Goal: Task Accomplishment & Management: Complete application form

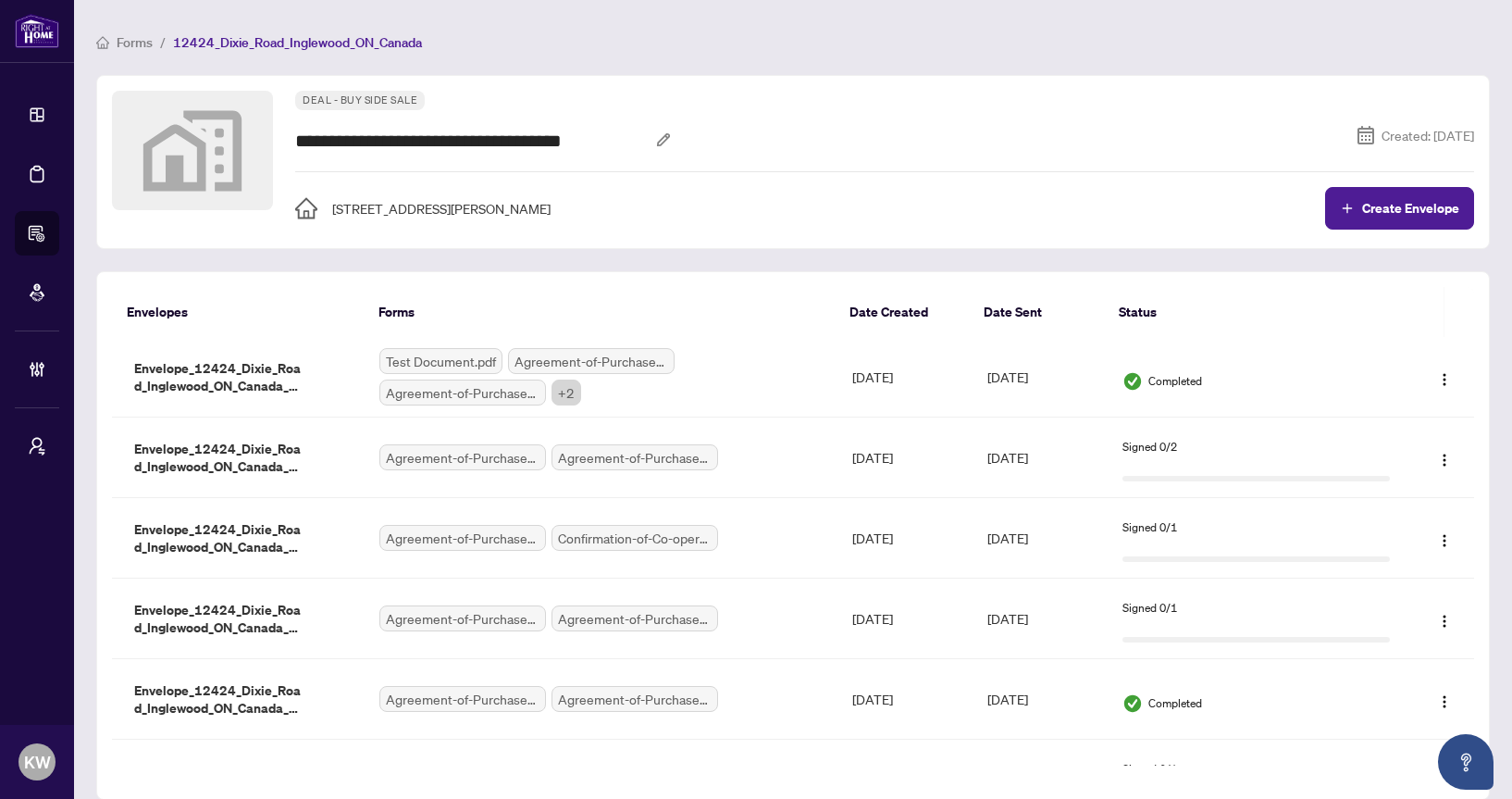
click at [129, 40] on span "Forms" at bounding box center [134, 42] width 36 height 17
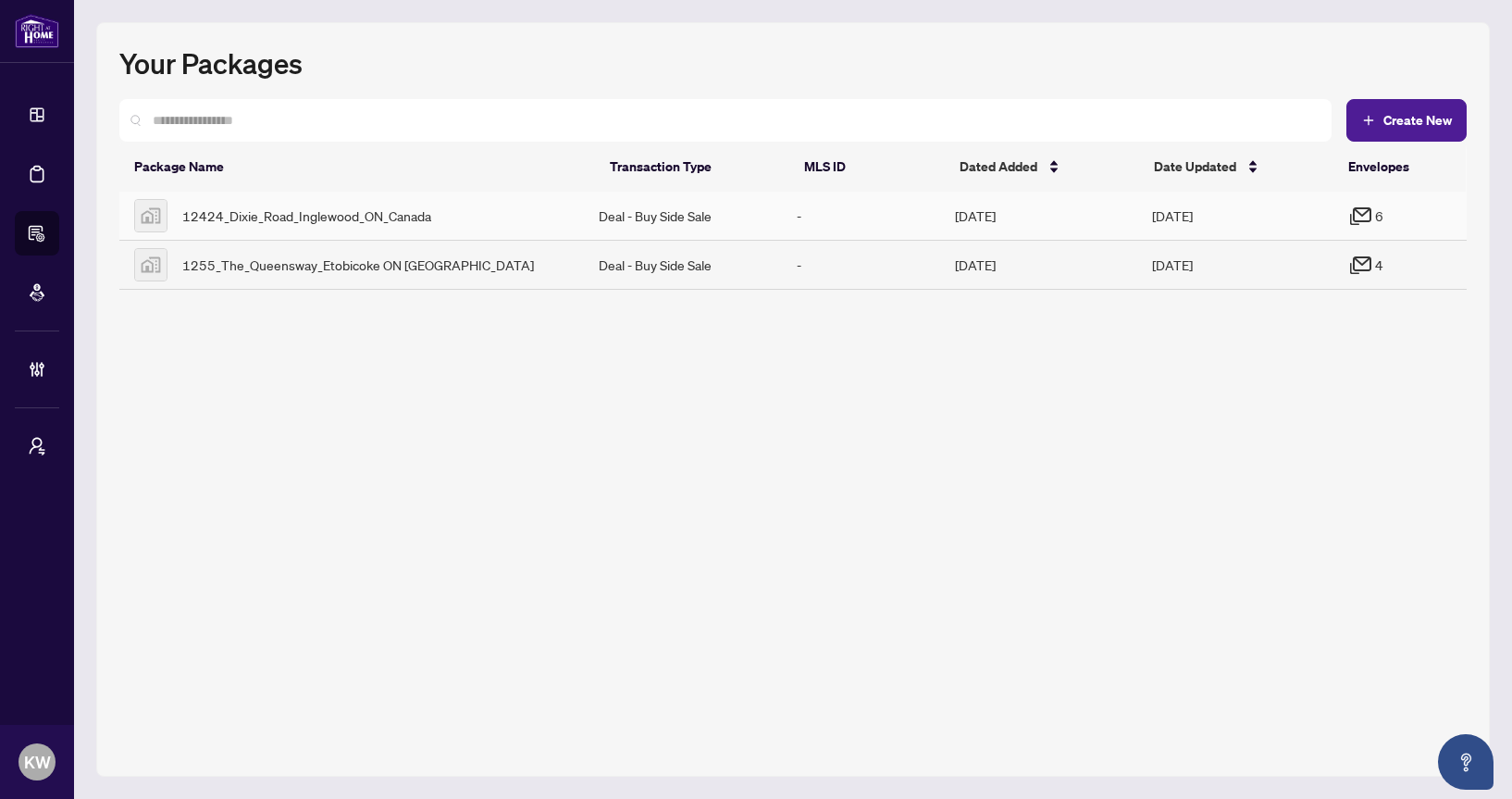
click at [283, 227] on div "12424_Dixie_Road_Inglewood_ON_Canada" at bounding box center [351, 216] width 435 height 33
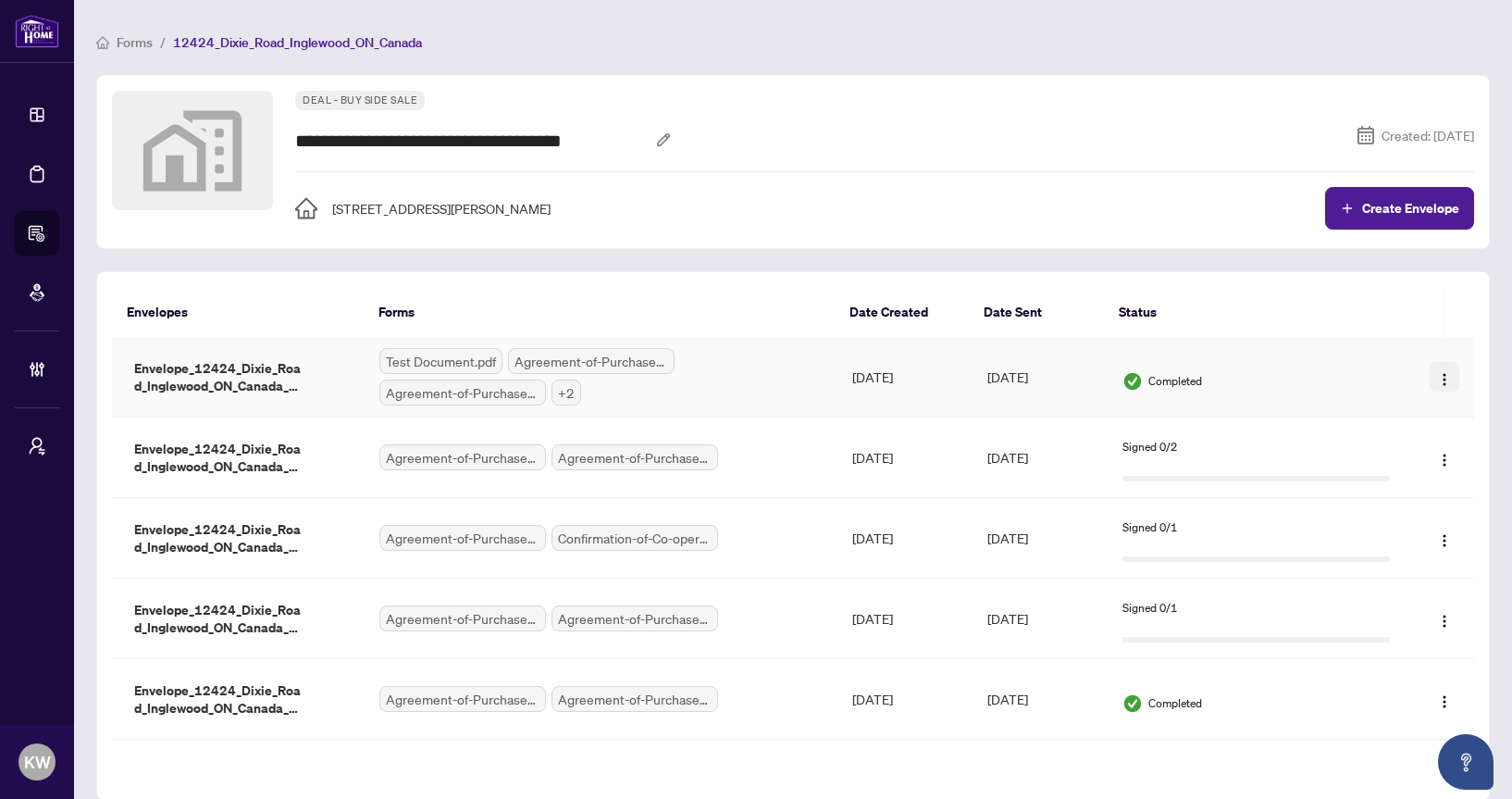
click at [1439, 381] on img "button" at bounding box center [1444, 379] width 15 height 15
click at [1403, 439] on span "Download" at bounding box center [1409, 441] width 57 height 13
click at [962, 383] on td "[DATE]" at bounding box center [904, 377] width 135 height 81
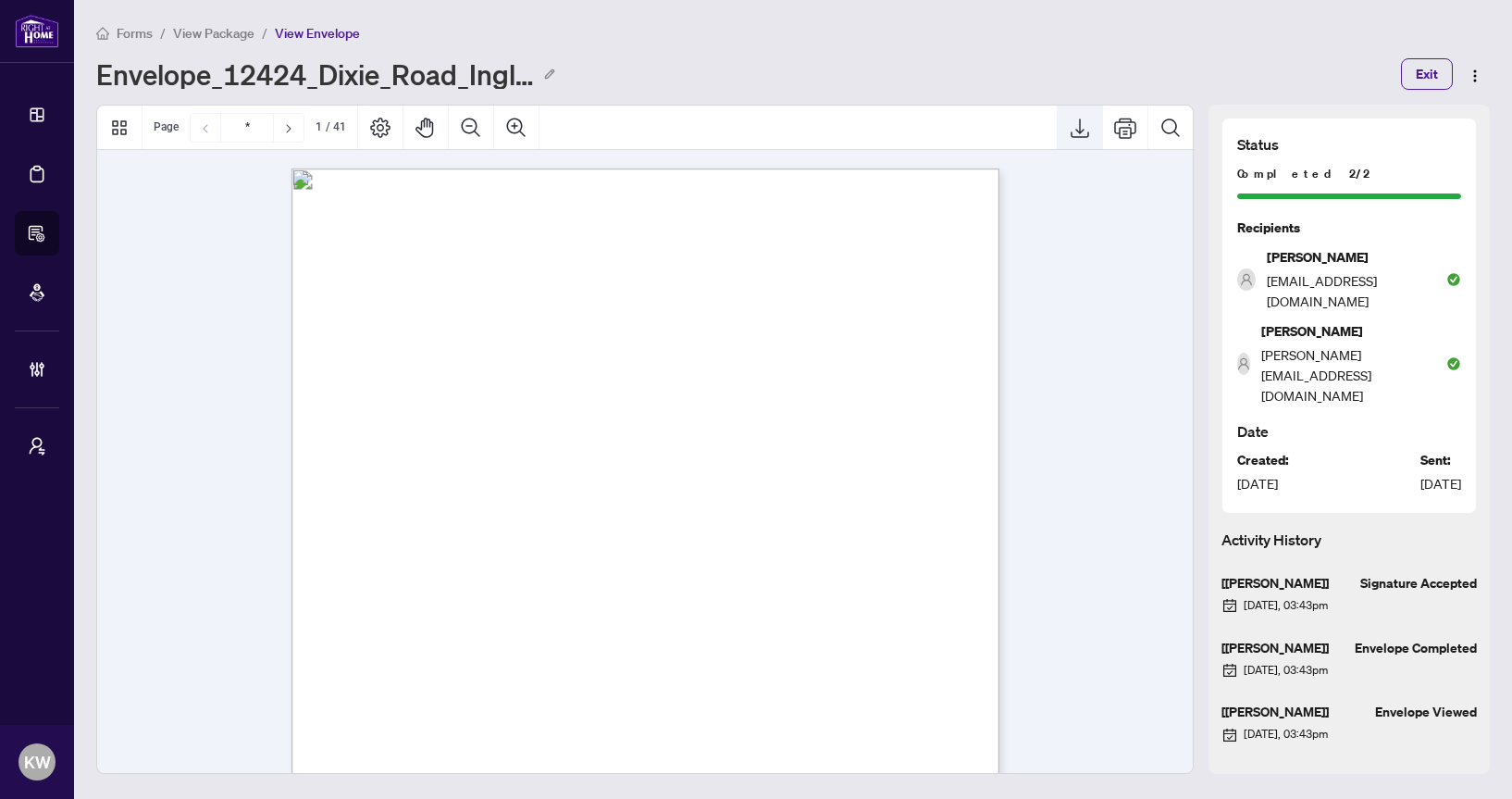
click at [1079, 126] on icon "Export" at bounding box center [1079, 127] width 22 height 22
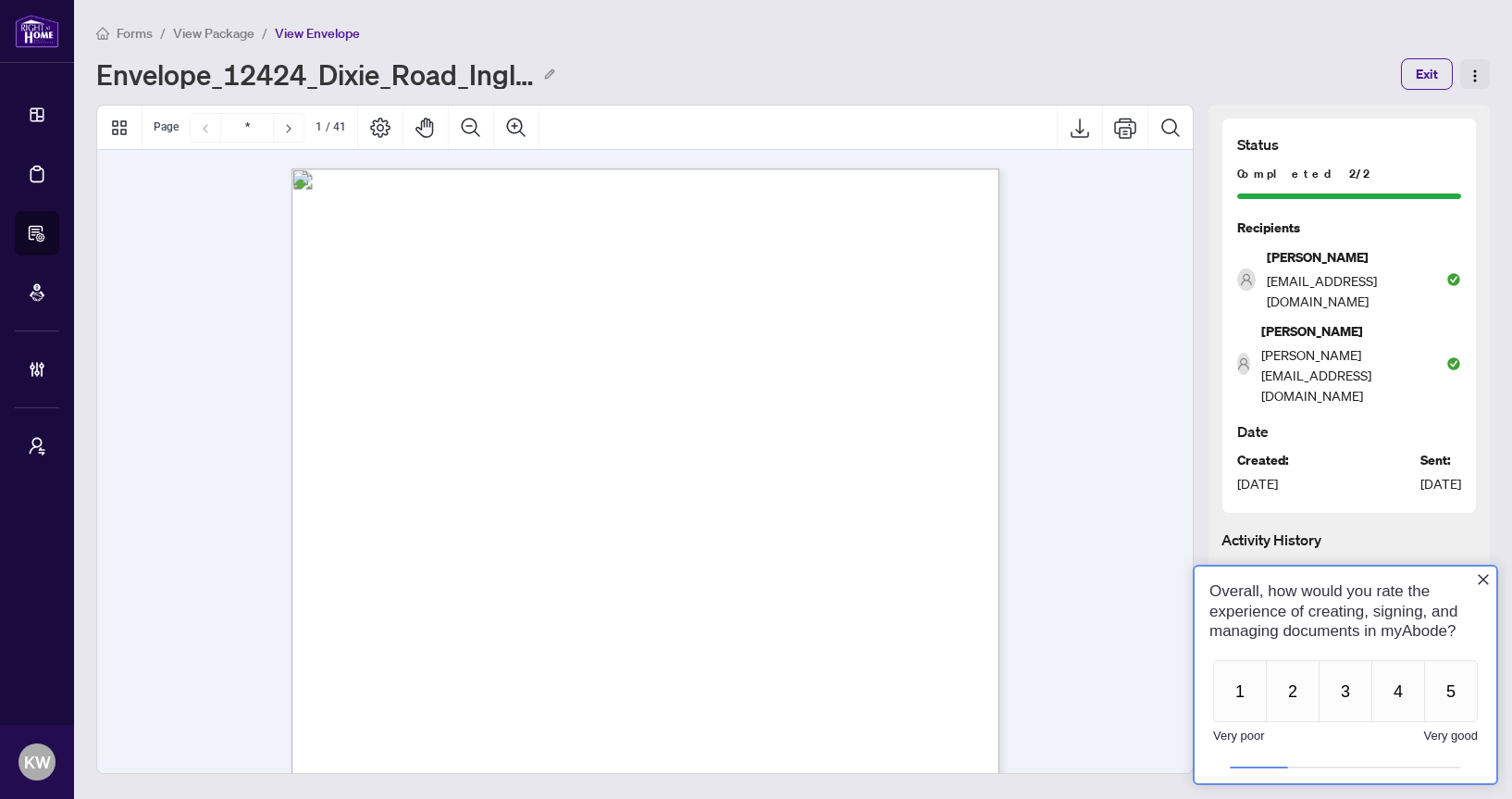
click at [1471, 80] on img "button" at bounding box center [1474, 76] width 15 height 15
click at [1413, 112] on span "Download" at bounding box center [1435, 109] width 80 height 15
click at [1389, 696] on button "4" at bounding box center [1397, 691] width 53 height 62
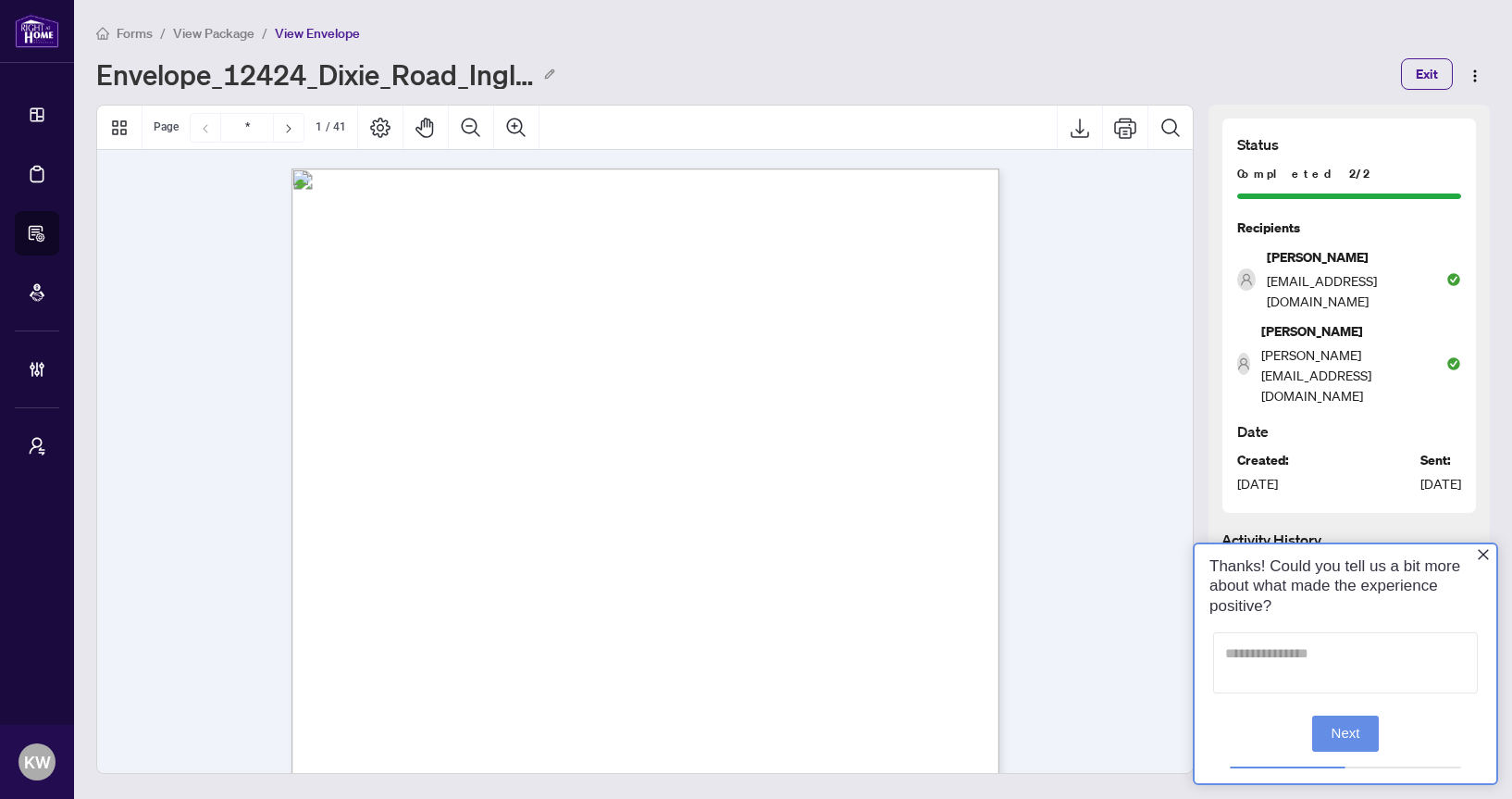
click at [1348, 666] on textarea at bounding box center [1345, 662] width 265 height 61
click at [1351, 724] on button "Next" at bounding box center [1346, 733] width 68 height 36
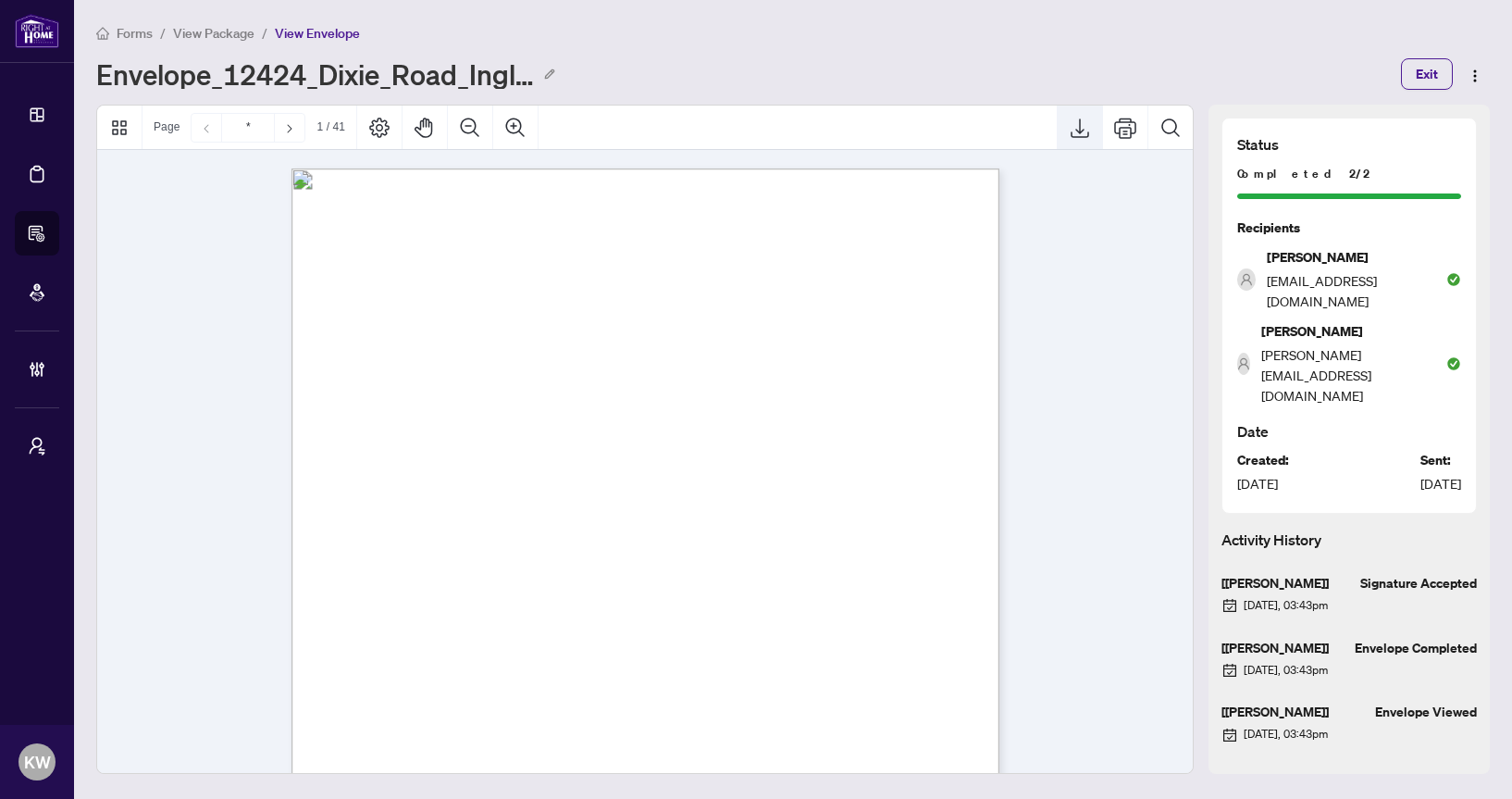
click at [1086, 139] on button "Export" at bounding box center [1080, 128] width 45 height 45
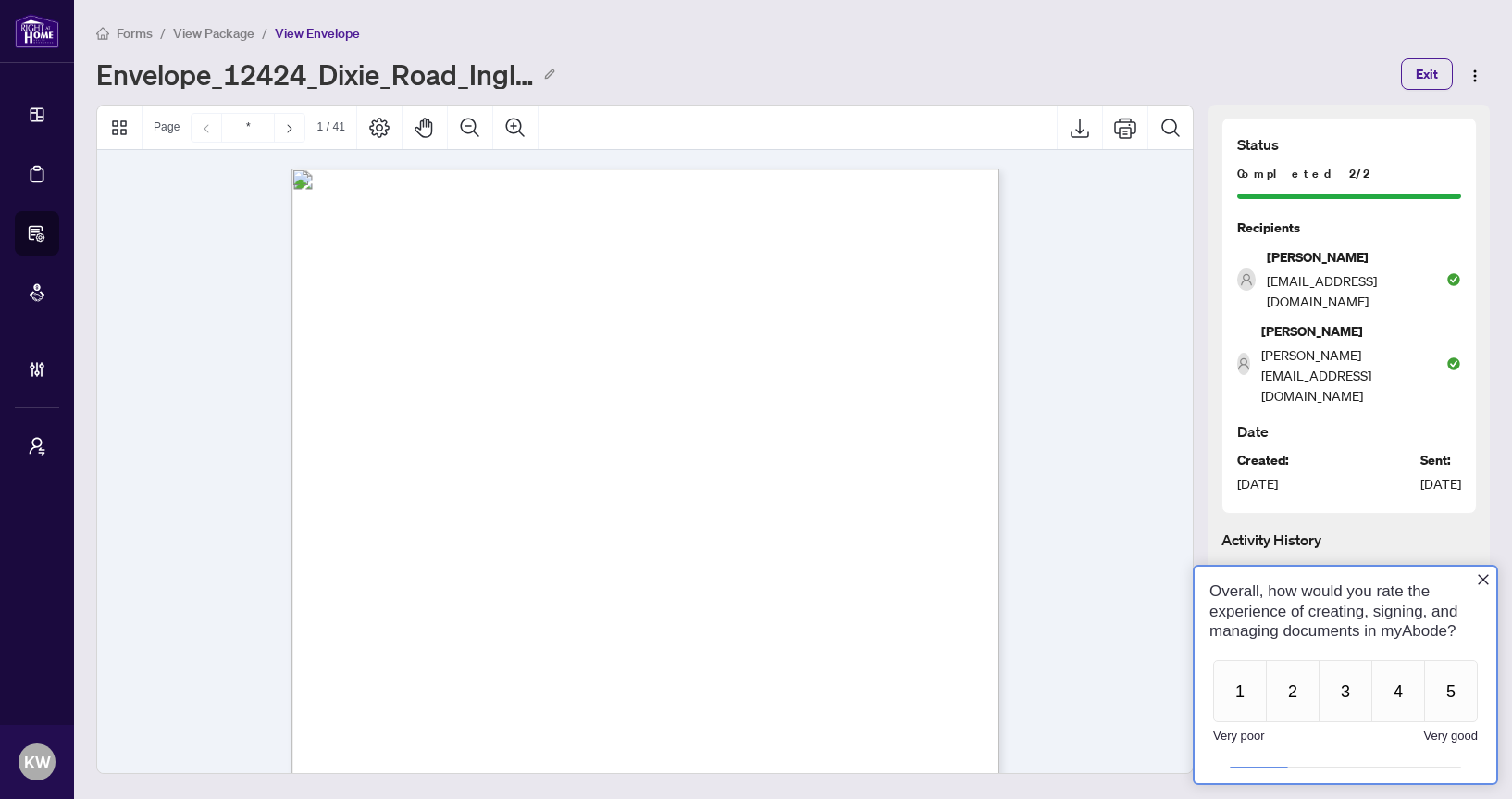
click at [867, 50] on div "Forms / View Package / View Envelope Envelope_12424_Dixie_Road_Inglewood_ON_Can…" at bounding box center [793, 56] width 1394 height 68
click at [1337, 695] on button "3" at bounding box center [1345, 691] width 53 height 62
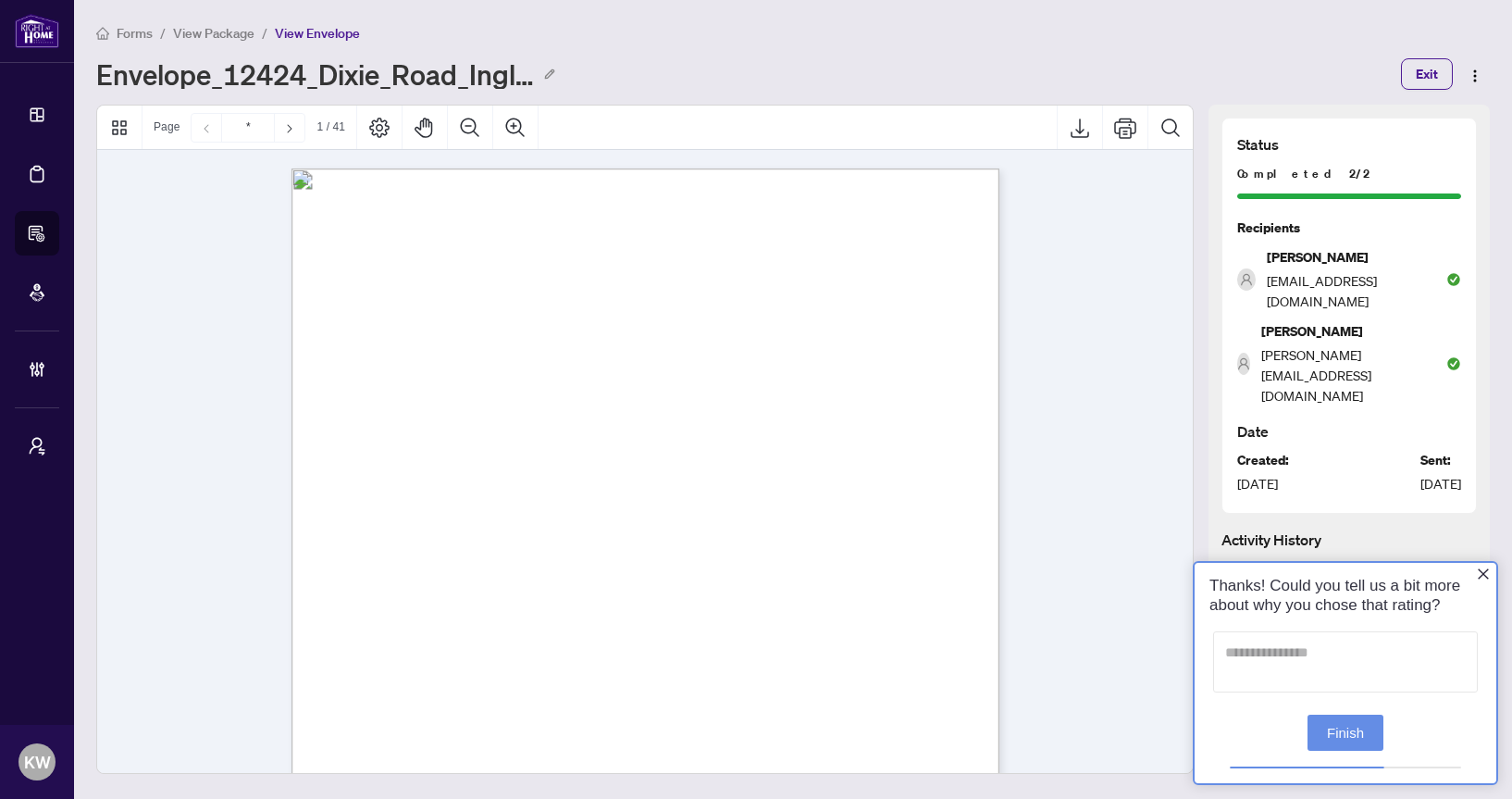
click at [1327, 685] on textarea at bounding box center [1345, 661] width 265 height 61
type textarea "*"
click at [1317, 738] on button "Finish" at bounding box center [1345, 730] width 76 height 36
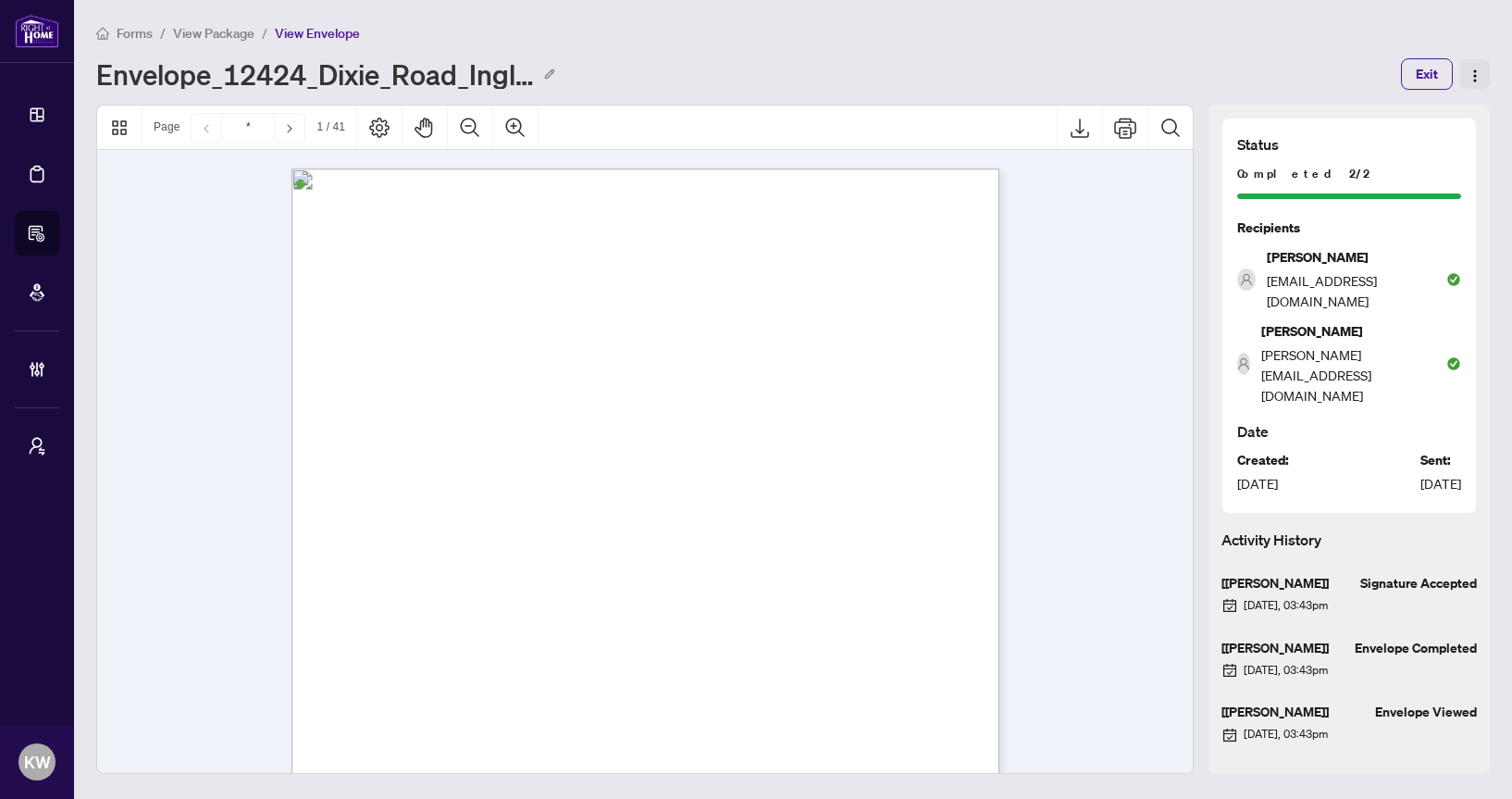
click at [1480, 70] on img "button" at bounding box center [1474, 76] width 15 height 15
click at [1447, 110] on span "Download" at bounding box center [1446, 109] width 57 height 13
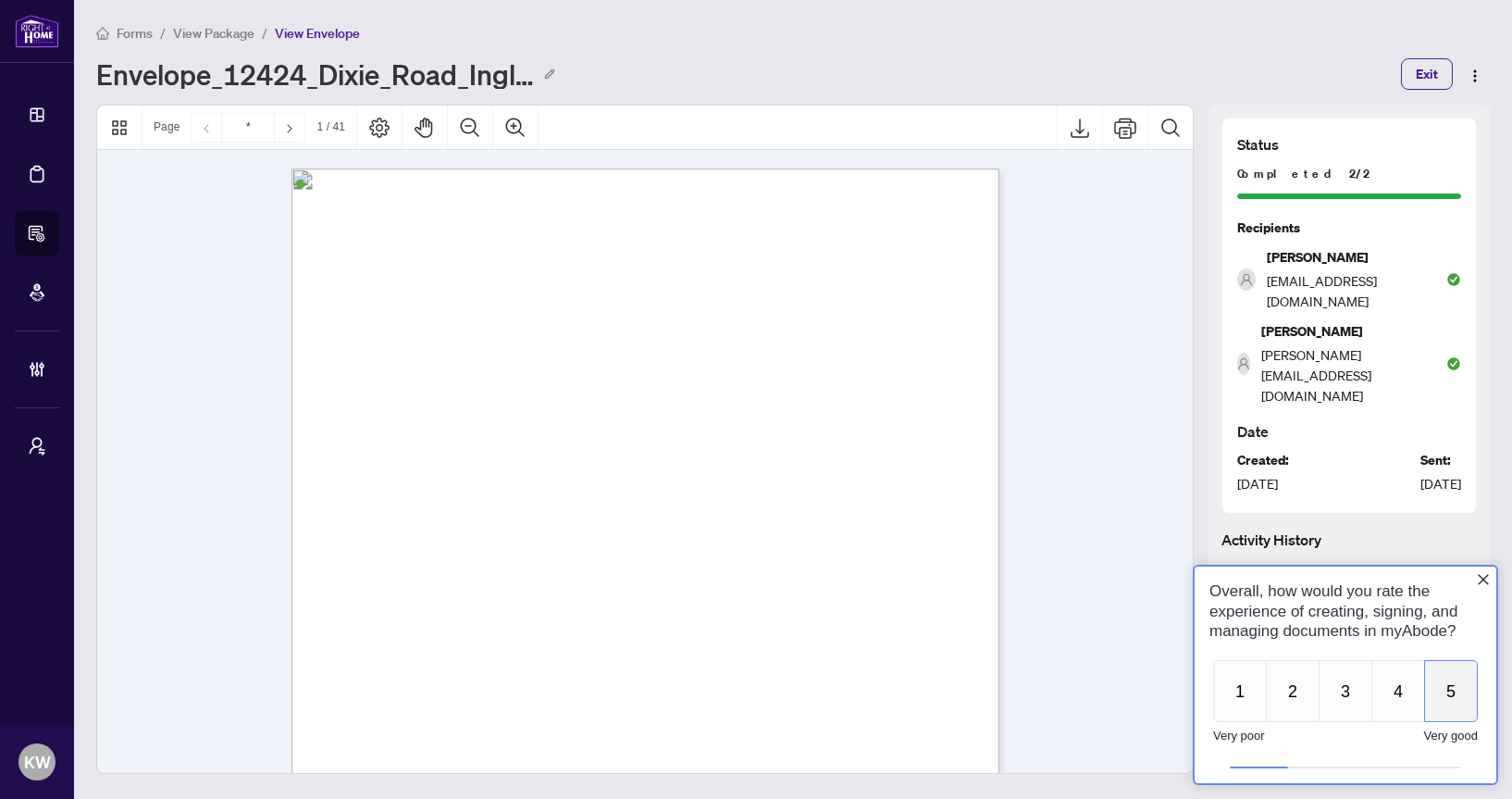
click at [1437, 688] on button "5" at bounding box center [1450, 691] width 53 height 62
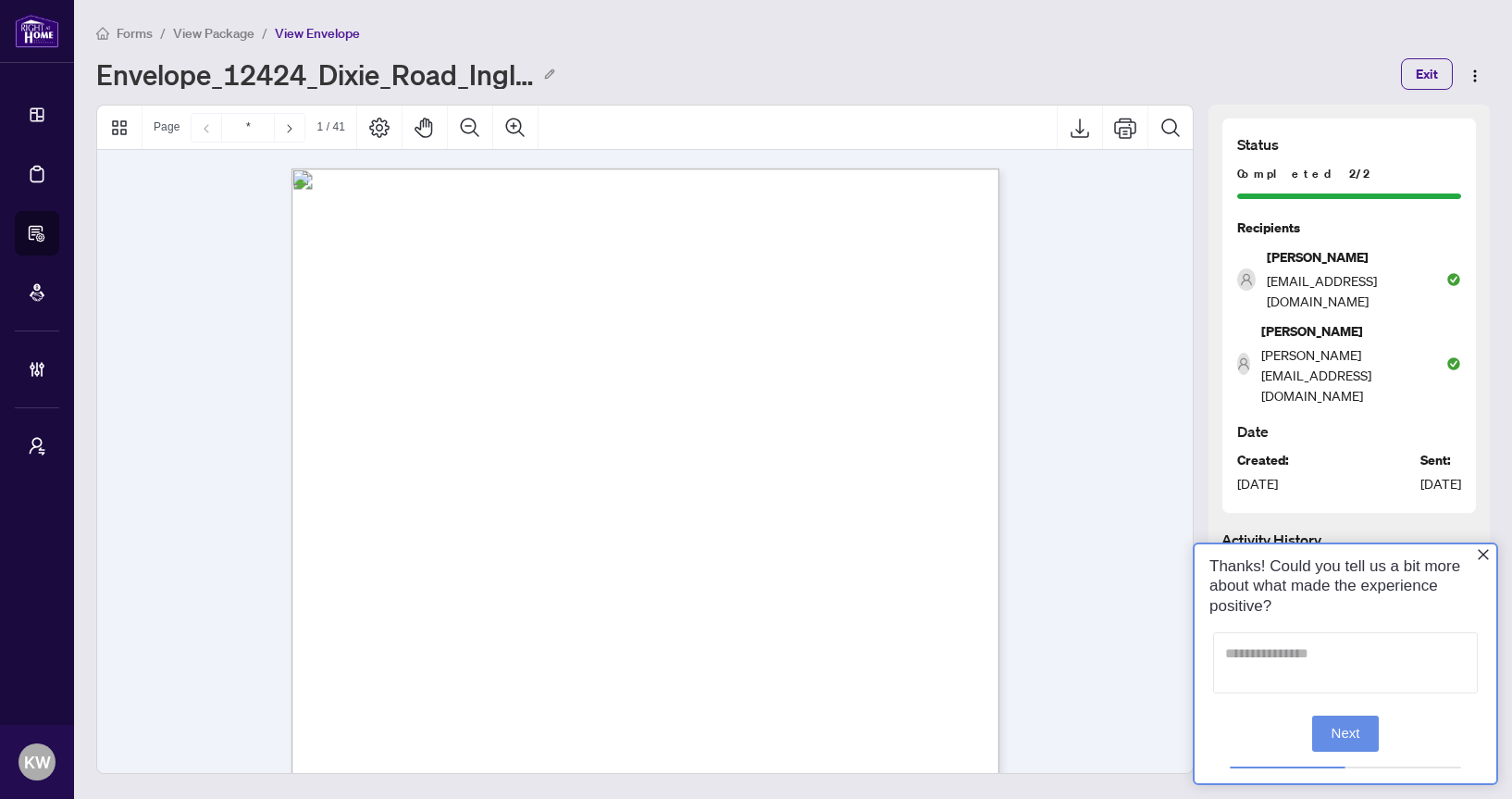
click at [1434, 685] on textarea at bounding box center [1345, 662] width 265 height 61
type textarea "****"
click at [1376, 725] on button "Next" at bounding box center [1346, 731] width 68 height 36
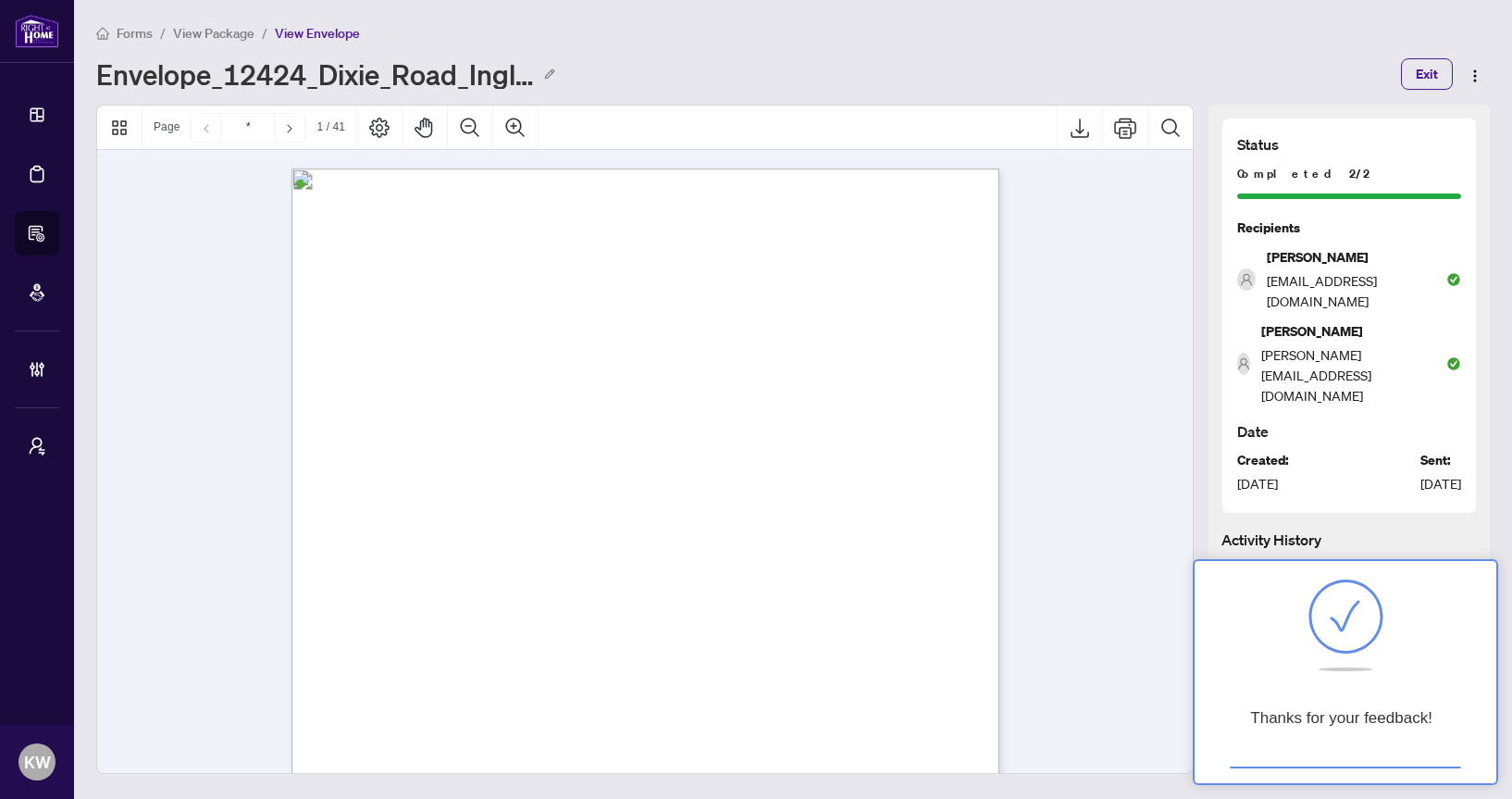
click at [997, 363] on div "TEST Document NAME: DATE: SIGNATURE: INITIALS: Anumeha Sharma Sep/24/2025, 11:5…" at bounding box center [733, 742] width 884 height 1146
click at [220, 35] on span "View Package" at bounding box center [214, 33] width 82 height 17
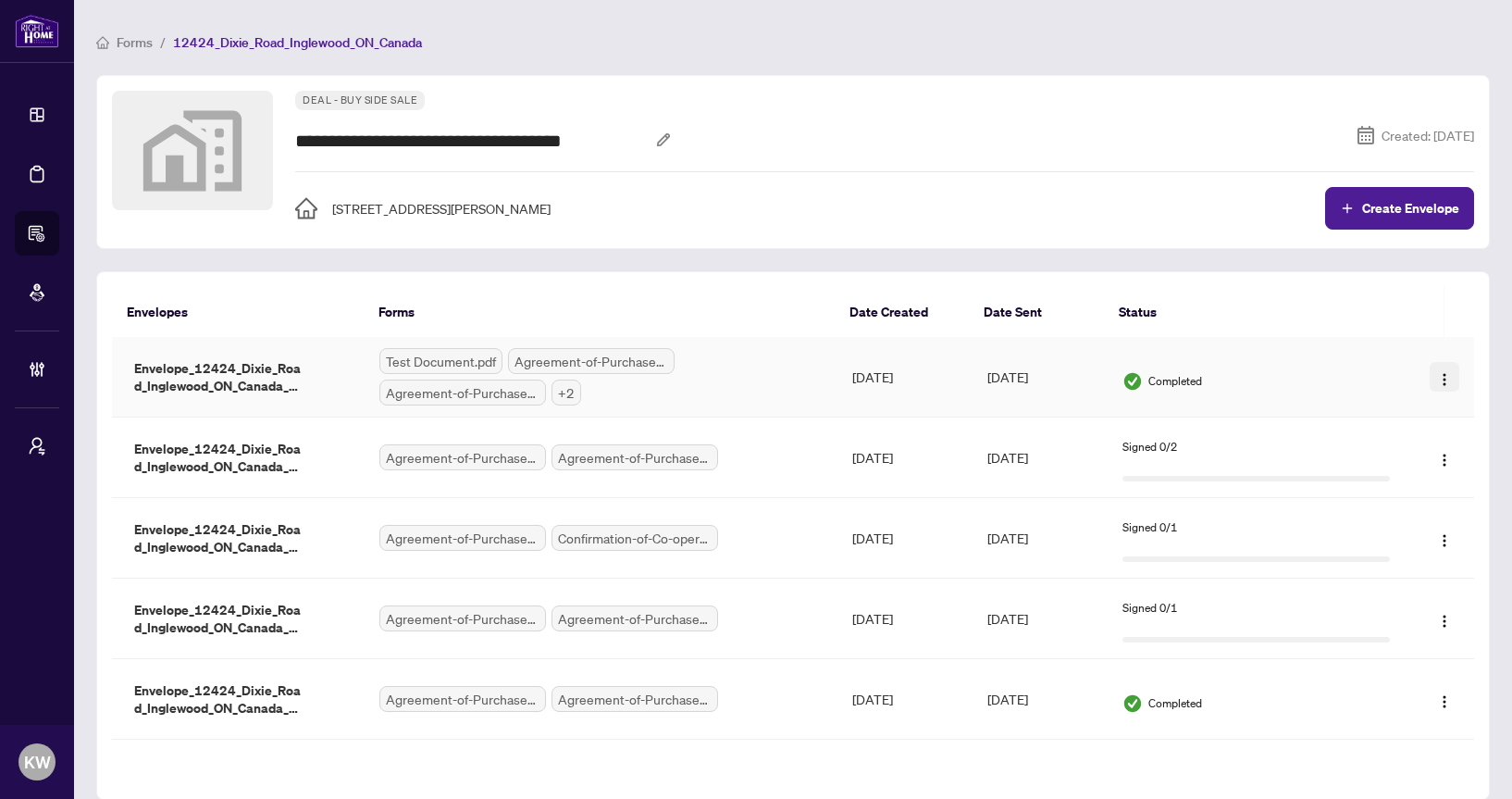
click at [1437, 385] on span "button" at bounding box center [1444, 377] width 15 height 20
click at [1419, 441] on span "Download" at bounding box center [1409, 441] width 57 height 13
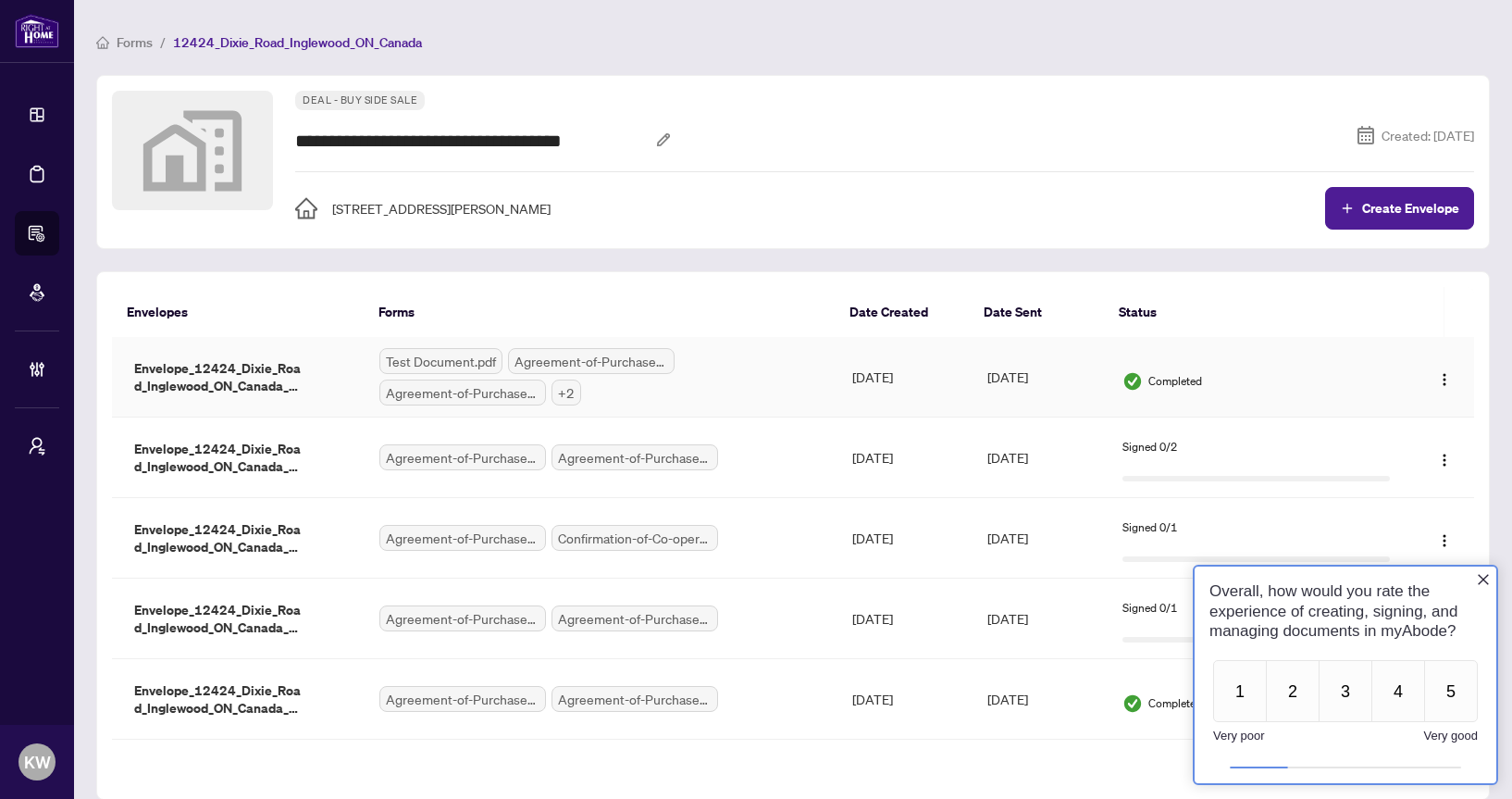
click at [1380, 337] on td "Completed" at bounding box center [1256, 377] width 297 height 81
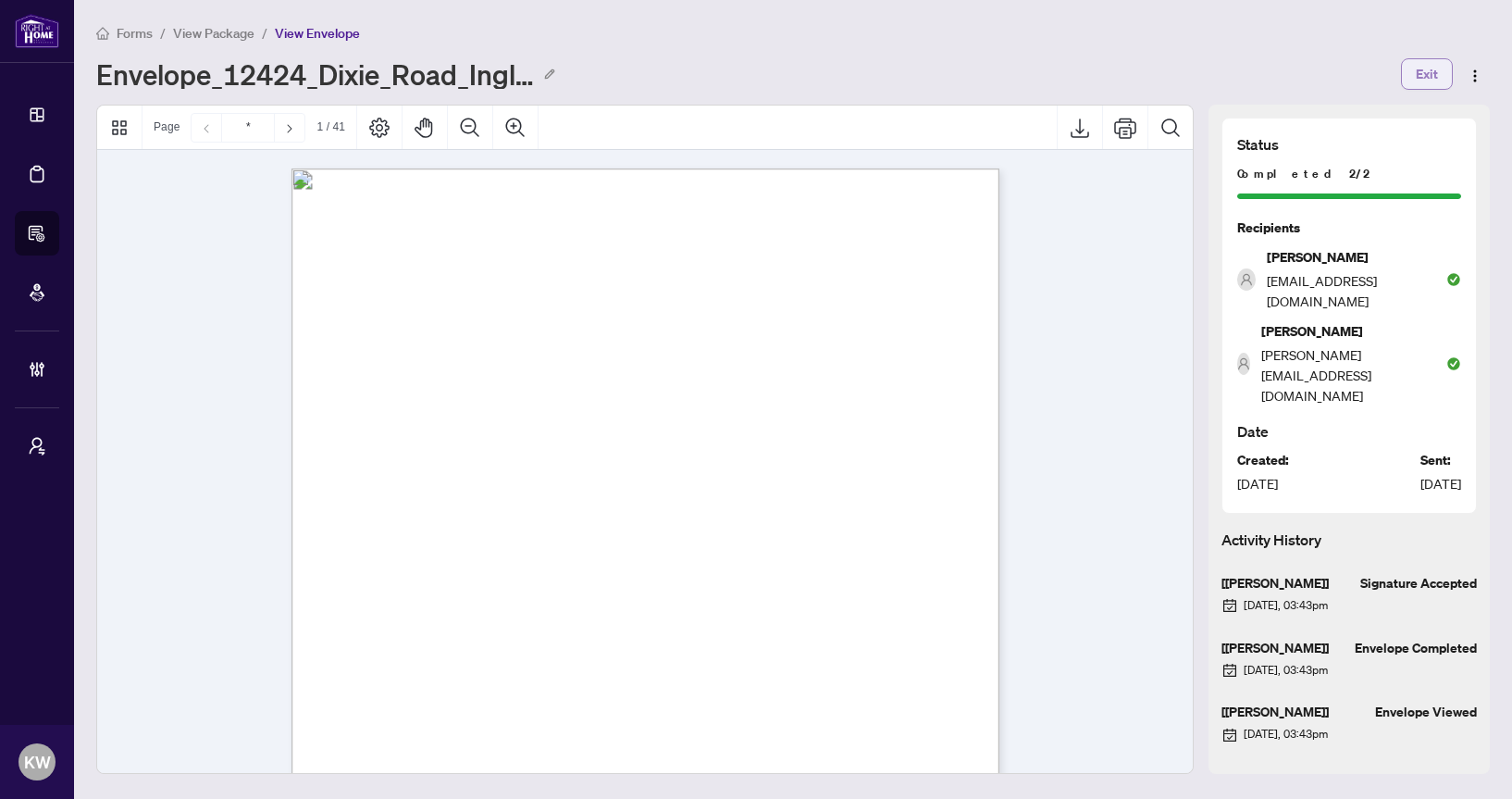
click at [1425, 66] on span "Exit" at bounding box center [1427, 74] width 22 height 30
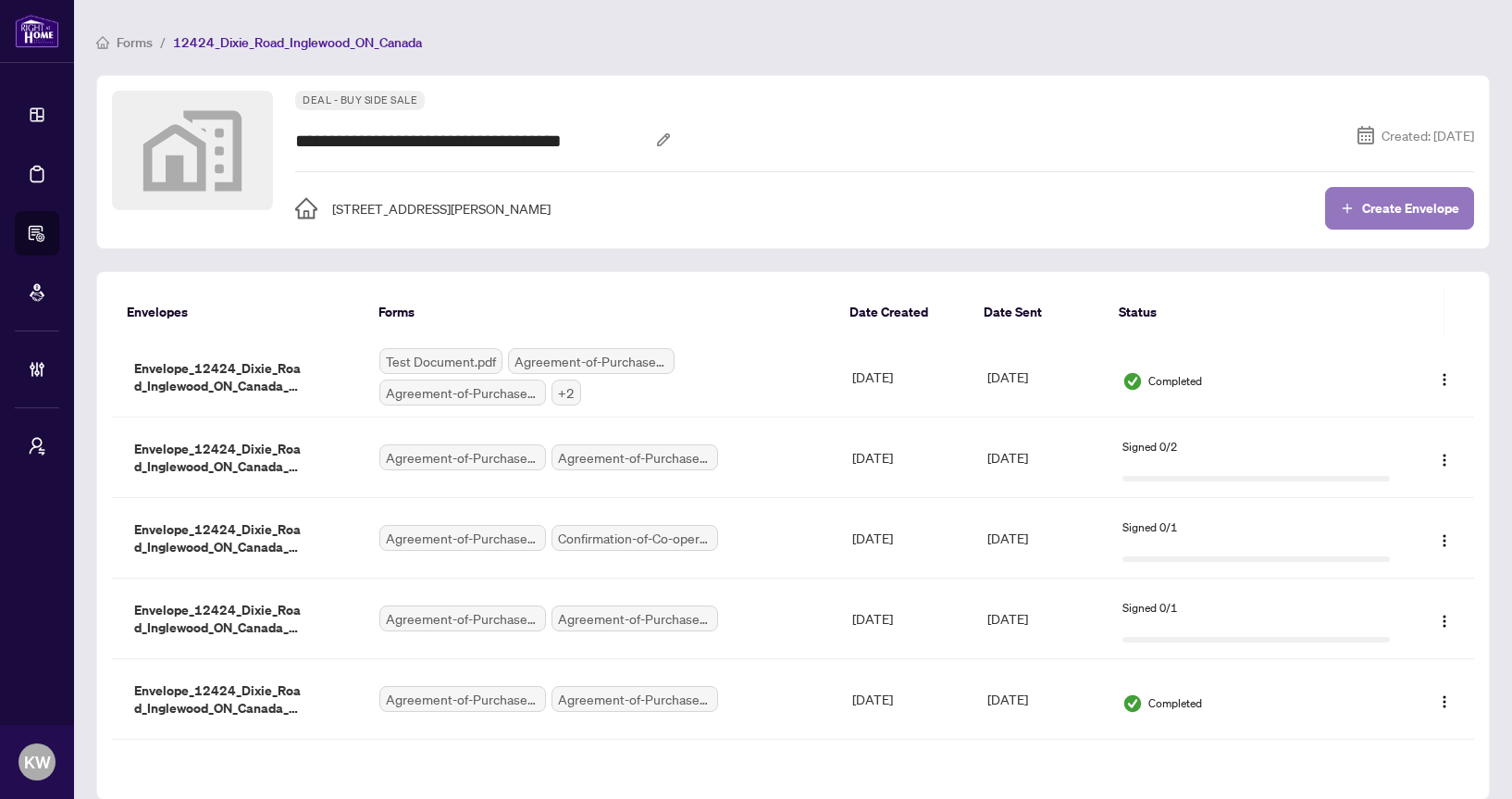
click at [1398, 227] on button "Create Envelope" at bounding box center [1398, 209] width 148 height 43
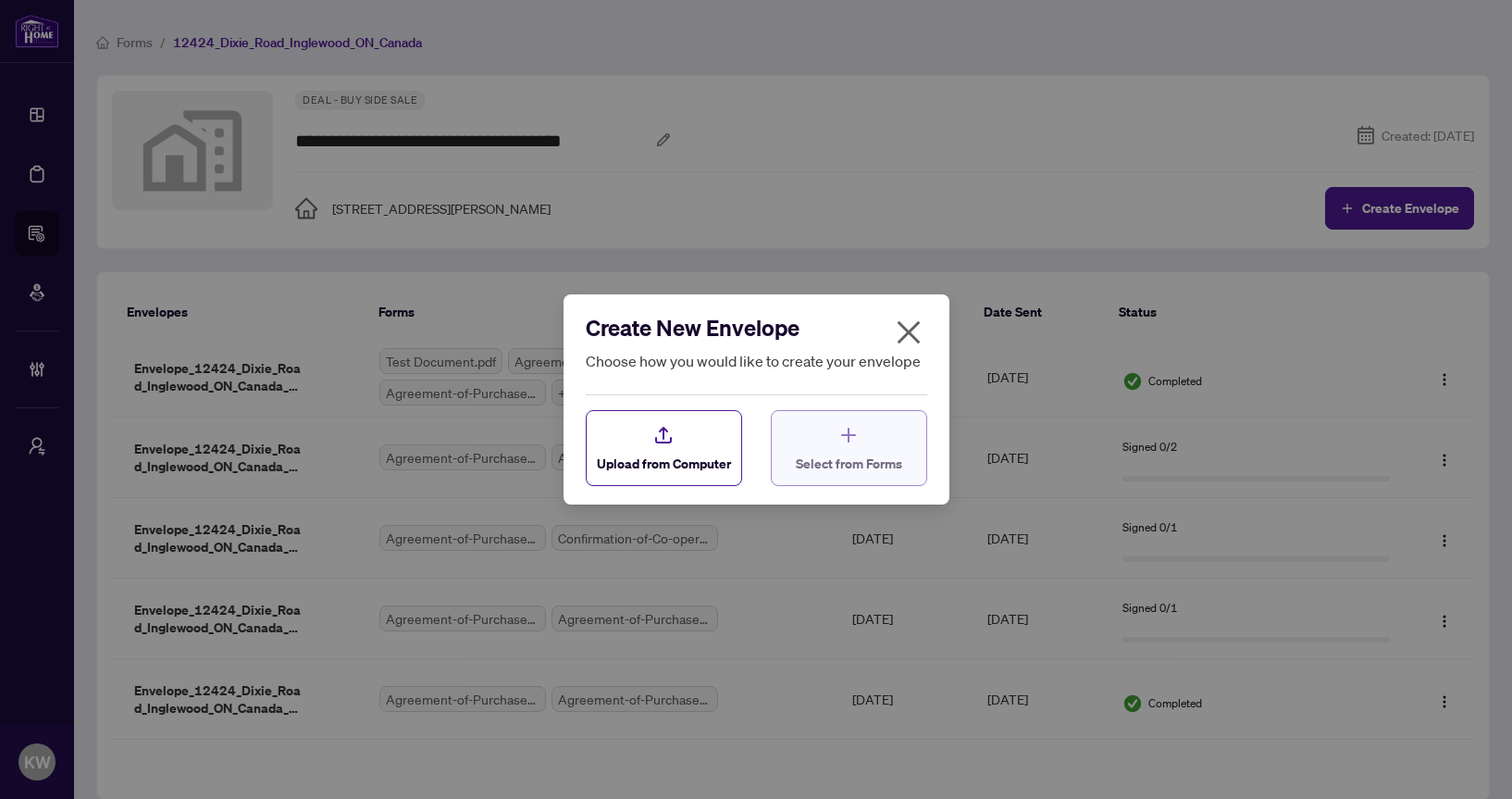
click at [819, 446] on div "Select from Forms" at bounding box center [849, 449] width 107 height 50
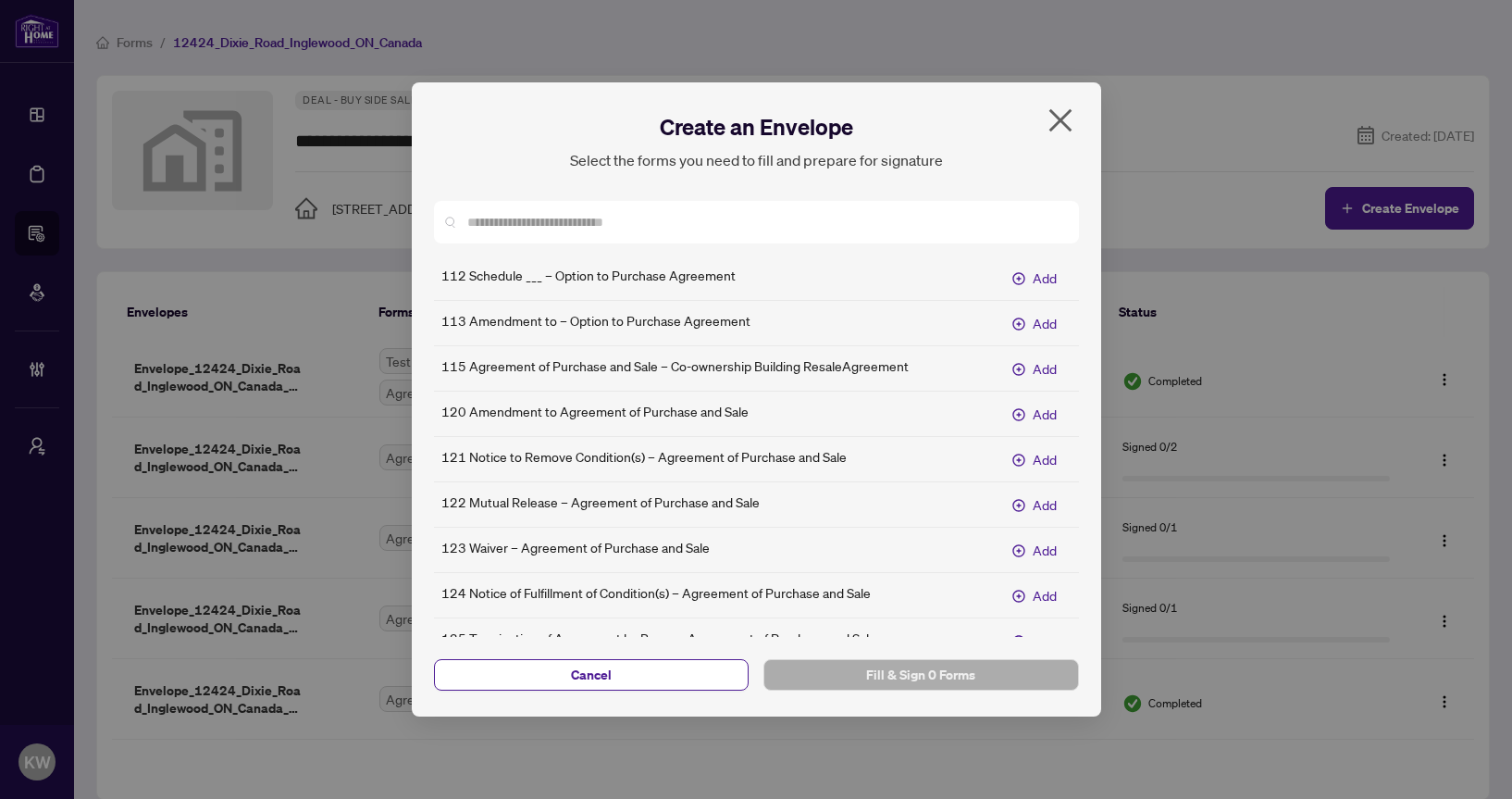
scroll to position [942, 0]
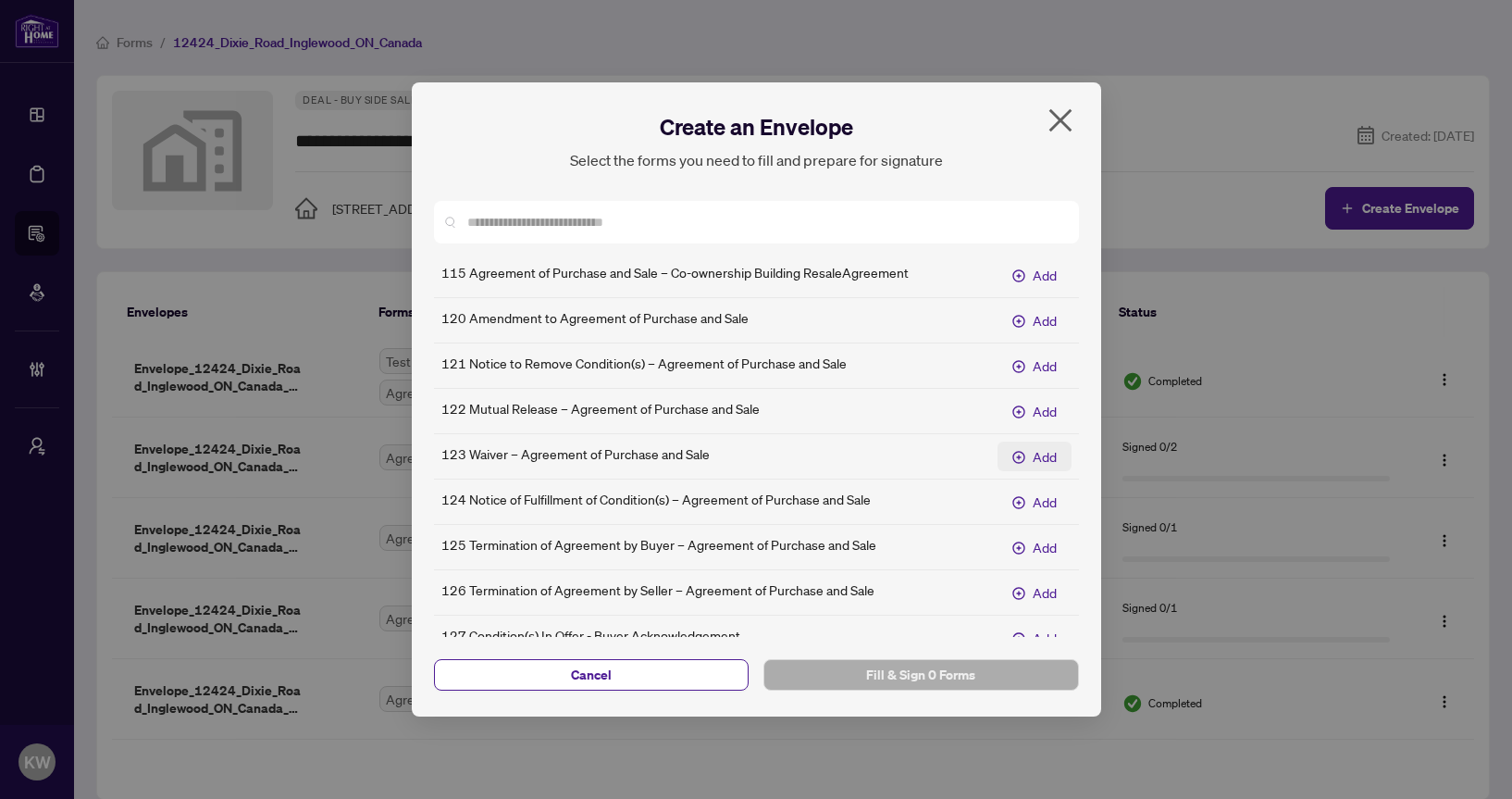
click at [1036, 449] on span "Add" at bounding box center [1044, 456] width 24 height 20
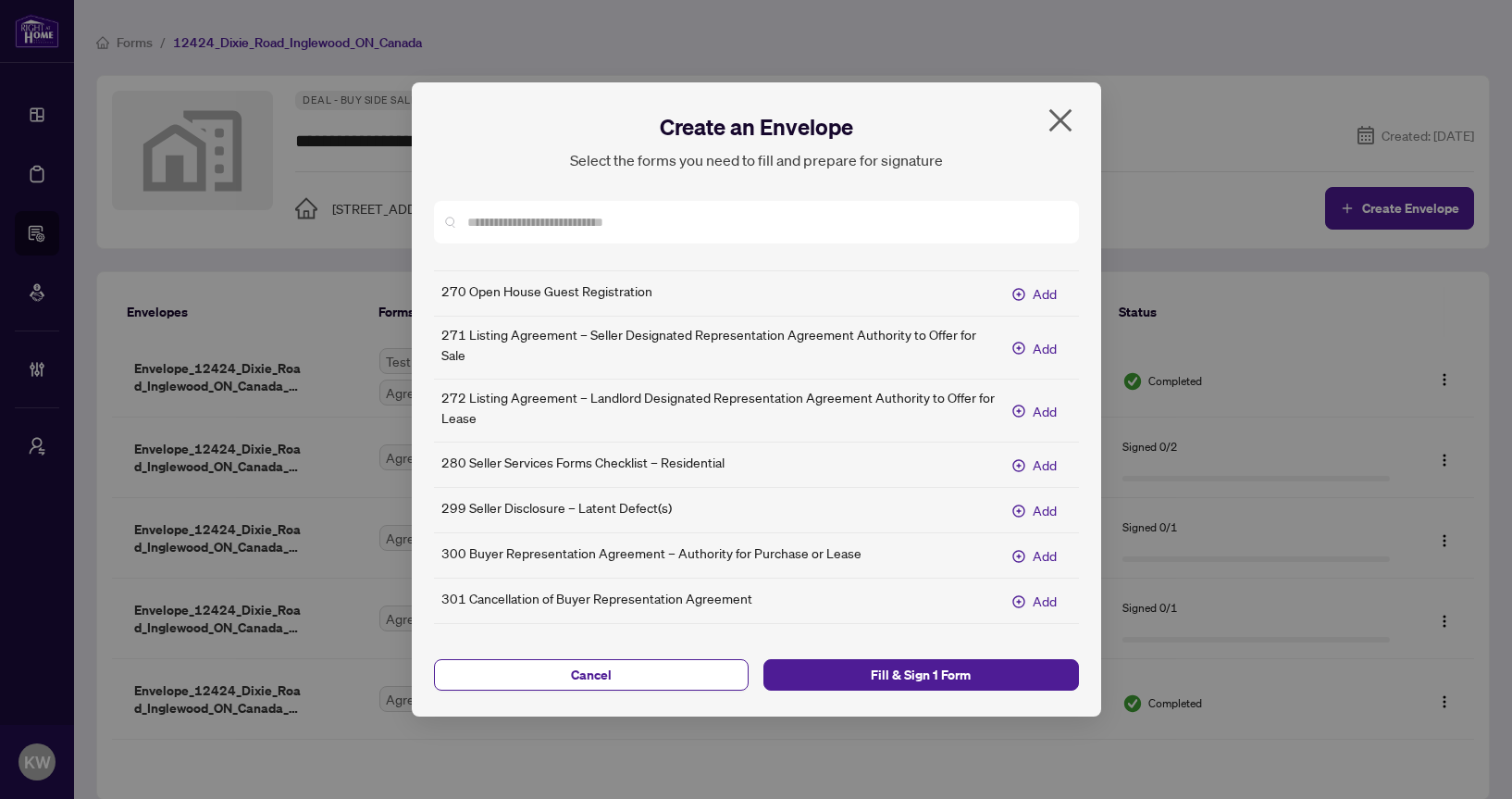
scroll to position [3666, 0]
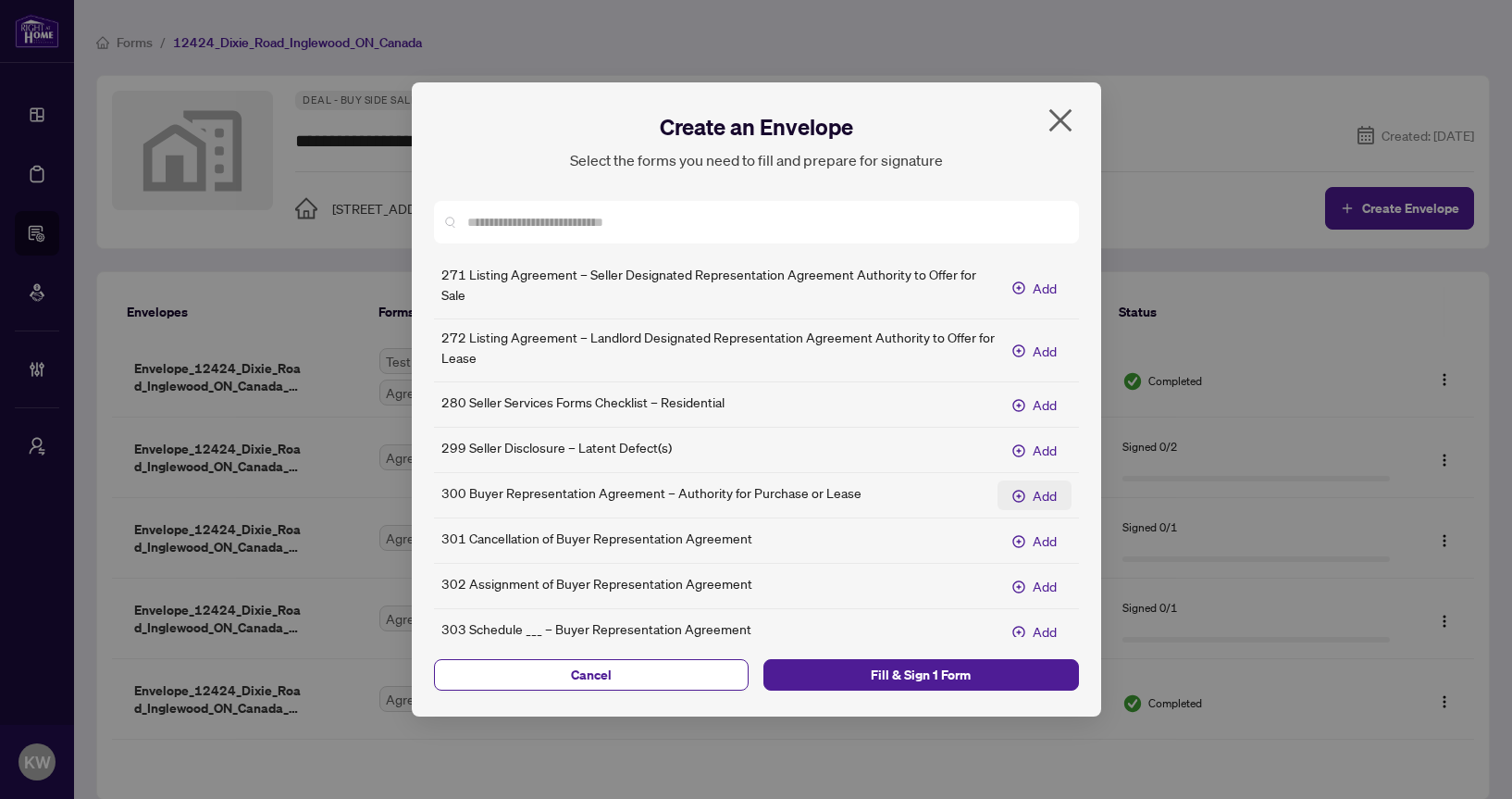
click at [1029, 510] on button "Add" at bounding box center [1035, 495] width 74 height 30
click at [720, 238] on div at bounding box center [756, 222] width 645 height 43
click at [701, 218] on input "text" at bounding box center [765, 221] width 597 height 20
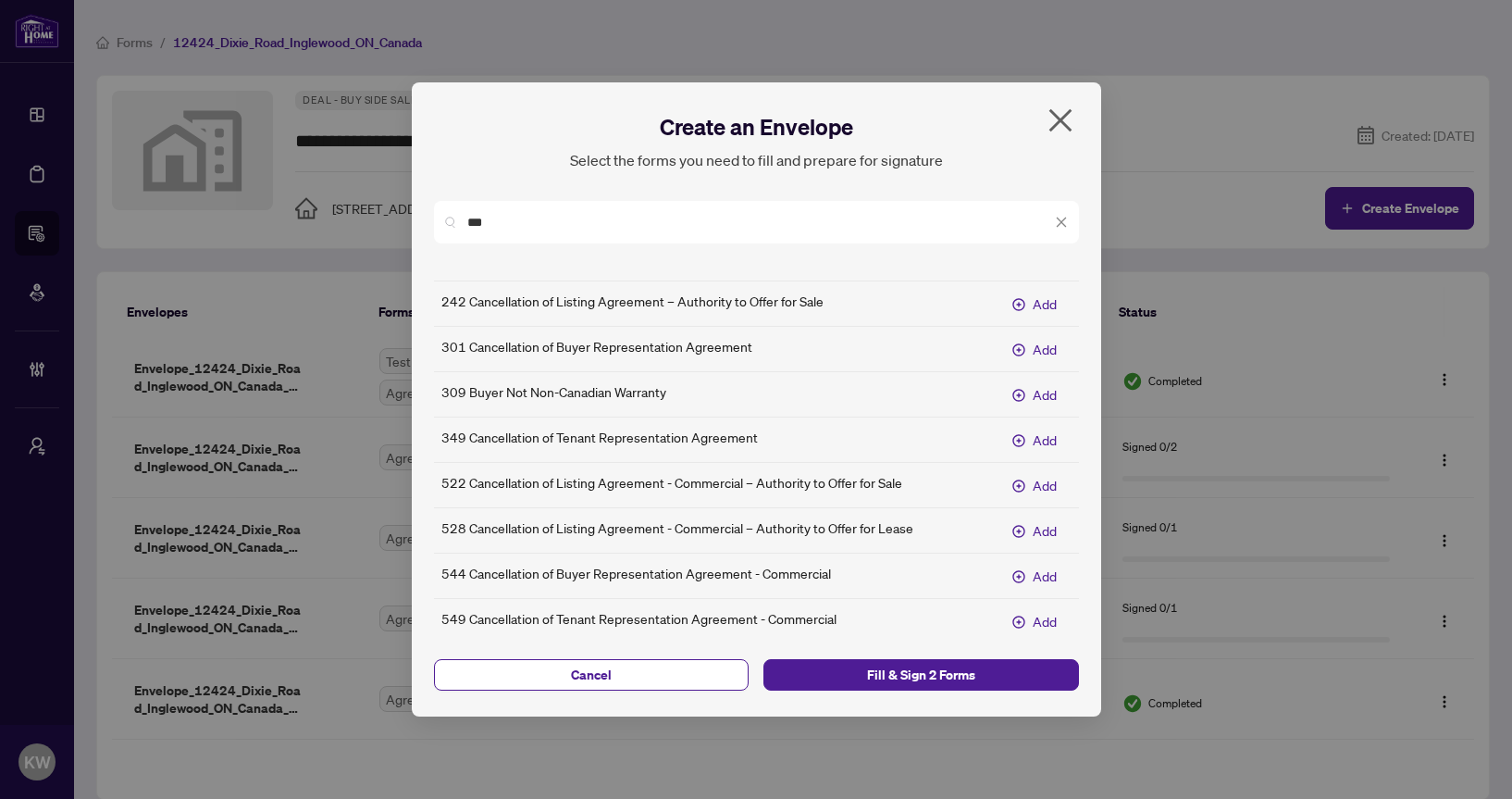
scroll to position [0, 0]
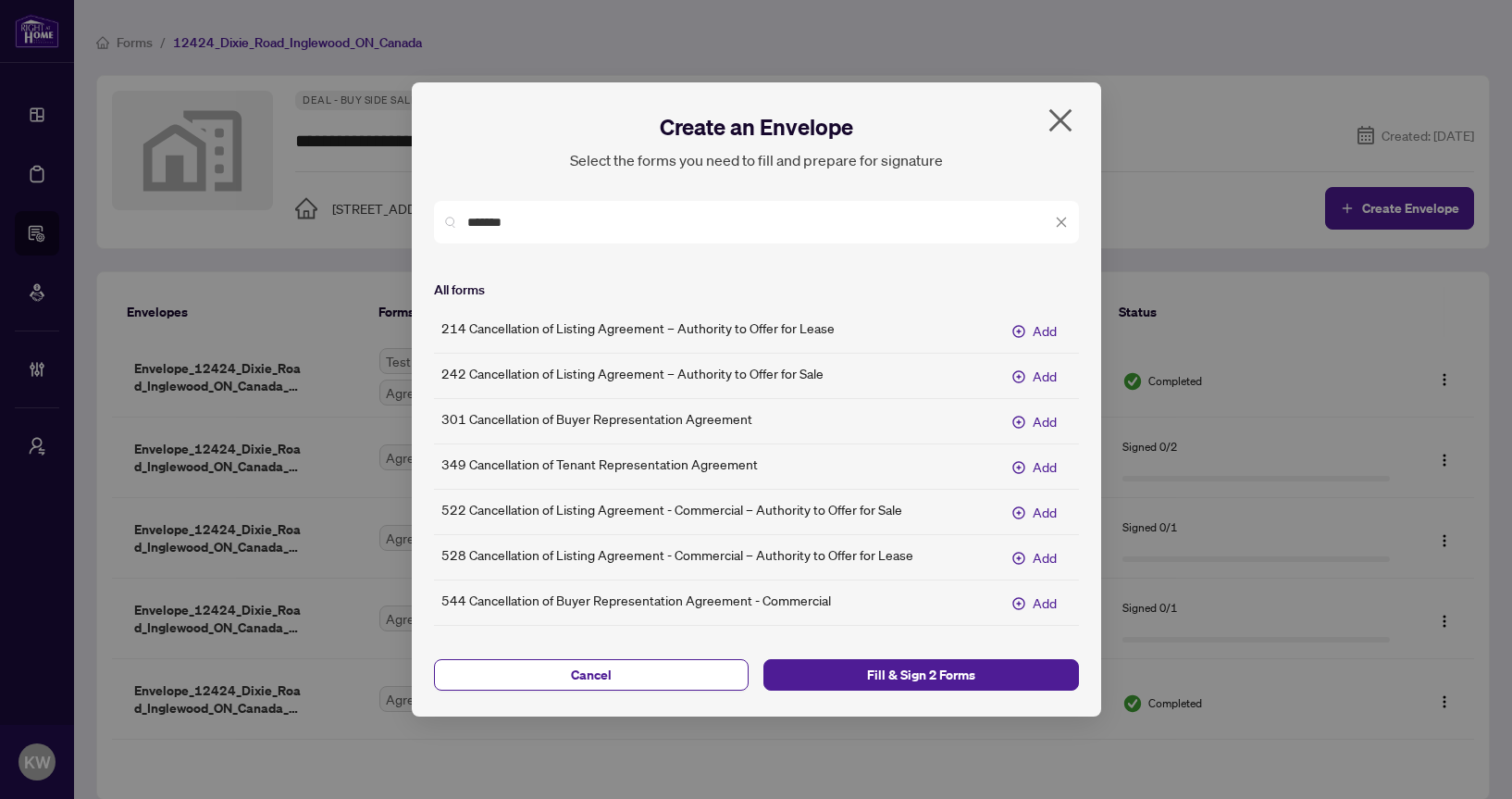
click at [597, 229] on input "*******" at bounding box center [759, 221] width 584 height 20
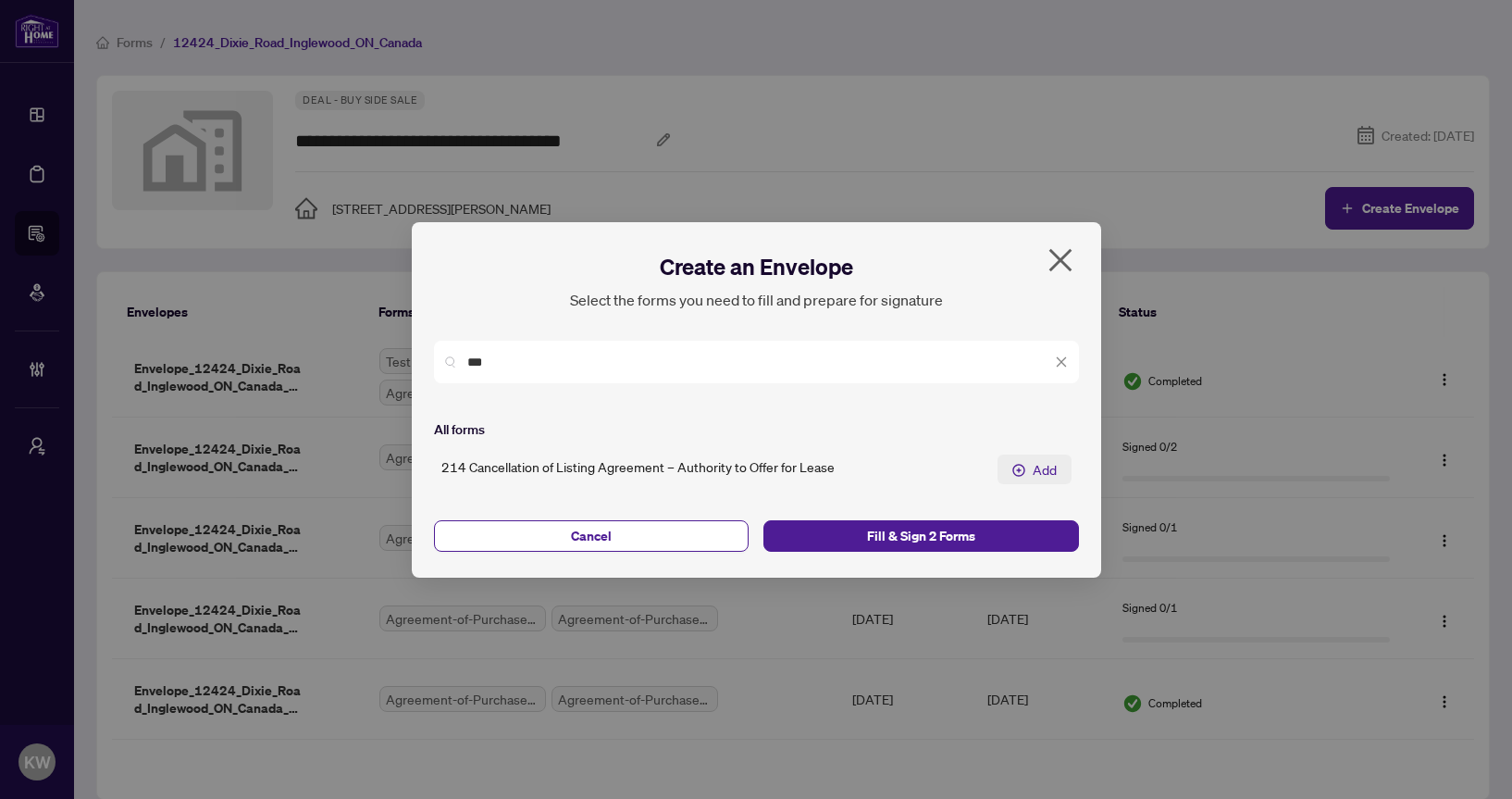
type input "***"
click at [1034, 467] on span "Add" at bounding box center [1044, 469] width 24 height 20
click at [1062, 352] on span at bounding box center [1061, 361] width 13 height 20
click at [1059, 360] on icon "close" at bounding box center [1061, 361] width 13 height 13
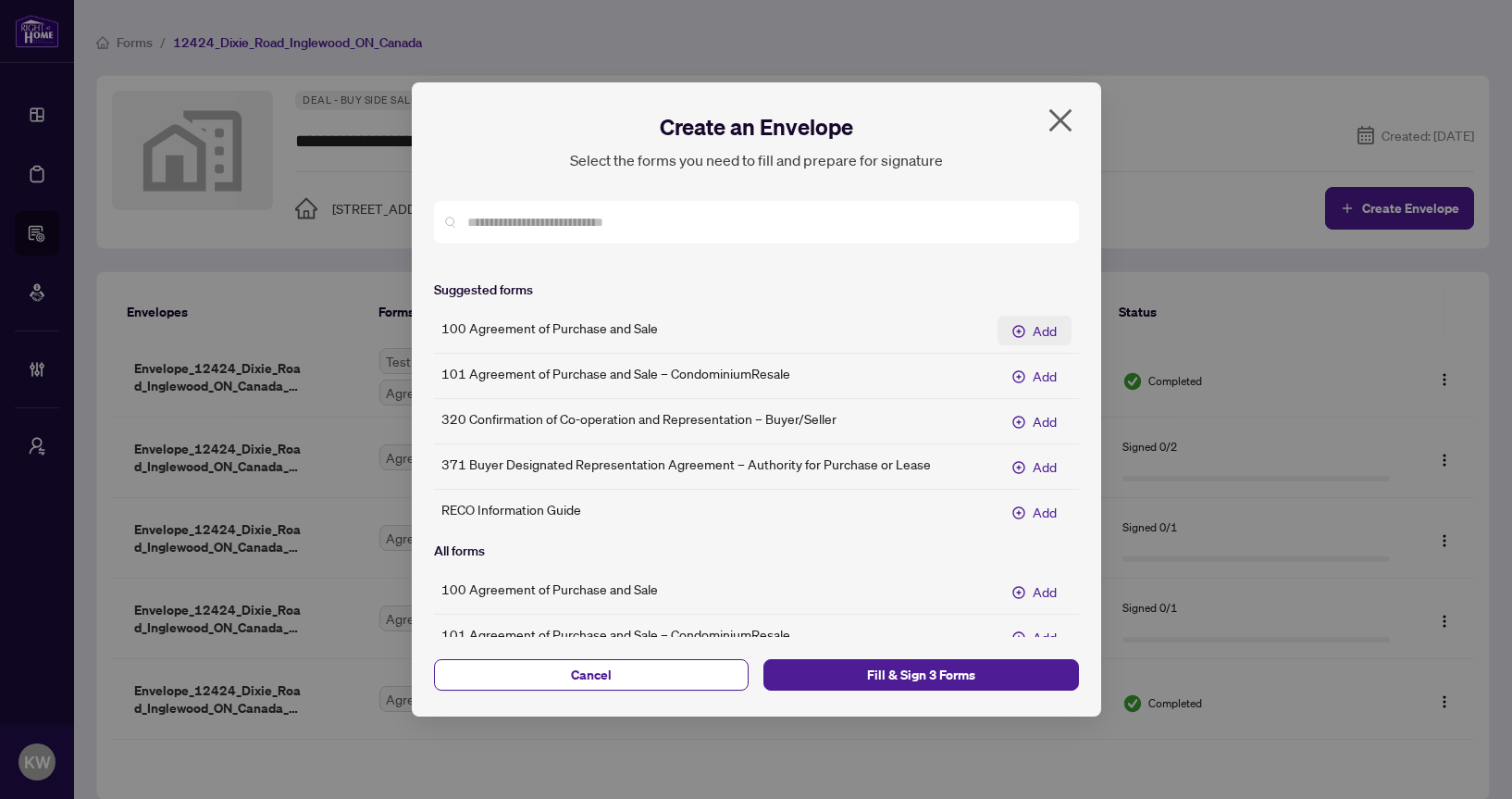
click at [1050, 330] on span "Add" at bounding box center [1044, 330] width 24 height 20
click at [944, 217] on input "text" at bounding box center [765, 221] width 597 height 20
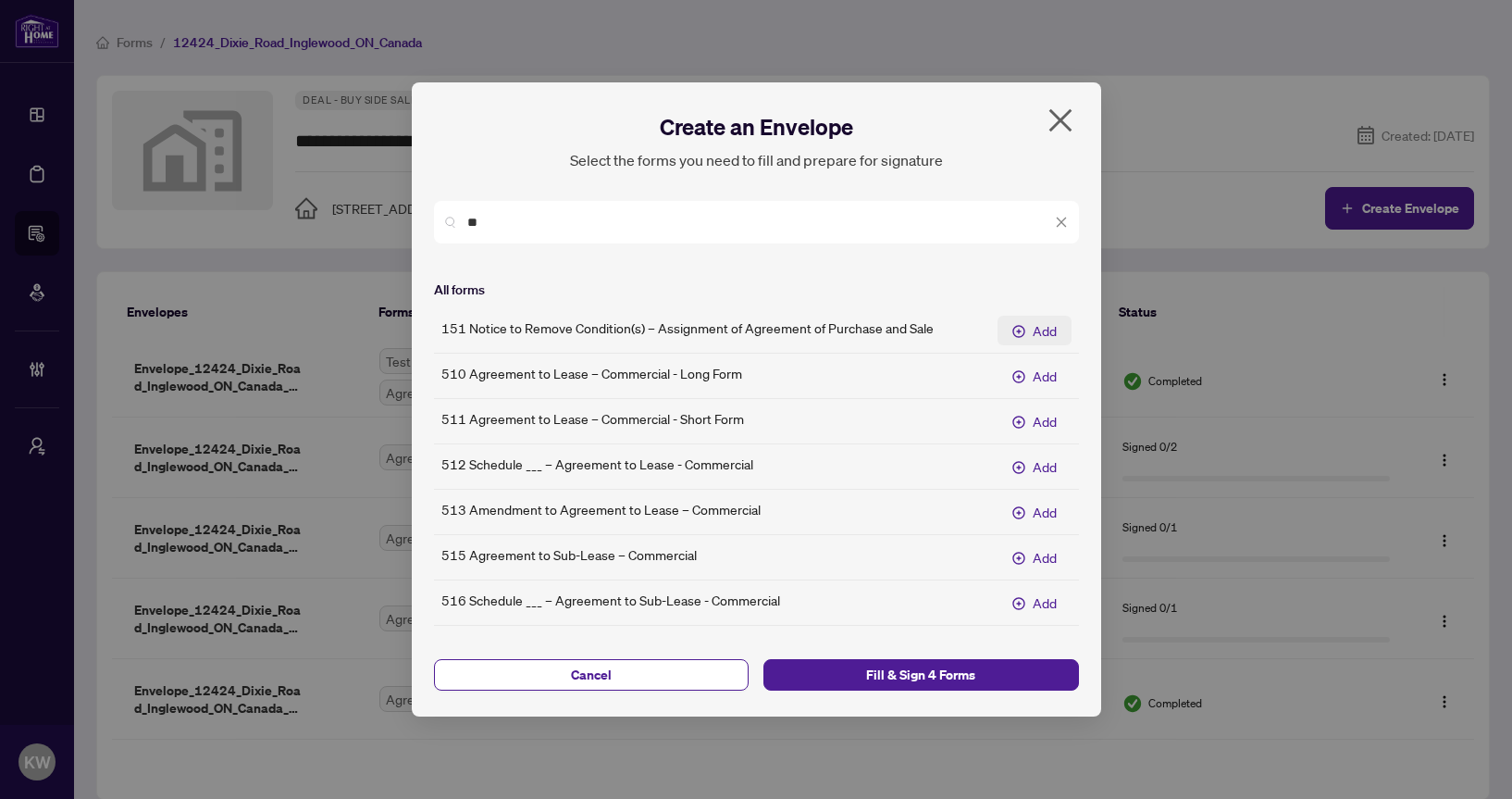
type input "**"
click at [1029, 331] on button "Add" at bounding box center [1035, 330] width 74 height 30
click at [946, 671] on span "Fill & Sign 5 Forms" at bounding box center [921, 675] width 286 height 30
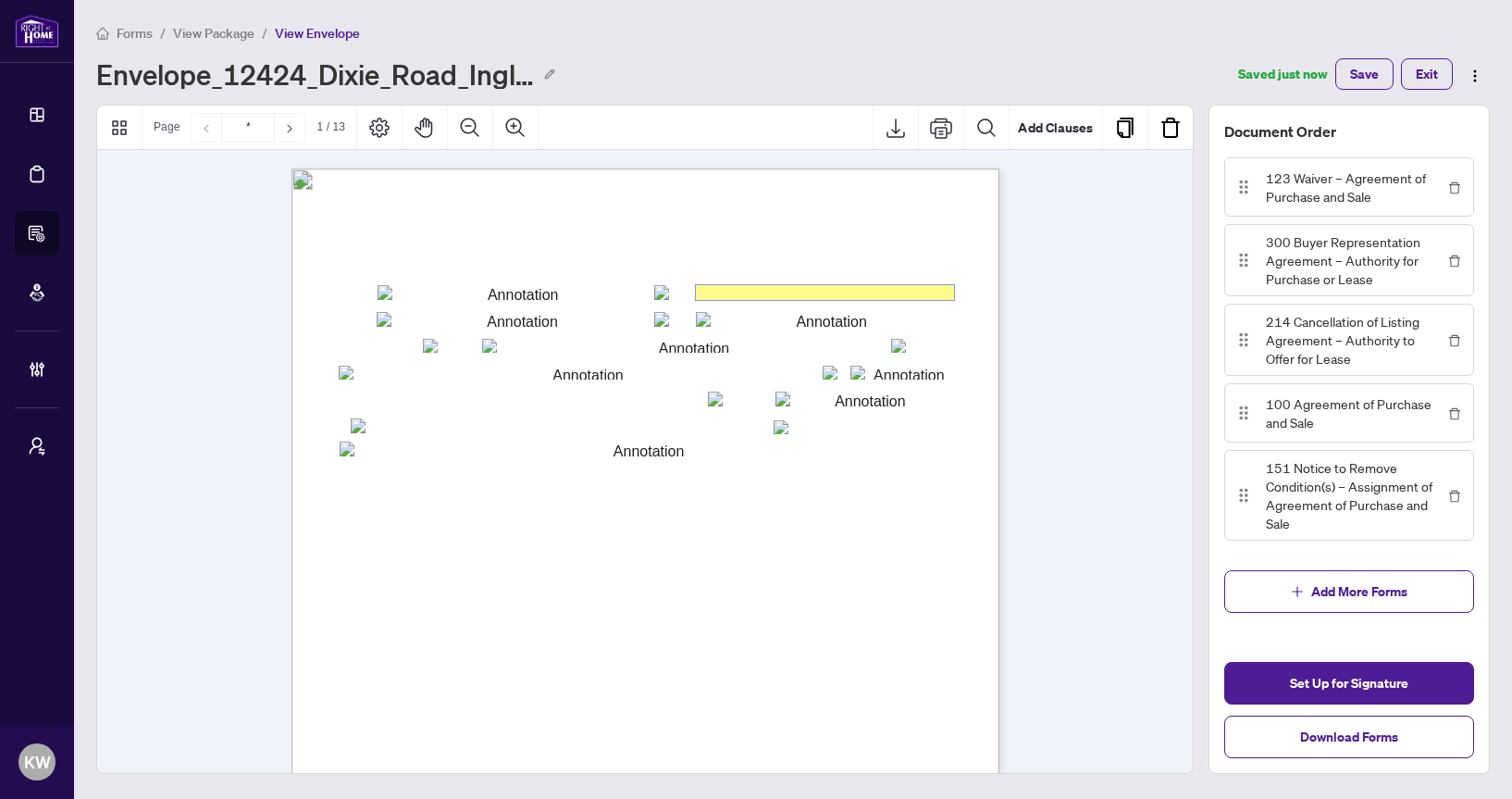
click at [791, 287] on input "txtbuyer2" at bounding box center [825, 292] width 258 height 15
type input "******"
click at [625, 292] on input "txtbuyer1" at bounding box center [515, 292] width 277 height 15
type input "******"
click at [628, 332] on div "Form 123 Revised 2024 Page 1 of 1 The trademarks REALTOR®, REALTORS®, MLS®, Mul…" at bounding box center [733, 742] width 884 height 1146
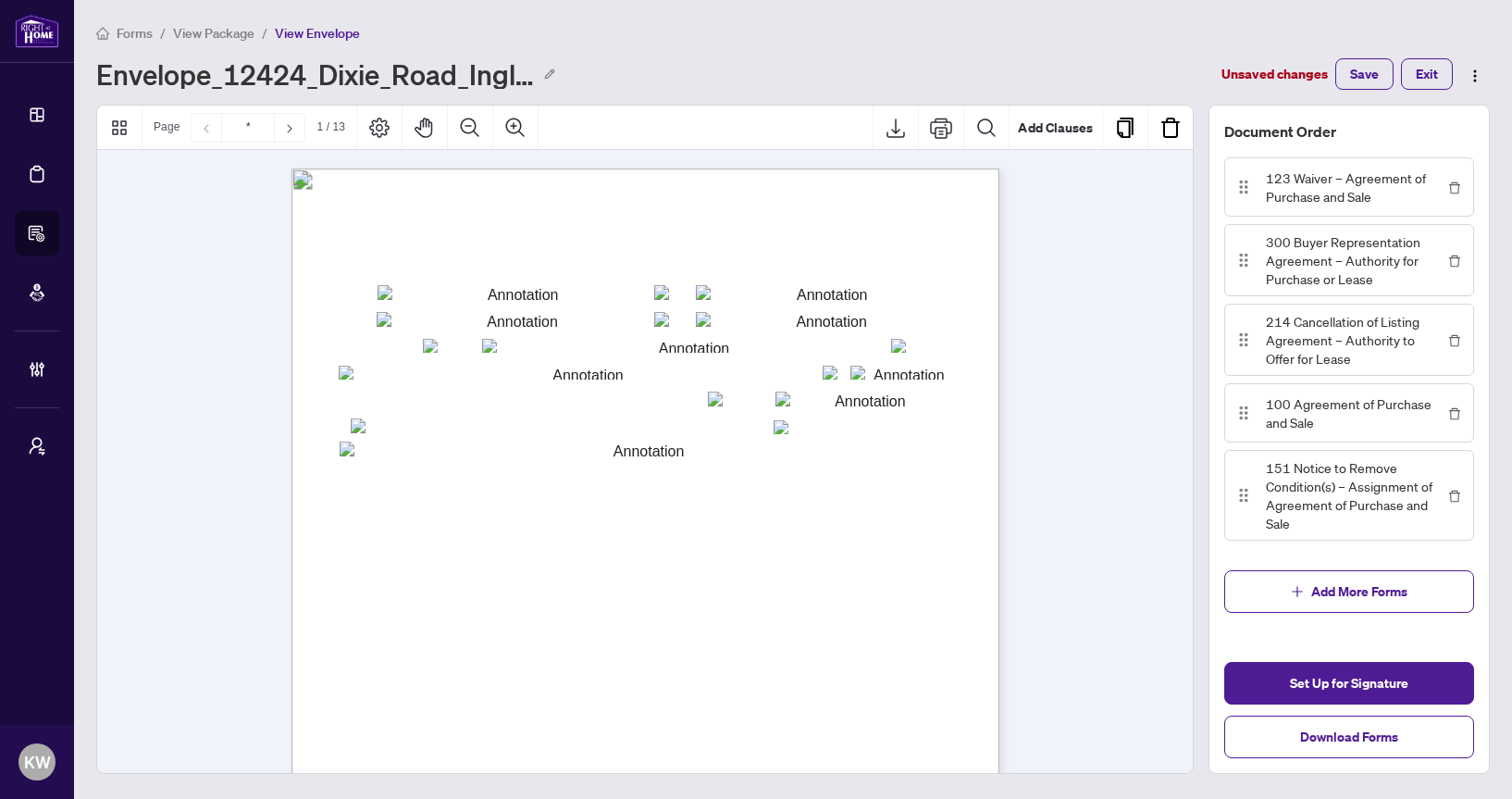
click at [625, 353] on div "Form 123 Revised 2024 Page 1 of 1 The trademarks REALTOR®, REALTORS®, MLS®, Mul…" at bounding box center [733, 742] width 884 height 1146
click at [417, 352] on span "REAL PROPERTY:" at bounding box center [378, 350] width 79 height 10
click at [624, 344] on input "txtp_street" at bounding box center [687, 346] width 410 height 15
type input "*********"
click at [641, 638] on textarea "txtAddSchedule" at bounding box center [641, 597] width 605 height 311
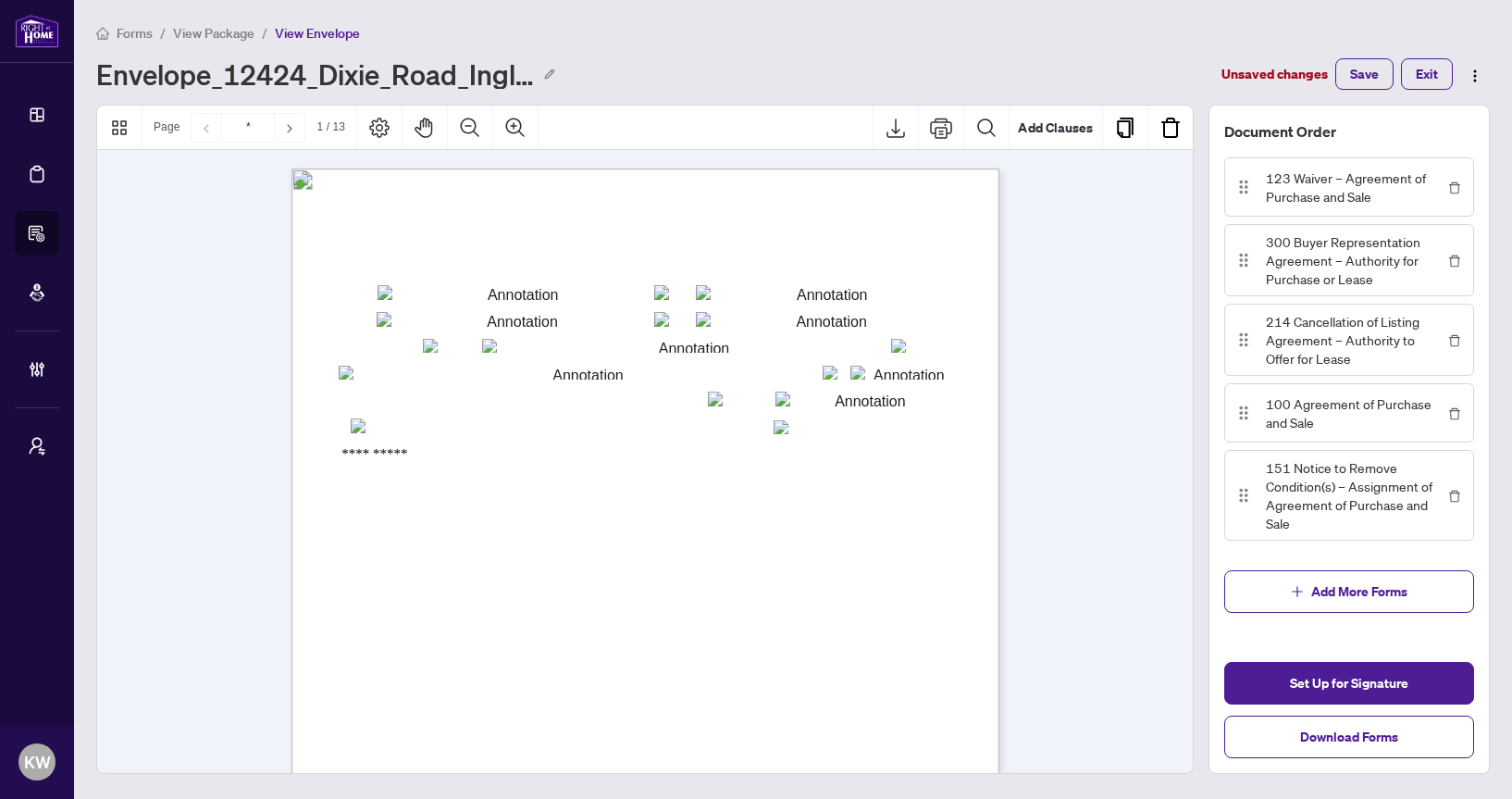
type textarea "**********"
click at [968, 628] on div "Form 123 Revised 2024 Page 1 of 1 The trademarks REALTOR®, REALTORS®, MLS®, Mul…" at bounding box center [733, 742] width 884 height 1146
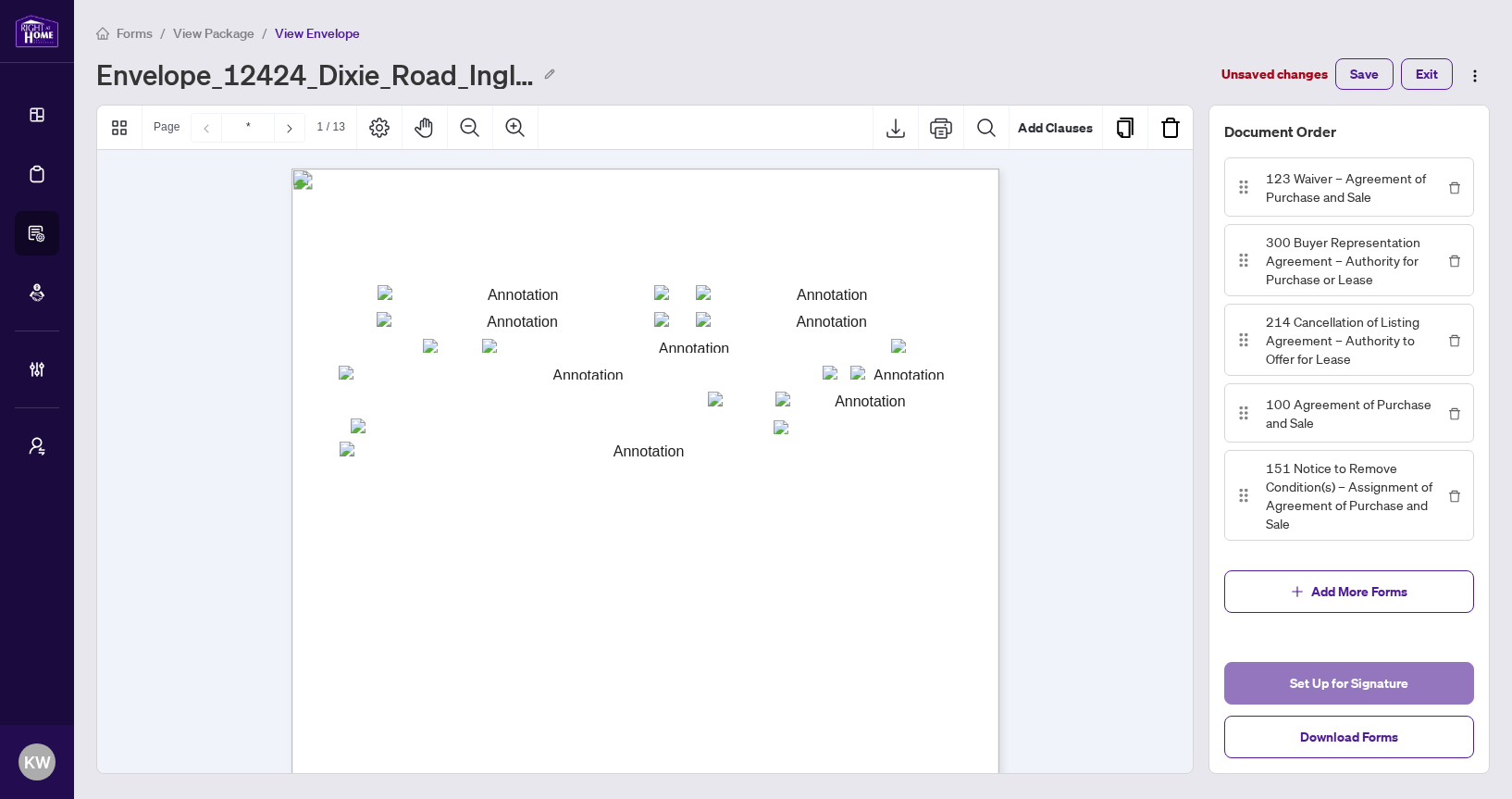
click at [1310, 675] on span "Set Up for Signature" at bounding box center [1349, 682] width 118 height 30
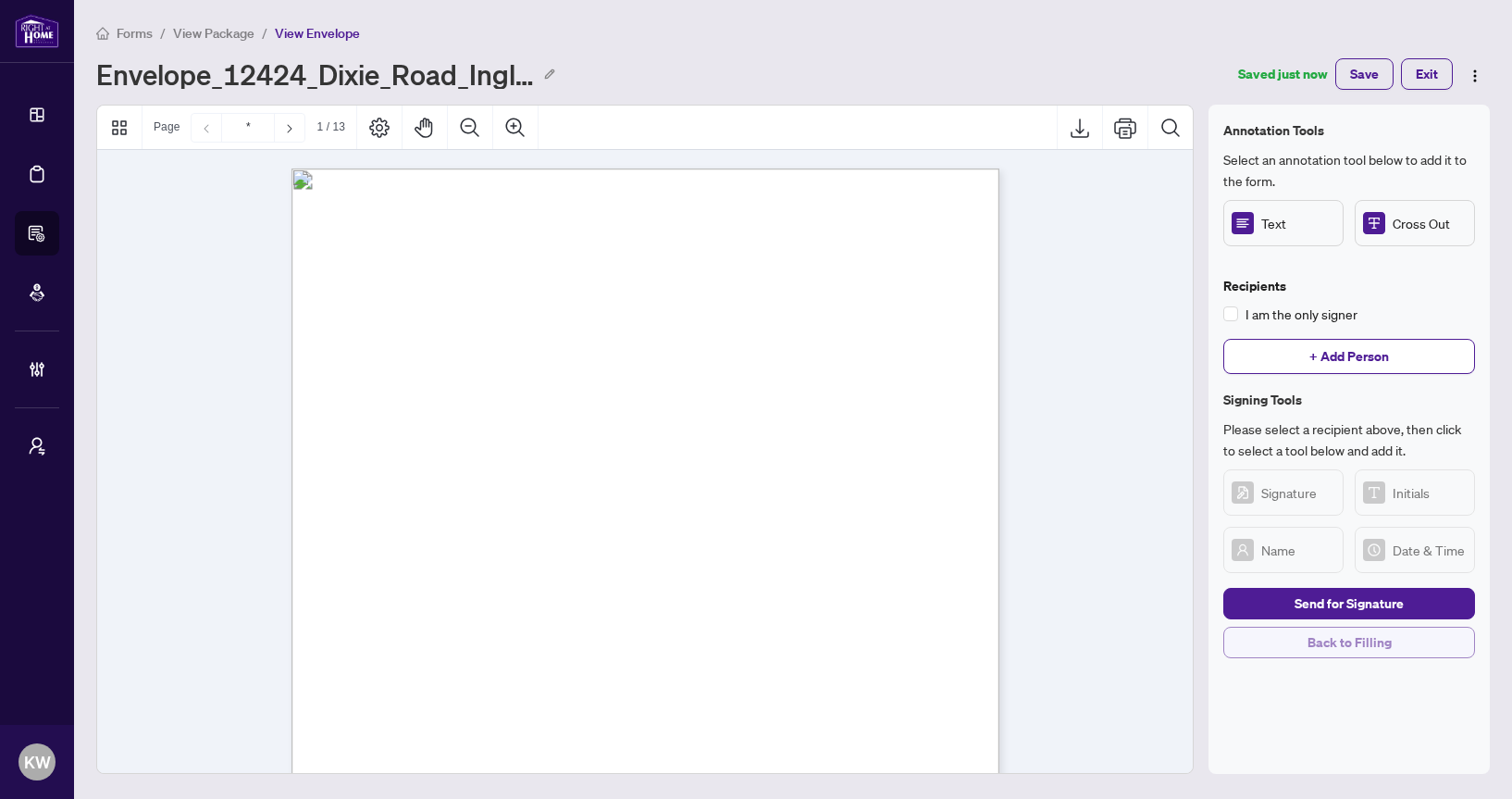
click at [1355, 643] on span "Back to Filling" at bounding box center [1349, 642] width 84 height 30
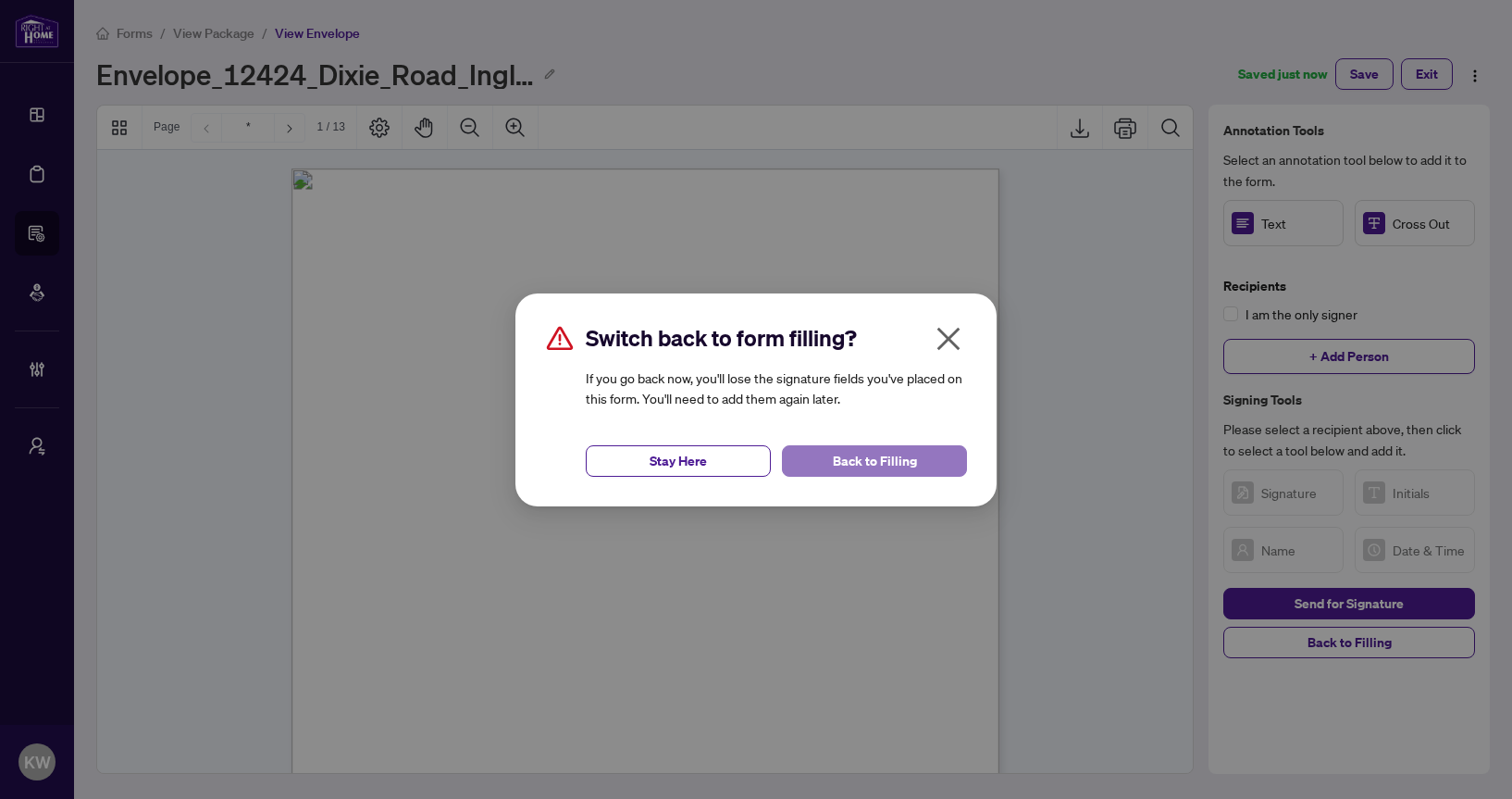
click at [941, 466] on button "Back to Filling" at bounding box center [874, 461] width 185 height 31
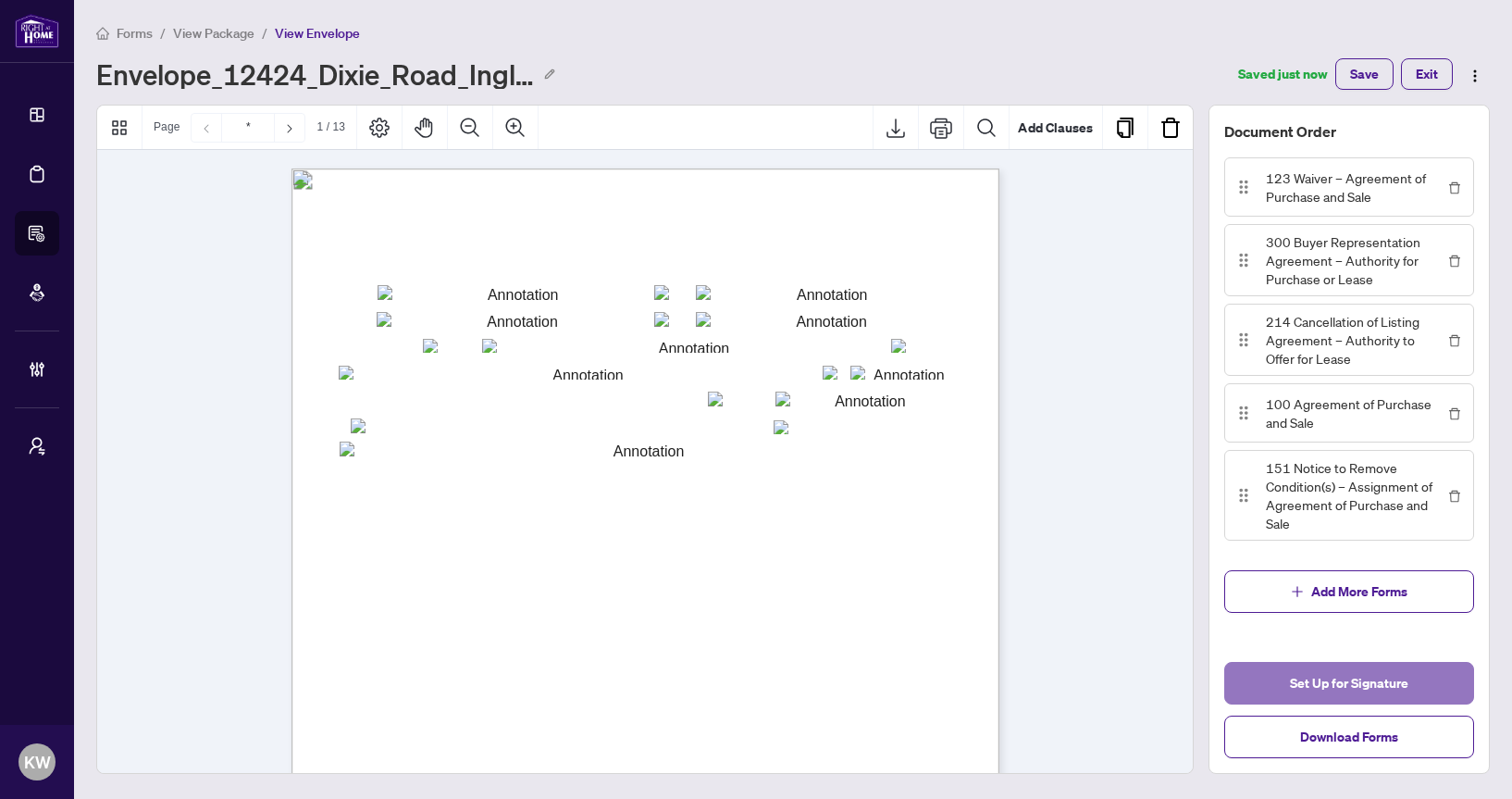
click at [1362, 685] on span "Set Up for Signature" at bounding box center [1349, 682] width 118 height 30
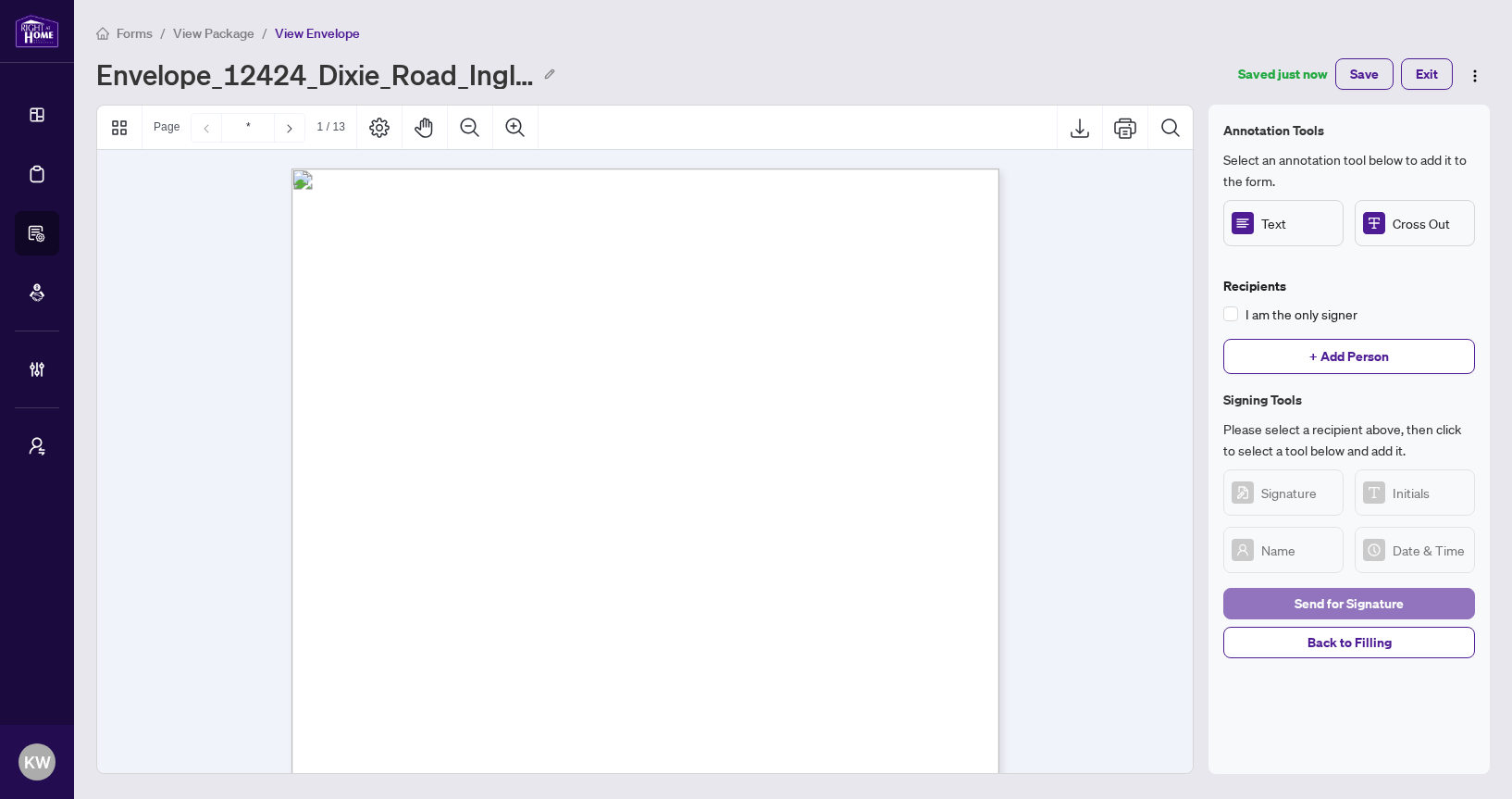
click at [1281, 596] on button "Send for Signature" at bounding box center [1348, 603] width 251 height 31
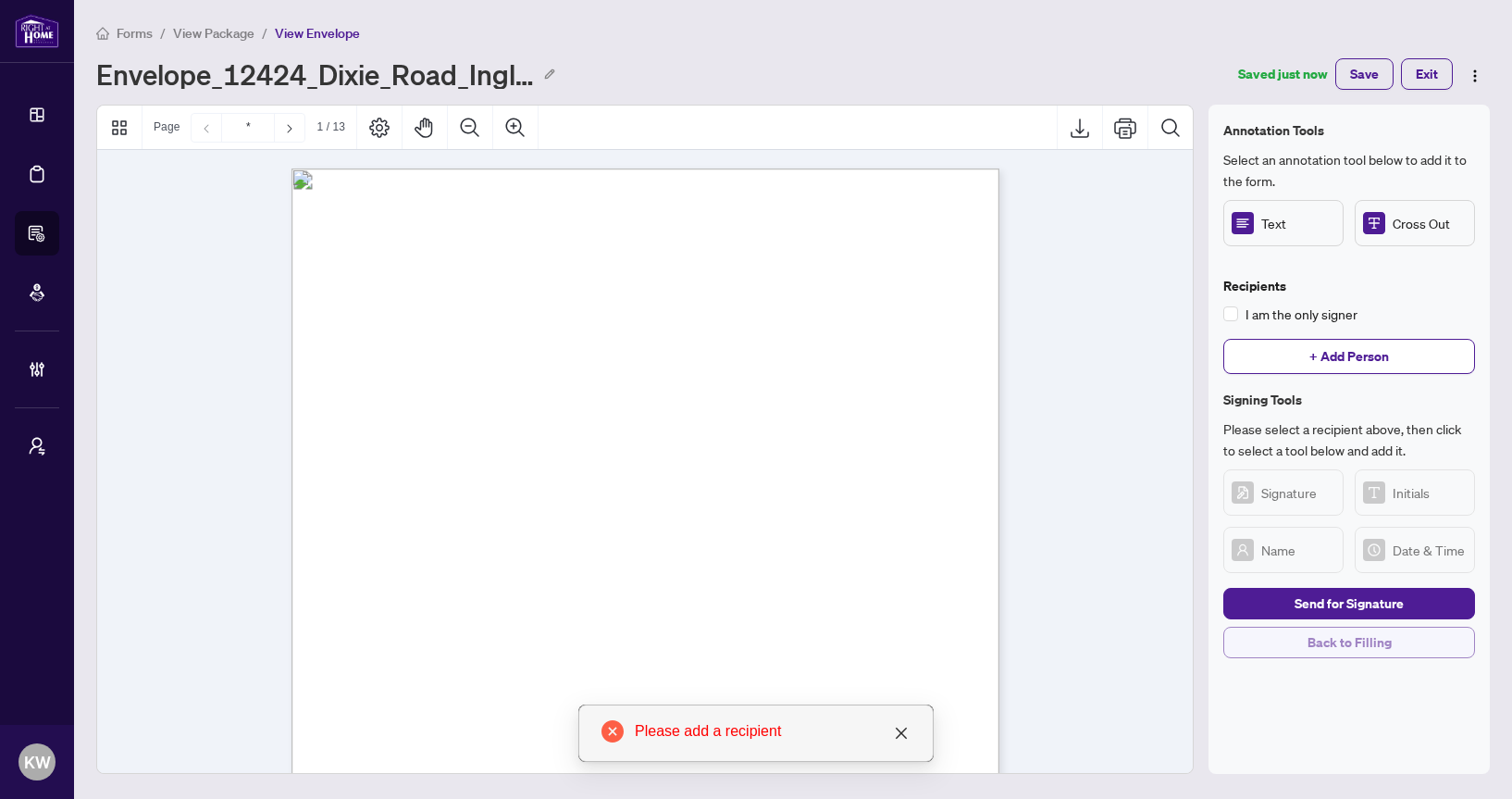
click at [1424, 641] on button "Back to Filling" at bounding box center [1348, 642] width 251 height 31
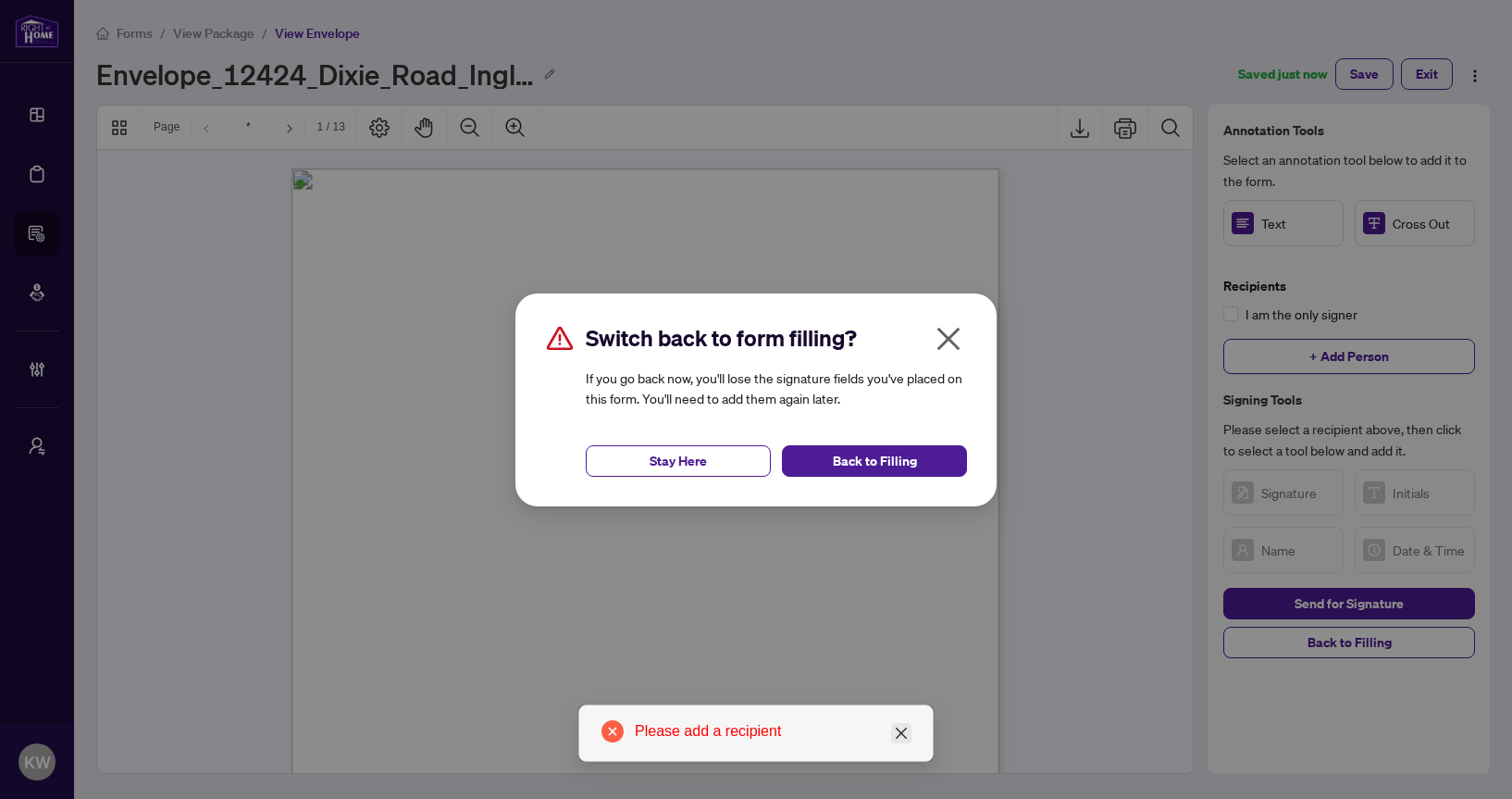
click at [897, 730] on icon "close" at bounding box center [901, 732] width 15 height 15
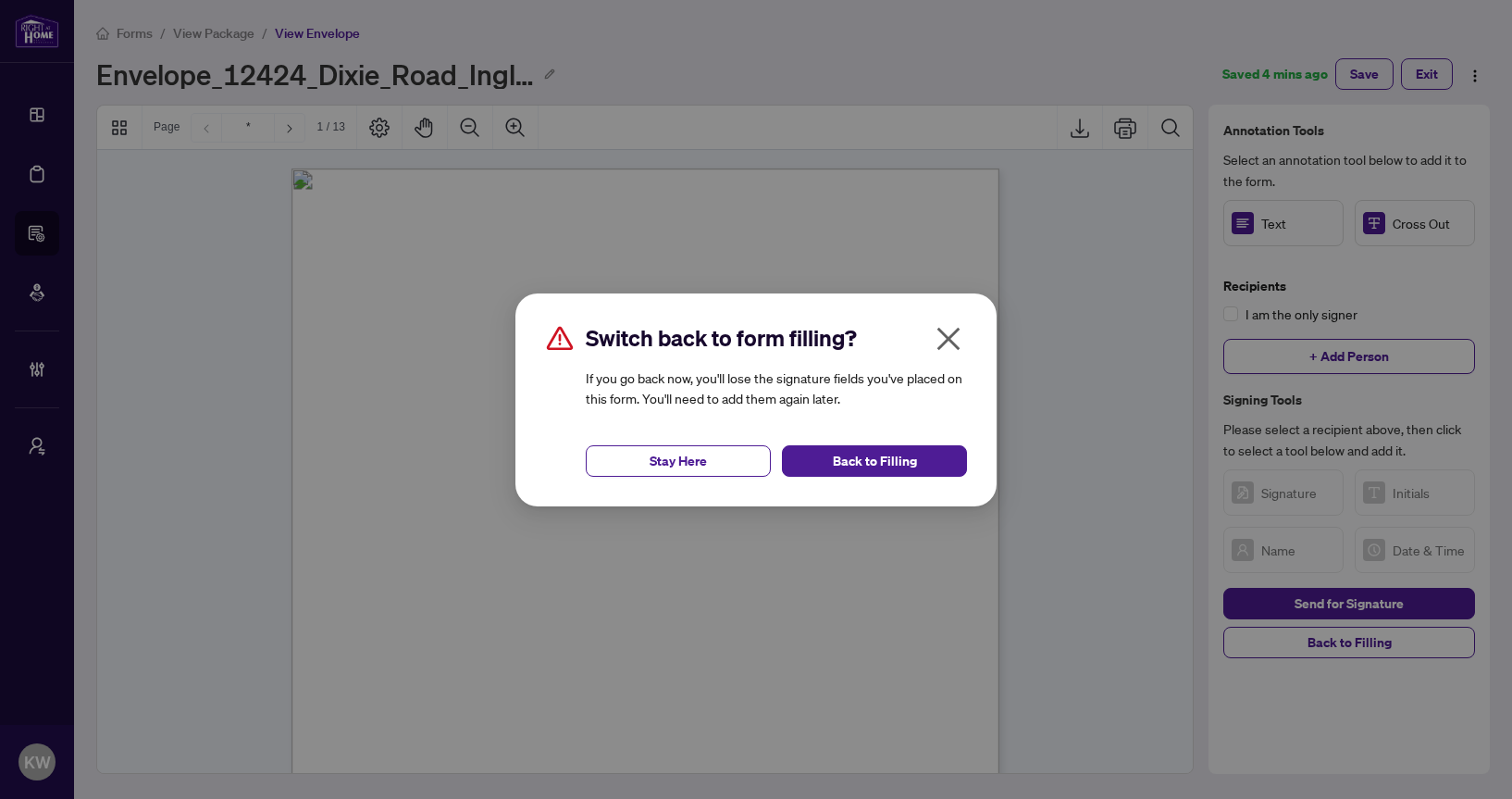
click at [959, 328] on icon "close" at bounding box center [948, 339] width 30 height 30
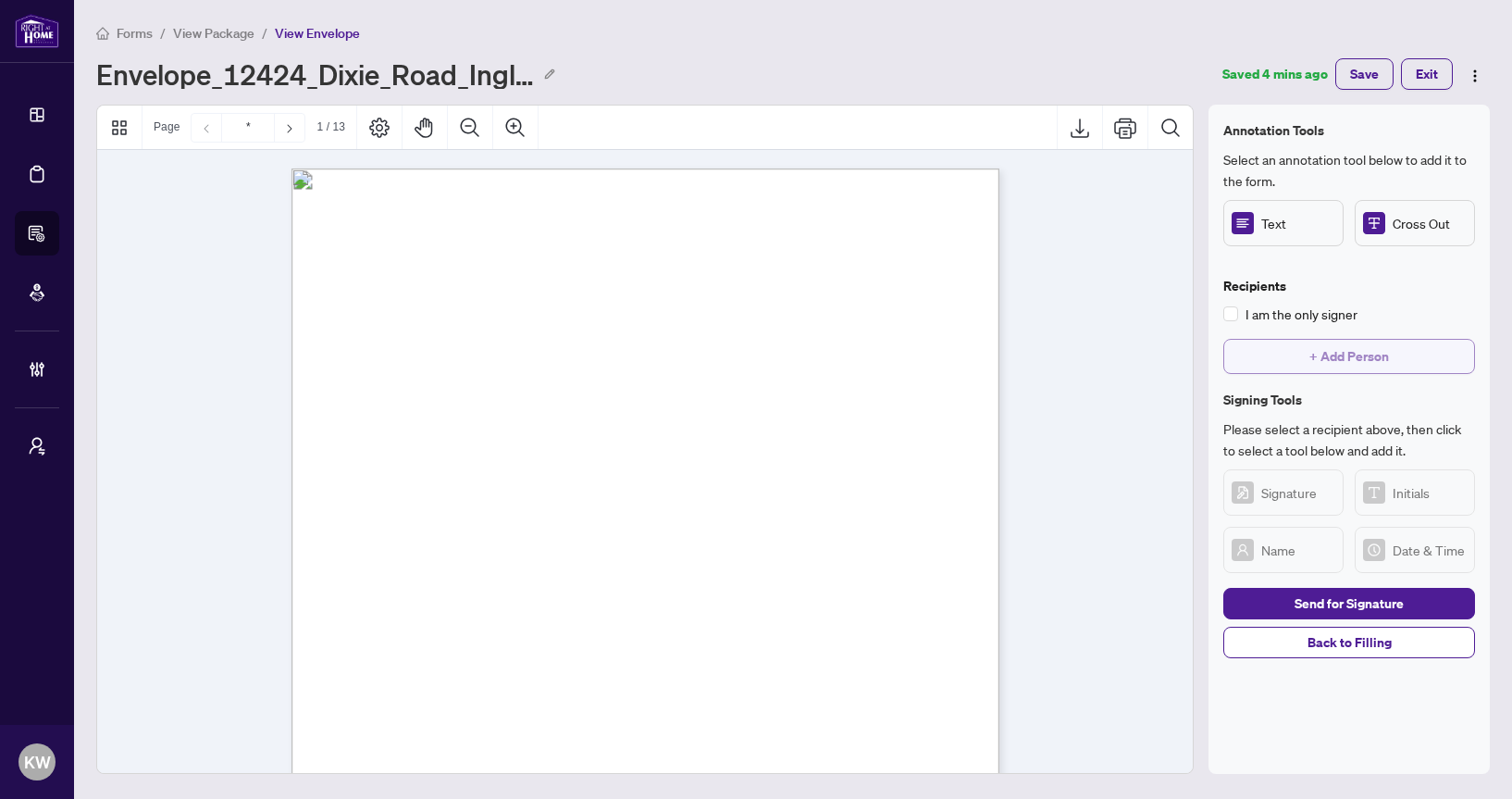
click at [1292, 359] on button "+ Add Person" at bounding box center [1348, 356] width 251 height 35
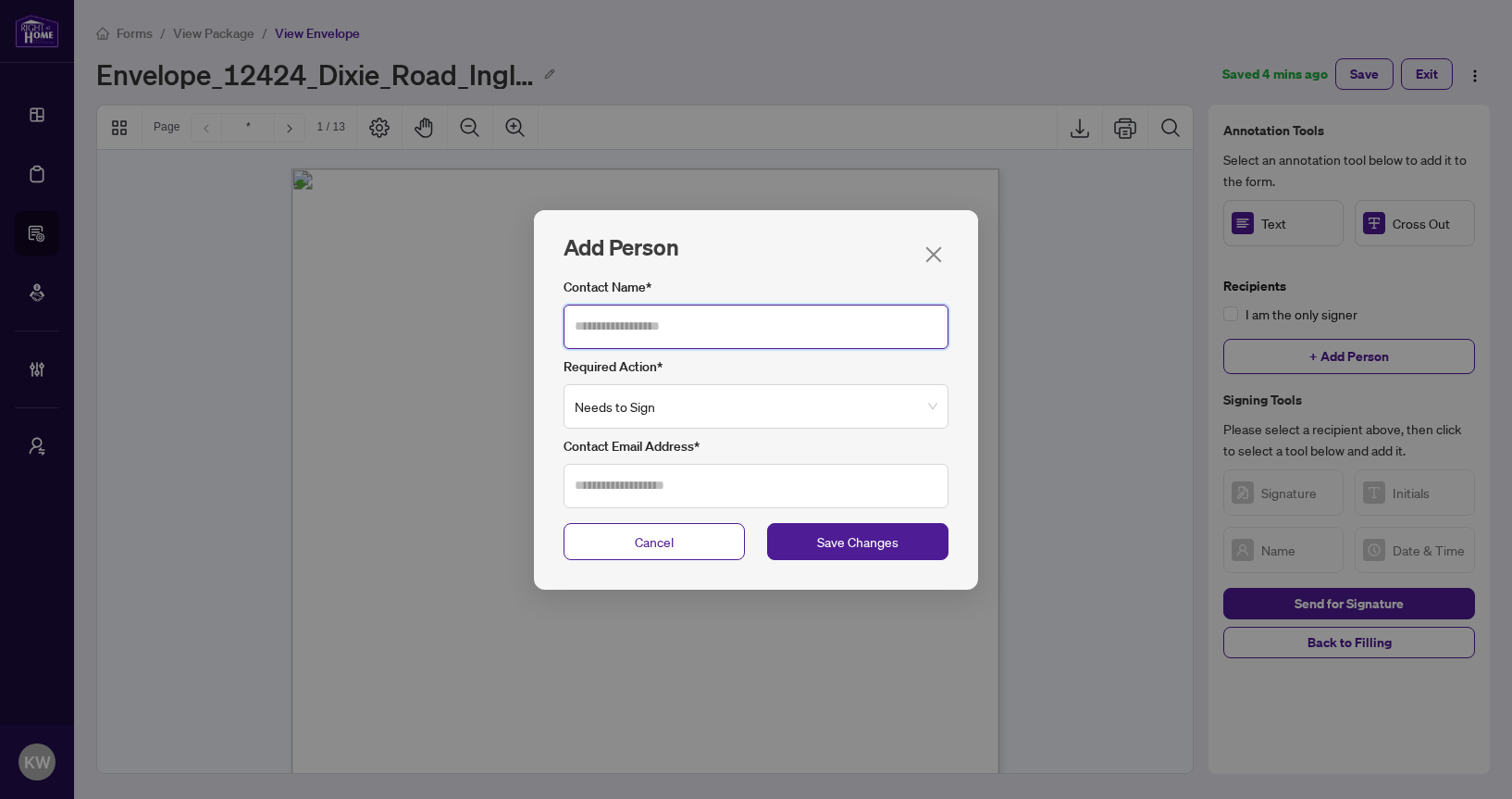
click at [749, 308] on input "Contact Name*" at bounding box center [756, 327] width 385 height 45
type input "******"
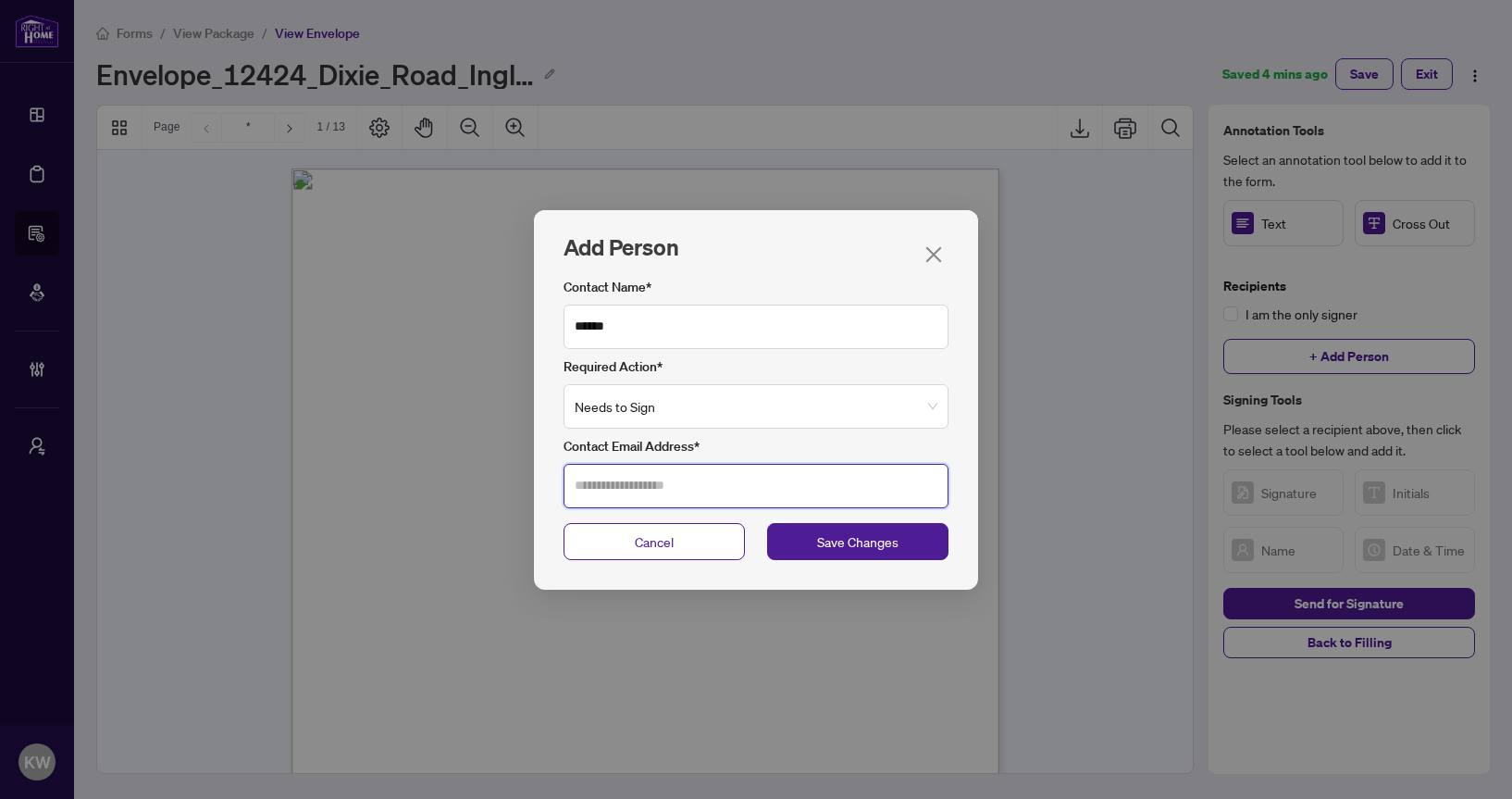
click at [699, 484] on input "Contact Email Address*" at bounding box center [756, 486] width 385 height 45
type input "**********"
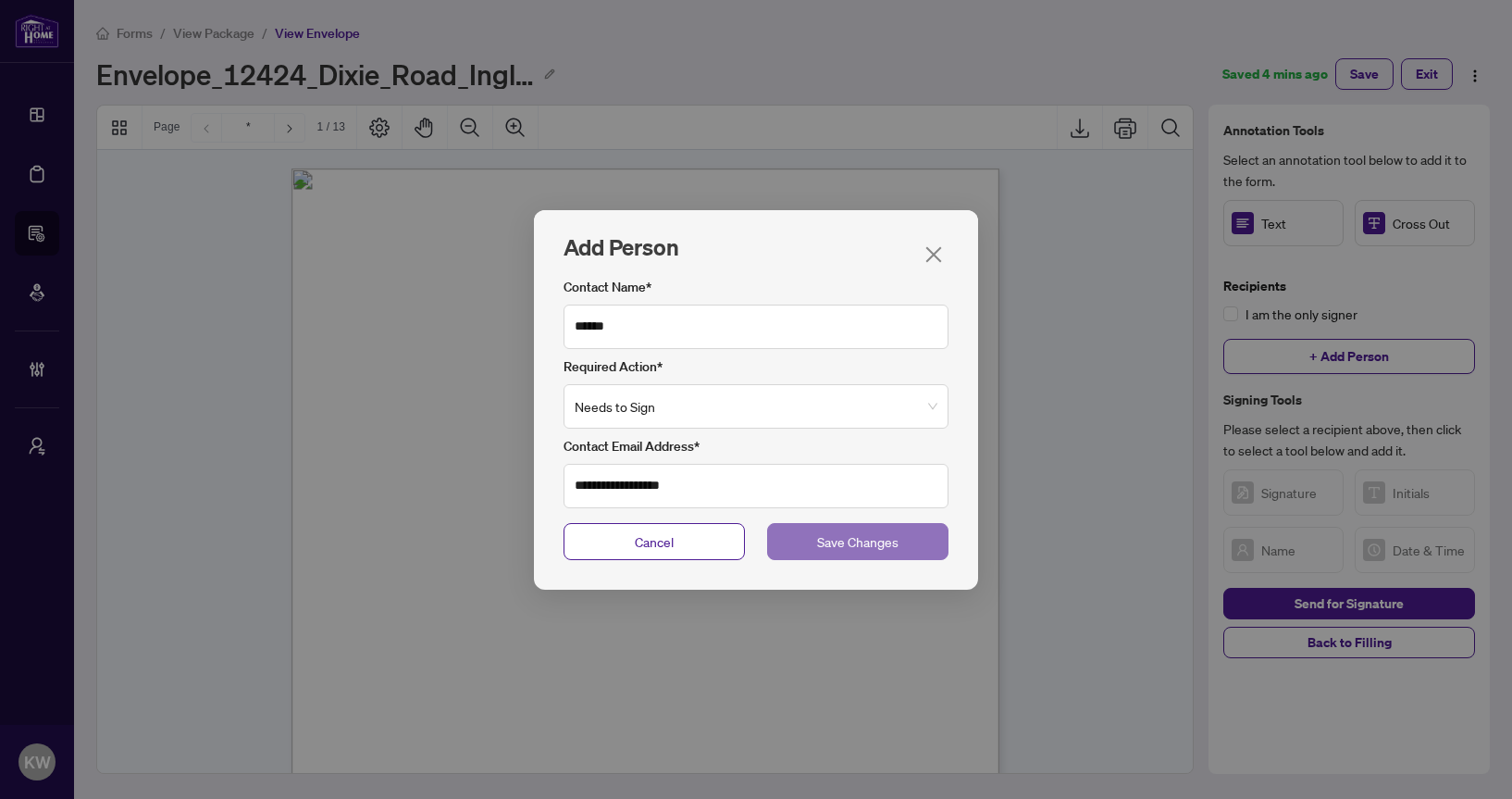
click at [866, 536] on span "Save Changes" at bounding box center [858, 541] width 82 height 20
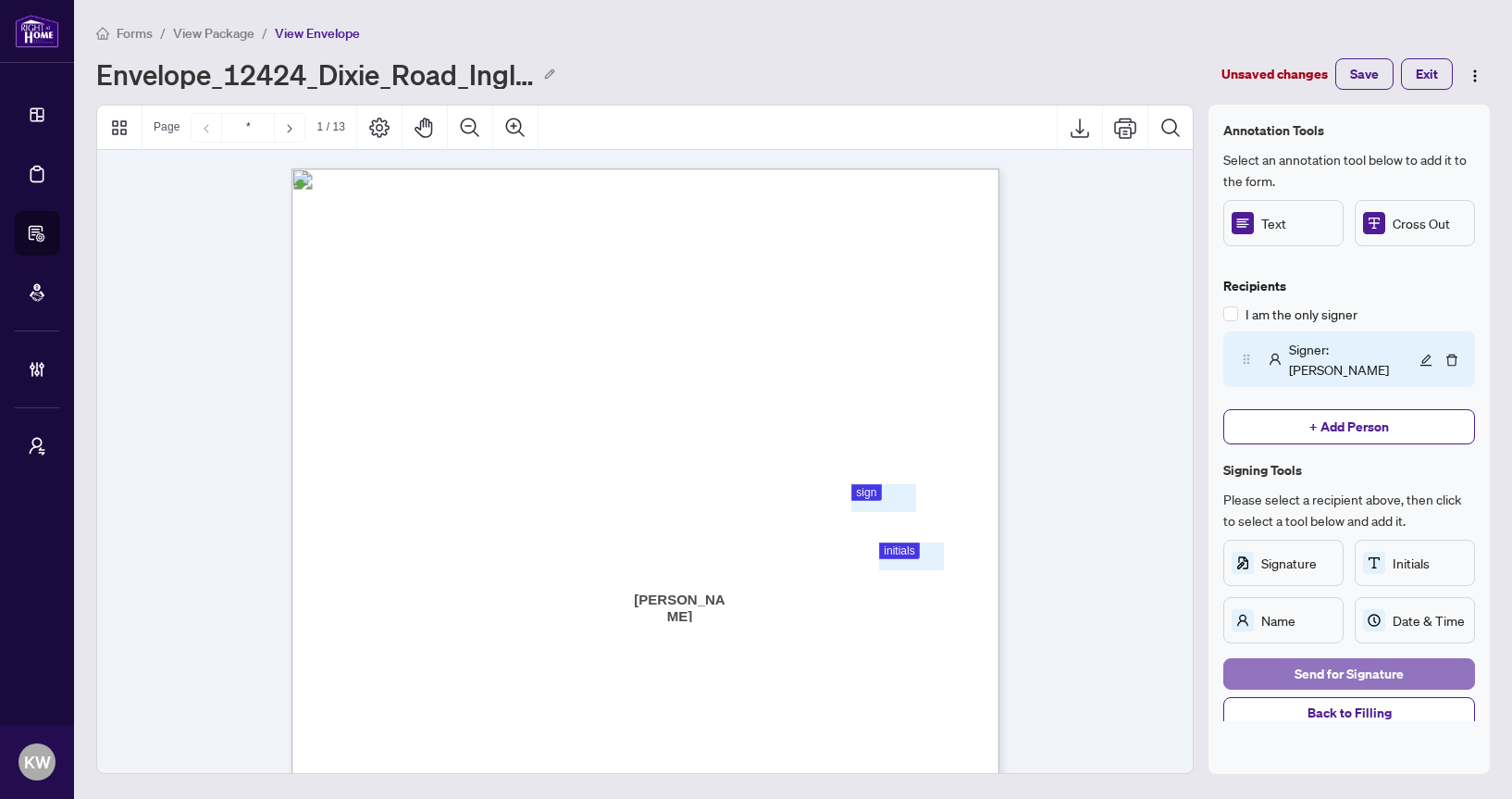
click at [1352, 659] on span "Send for Signature" at bounding box center [1349, 674] width 110 height 30
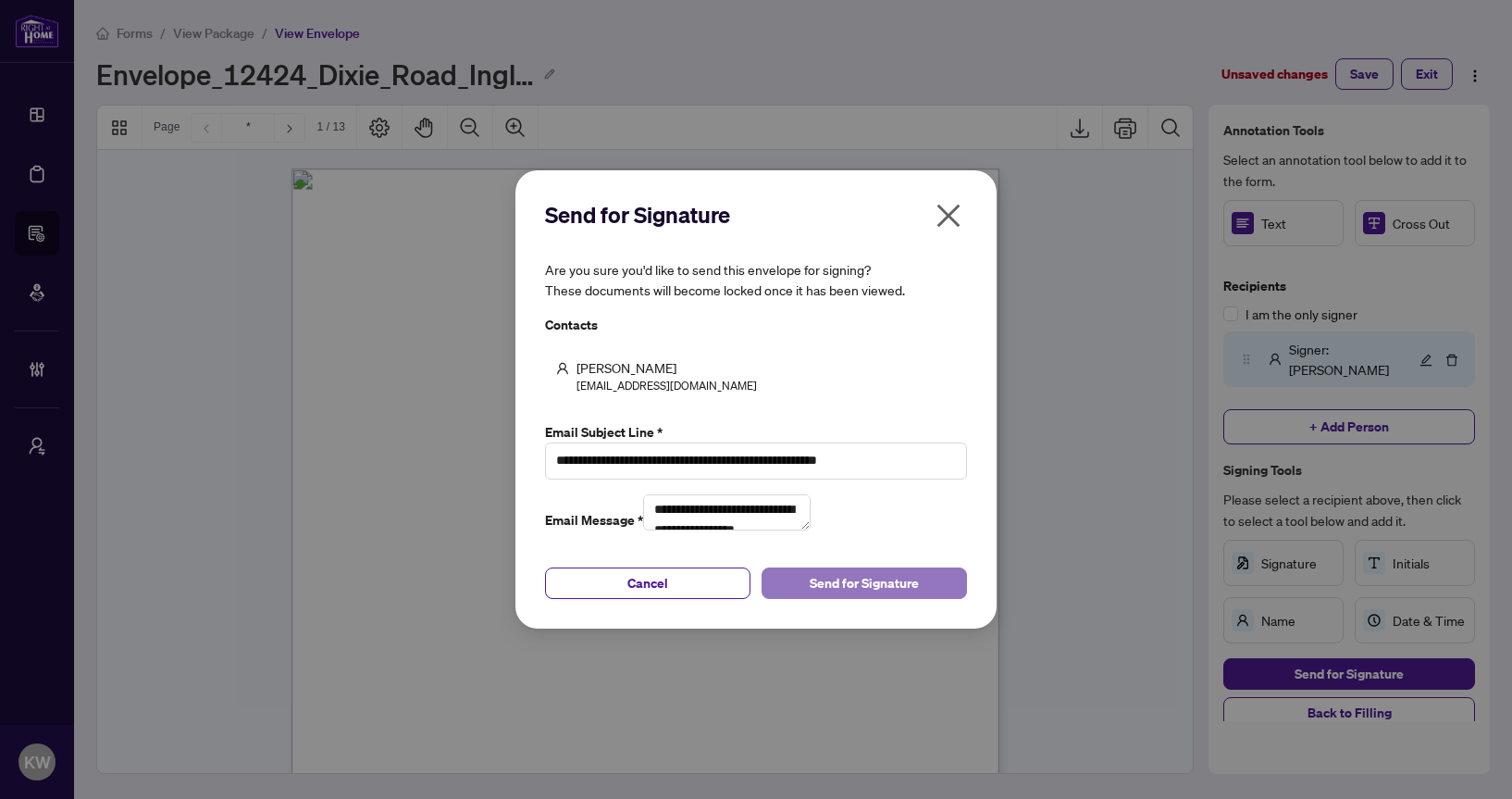
click at [904, 598] on span "Send for Signature" at bounding box center [864, 583] width 110 height 30
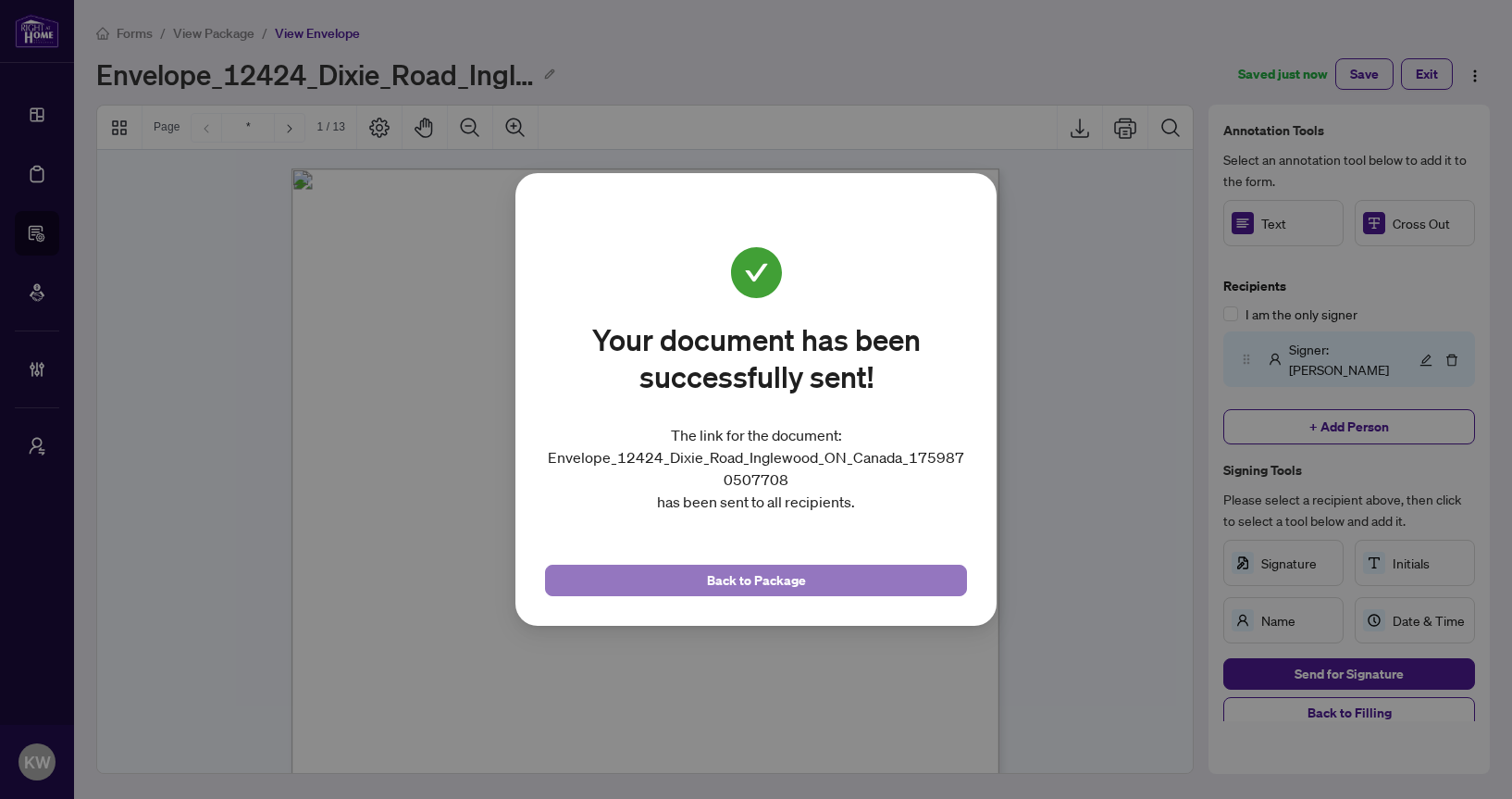
click at [900, 585] on button "Back to Package" at bounding box center [756, 581] width 422 height 31
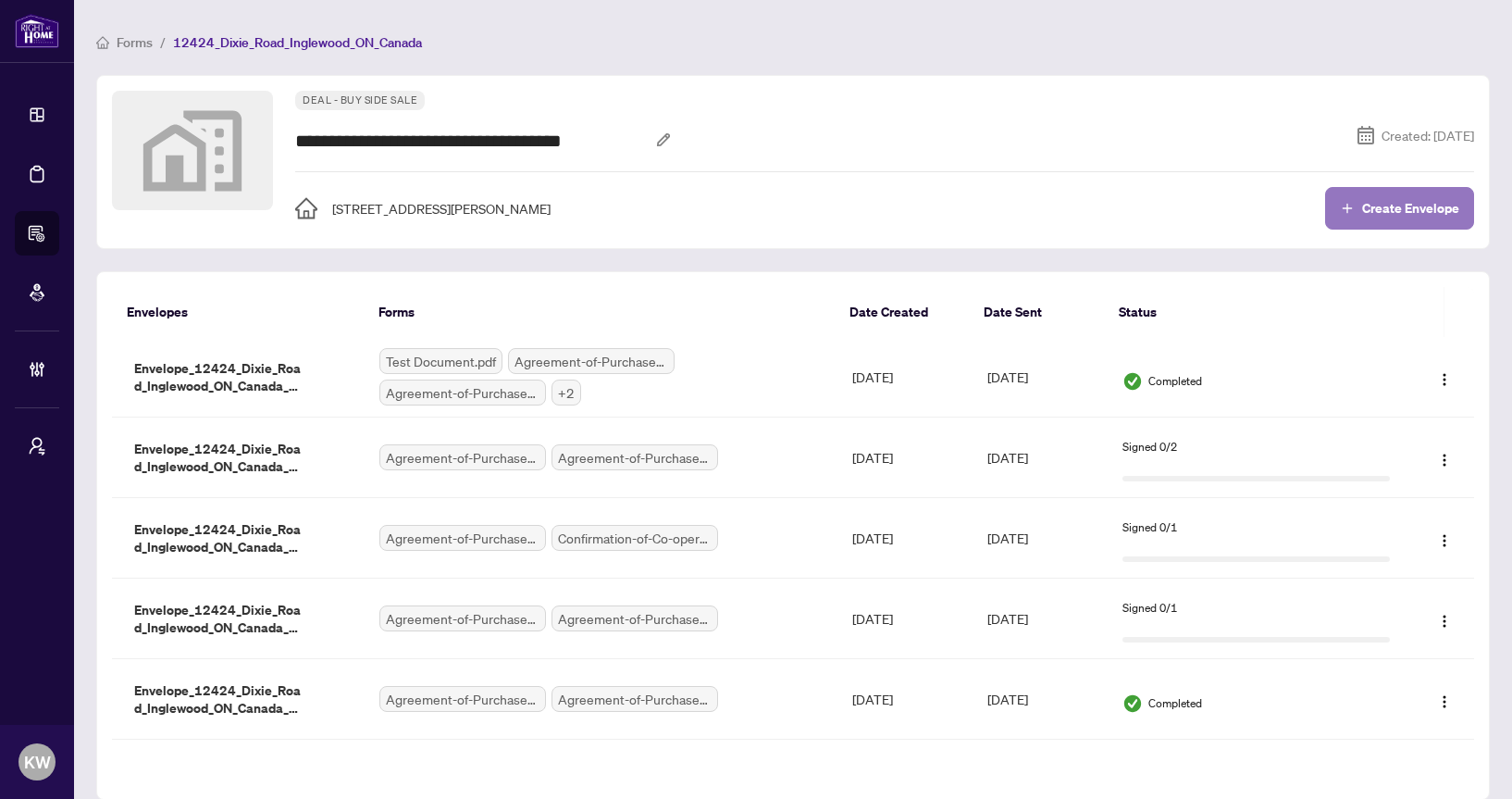
click at [1381, 204] on span "Create Envelope" at bounding box center [1410, 208] width 97 height 13
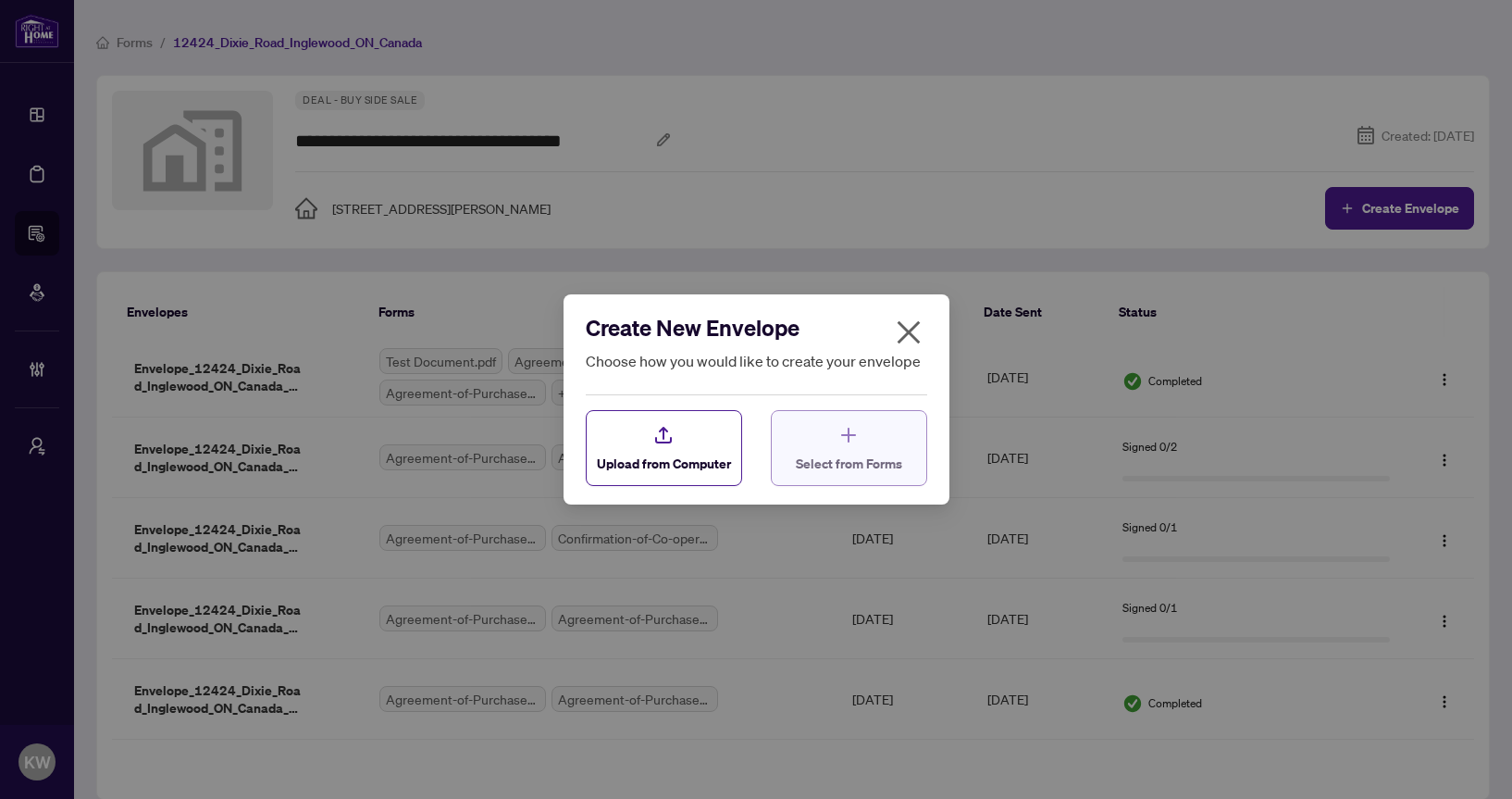
click at [853, 472] on span "Select from Forms" at bounding box center [849, 463] width 107 height 19
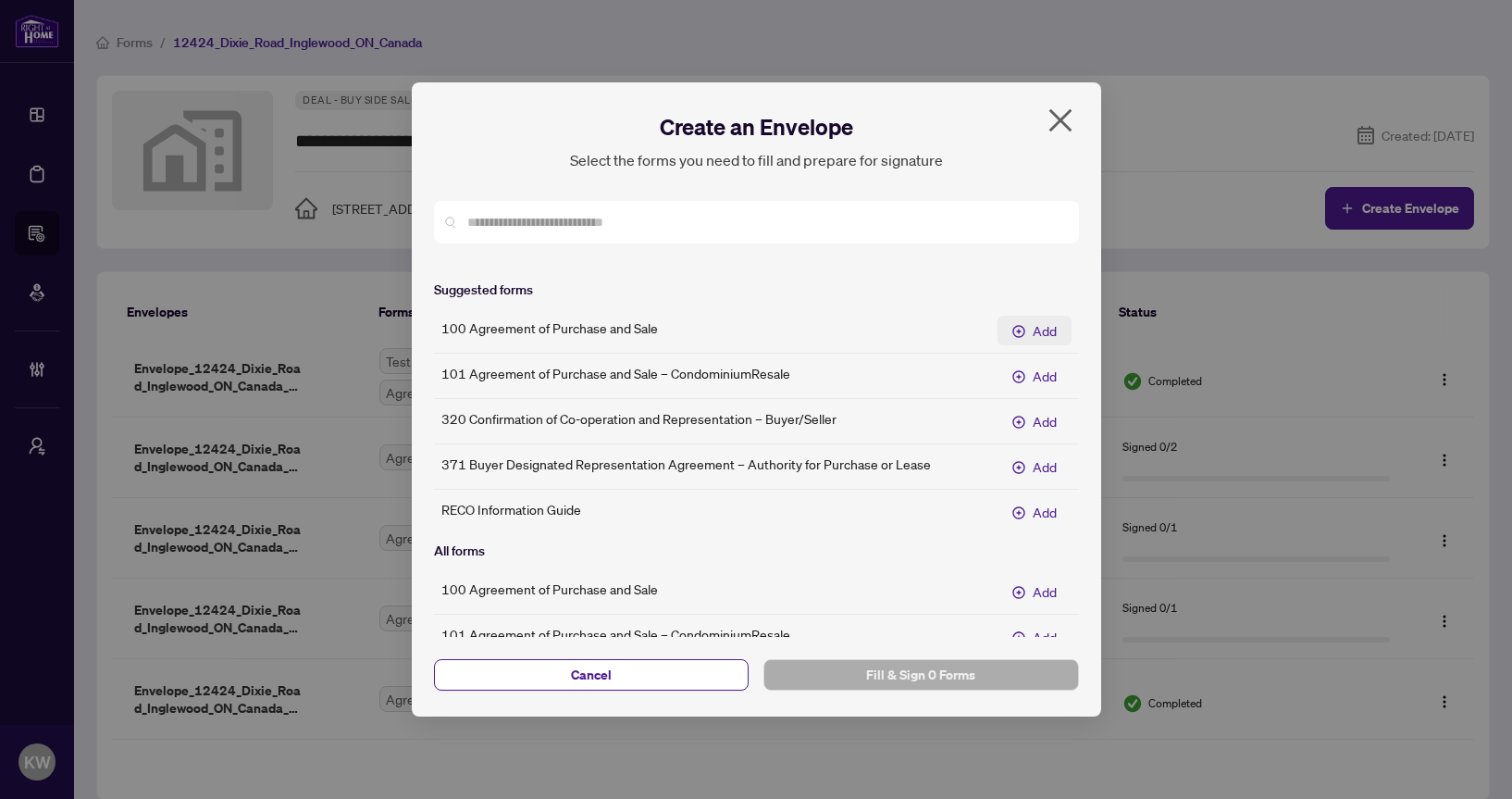
click at [1034, 335] on span "Add" at bounding box center [1044, 330] width 24 height 20
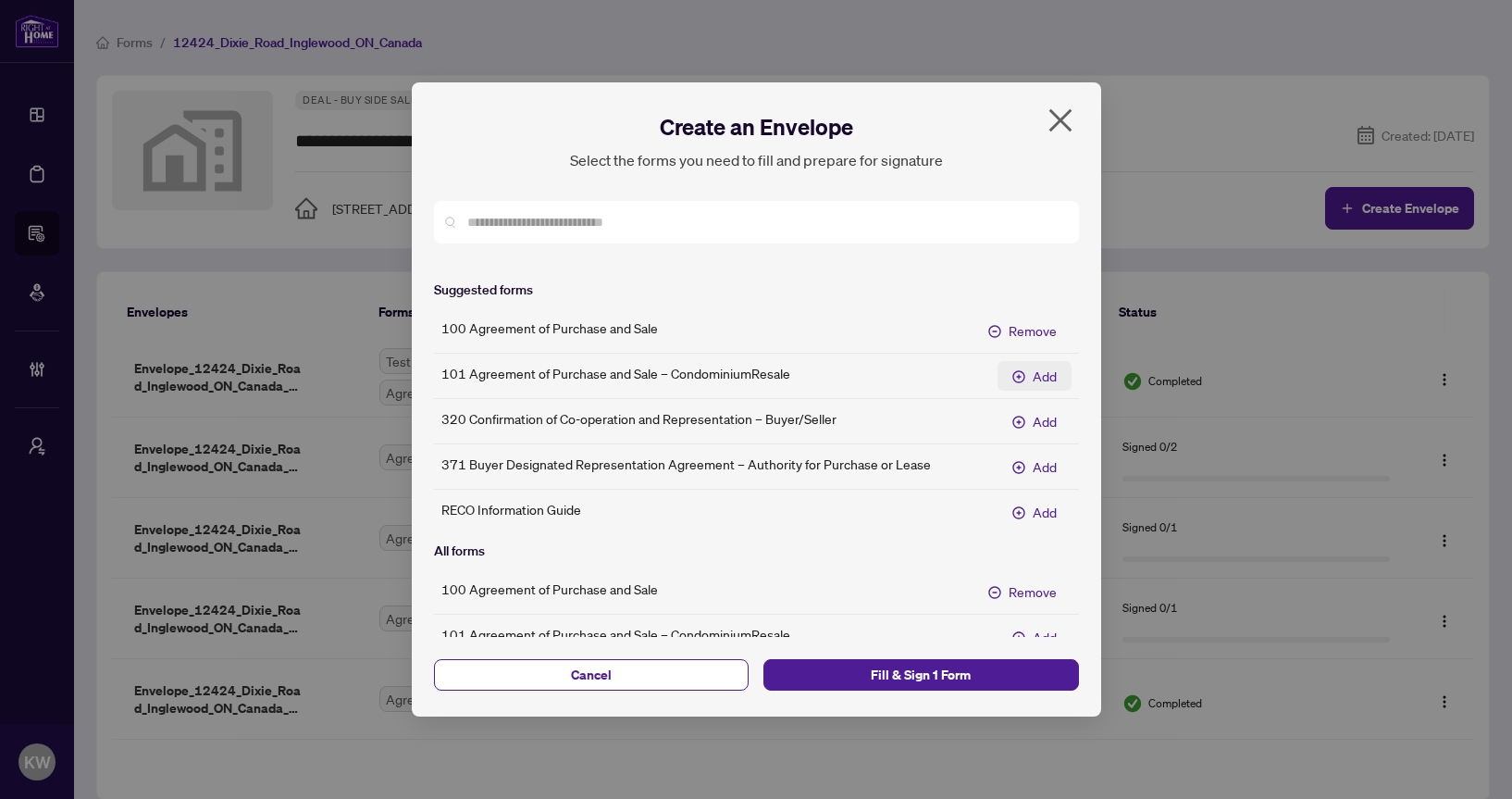
click at [1035, 381] on span "Add" at bounding box center [1044, 376] width 24 height 20
click at [1043, 417] on span "Add" at bounding box center [1044, 420] width 24 height 20
click at [665, 678] on span "Cancel" at bounding box center [591, 675] width 286 height 30
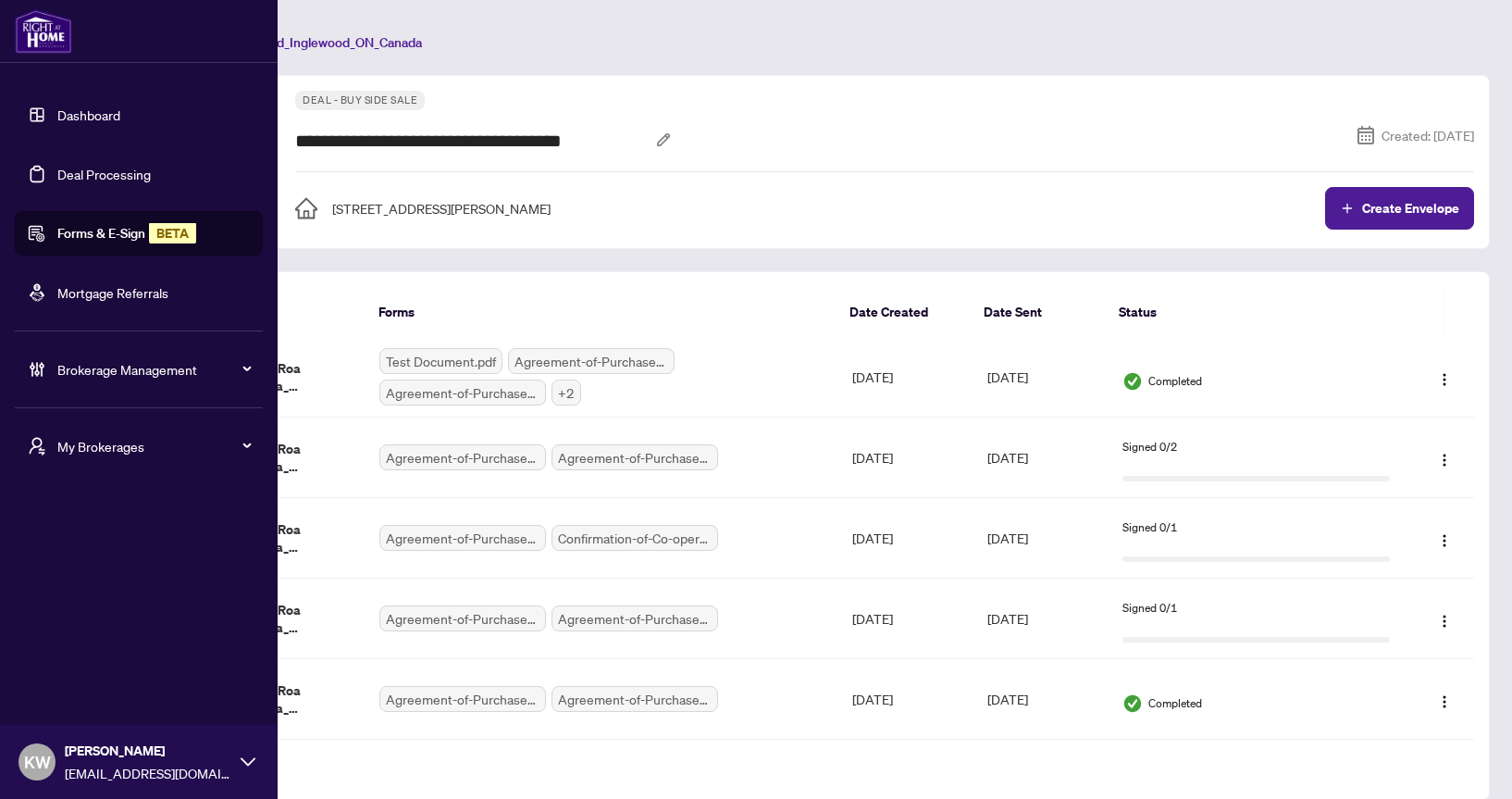
click at [64, 109] on link "Dashboard" at bounding box center [88, 115] width 63 height 17
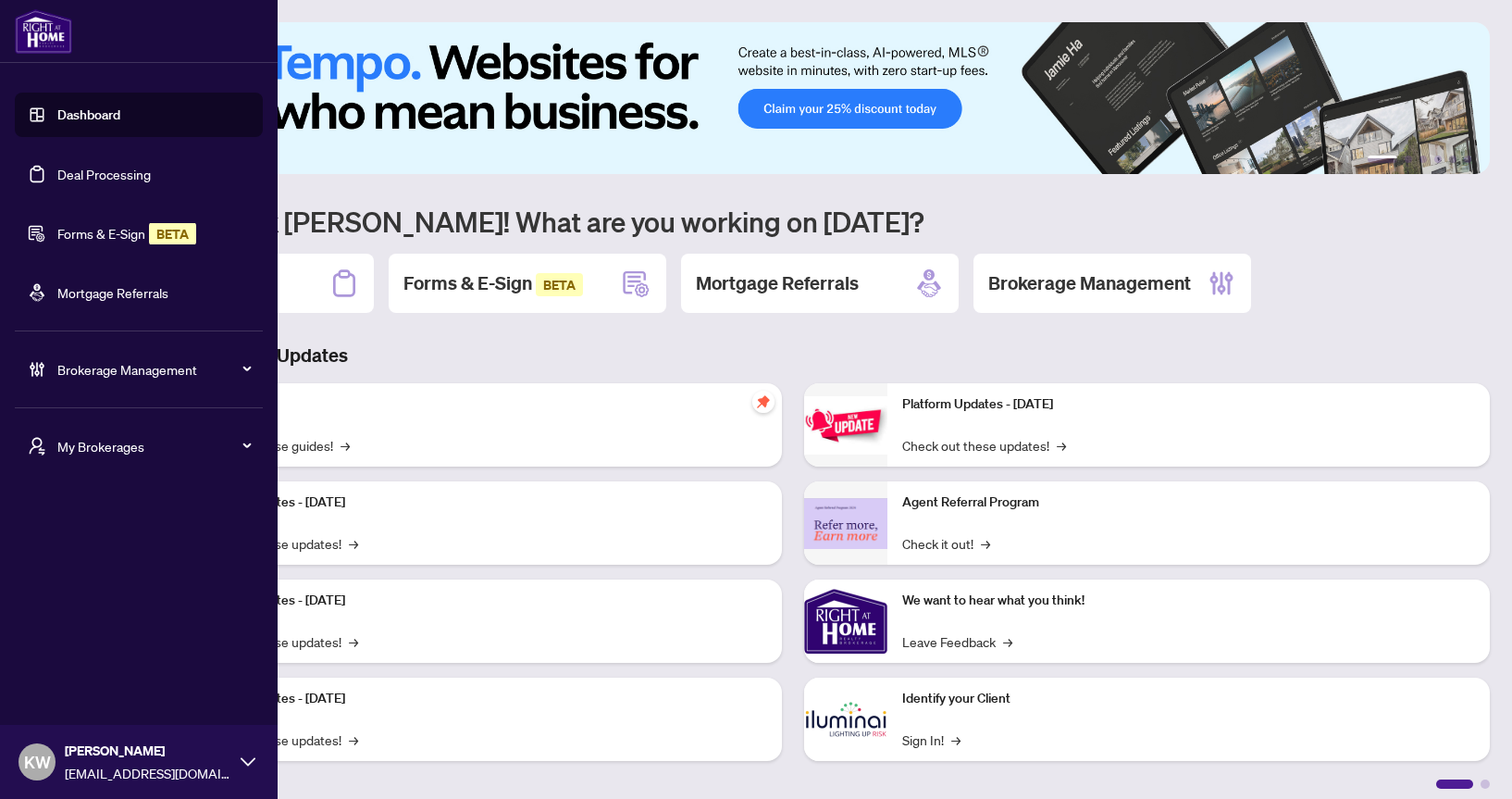
click at [70, 175] on link "Deal Processing" at bounding box center [104, 174] width 93 height 17
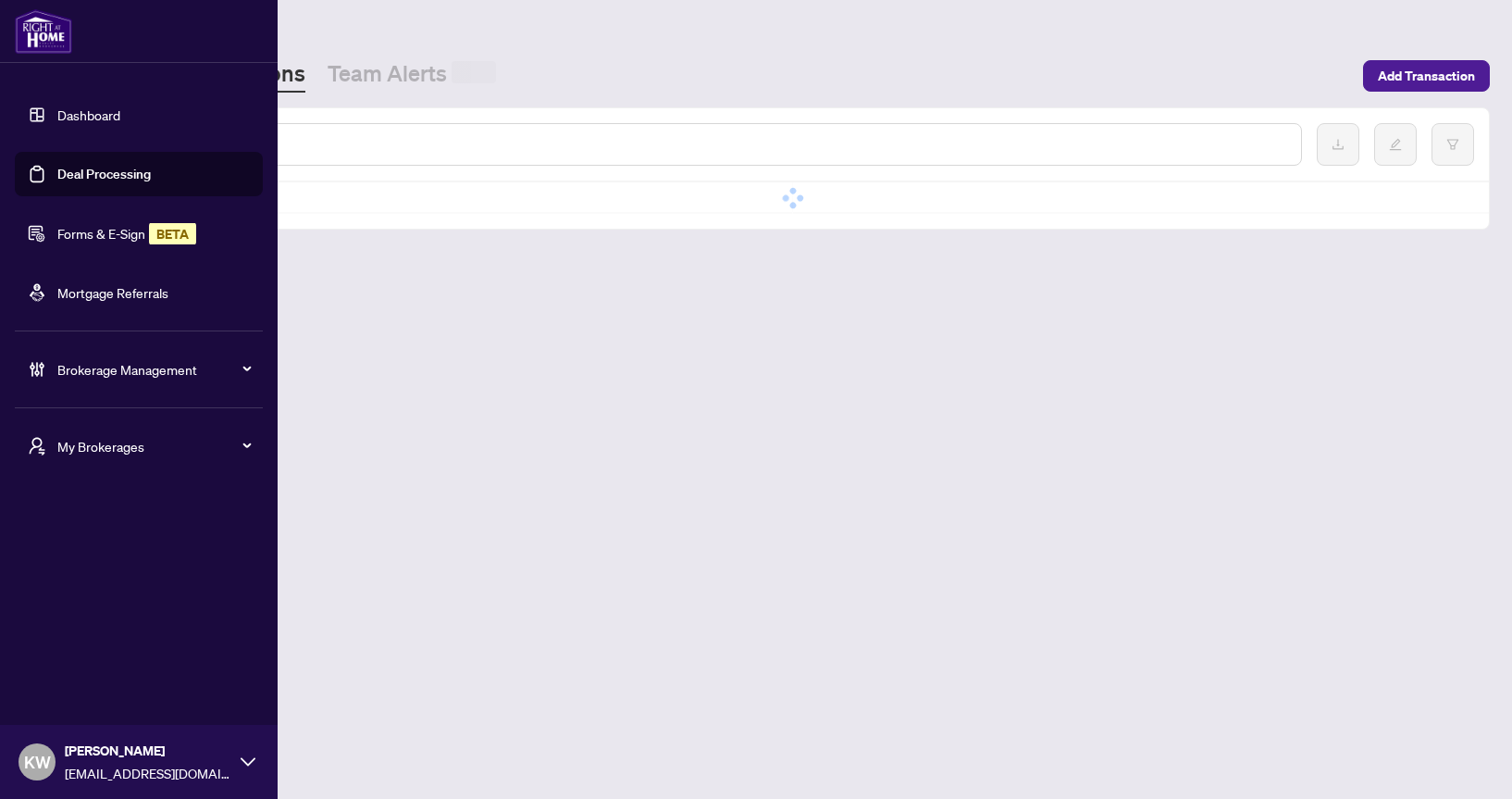
click at [82, 231] on link "Forms & E-Sign BETA" at bounding box center [126, 233] width 139 height 17
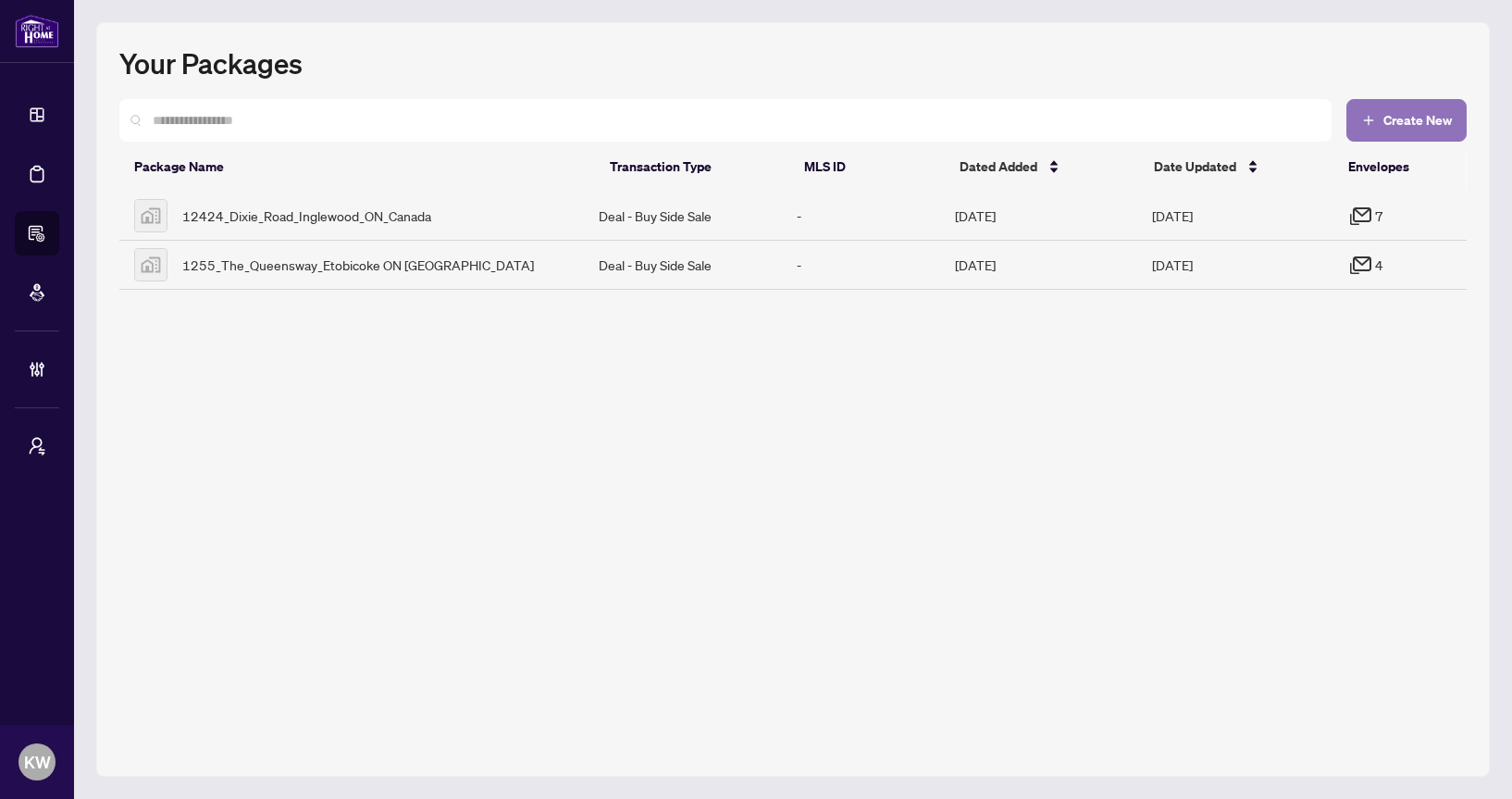
click at [1440, 121] on span "Create New" at bounding box center [1417, 119] width 69 height 13
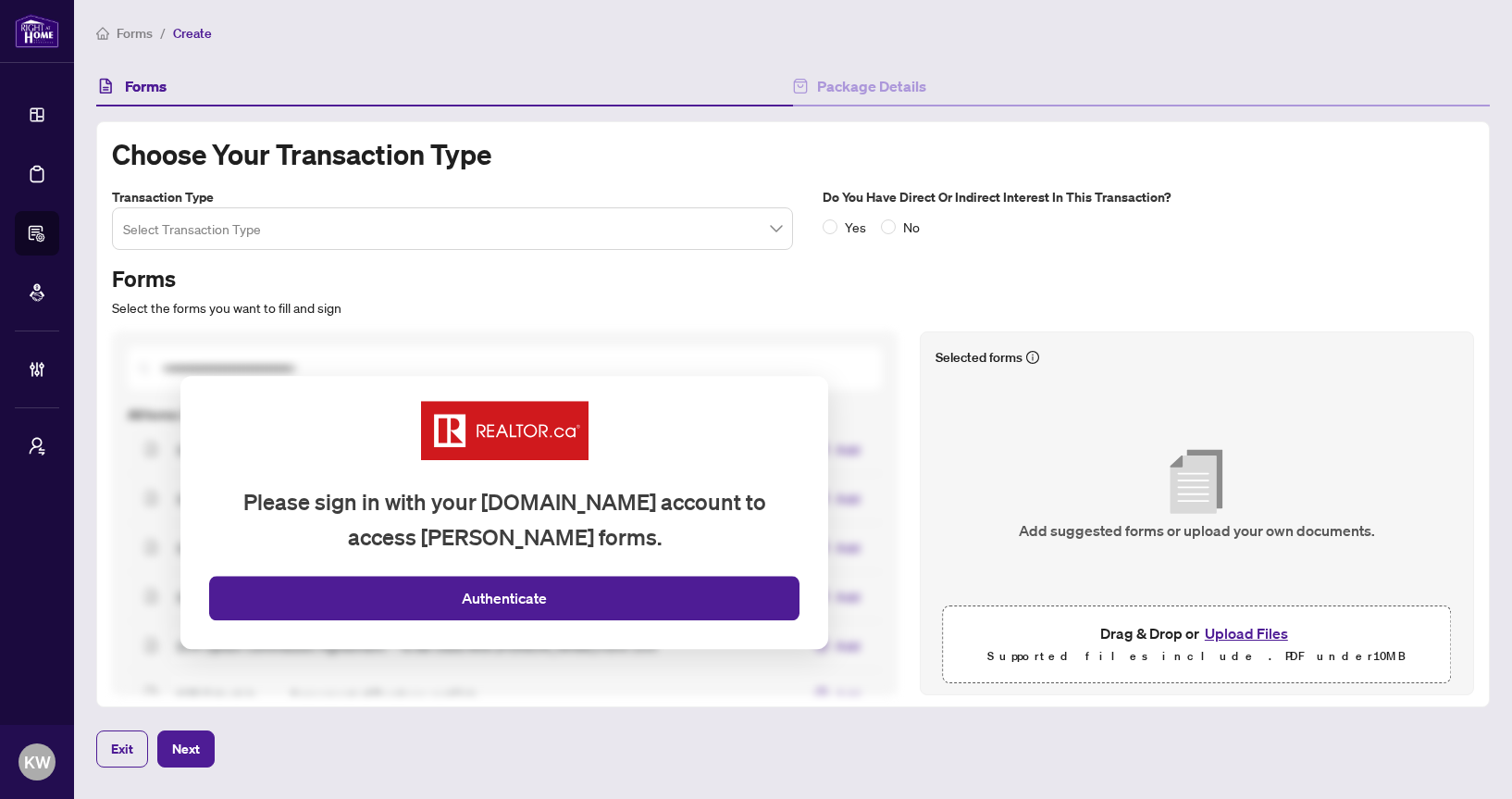
click at [553, 246] on input "search" at bounding box center [444, 231] width 642 height 41
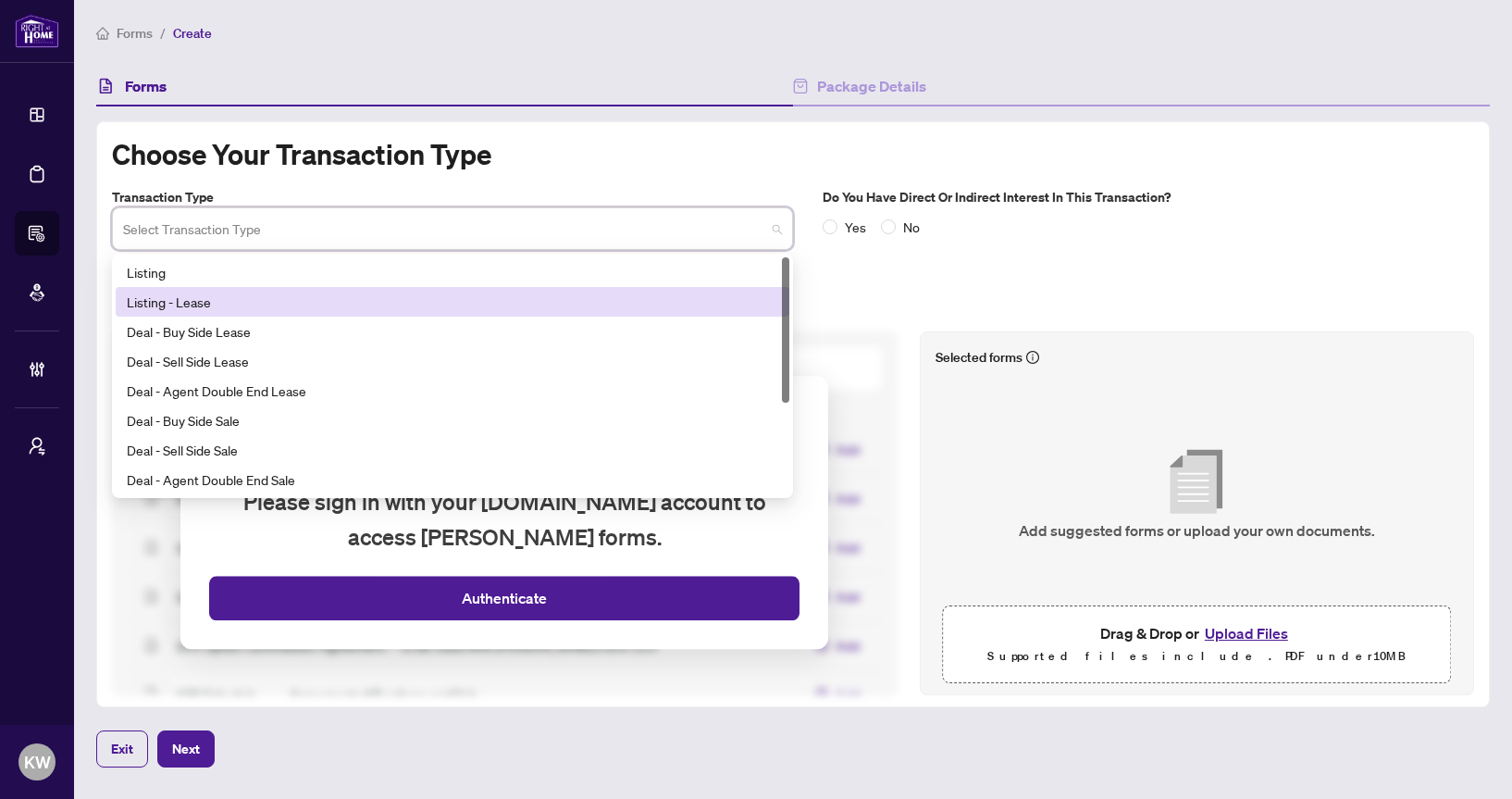
click at [530, 328] on div "Deal - Buy Side Lease" at bounding box center [452, 331] width 651 height 20
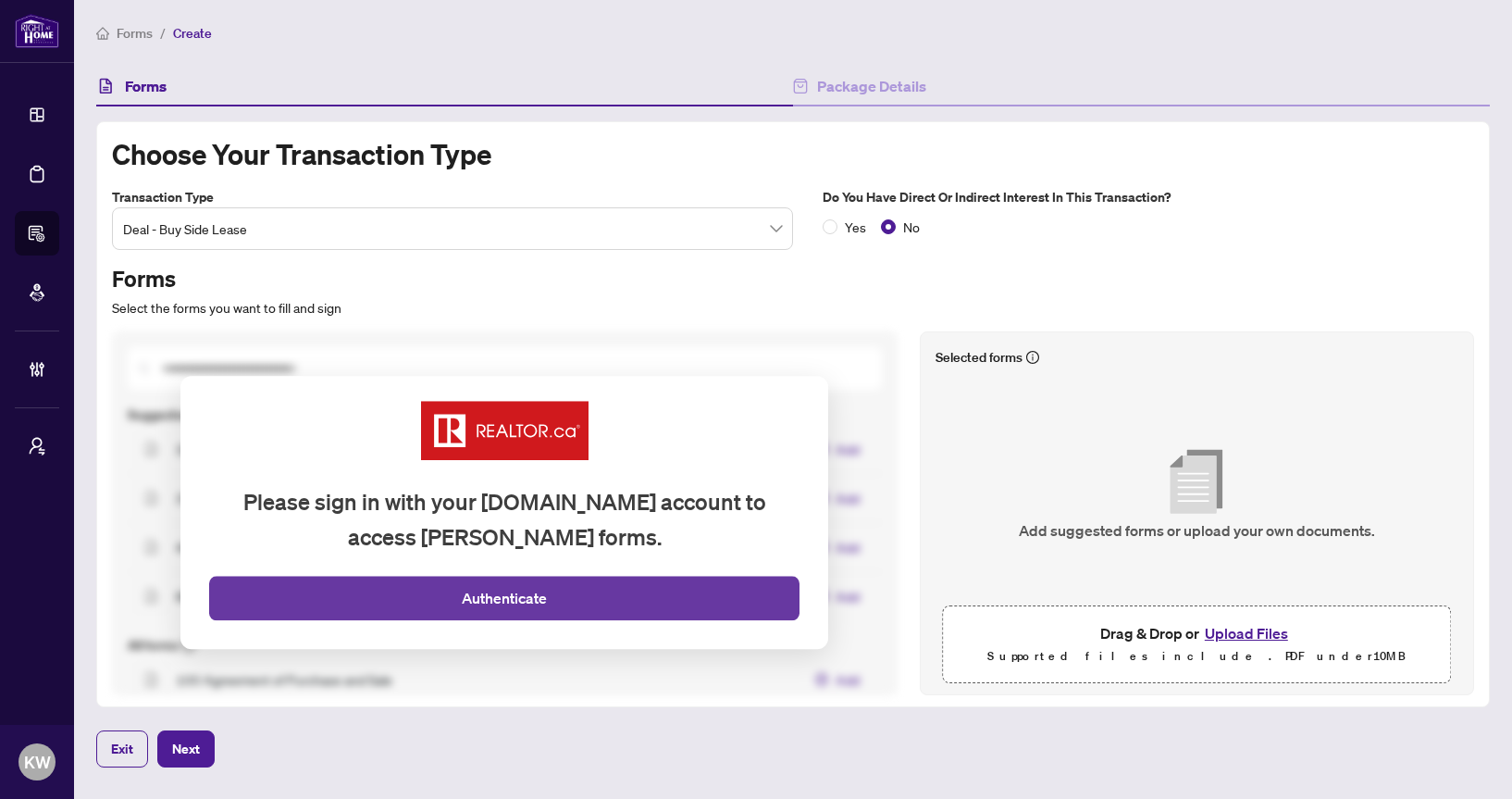
click at [563, 589] on button "Authenticate" at bounding box center [504, 599] width 590 height 45
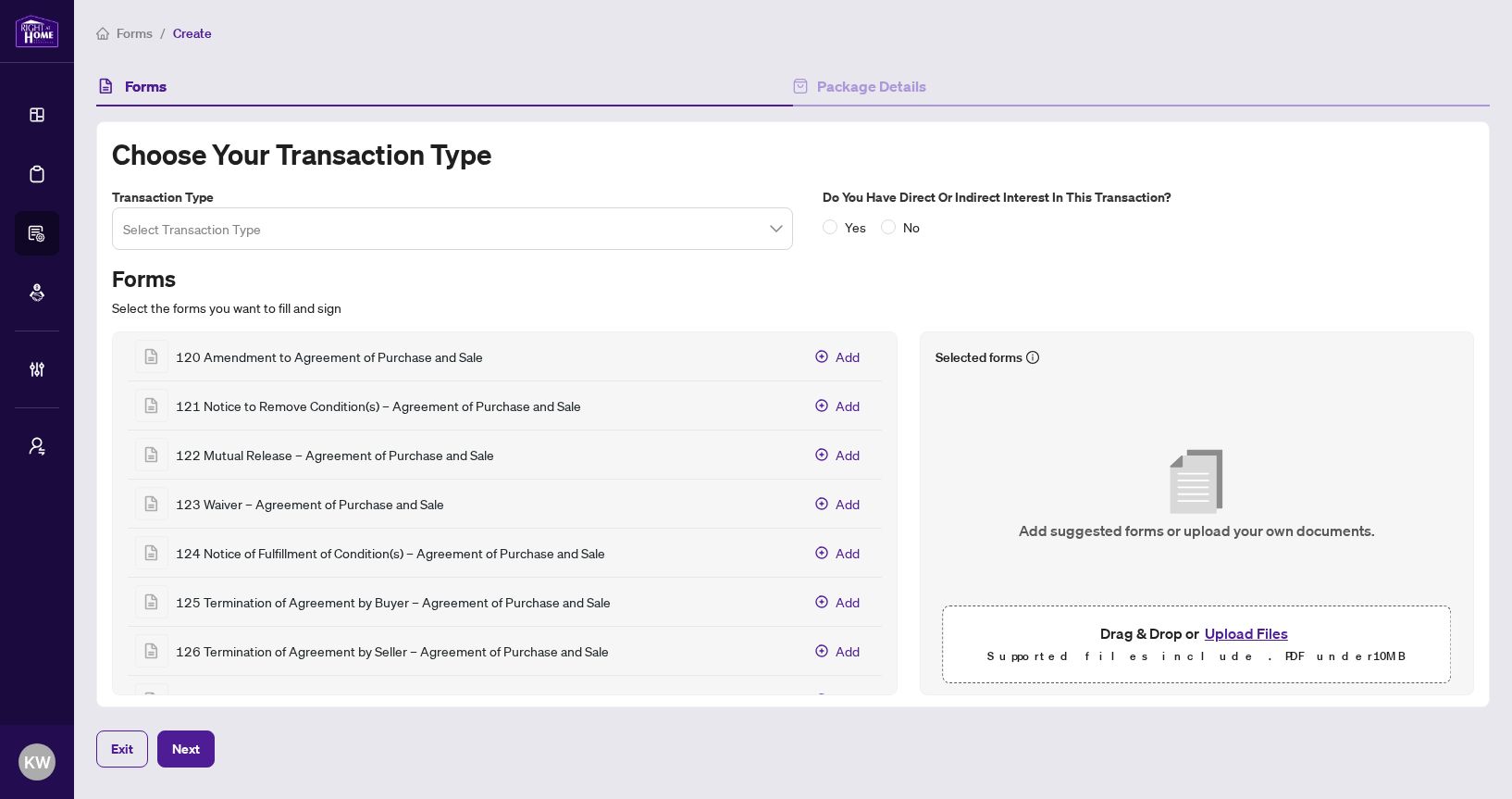
scroll to position [855, 0]
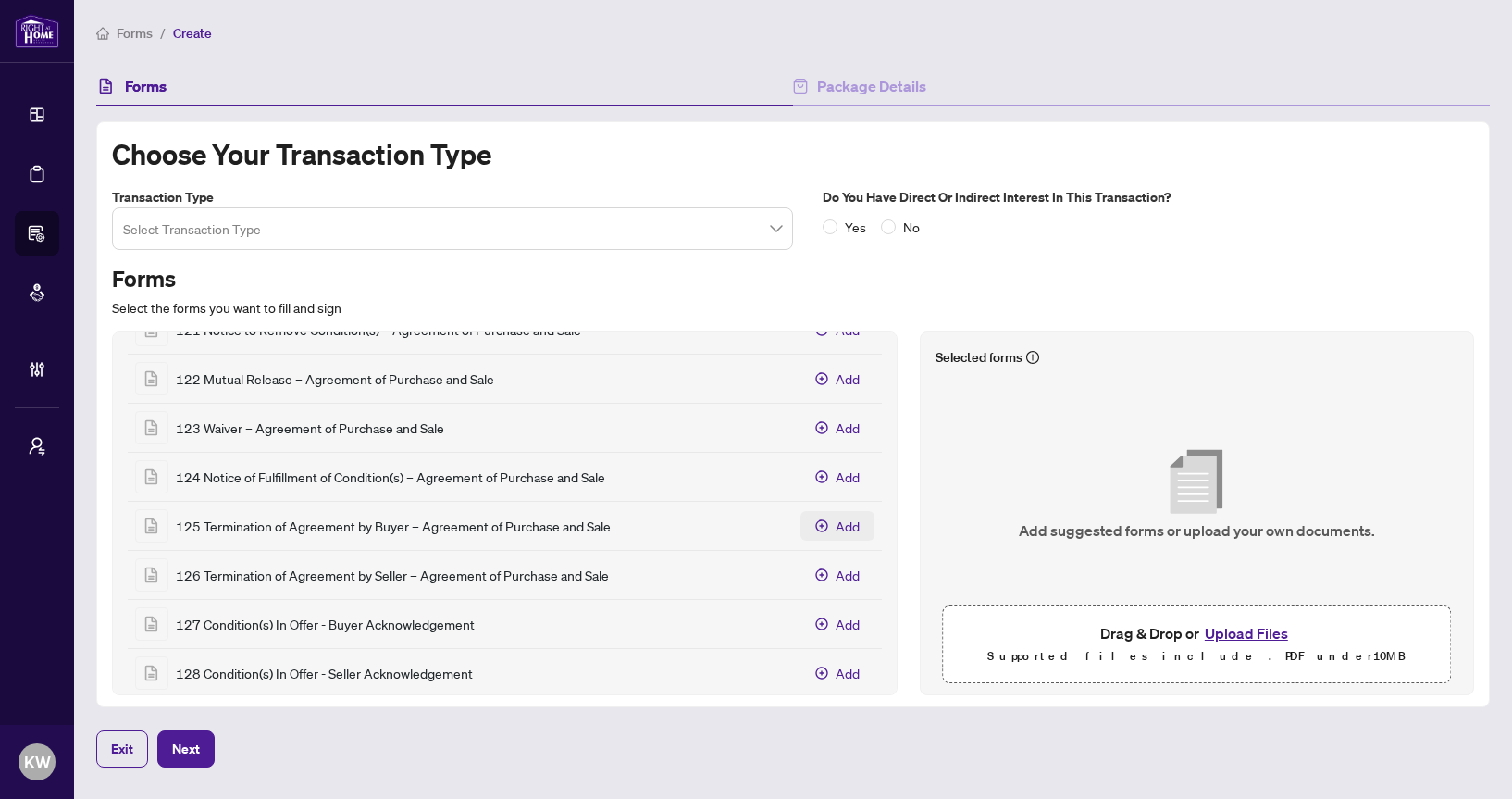
click at [822, 516] on button "Add" at bounding box center [838, 525] width 74 height 30
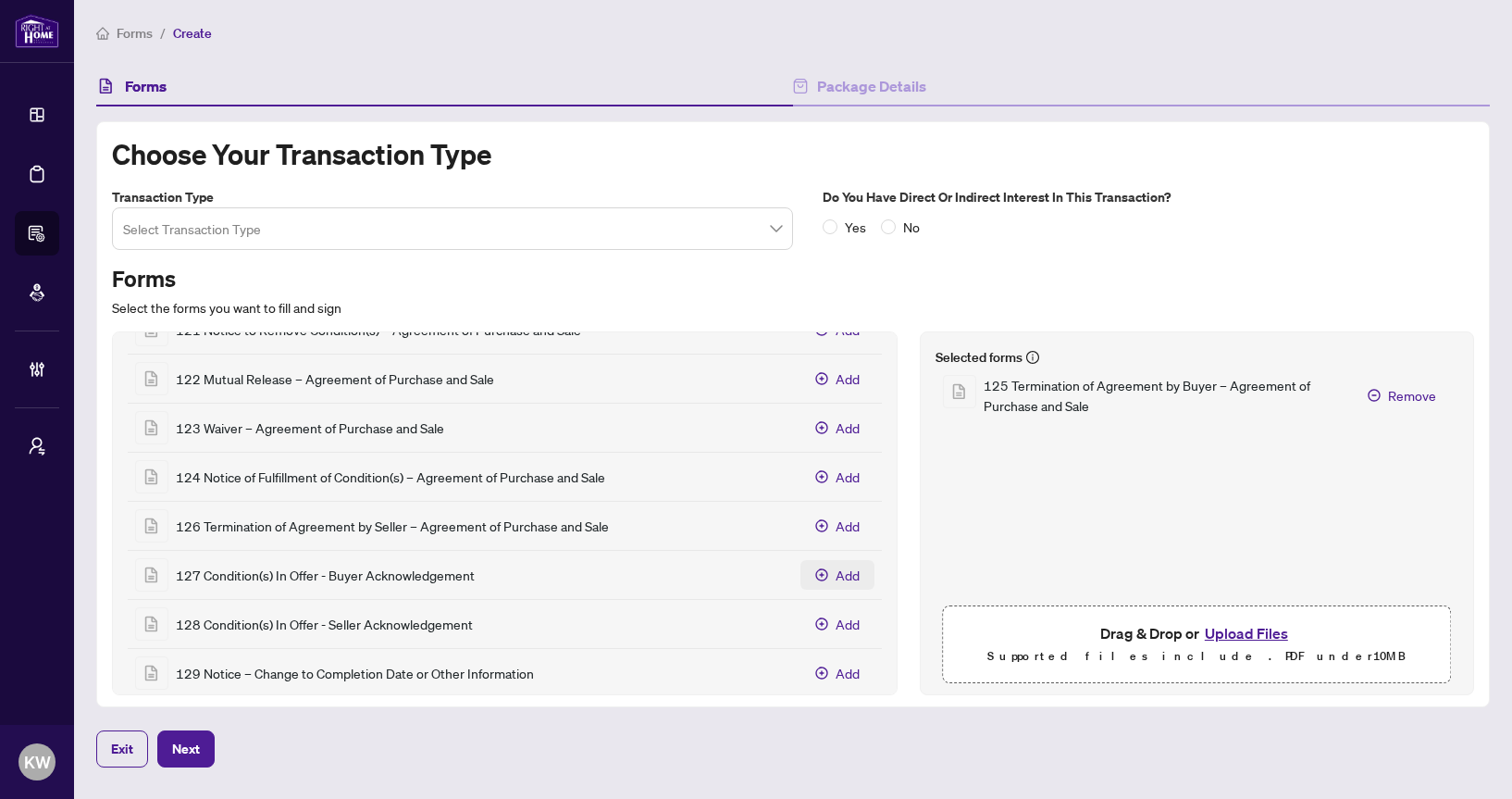
click at [824, 569] on icon "Add 127 Condition(s) In Offer - Buyer Acknowledgement" at bounding box center [821, 574] width 12 height 12
click at [837, 630] on span "Add" at bounding box center [847, 623] width 24 height 20
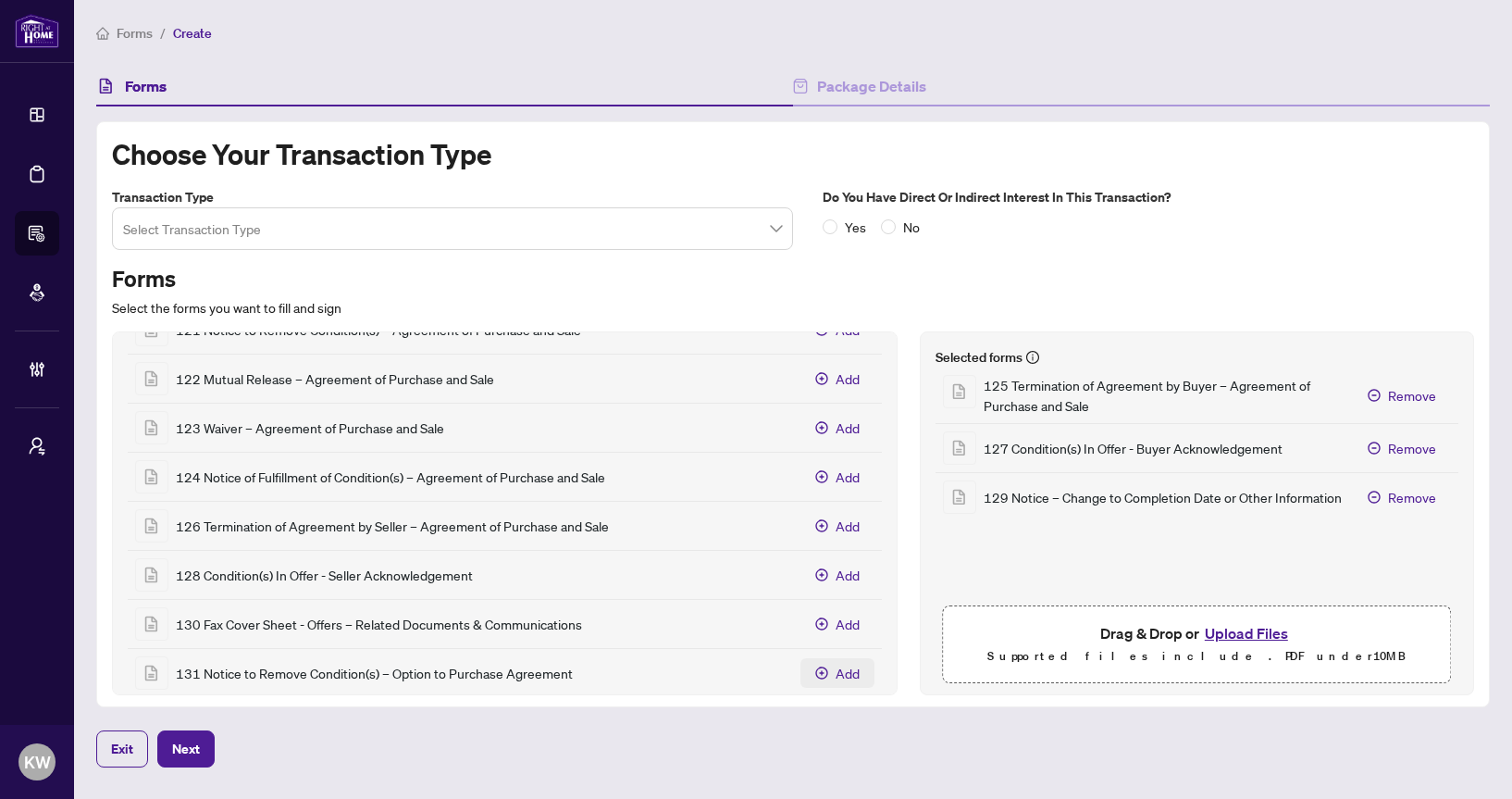
click at [834, 670] on button "Add" at bounding box center [838, 673] width 74 height 30
click at [547, 237] on input "search" at bounding box center [444, 231] width 642 height 41
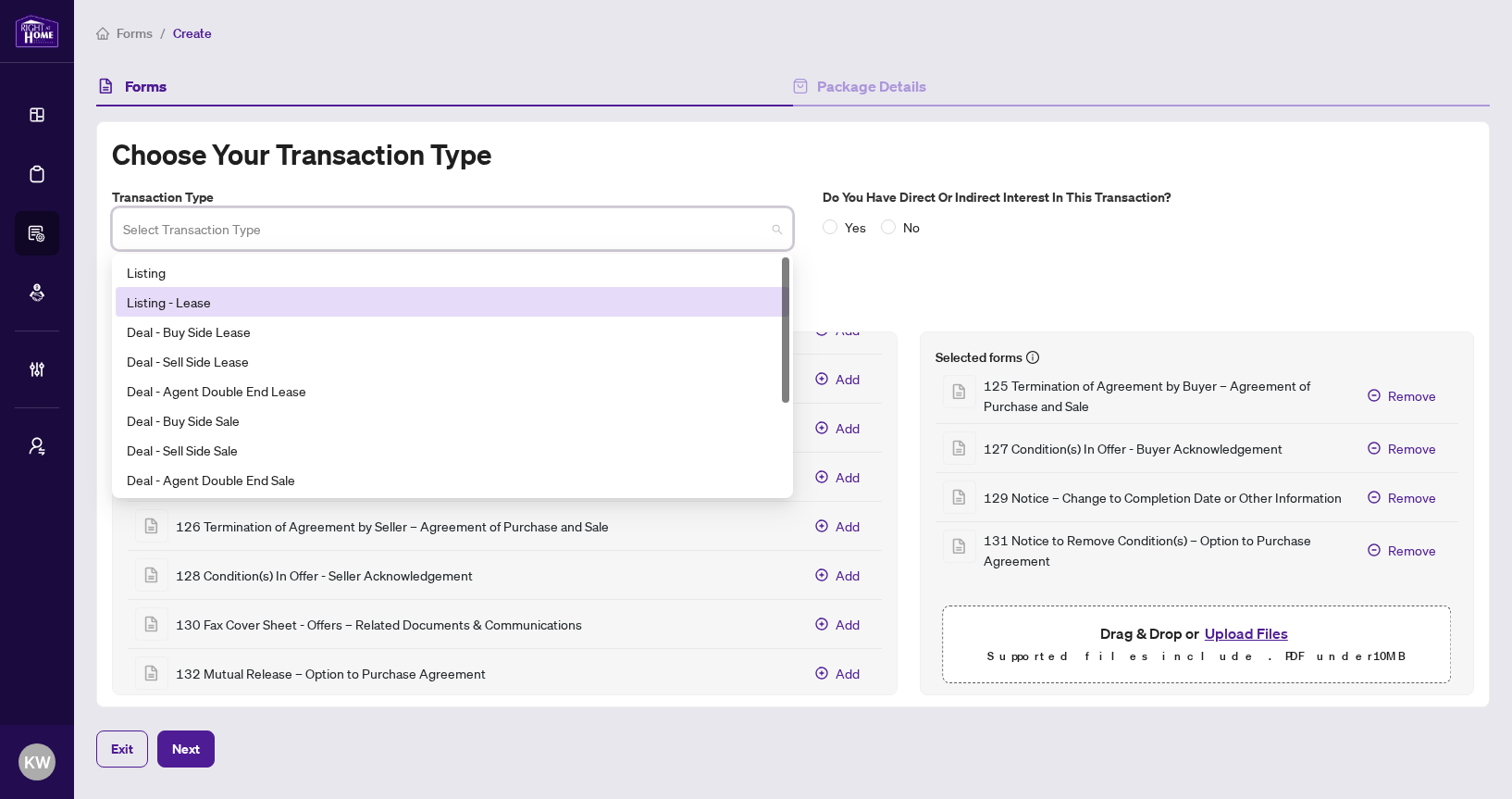
click at [526, 289] on div "Listing - Lease" at bounding box center [452, 302] width 674 height 30
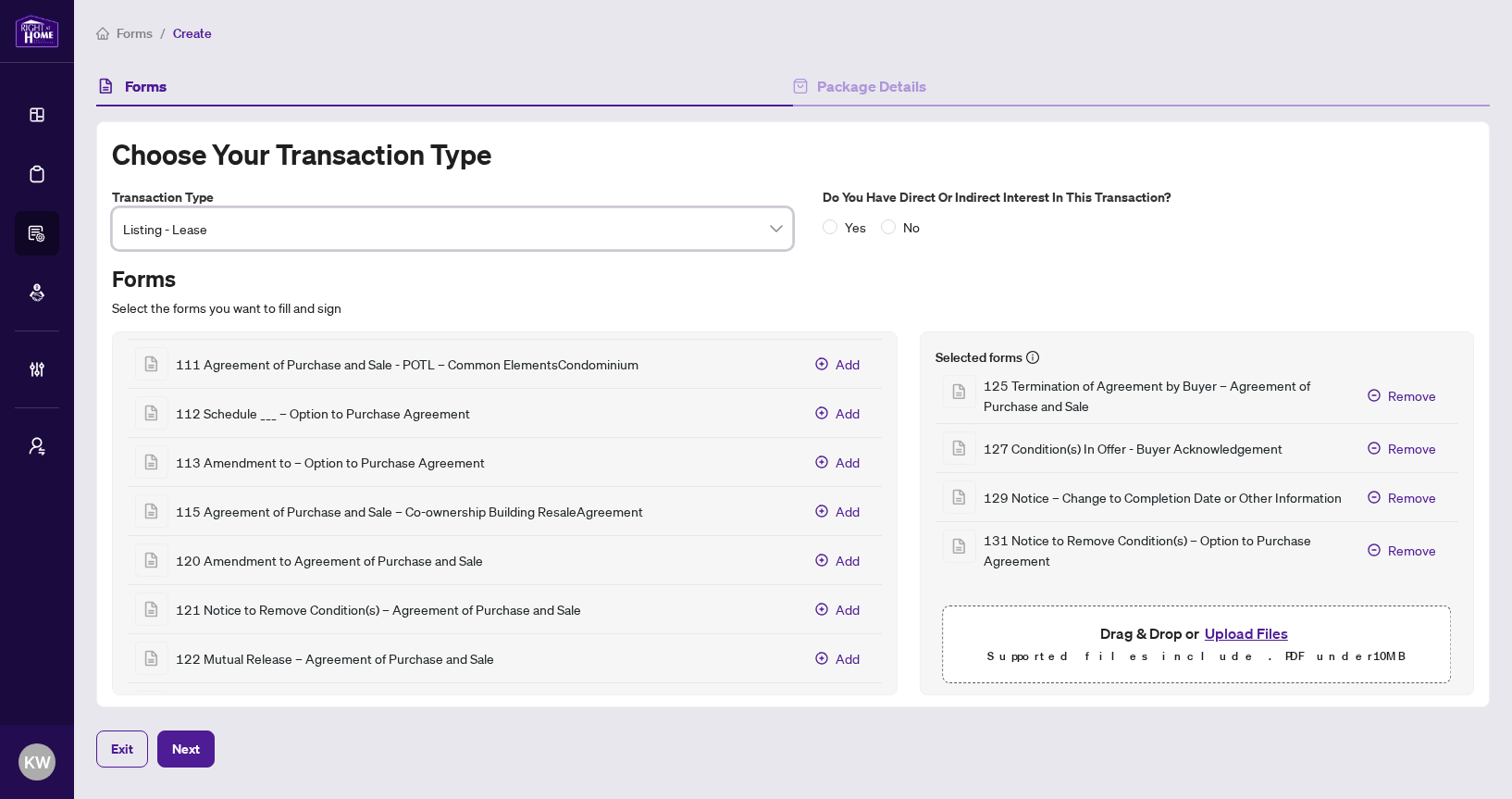
scroll to position [1135, 0]
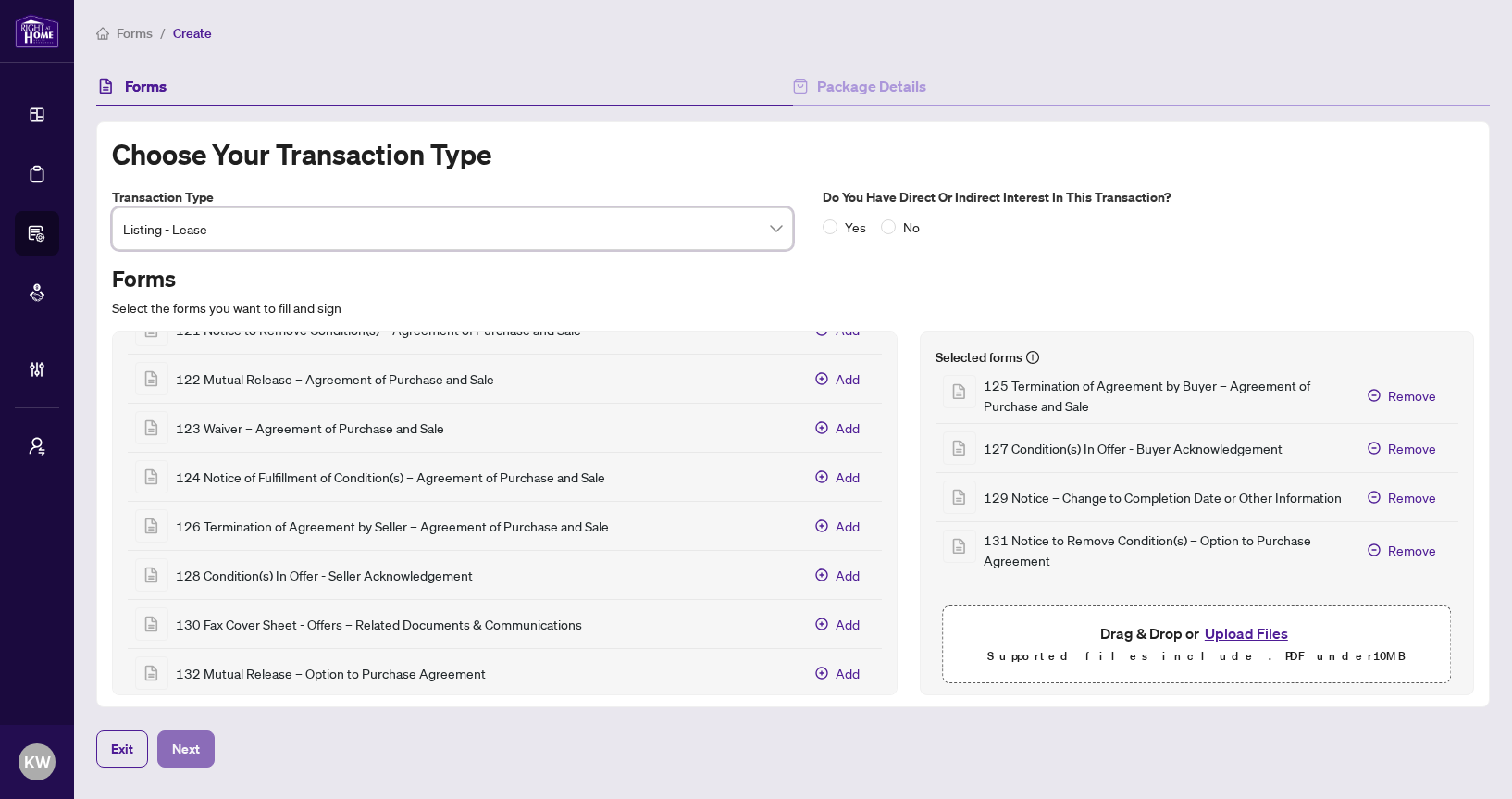
click at [194, 747] on span "Next" at bounding box center [185, 749] width 28 height 30
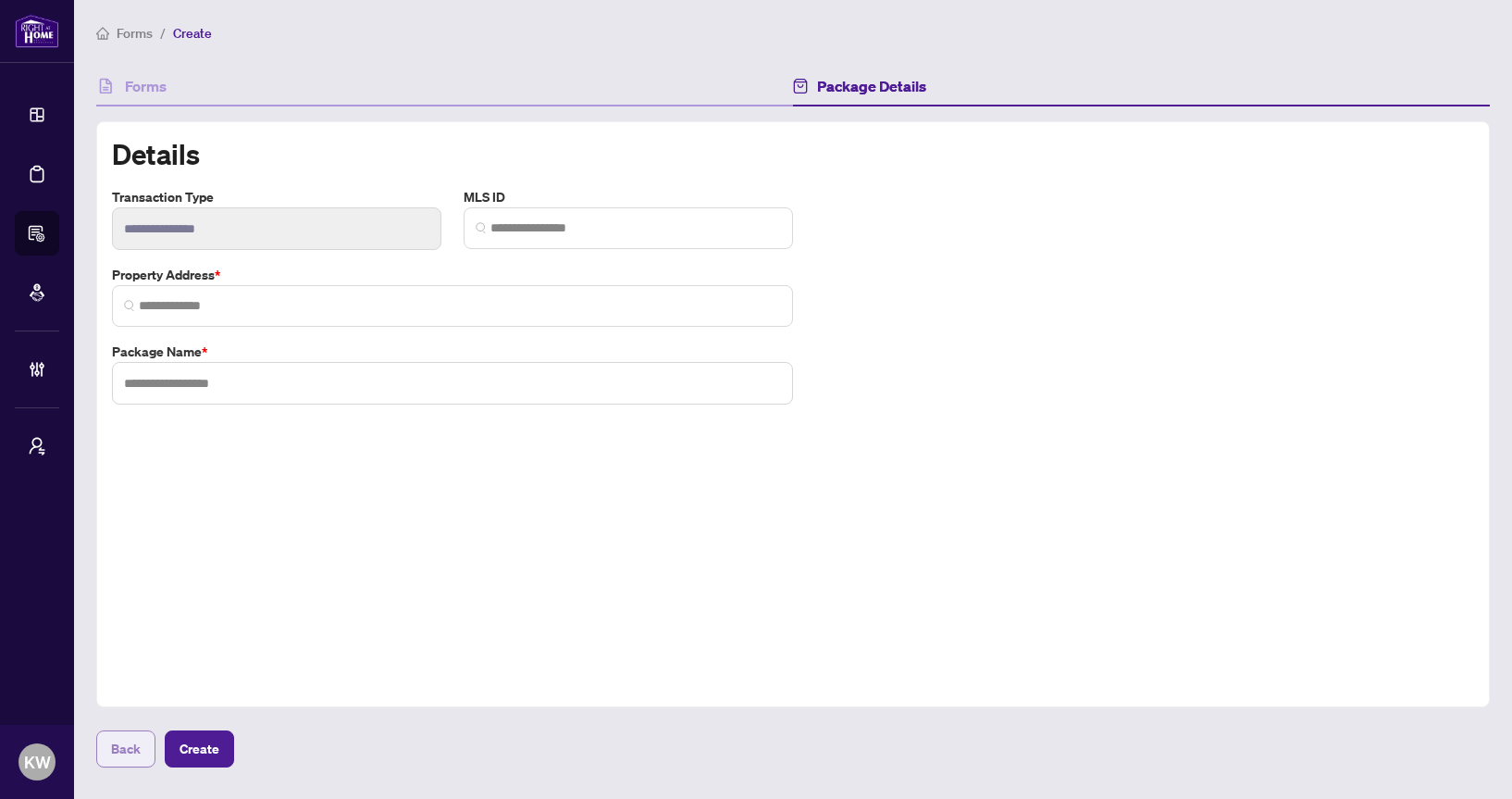
click at [121, 752] on span "Back" at bounding box center [125, 749] width 30 height 30
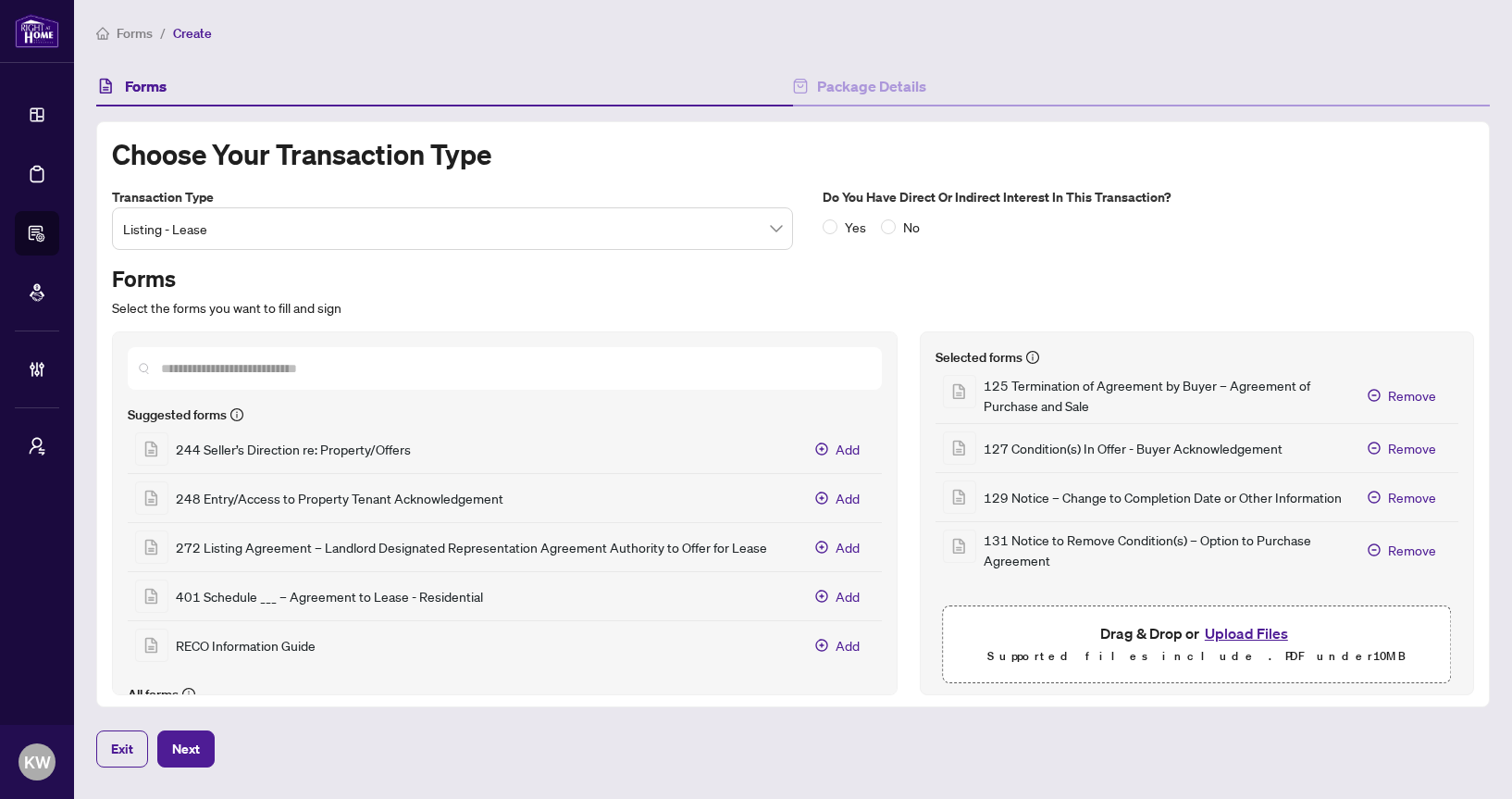
click at [472, 228] on span "Listing - Lease" at bounding box center [452, 228] width 659 height 35
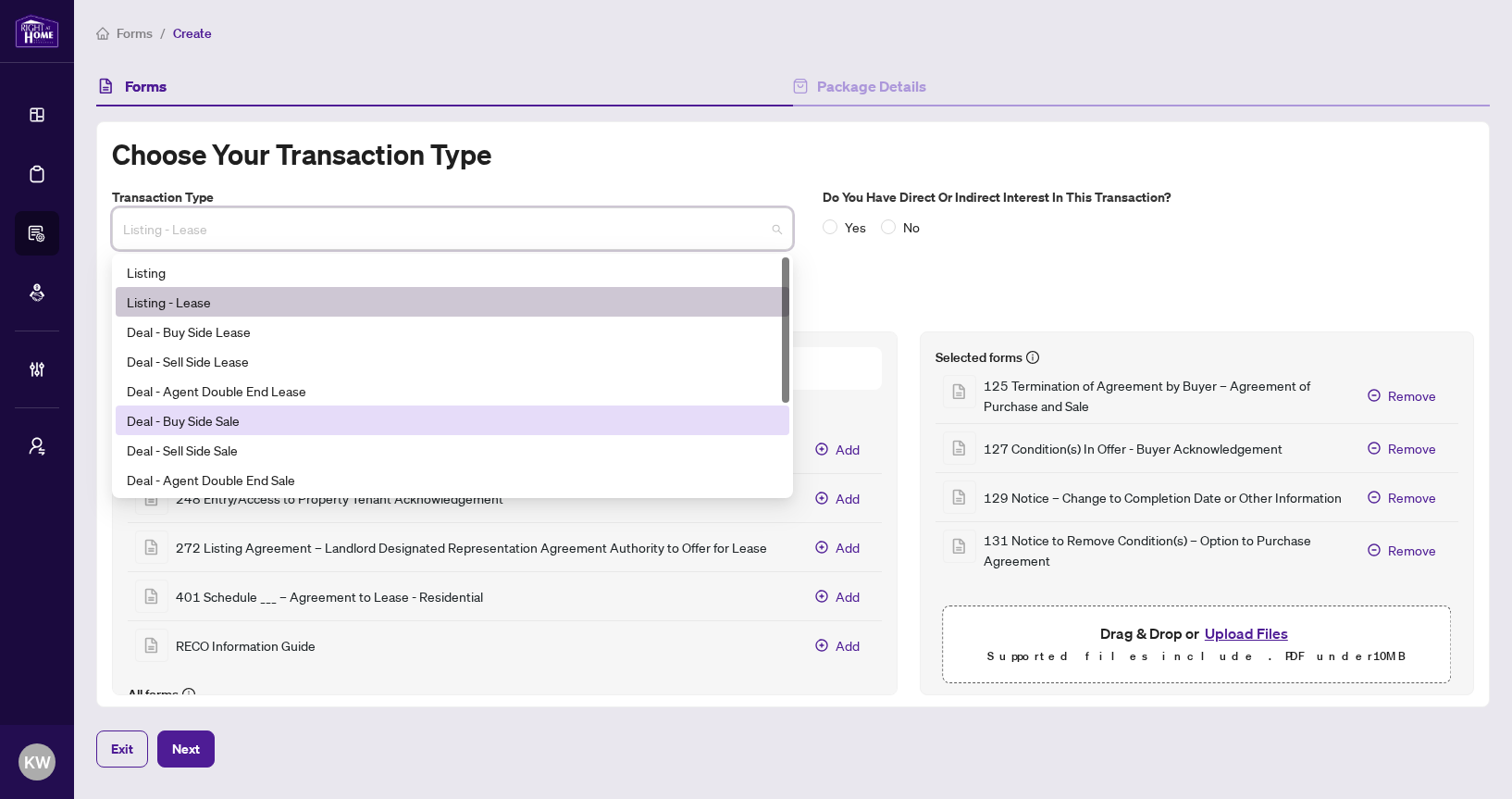
click at [420, 419] on div "Deal - Buy Side Sale" at bounding box center [452, 419] width 651 height 20
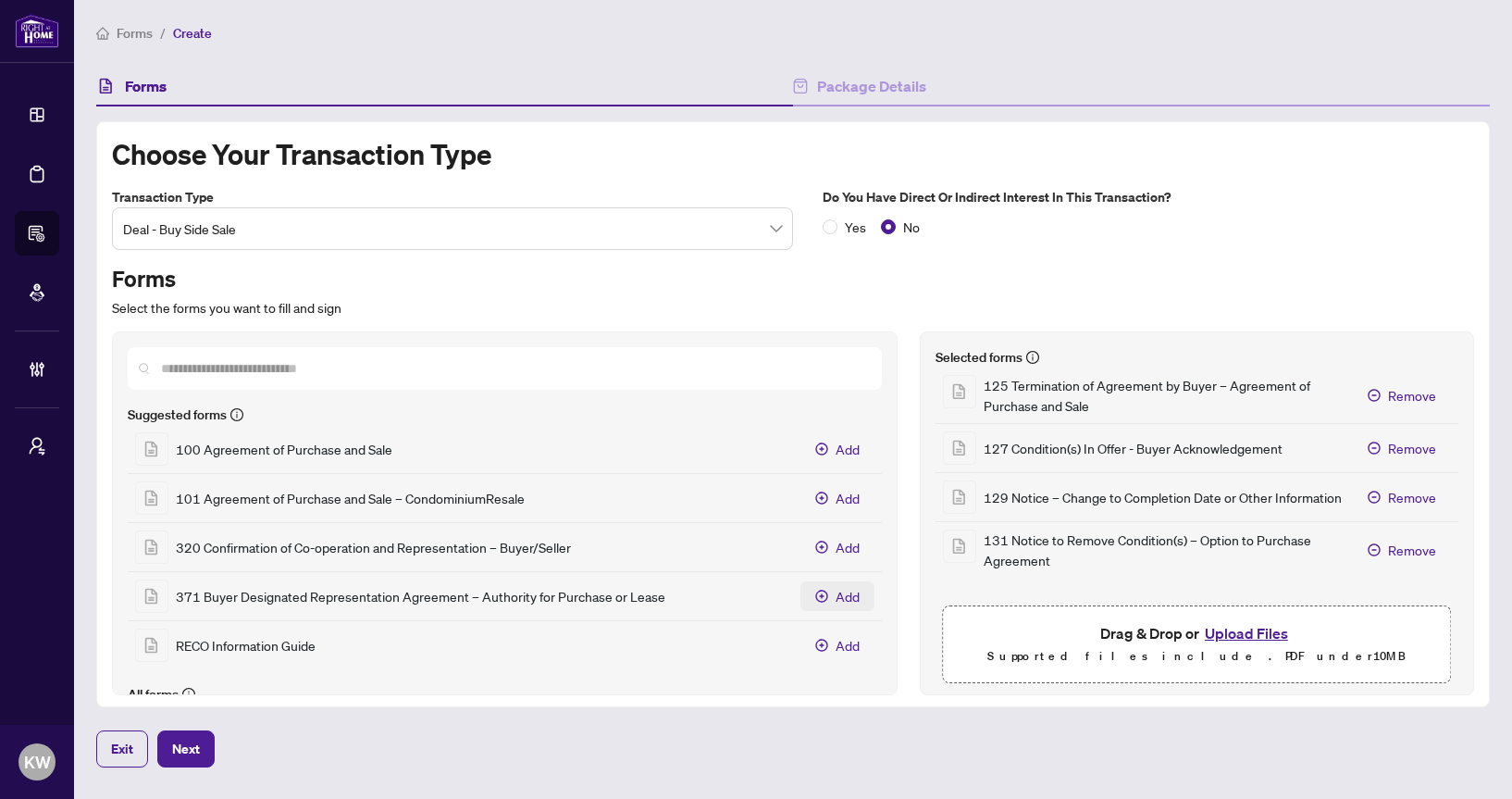
click at [824, 600] on icon "Add 371 Buyer Designated Representation Agreement – Authority for Purchase or L…" at bounding box center [821, 595] width 13 height 13
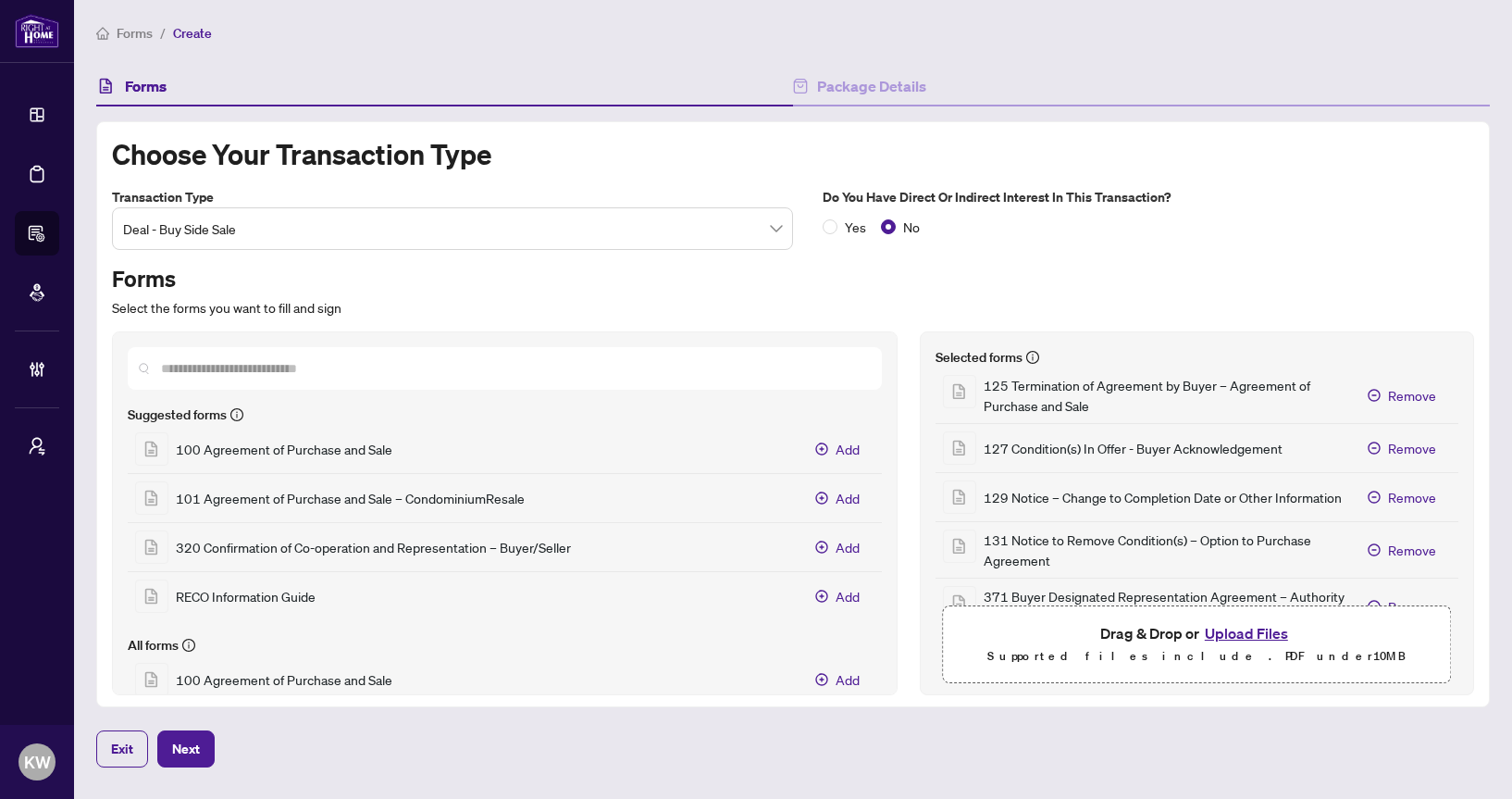
click at [317, 236] on span "Deal - Buy Side Sale" at bounding box center [452, 228] width 659 height 35
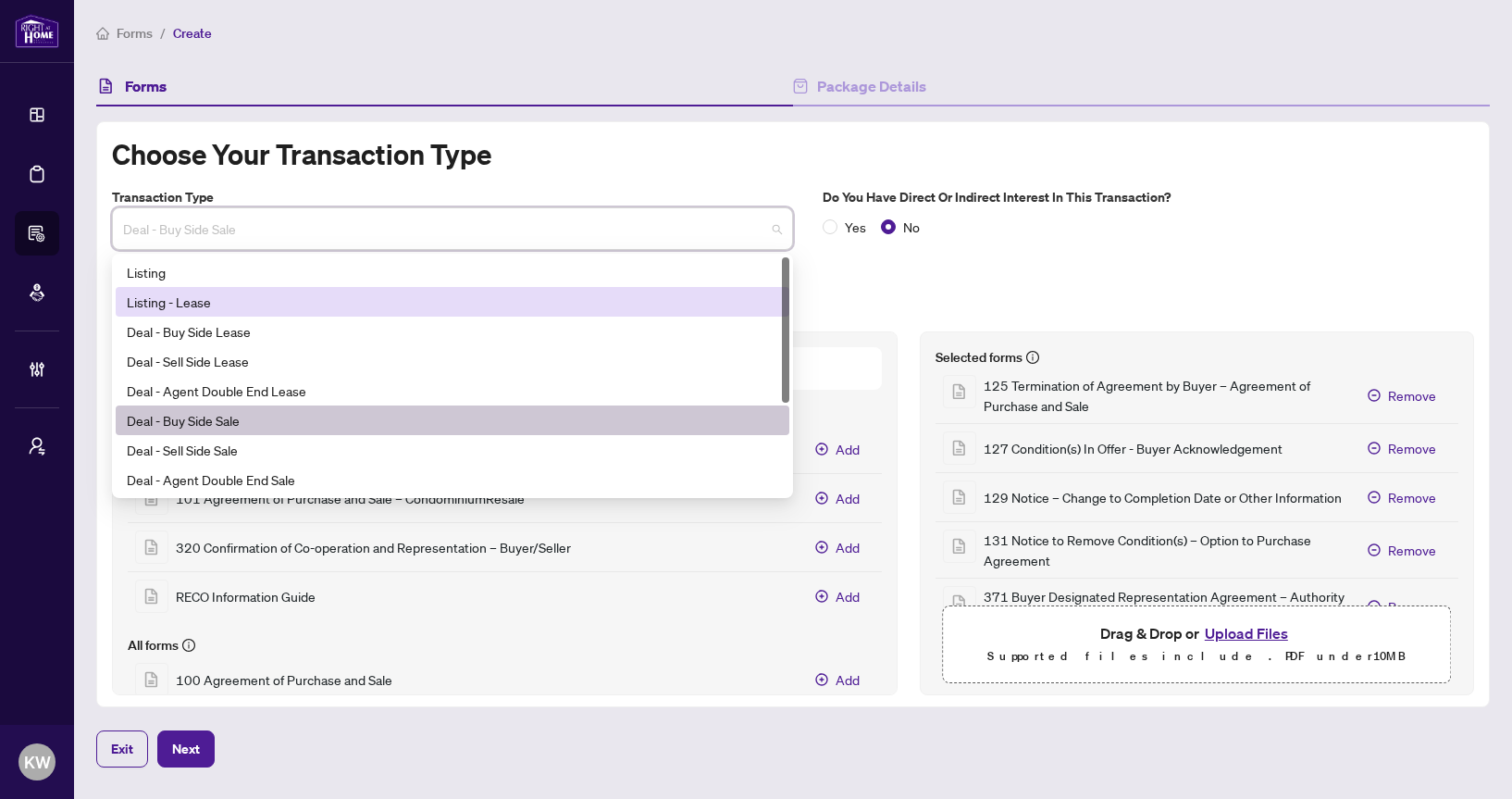
click at [303, 312] on div "Listing - Lease" at bounding box center [452, 302] width 674 height 30
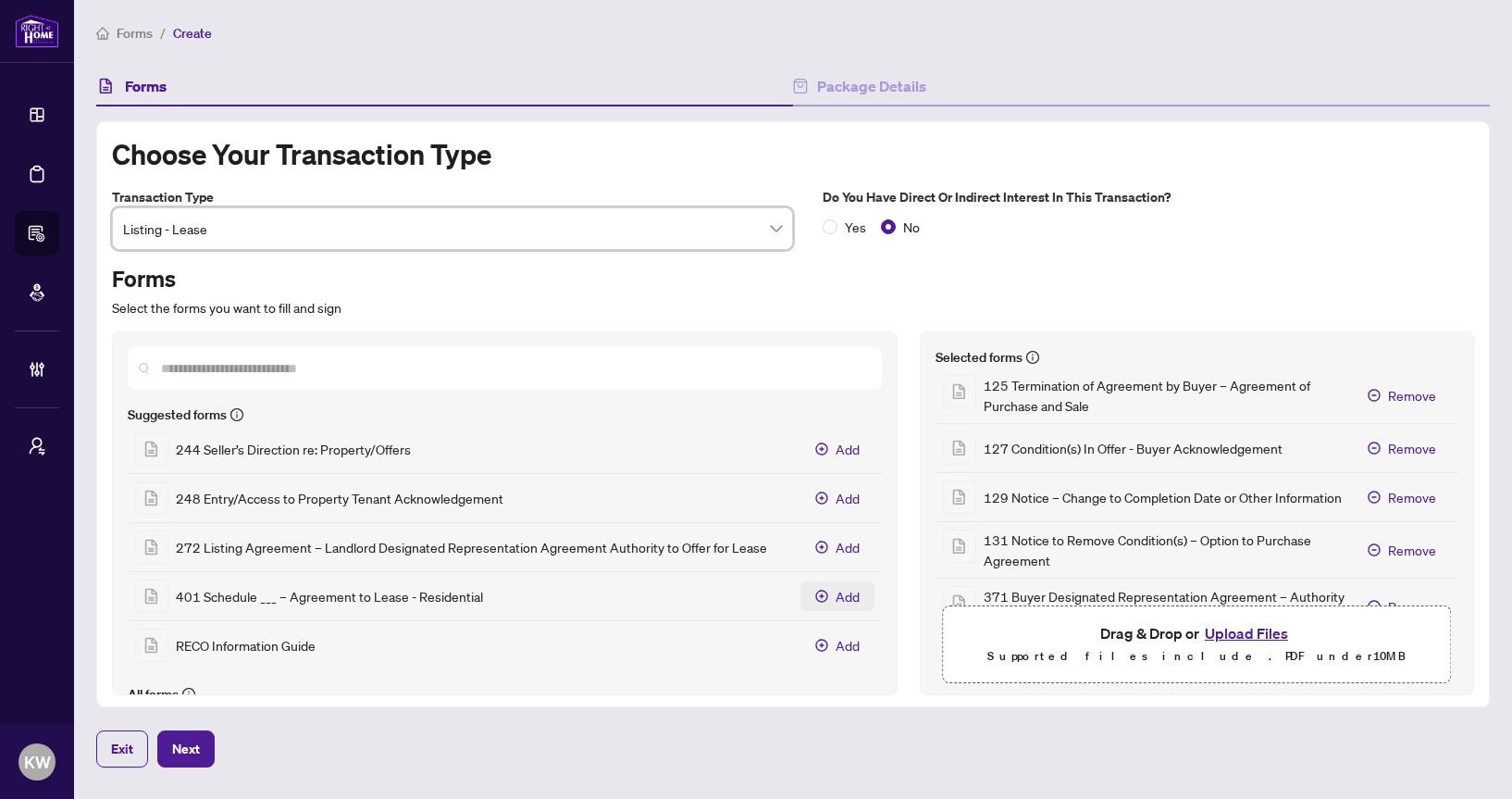
click at [843, 588] on span "Add" at bounding box center [847, 595] width 24 height 20
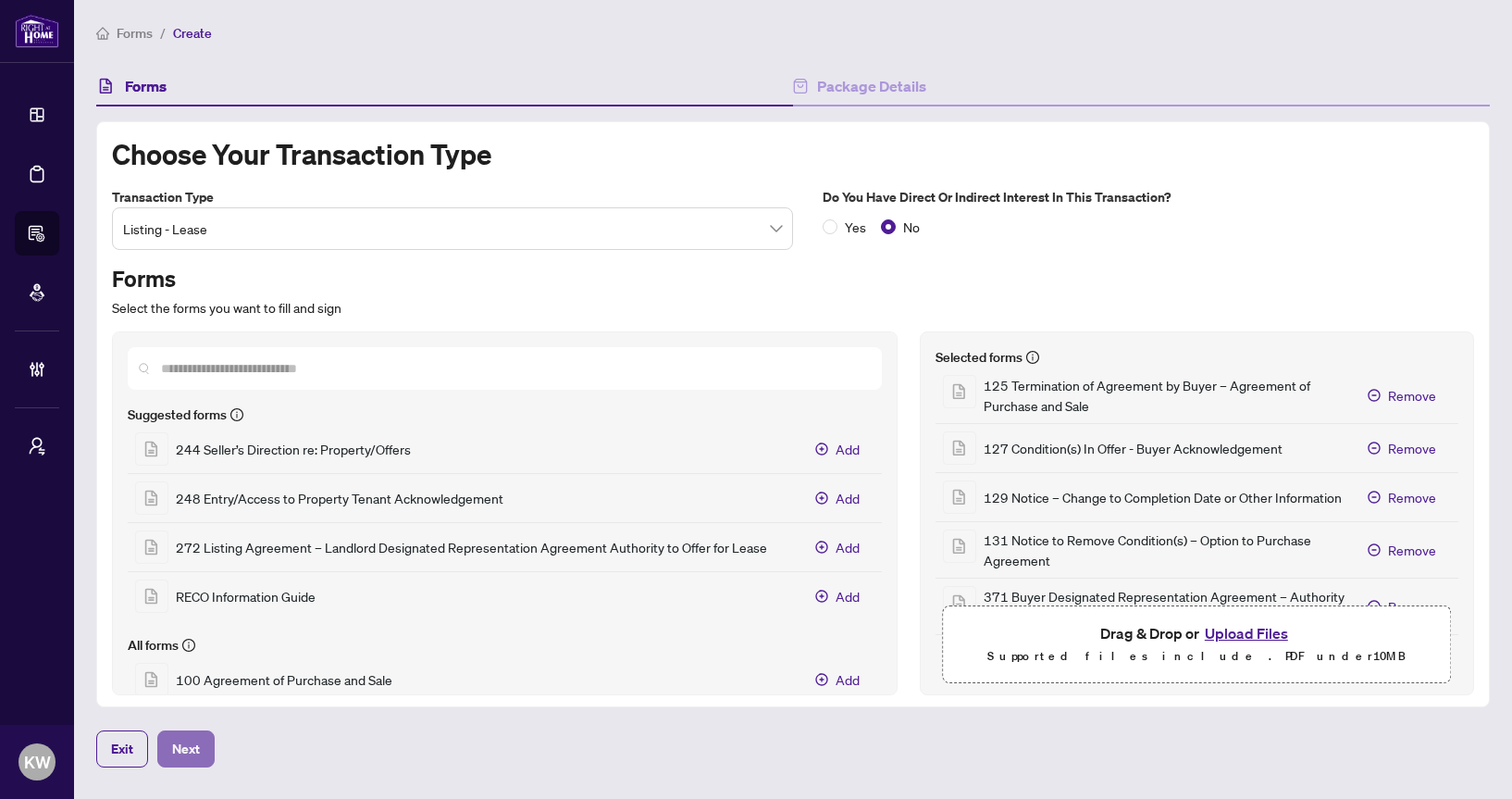
click at [180, 747] on span "Next" at bounding box center [185, 749] width 28 height 30
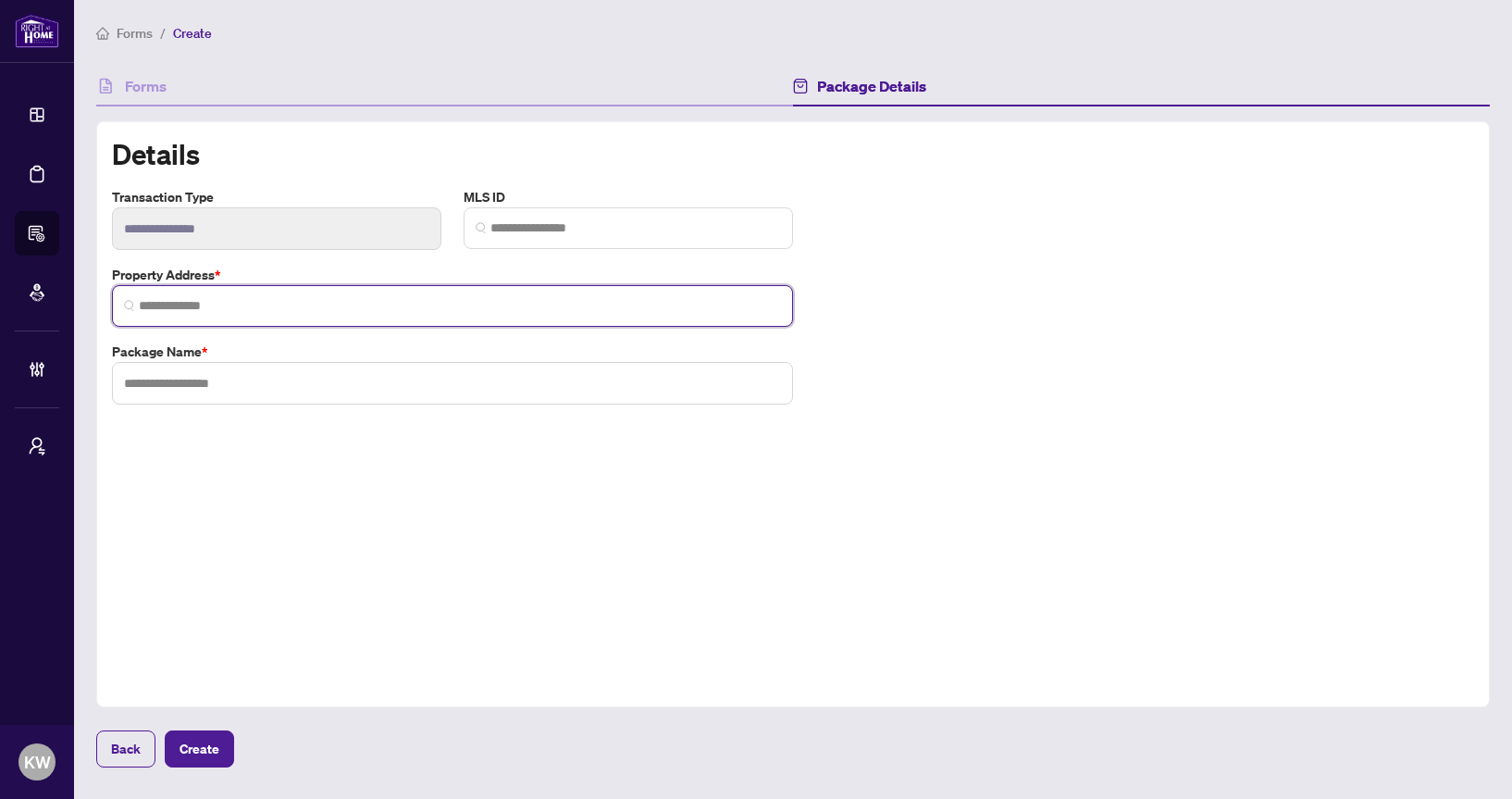
click at [460, 299] on input "search" at bounding box center [460, 306] width 642 height 19
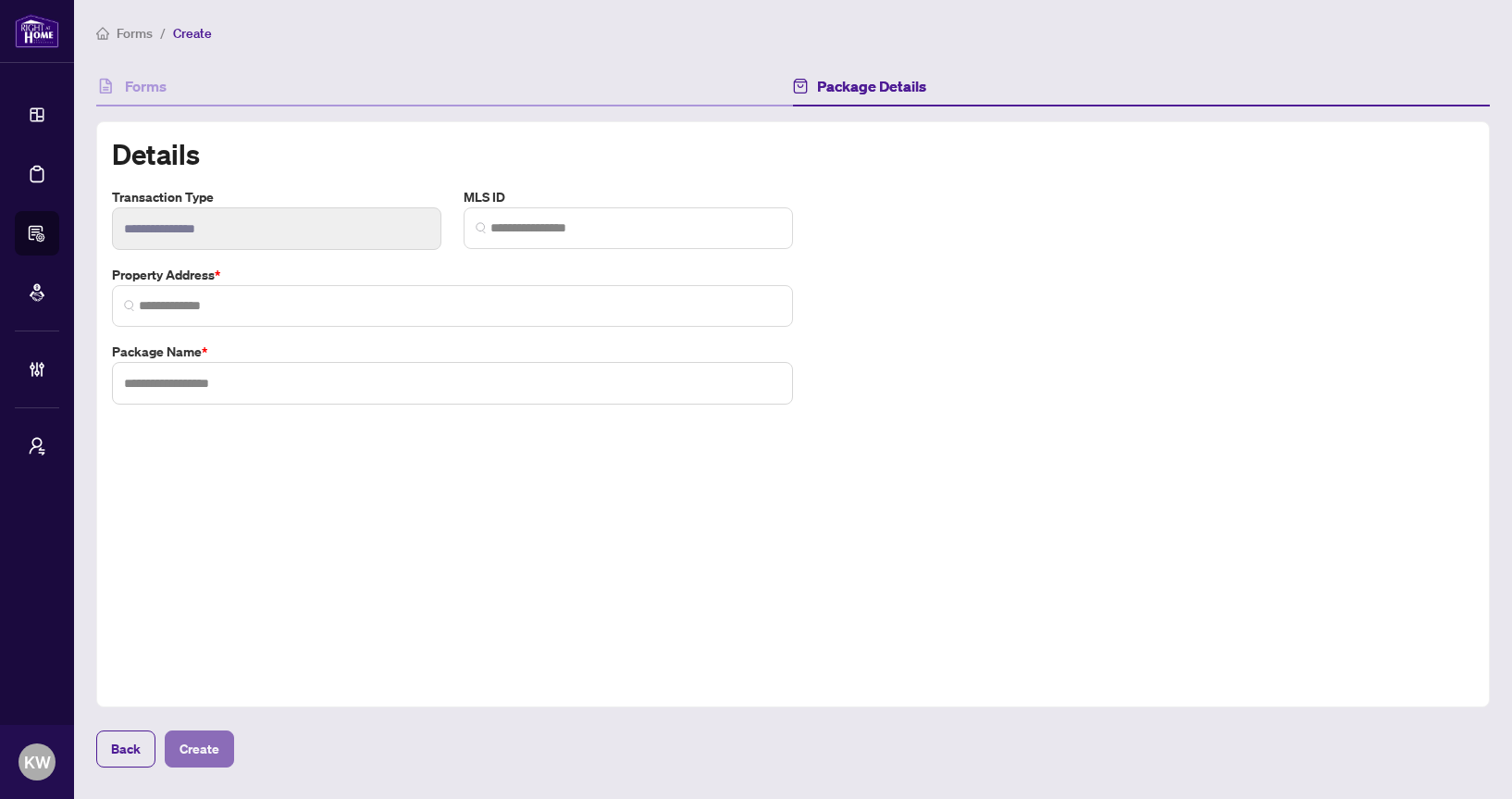
click at [187, 747] on span "Create" at bounding box center [199, 749] width 40 height 30
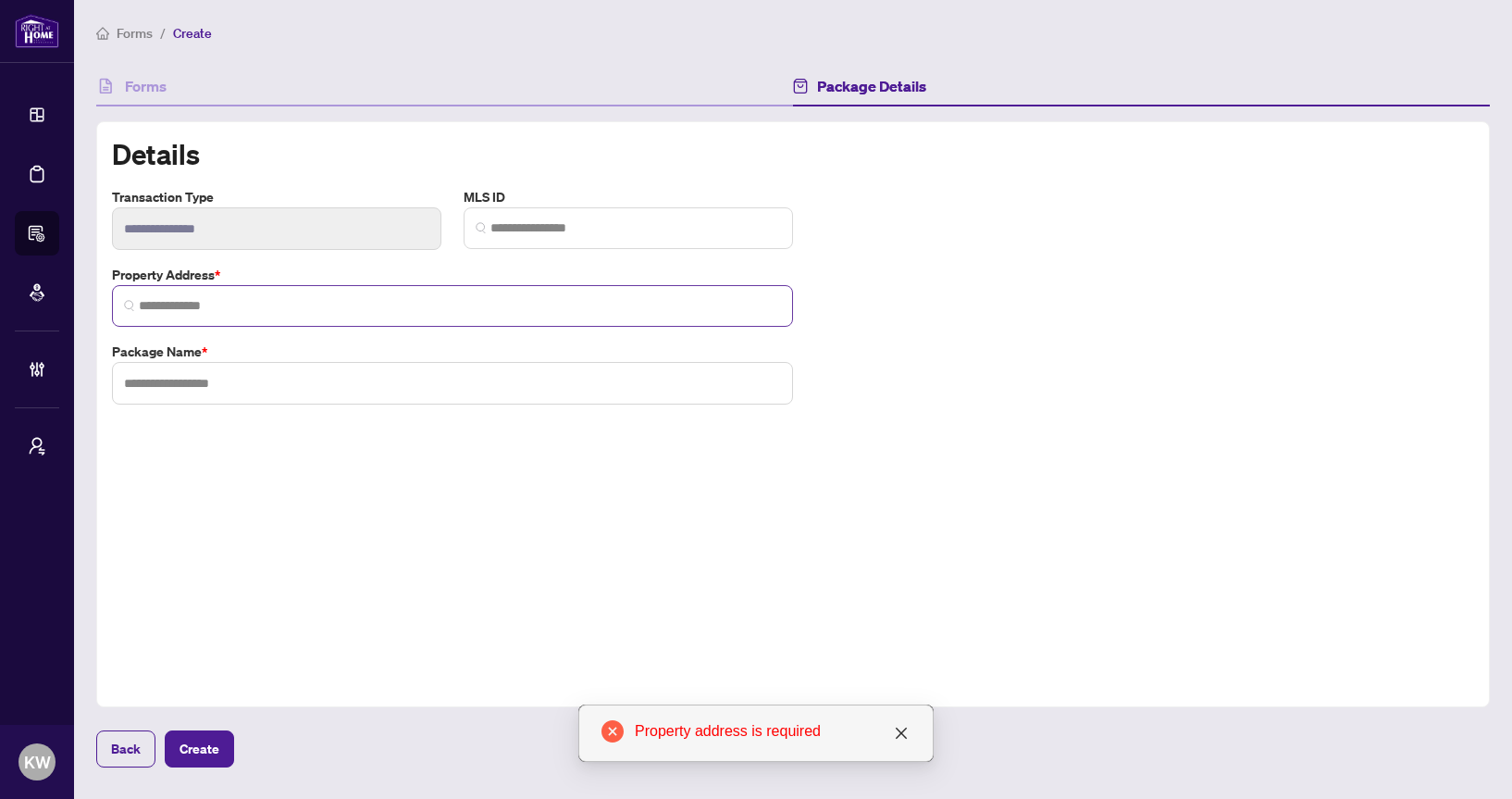
click at [308, 319] on span at bounding box center [452, 306] width 681 height 42
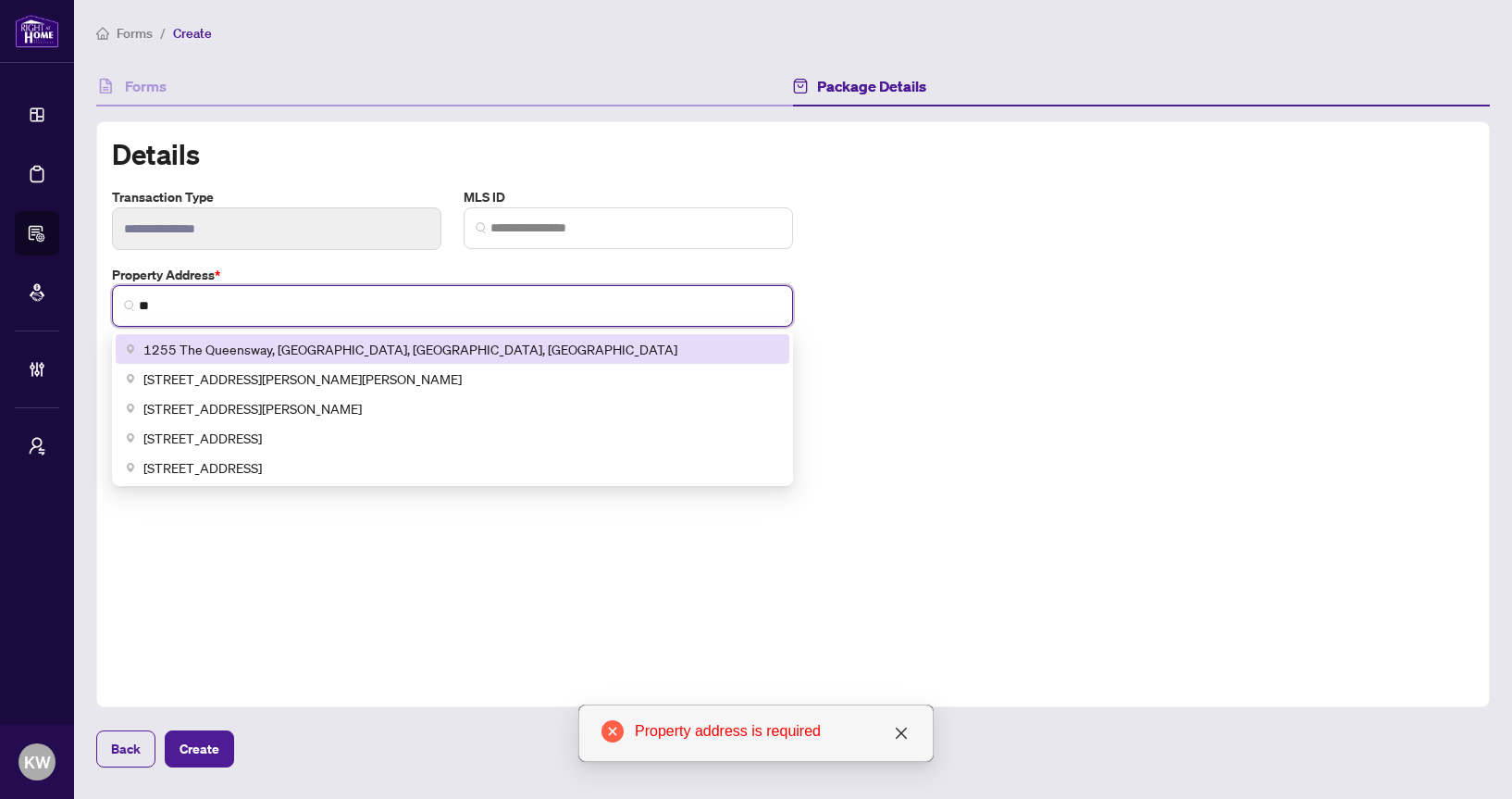
click at [238, 354] on span "1255 The Queensway, [GEOGRAPHIC_DATA], [GEOGRAPHIC_DATA], [GEOGRAPHIC_DATA]" at bounding box center [411, 349] width 534 height 20
type input "**********"
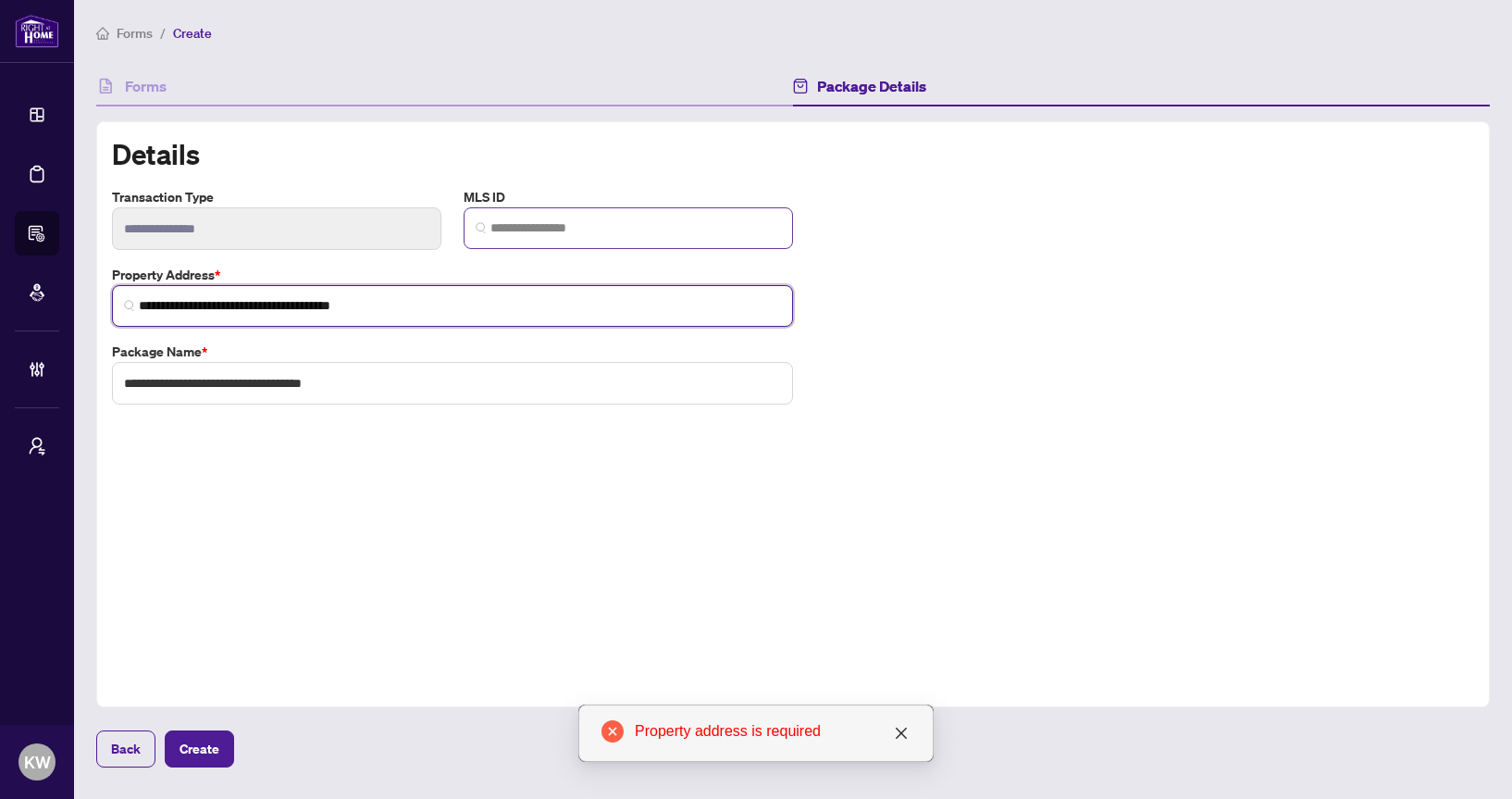
type input "**********"
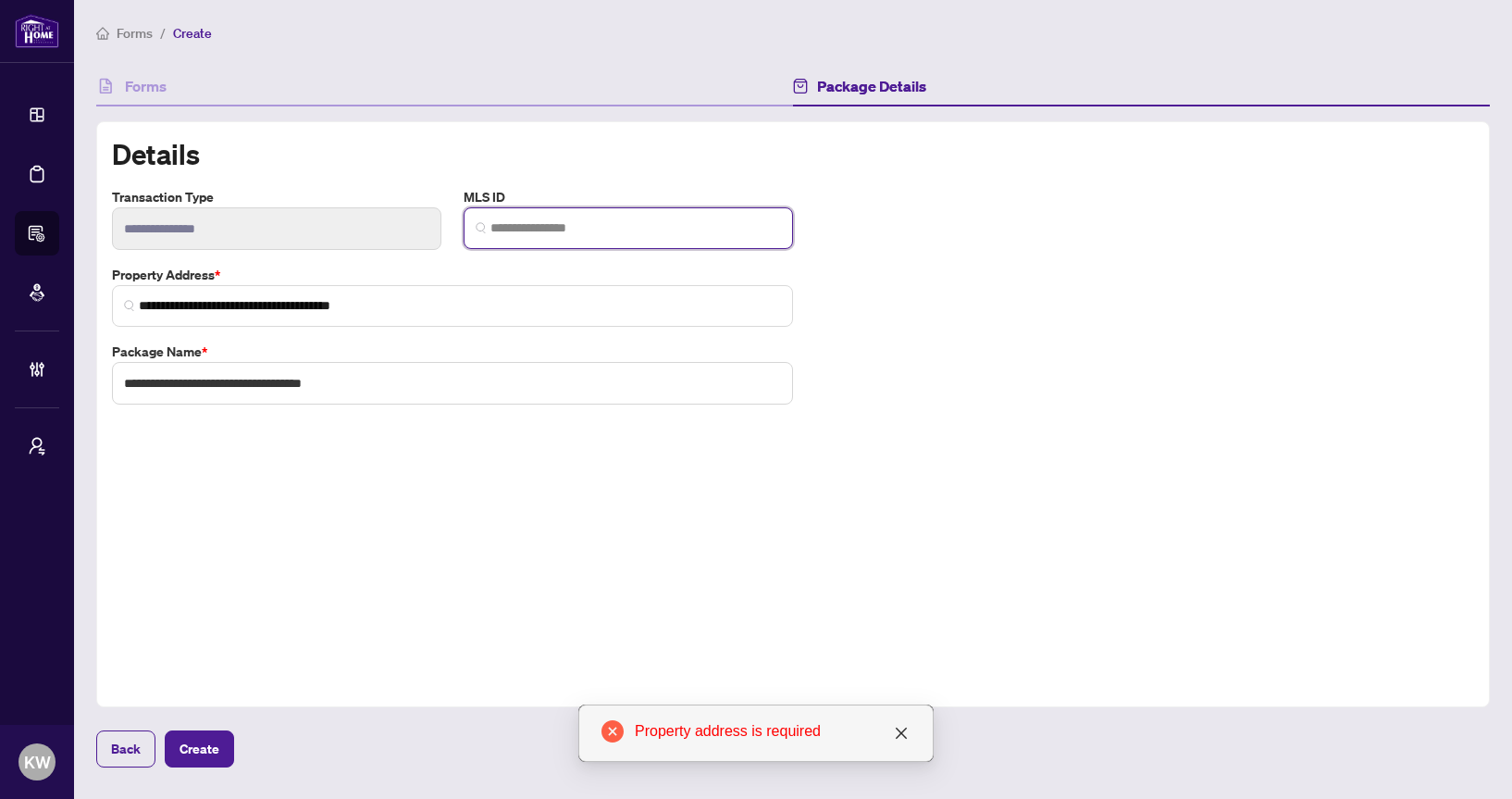
click at [497, 232] on input "search" at bounding box center [635, 228] width 290 height 19
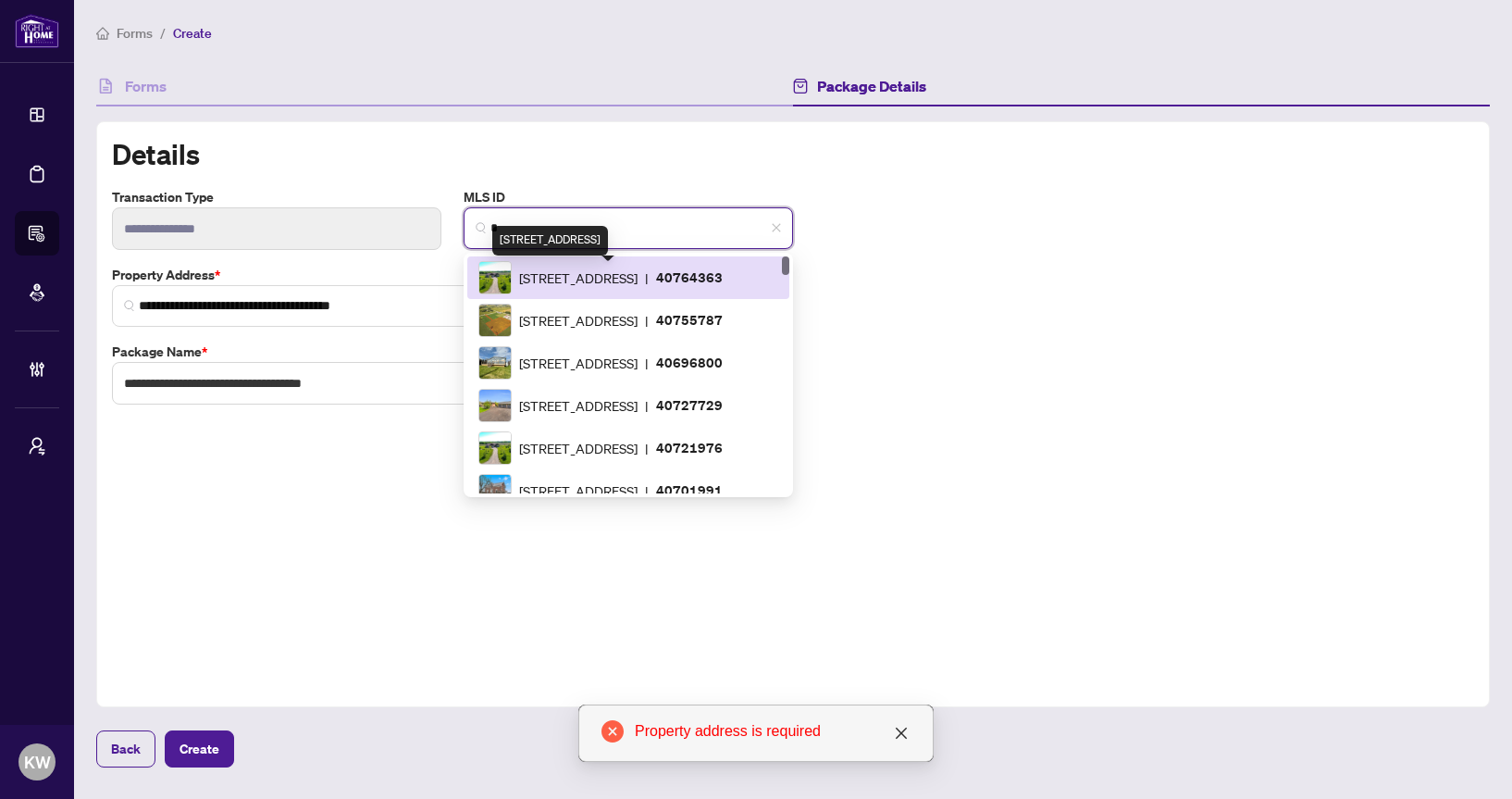
click at [568, 275] on span "[STREET_ADDRESS]" at bounding box center [578, 278] width 118 height 20
type input "********"
type input "**********"
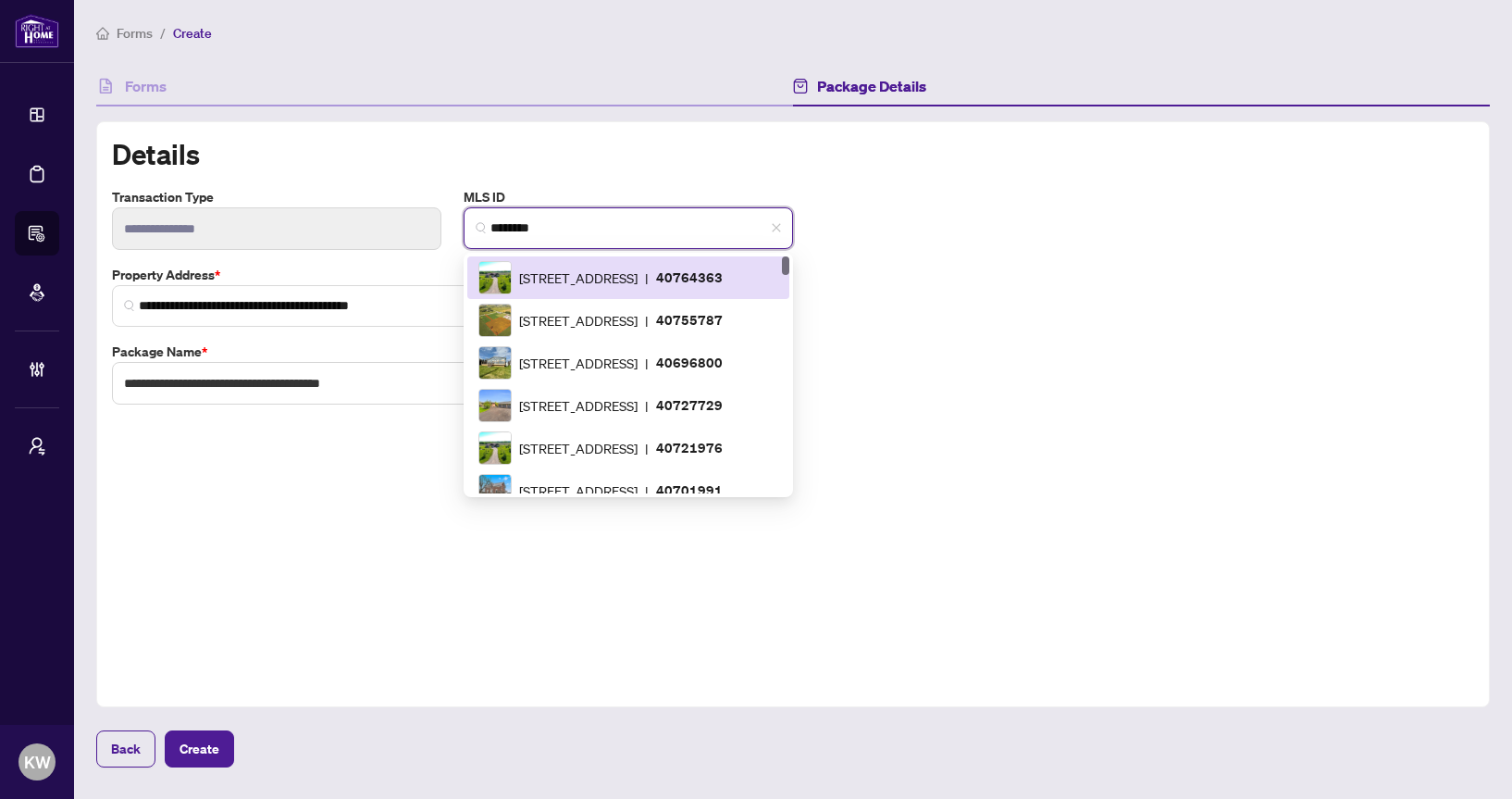
click at [544, 230] on input "********" at bounding box center [635, 228] width 290 height 19
type input "********"
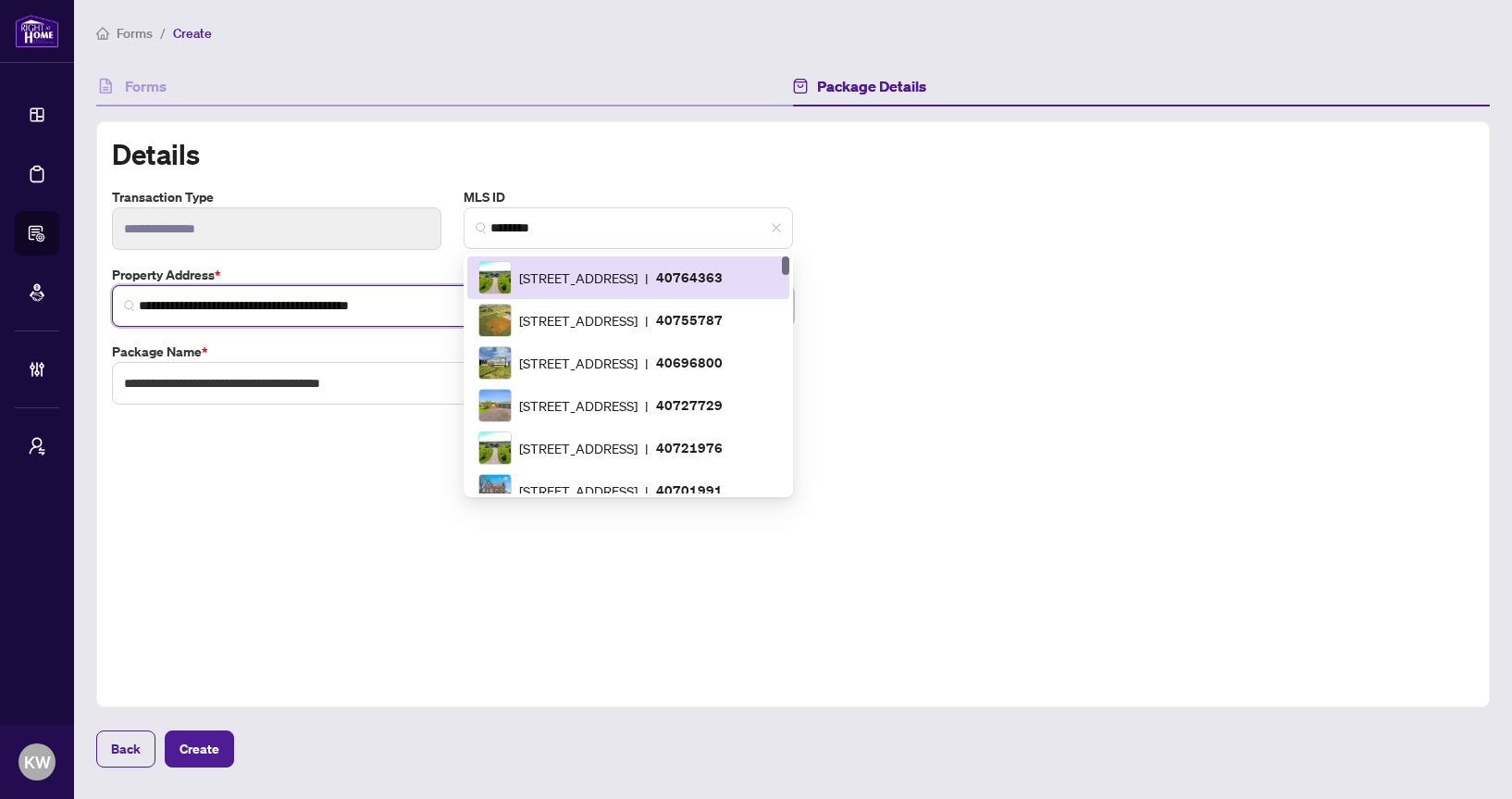
click at [324, 308] on input "**********" at bounding box center [460, 306] width 642 height 19
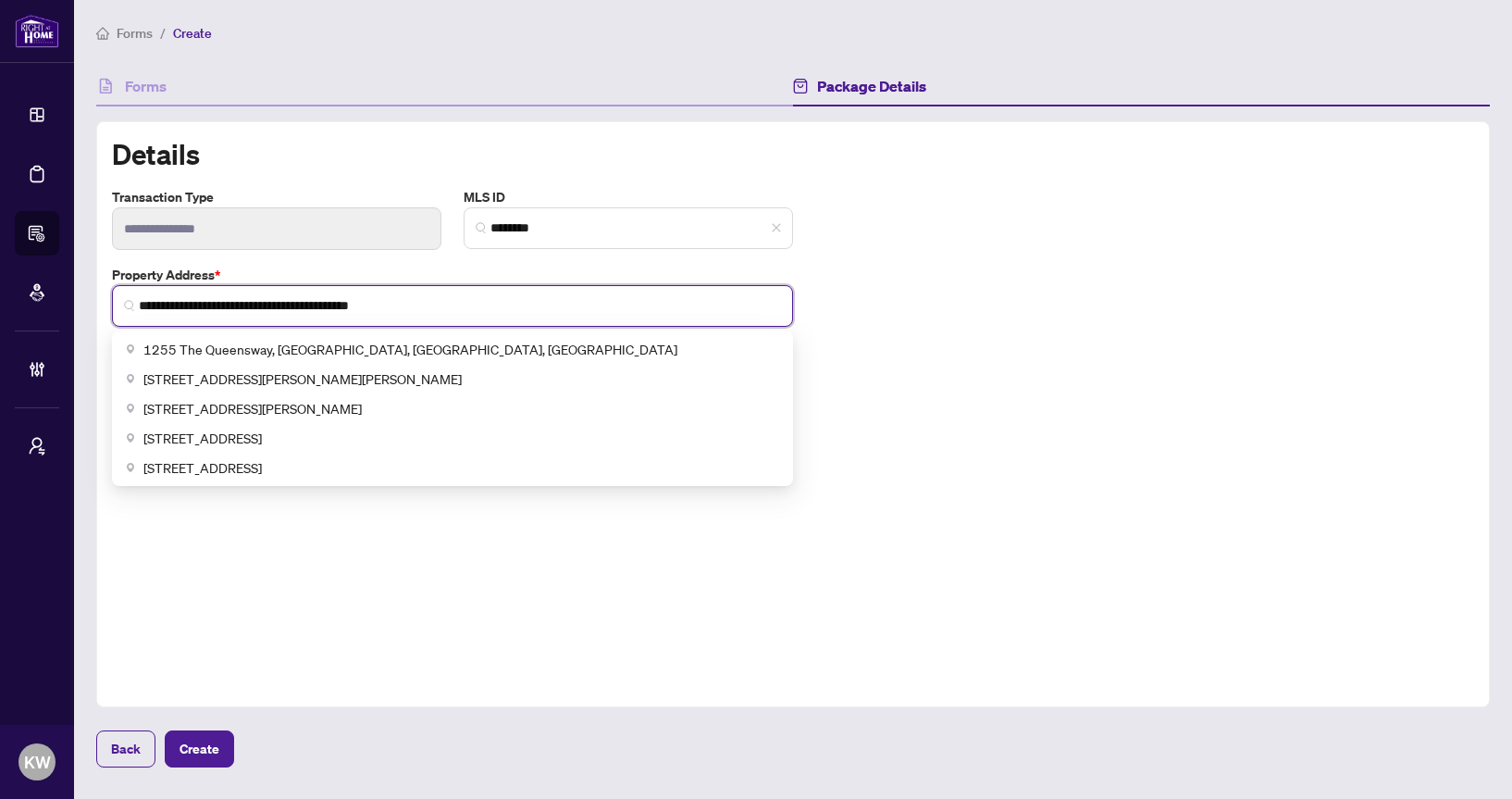
click at [324, 308] on input "**********" at bounding box center [460, 306] width 642 height 19
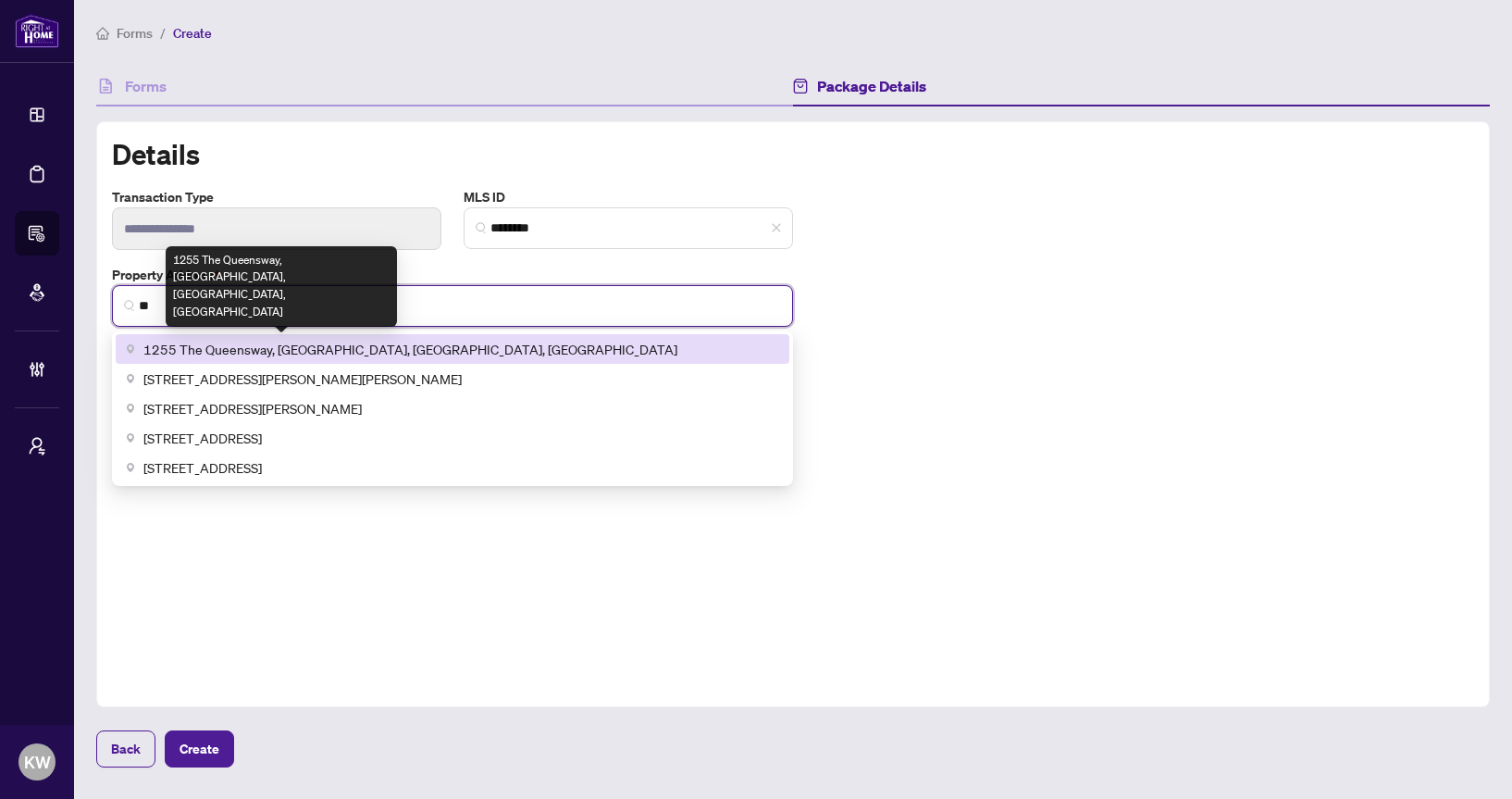
click at [303, 343] on span "1255 The Queensway, [GEOGRAPHIC_DATA], [GEOGRAPHIC_DATA], [GEOGRAPHIC_DATA]" at bounding box center [411, 349] width 534 height 20
type input "**********"
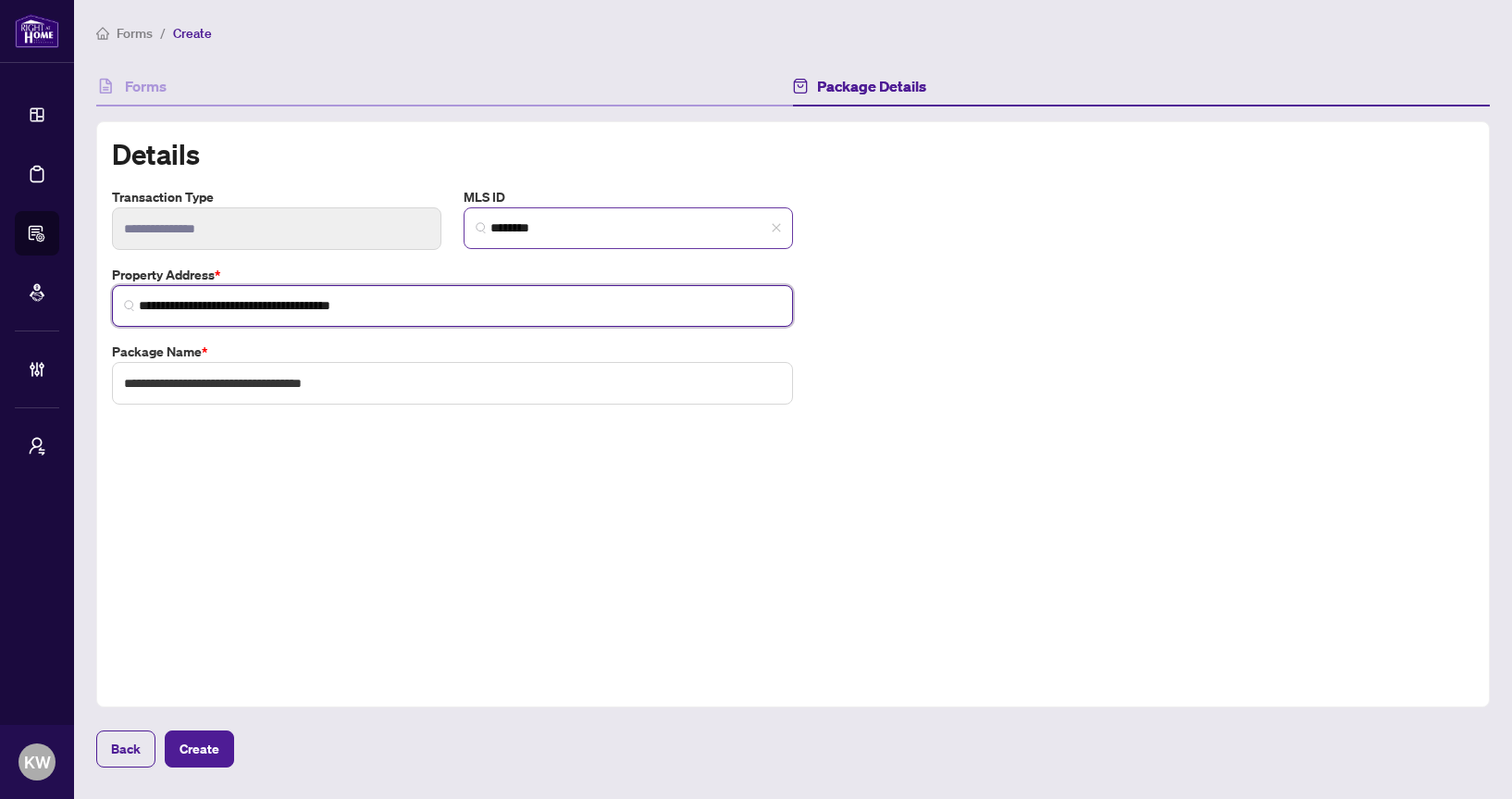
type input "**********"
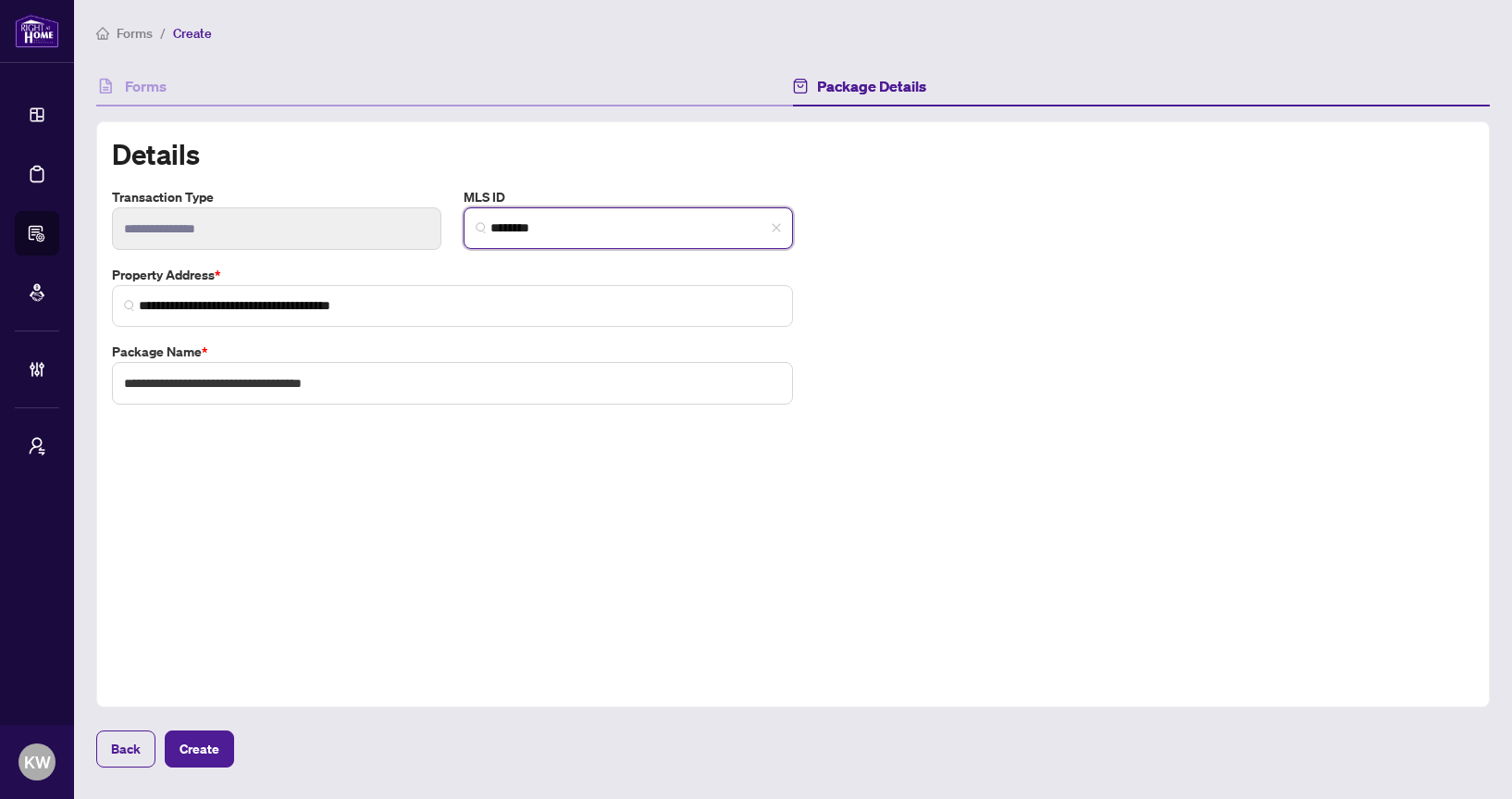
click at [770, 220] on input "********" at bounding box center [635, 228] width 290 height 19
click at [212, 745] on span "Create" at bounding box center [199, 749] width 40 height 30
type input "********"
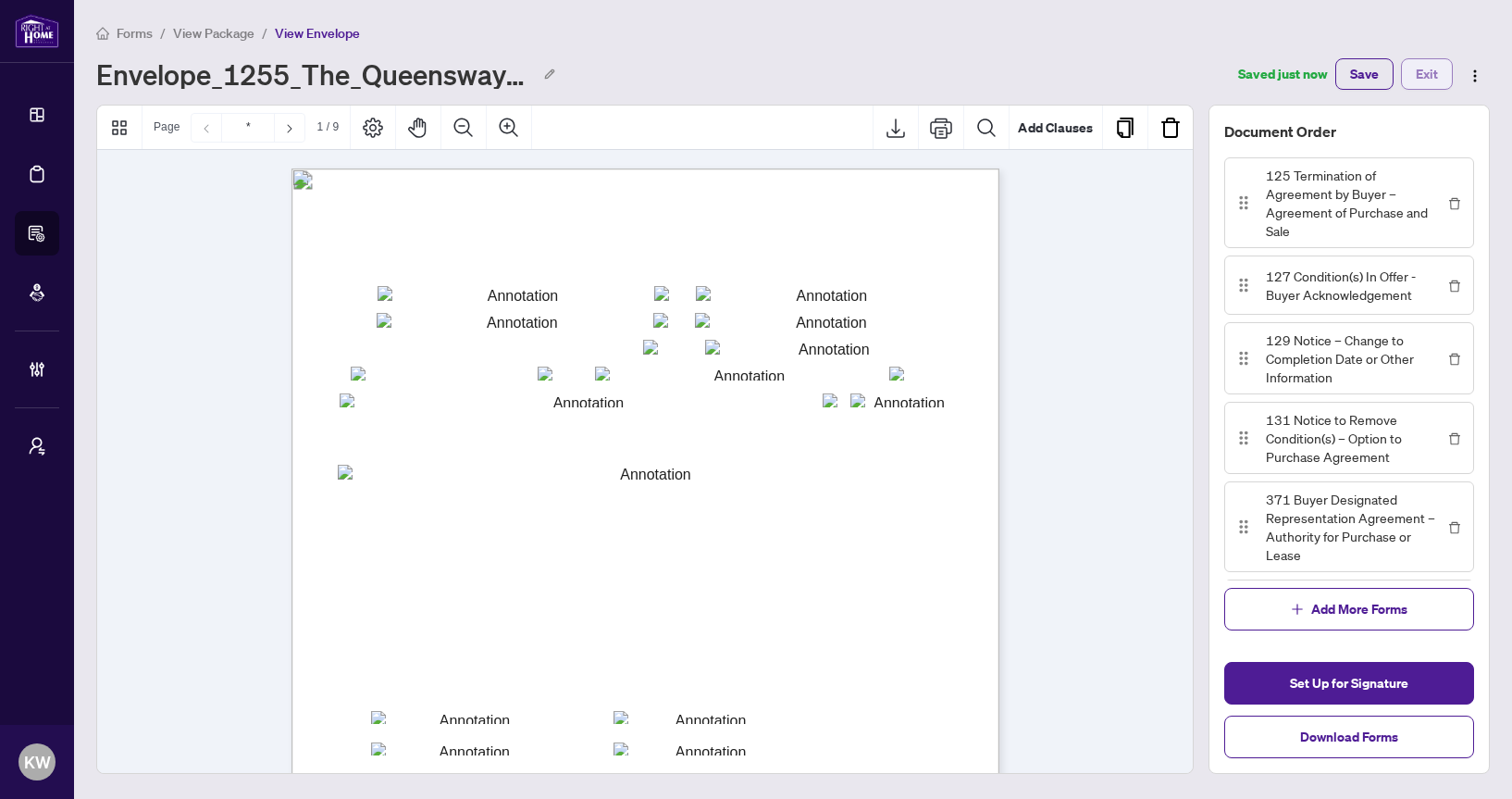
click at [1425, 73] on span "Exit" at bounding box center [1427, 74] width 22 height 30
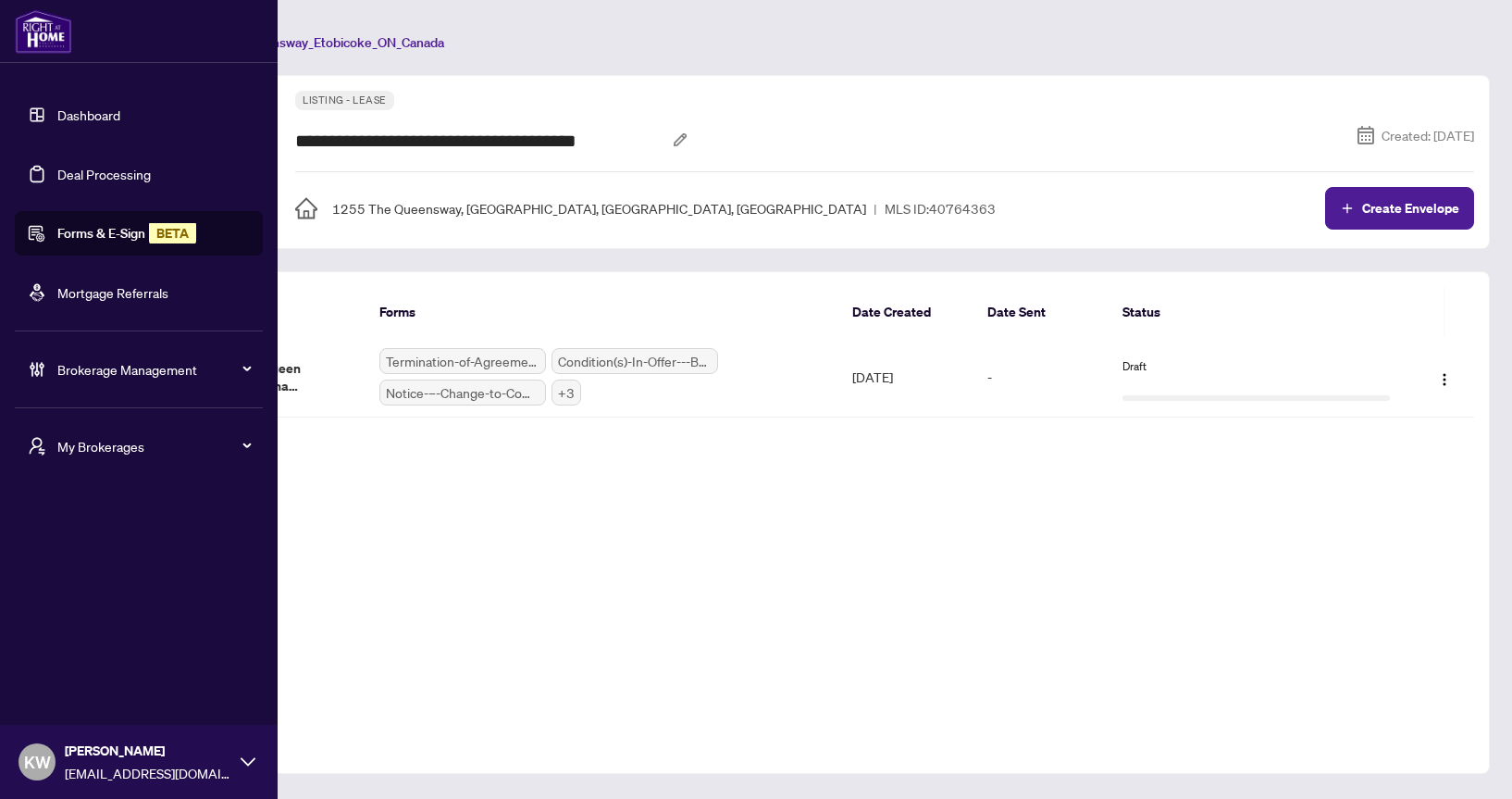
click at [94, 225] on link "Forms & E-Sign BETA" at bounding box center [126, 233] width 139 height 17
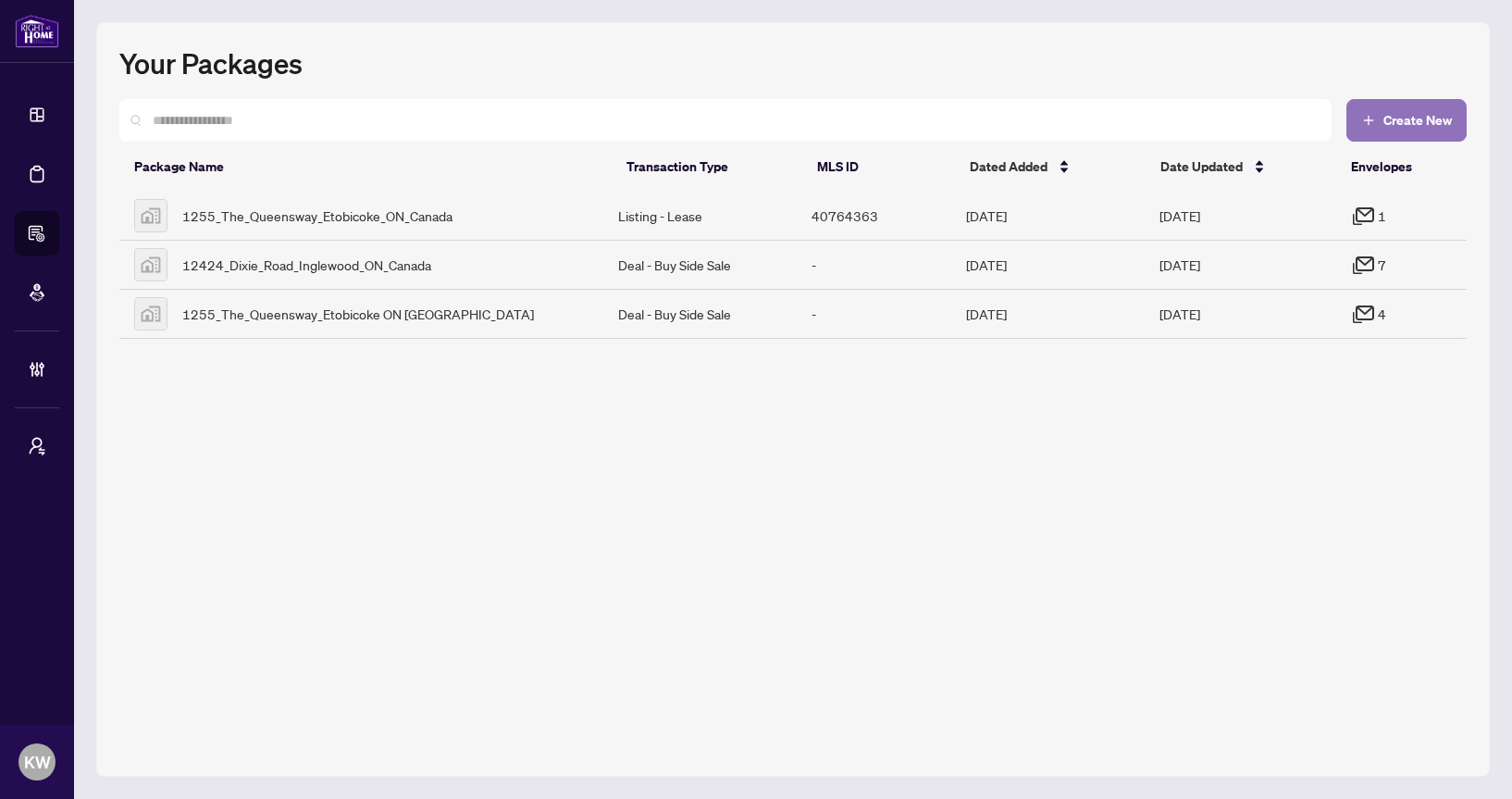
click at [1399, 115] on span "Create New" at bounding box center [1417, 119] width 69 height 13
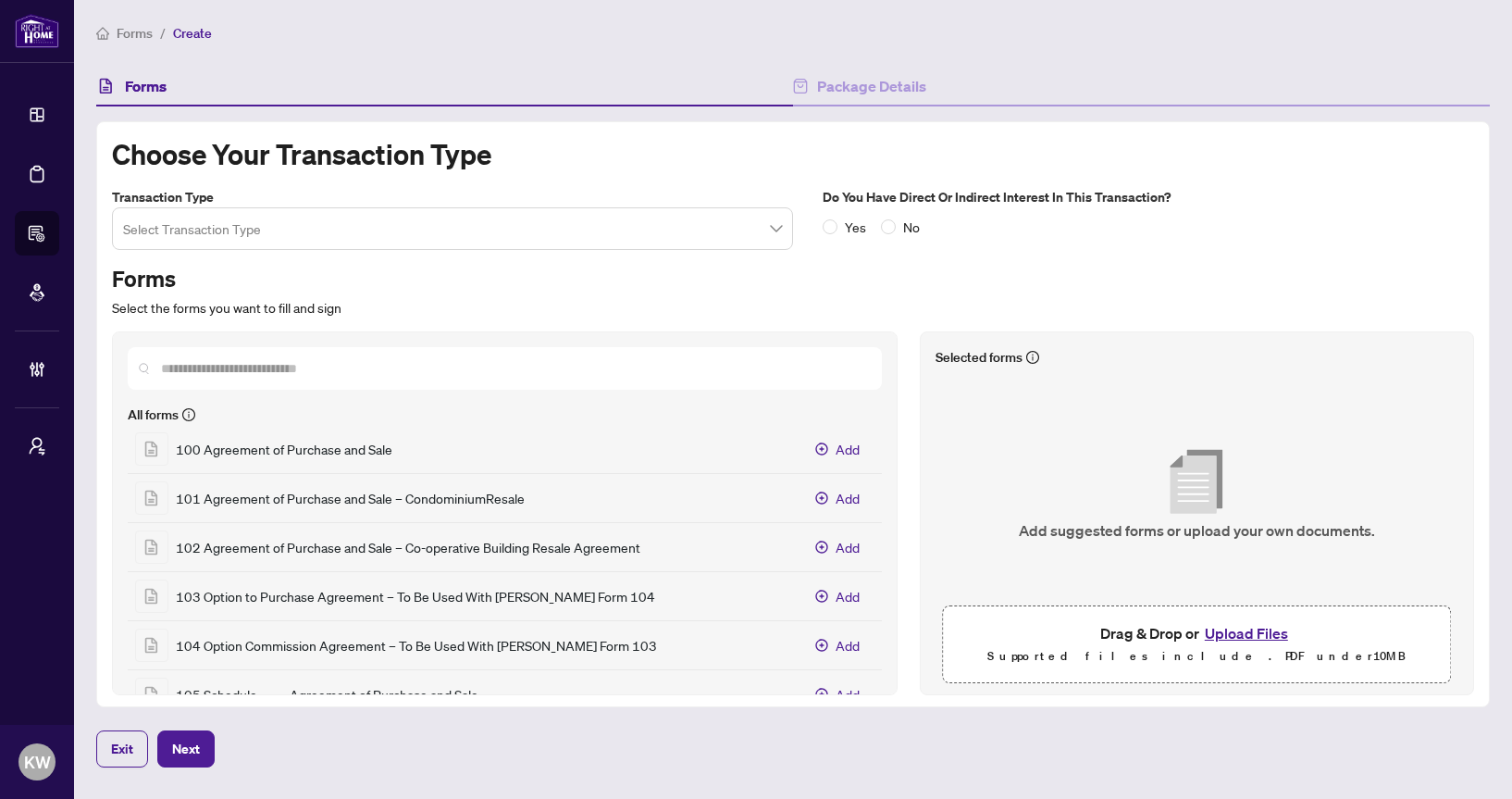
click at [725, 235] on input "search" at bounding box center [444, 231] width 642 height 41
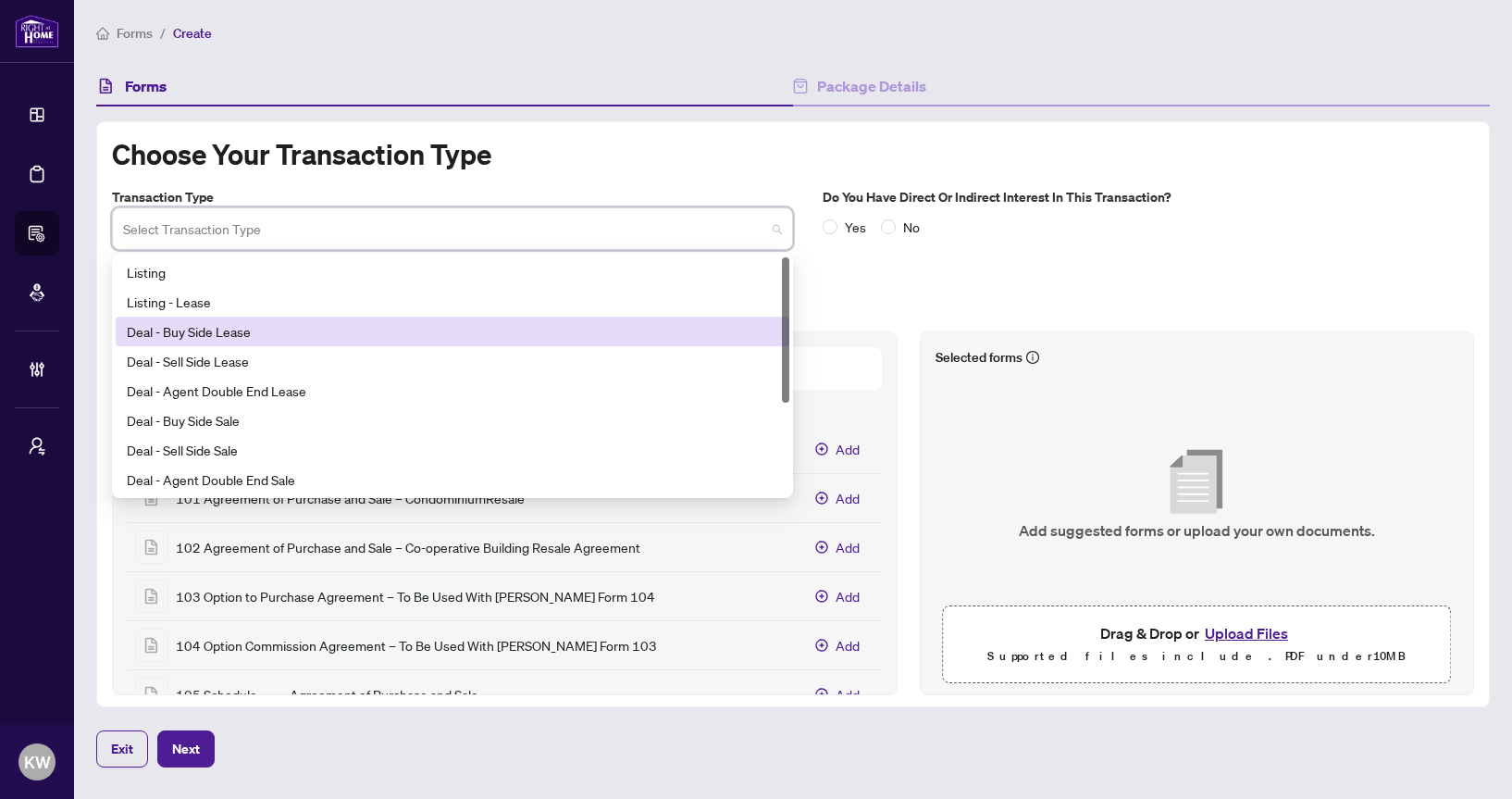
click at [702, 332] on div "Deal - Buy Side Lease" at bounding box center [452, 331] width 651 height 20
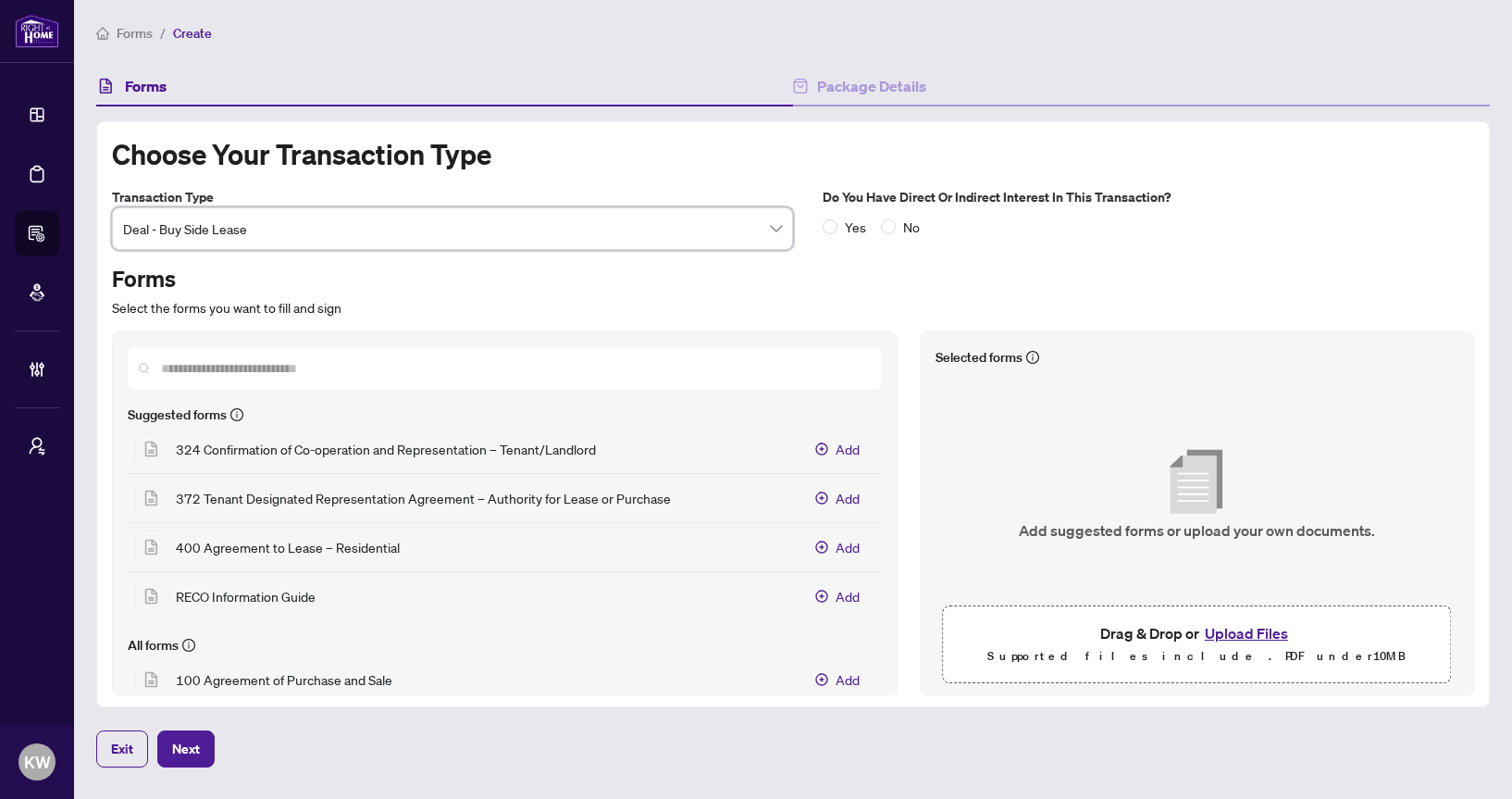
click at [877, 228] on div "Yes No" at bounding box center [875, 226] width 105 height 20
click at [852, 549] on span "Add" at bounding box center [847, 547] width 24 height 20
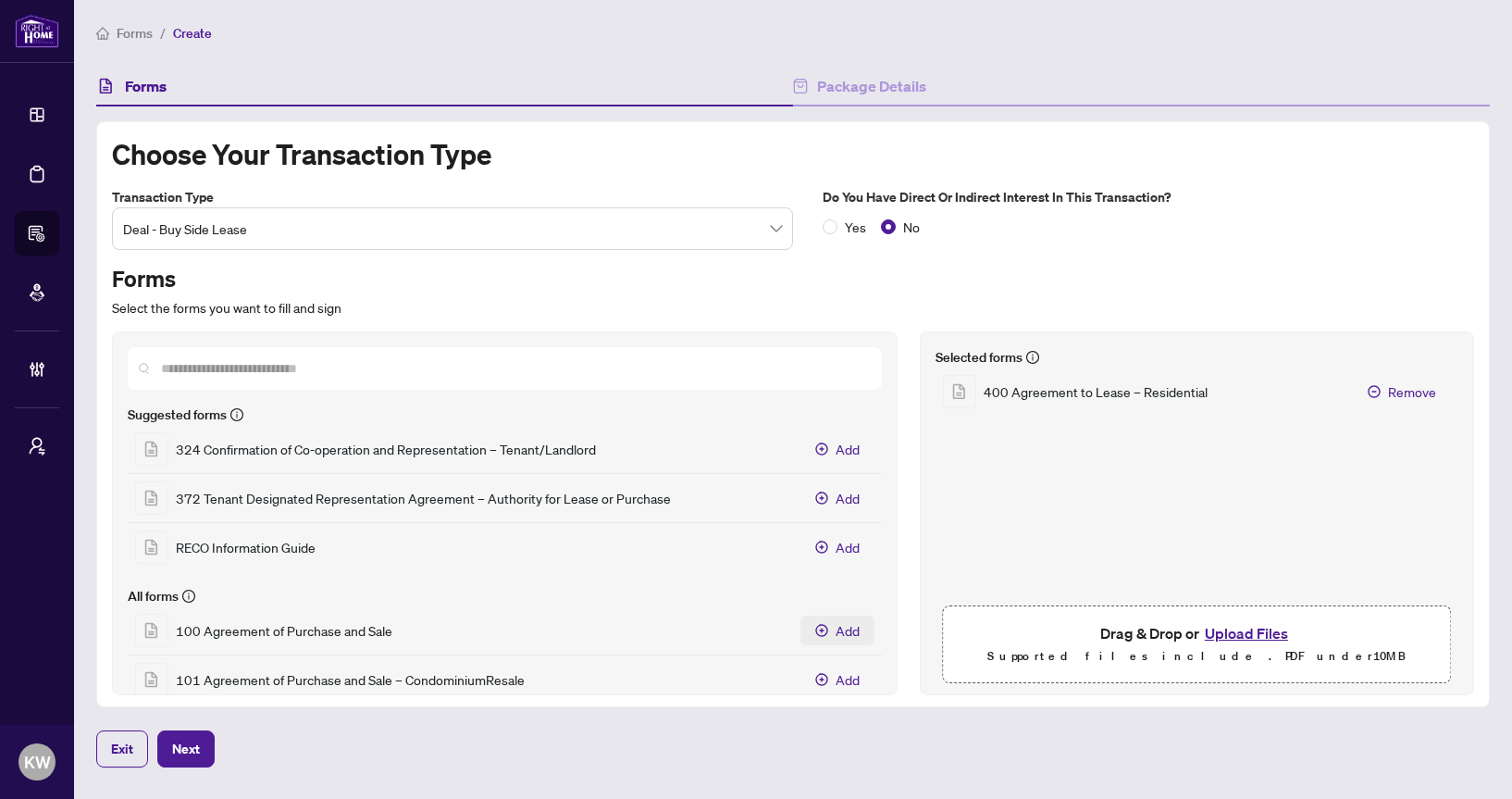
click at [838, 633] on span "Add" at bounding box center [847, 630] width 24 height 20
click at [838, 680] on span "Add" at bounding box center [847, 679] width 24 height 20
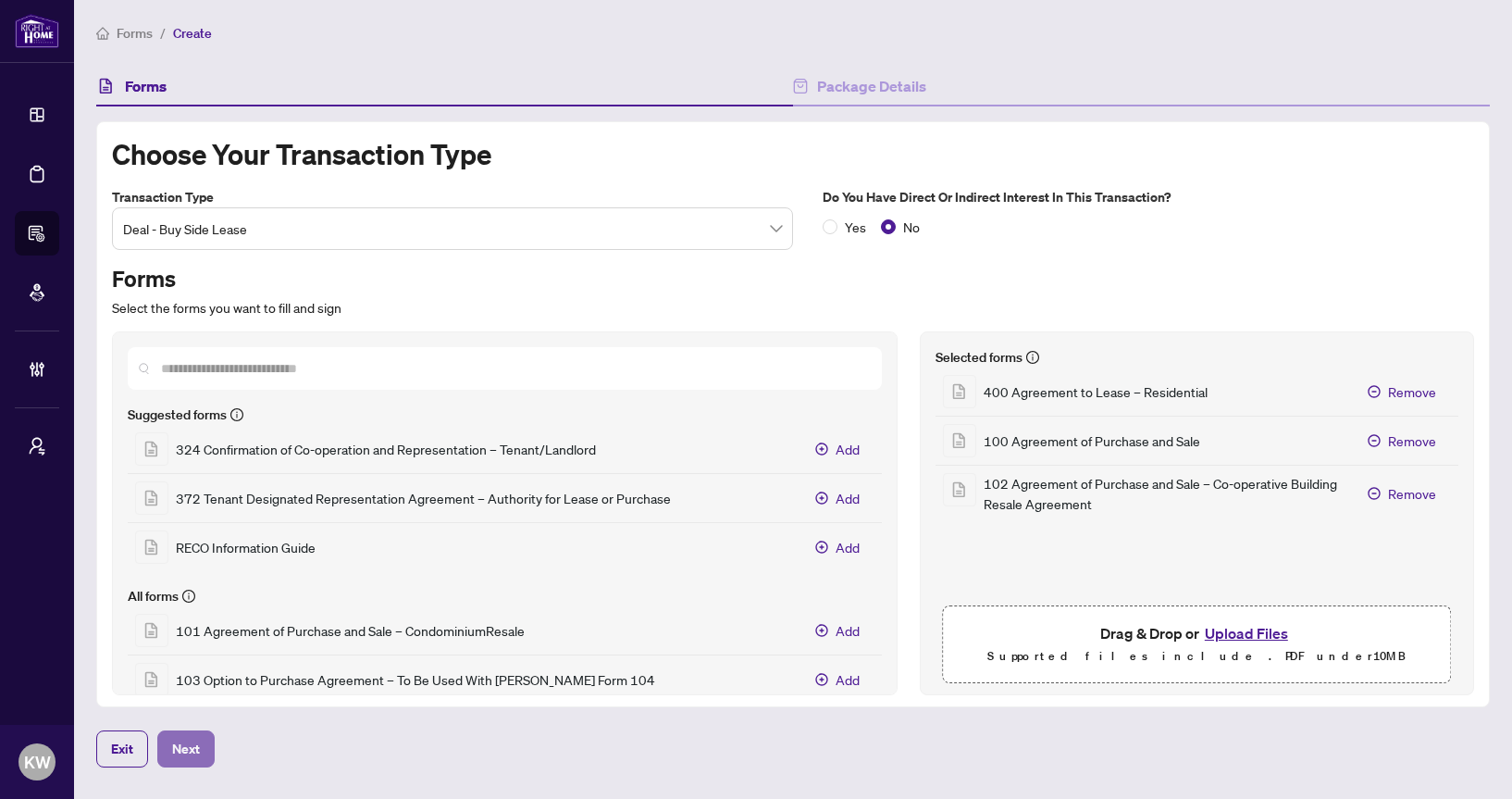
click at [160, 756] on button "Next" at bounding box center [185, 749] width 57 height 37
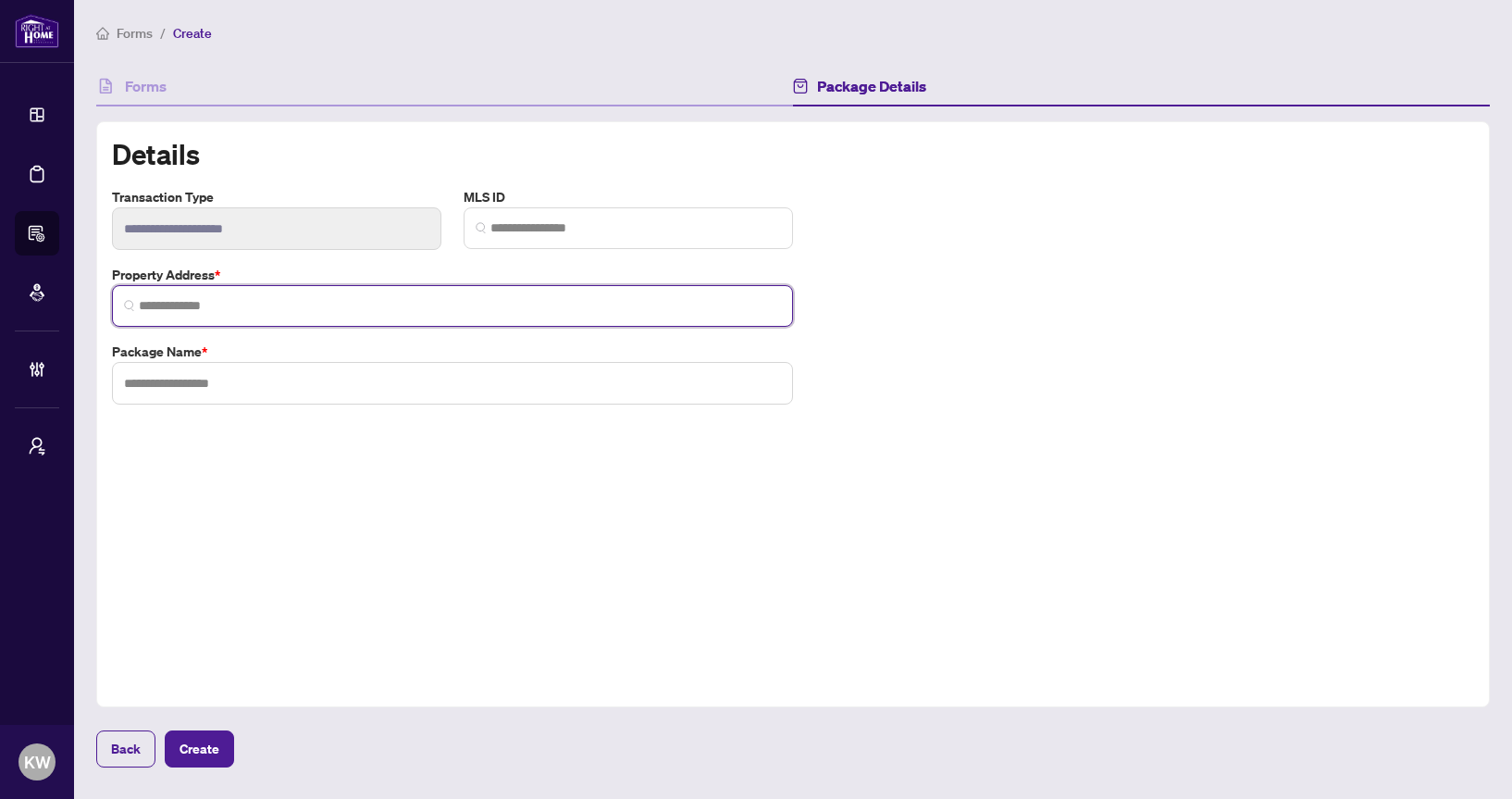
click at [497, 301] on input "search" at bounding box center [460, 306] width 642 height 19
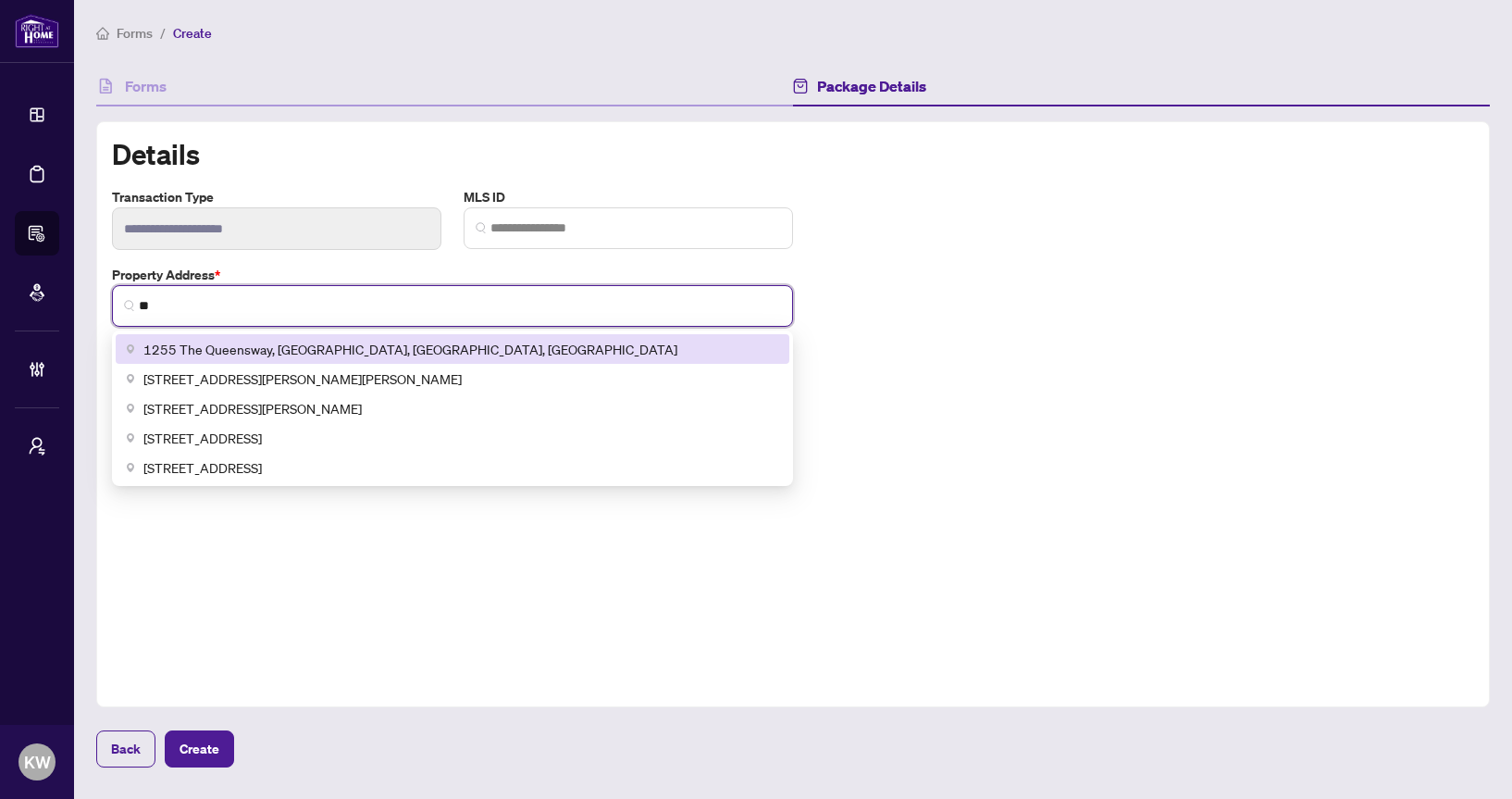
click at [231, 360] on div "1255 The Queensway, [GEOGRAPHIC_DATA], [GEOGRAPHIC_DATA], [GEOGRAPHIC_DATA]" at bounding box center [452, 349] width 674 height 30
type input "**********"
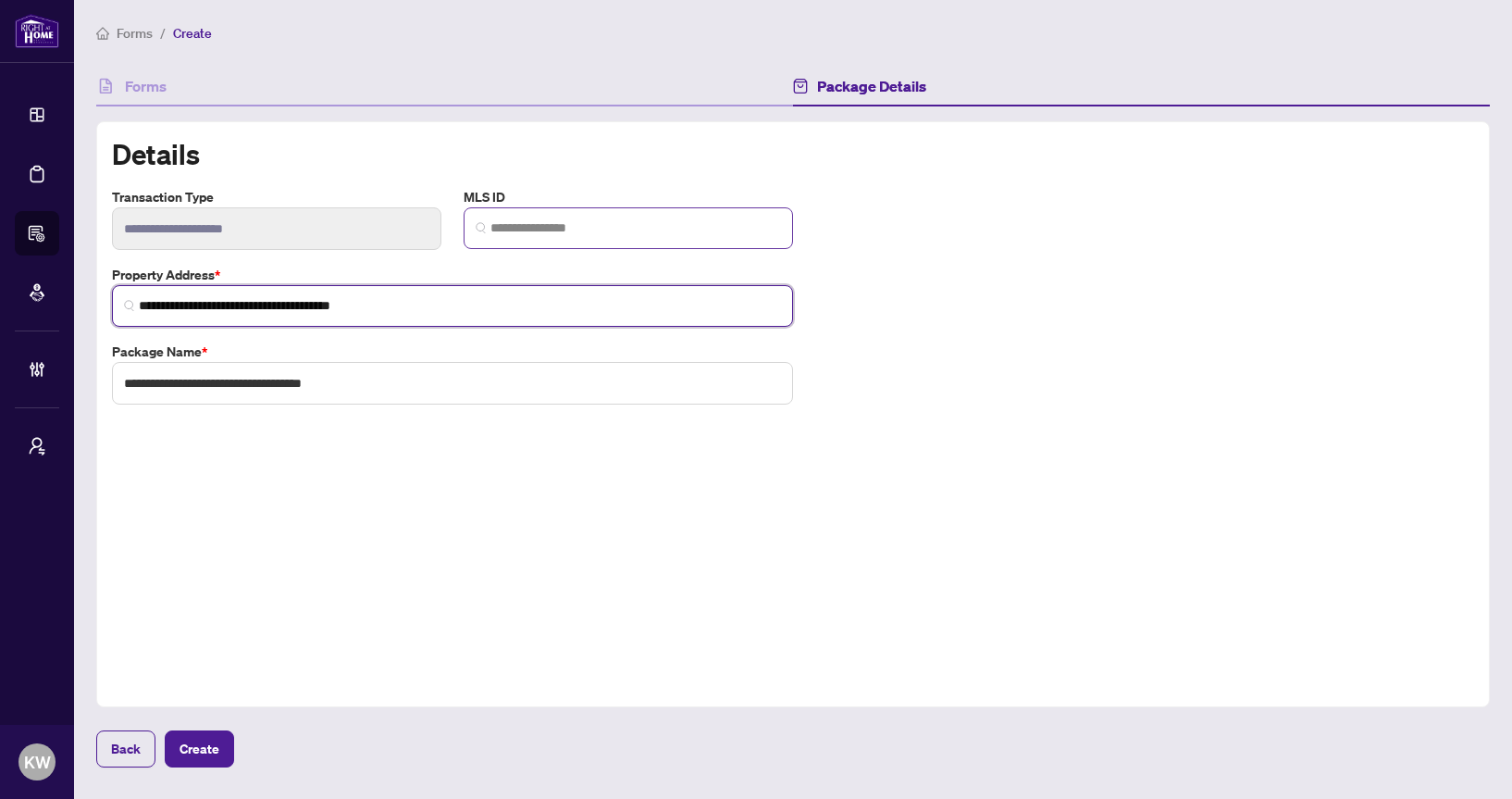
click at [526, 215] on span at bounding box center [628, 228] width 329 height 42
type input "**********"
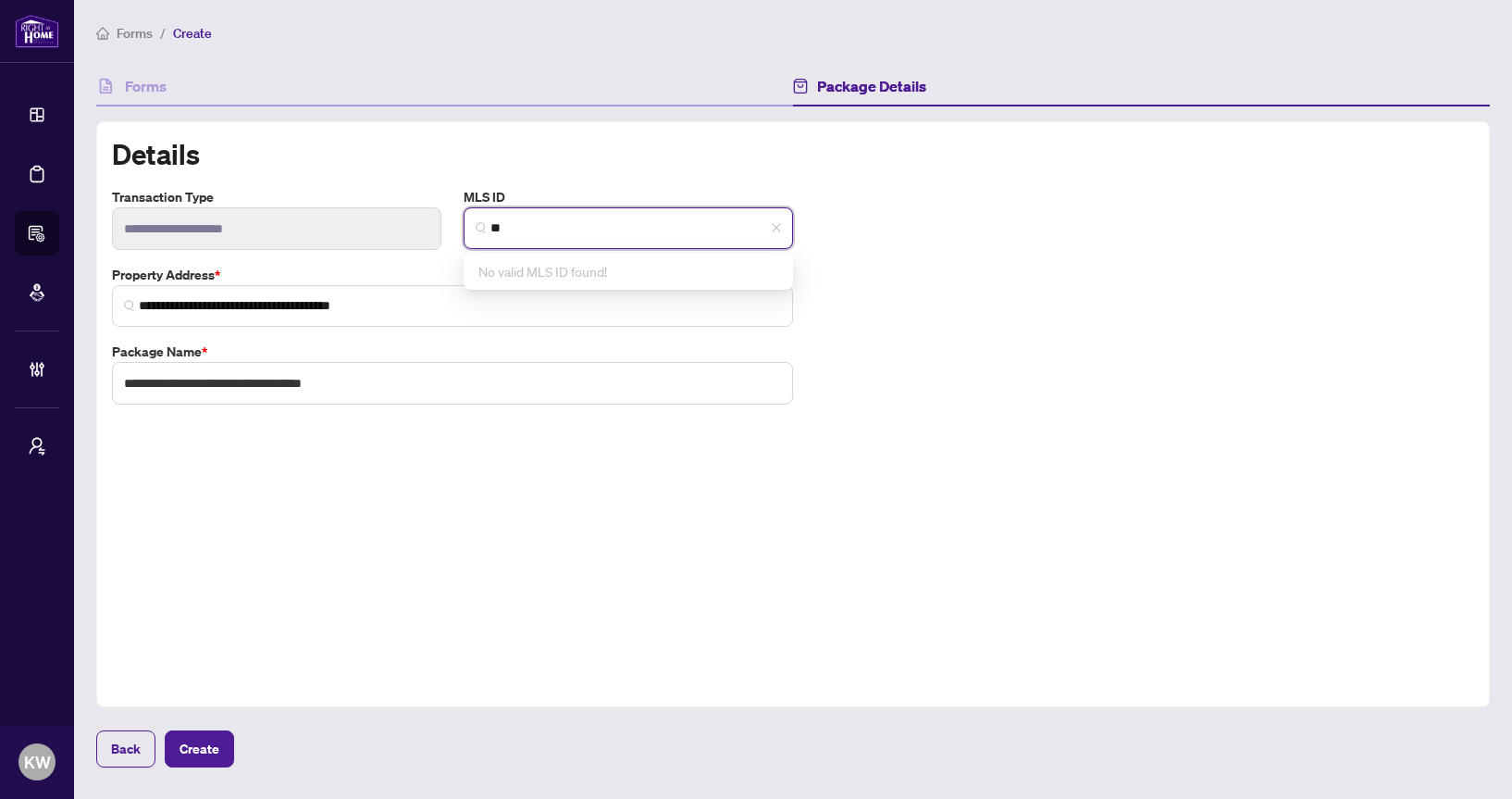
type input "*"
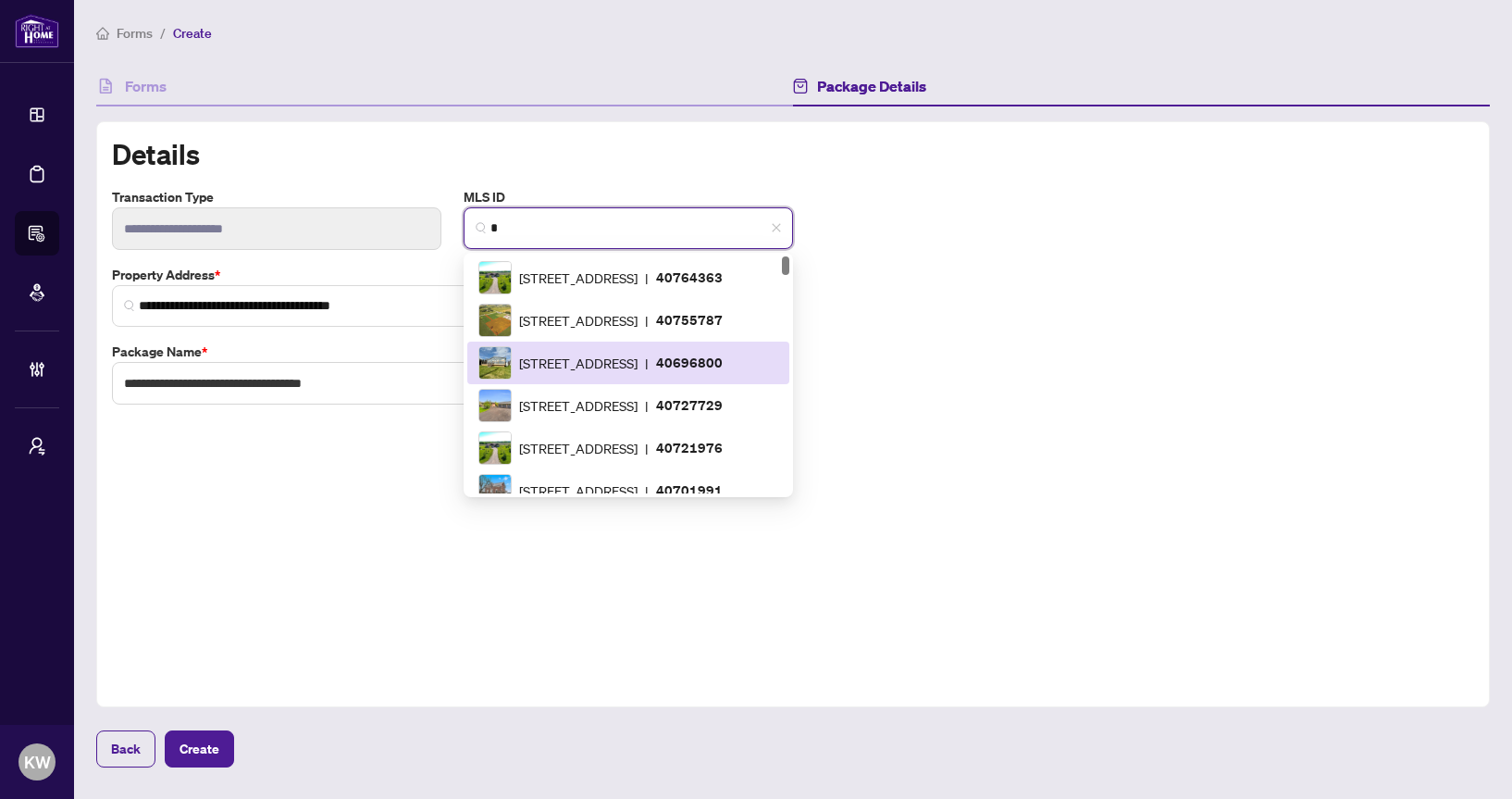
click at [552, 373] on div "[STREET_ADDRESS] | 40696800" at bounding box center [628, 363] width 300 height 33
type input "********"
type input "**********"
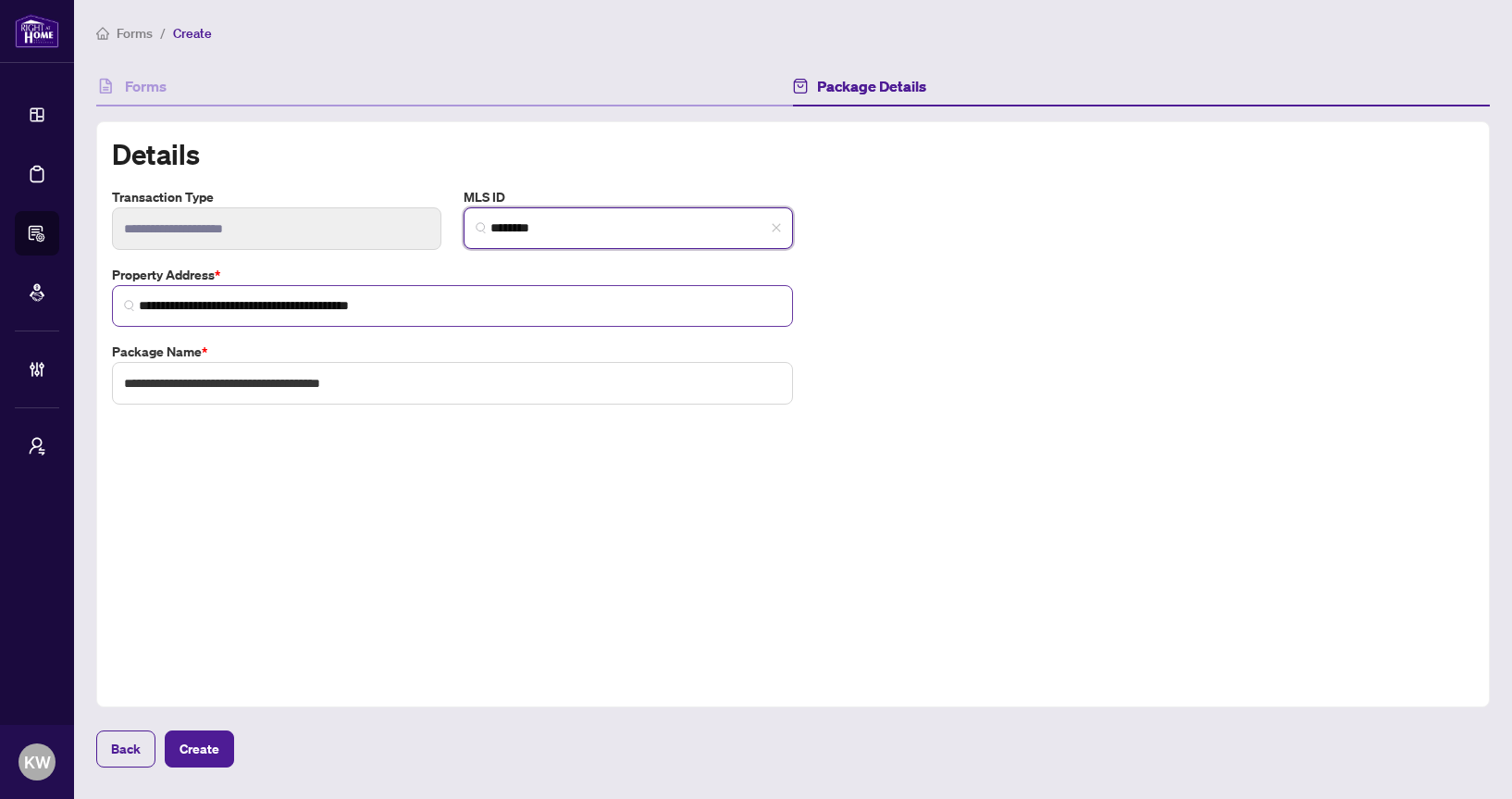
type input "********"
click at [480, 306] on input "**********" at bounding box center [460, 306] width 642 height 19
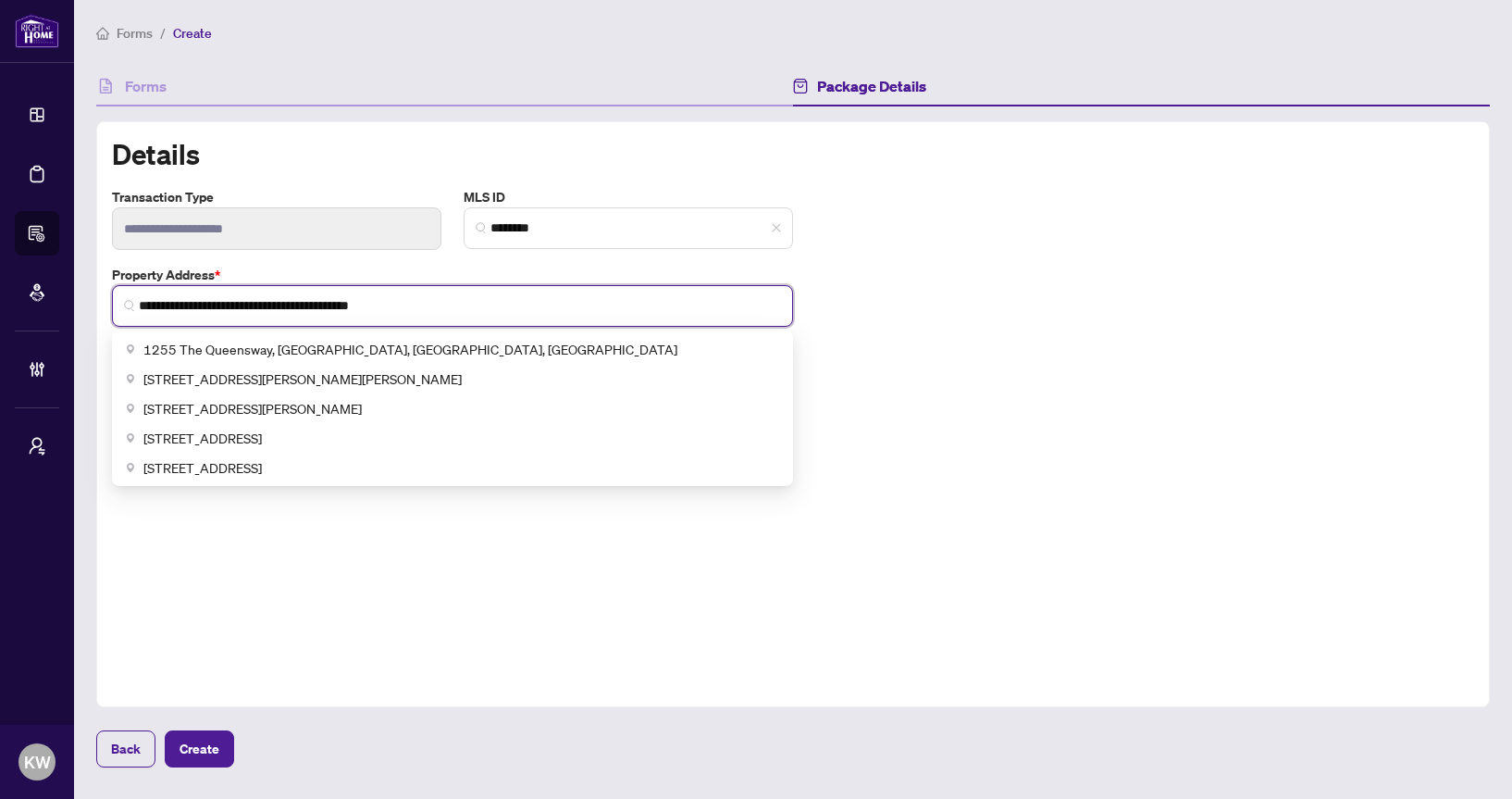
click at [480, 306] on input "**********" at bounding box center [460, 306] width 642 height 19
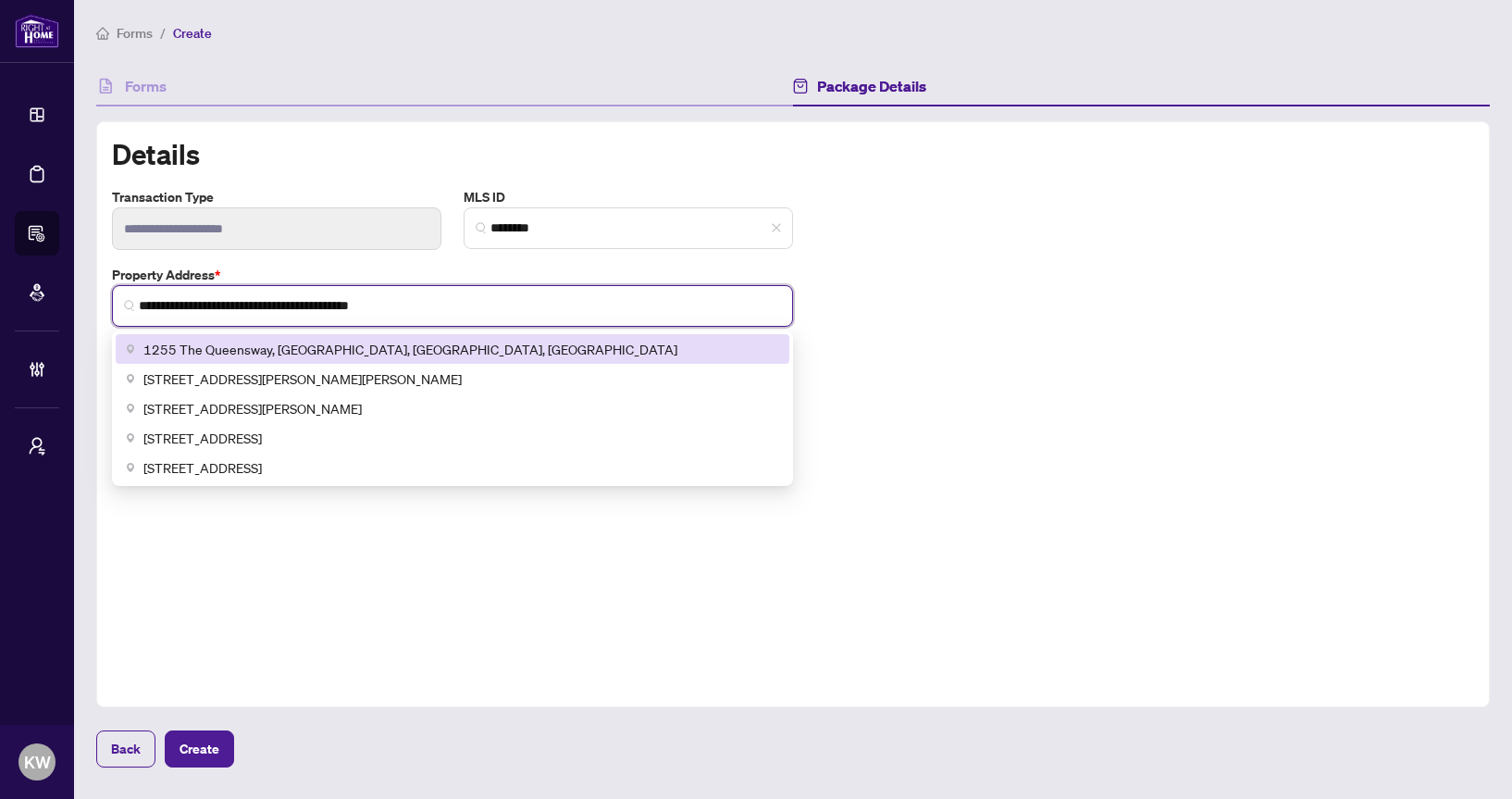
click at [431, 346] on div "1255 The Queensway, [GEOGRAPHIC_DATA], [GEOGRAPHIC_DATA], [GEOGRAPHIC_DATA]" at bounding box center [452, 349] width 651 height 20
type input "**********"
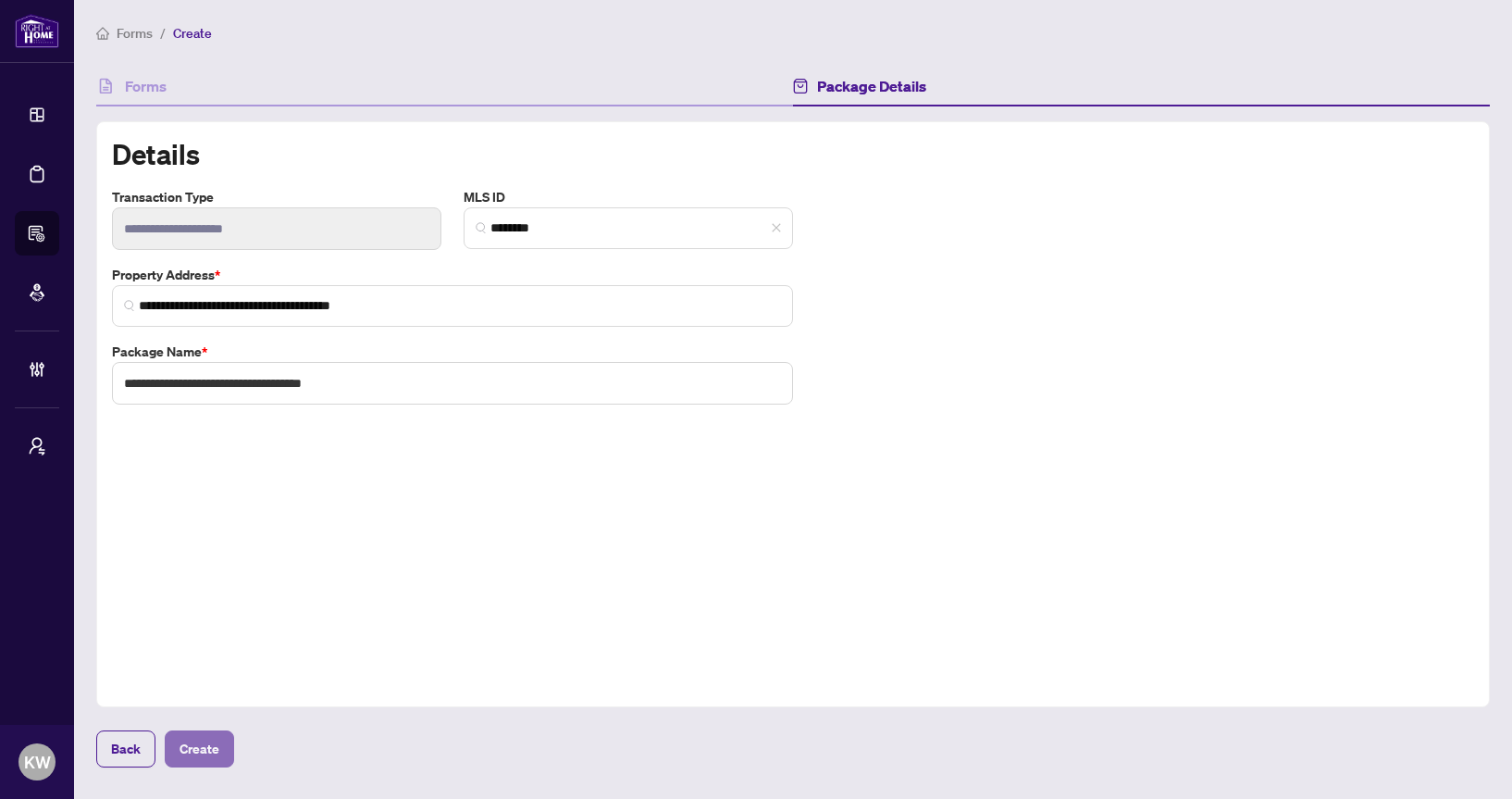
click at [217, 755] on span "Create" at bounding box center [199, 749] width 40 height 30
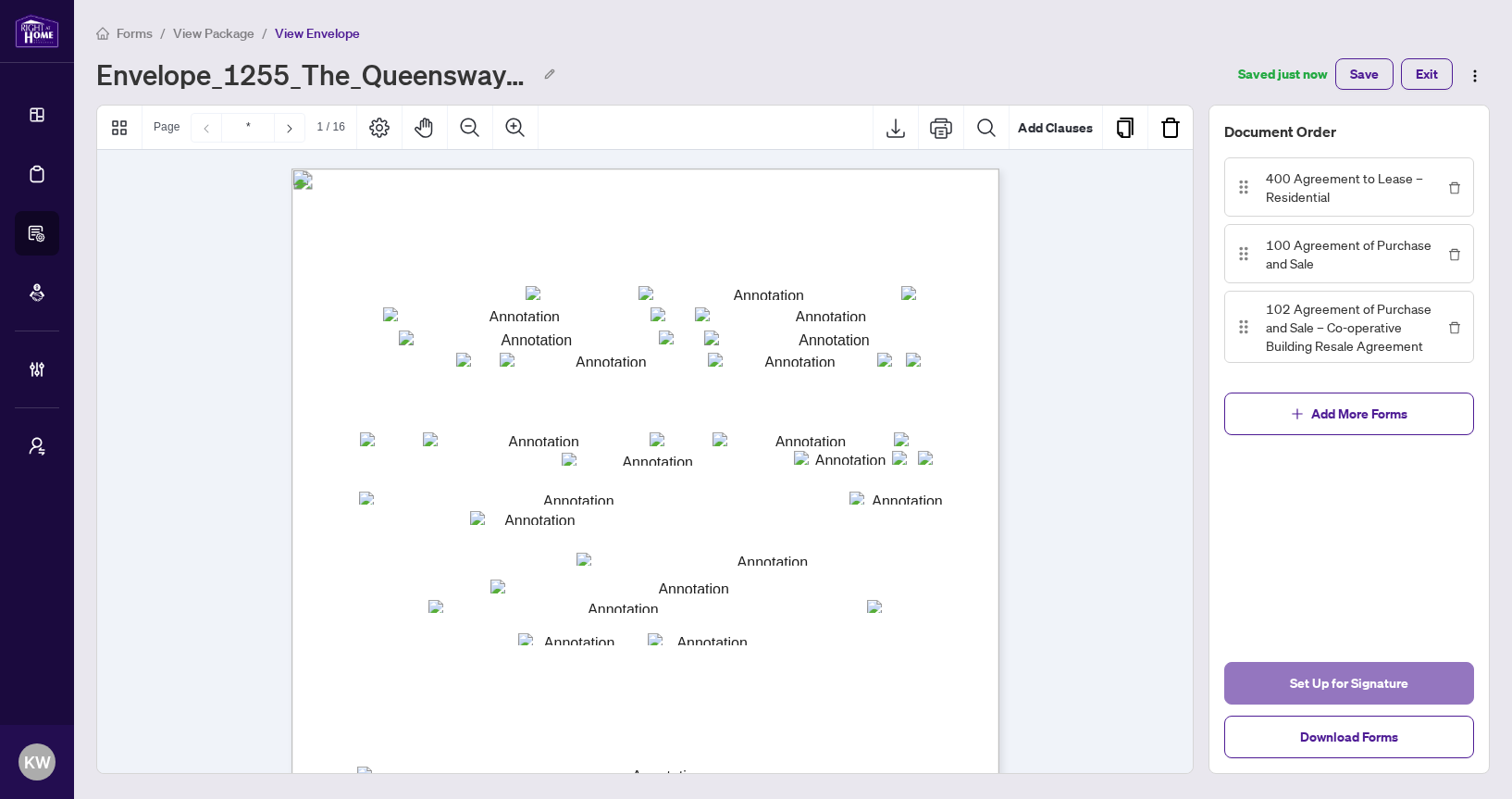
click at [1380, 682] on span "Set Up for Signature" at bounding box center [1349, 682] width 118 height 30
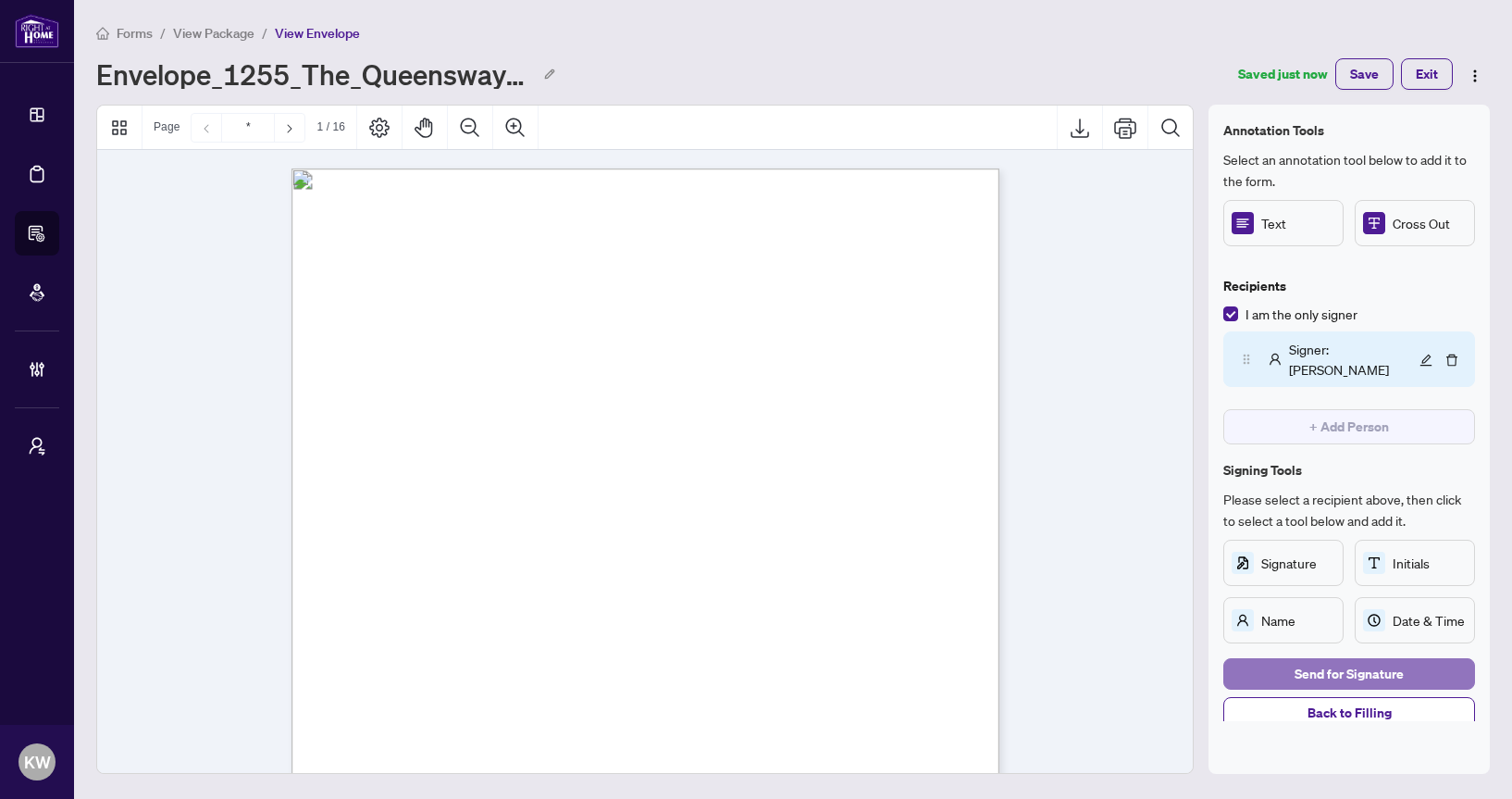
click at [1332, 663] on span "Send for Signature" at bounding box center [1349, 674] width 110 height 30
click at [1378, 660] on span "Send for Signature" at bounding box center [1349, 674] width 110 height 30
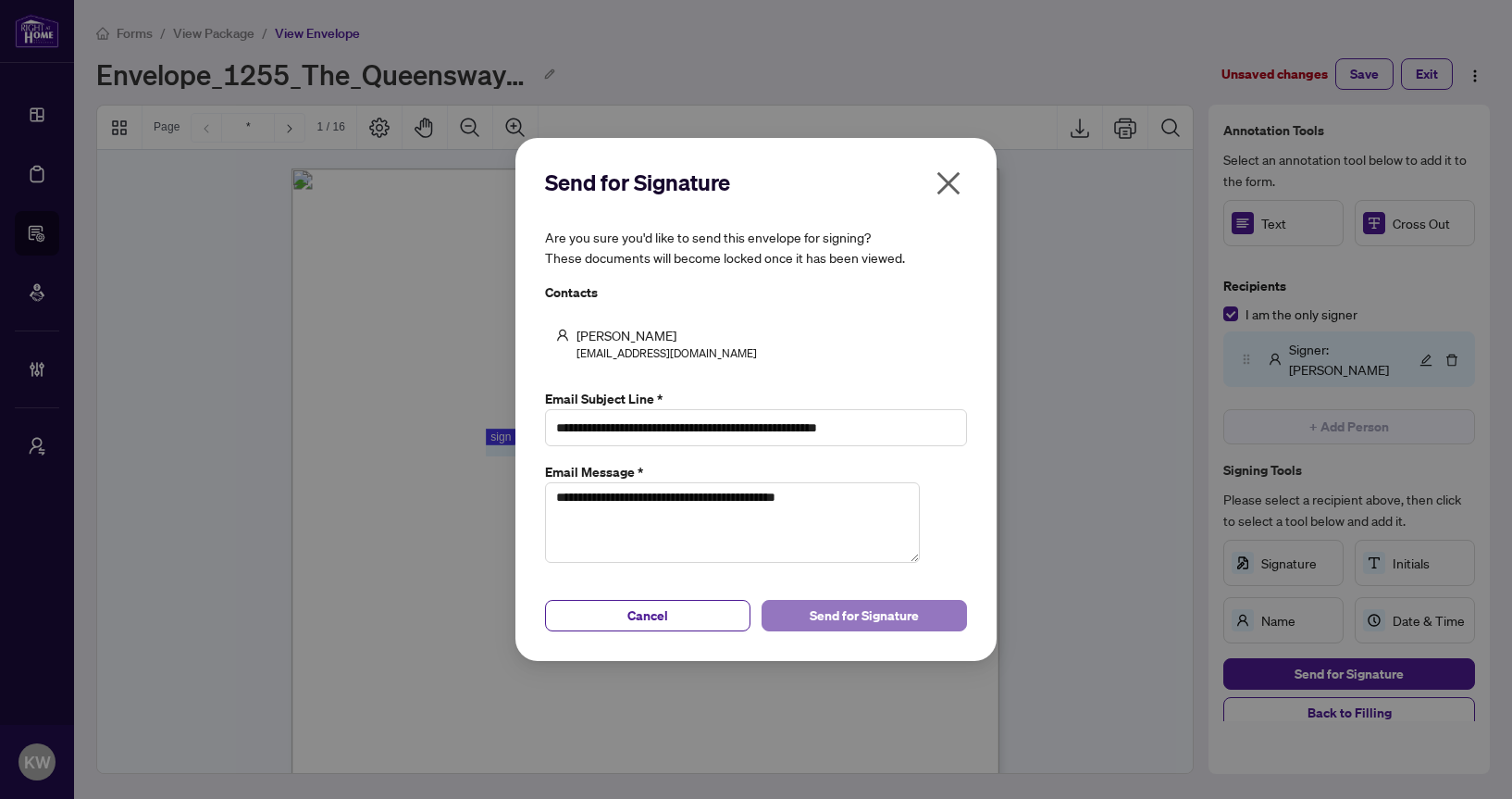
click at [926, 614] on button "Send for Signature" at bounding box center [865, 616] width 206 height 31
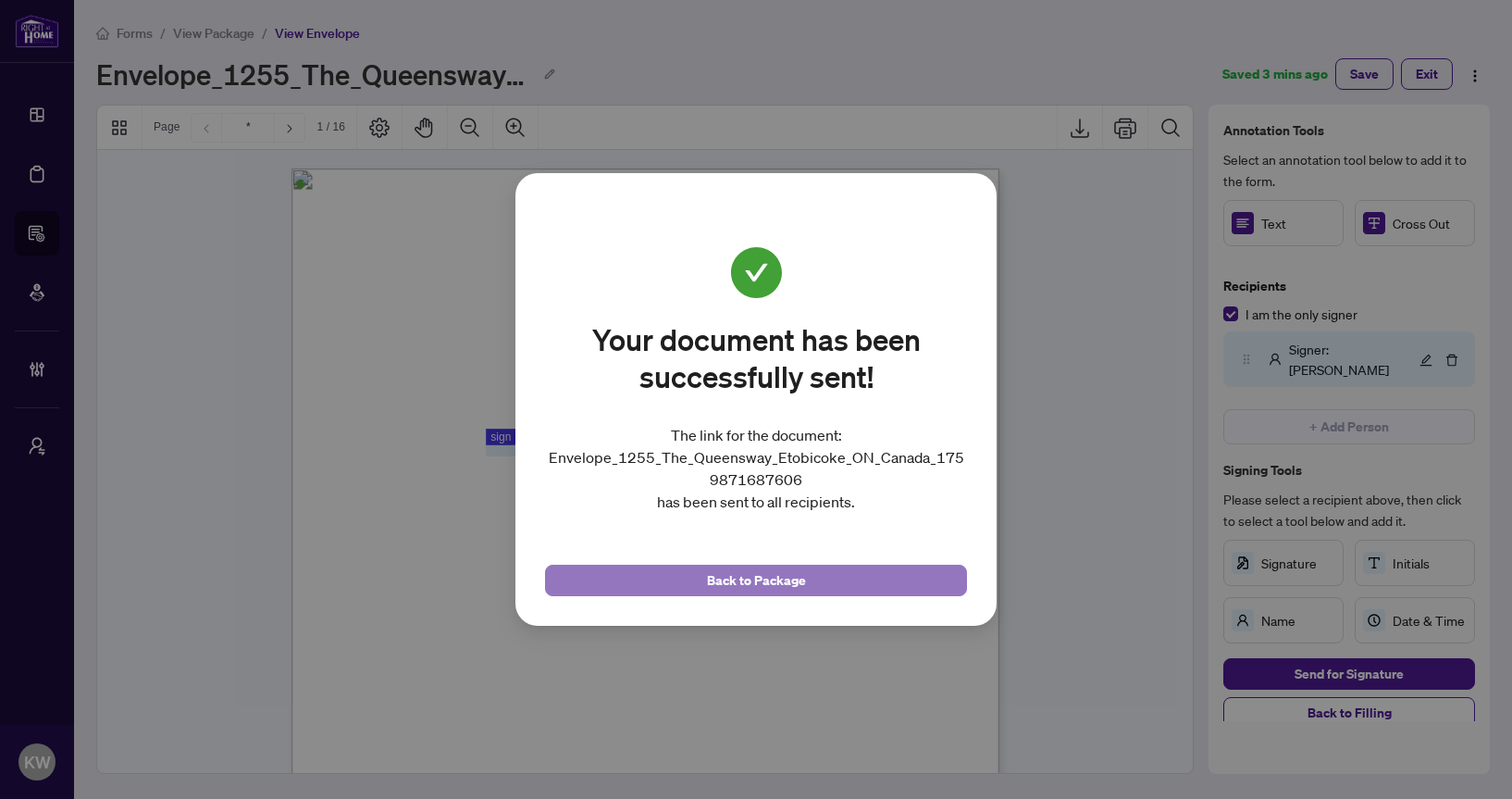
click at [640, 573] on button "Back to Package" at bounding box center [756, 581] width 422 height 31
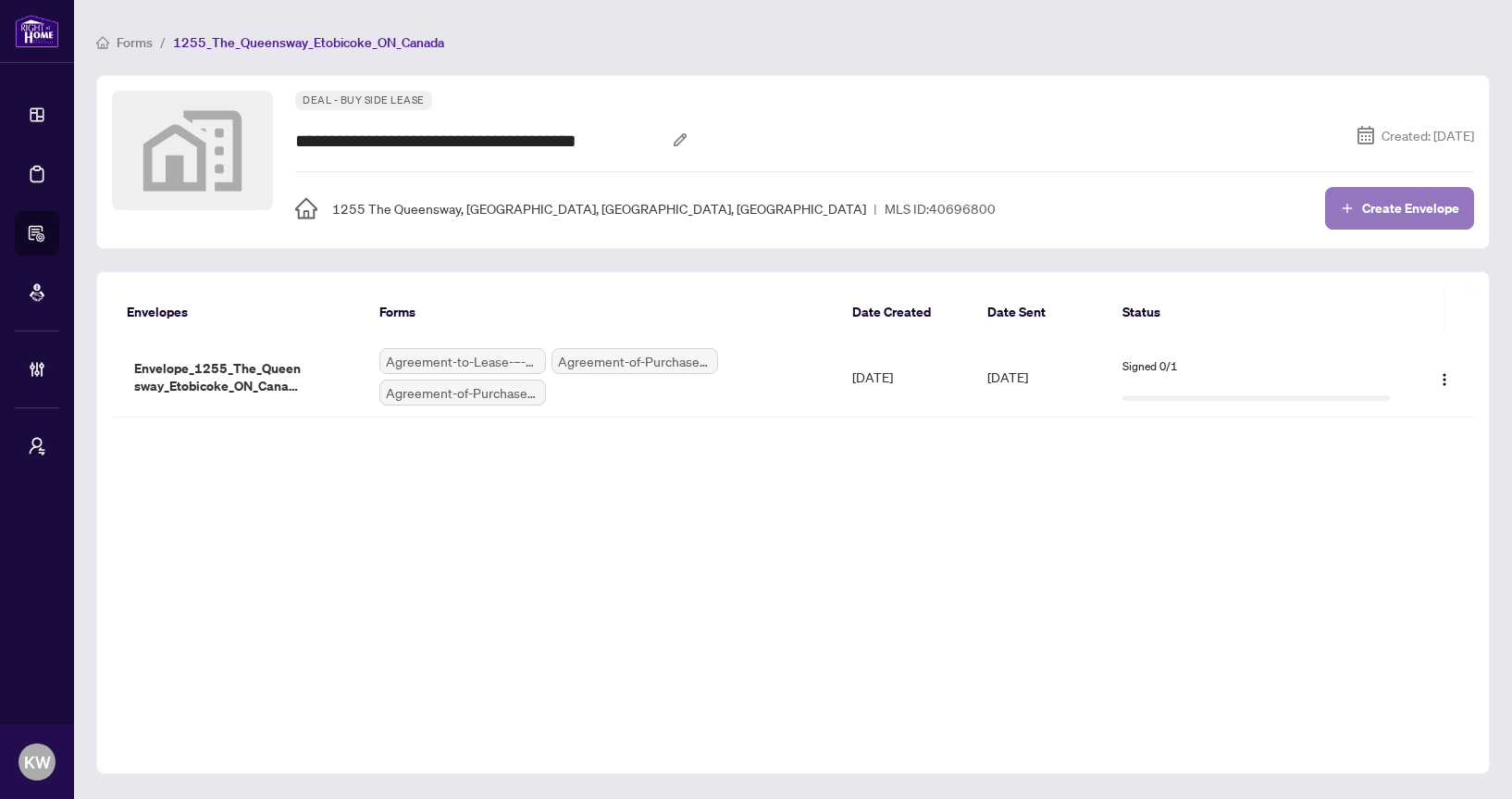
click at [1399, 220] on button "Create Envelope" at bounding box center [1398, 209] width 148 height 43
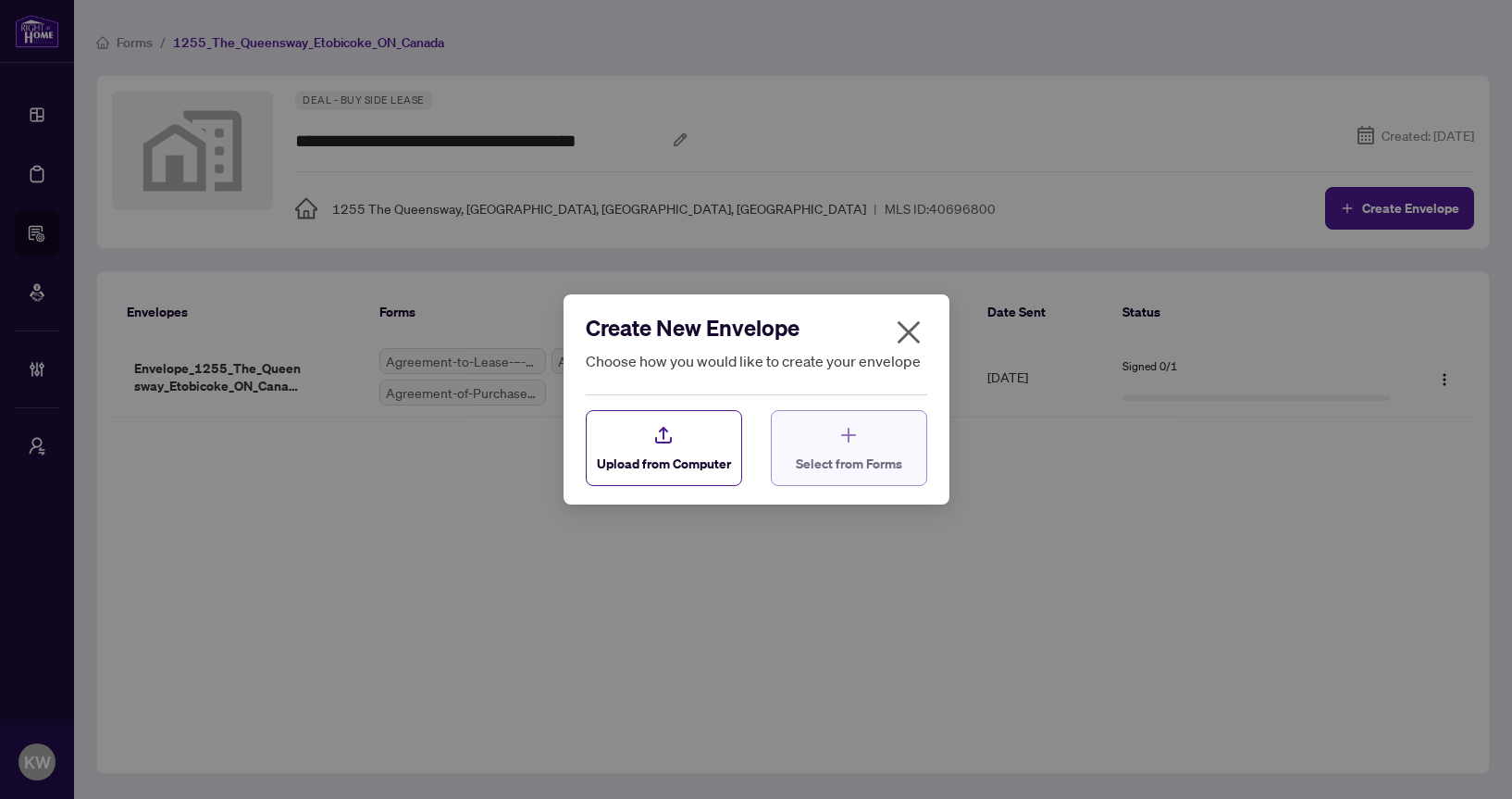
click at [888, 451] on div "Select from Forms" at bounding box center [849, 449] width 107 height 50
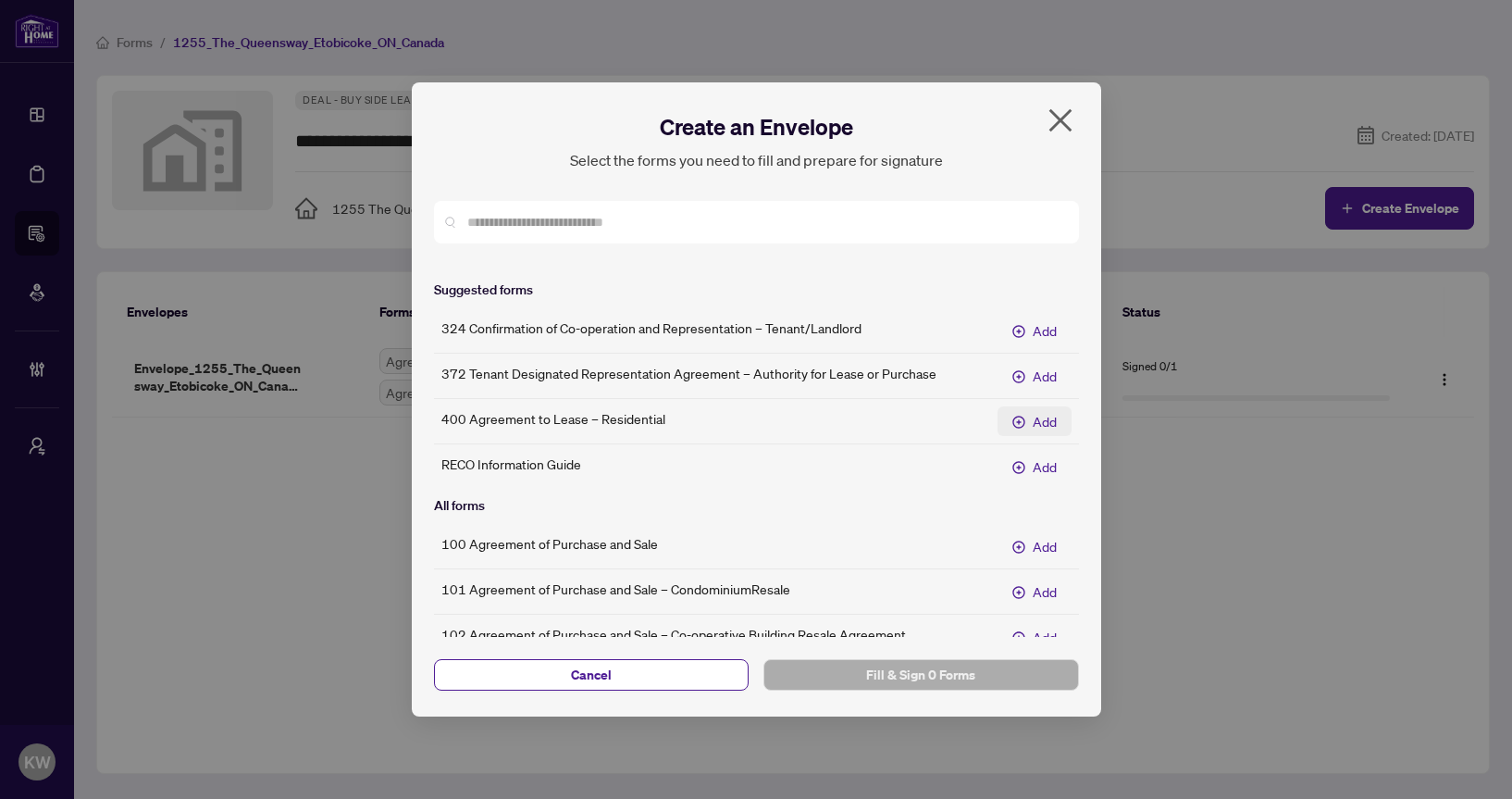
click at [1037, 422] on span "Add" at bounding box center [1044, 420] width 24 height 20
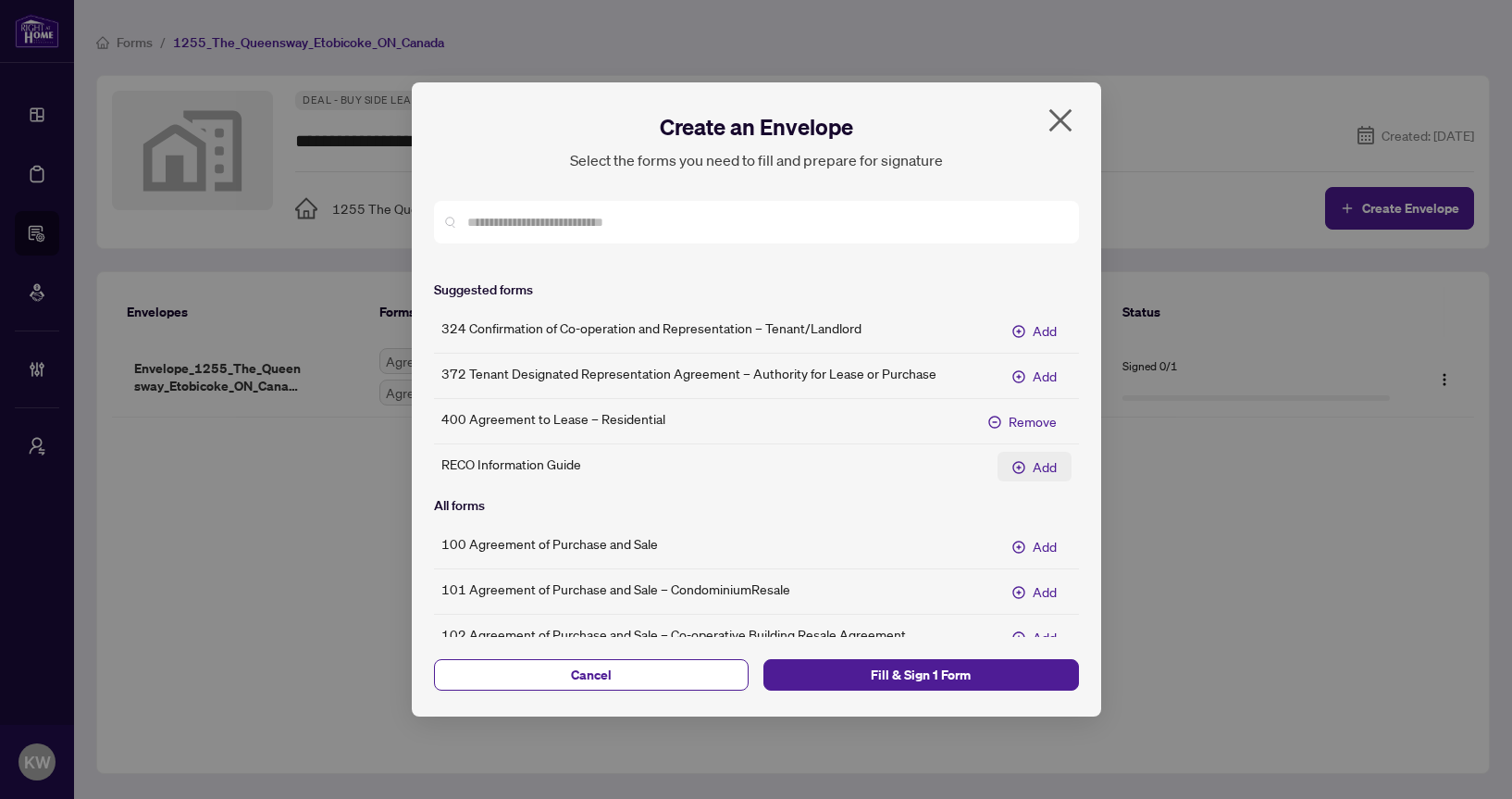
click at [1037, 451] on button "Add" at bounding box center [1035, 466] width 74 height 30
click at [985, 683] on span "Fill & Sign 2 Forms" at bounding box center [921, 675] width 286 height 30
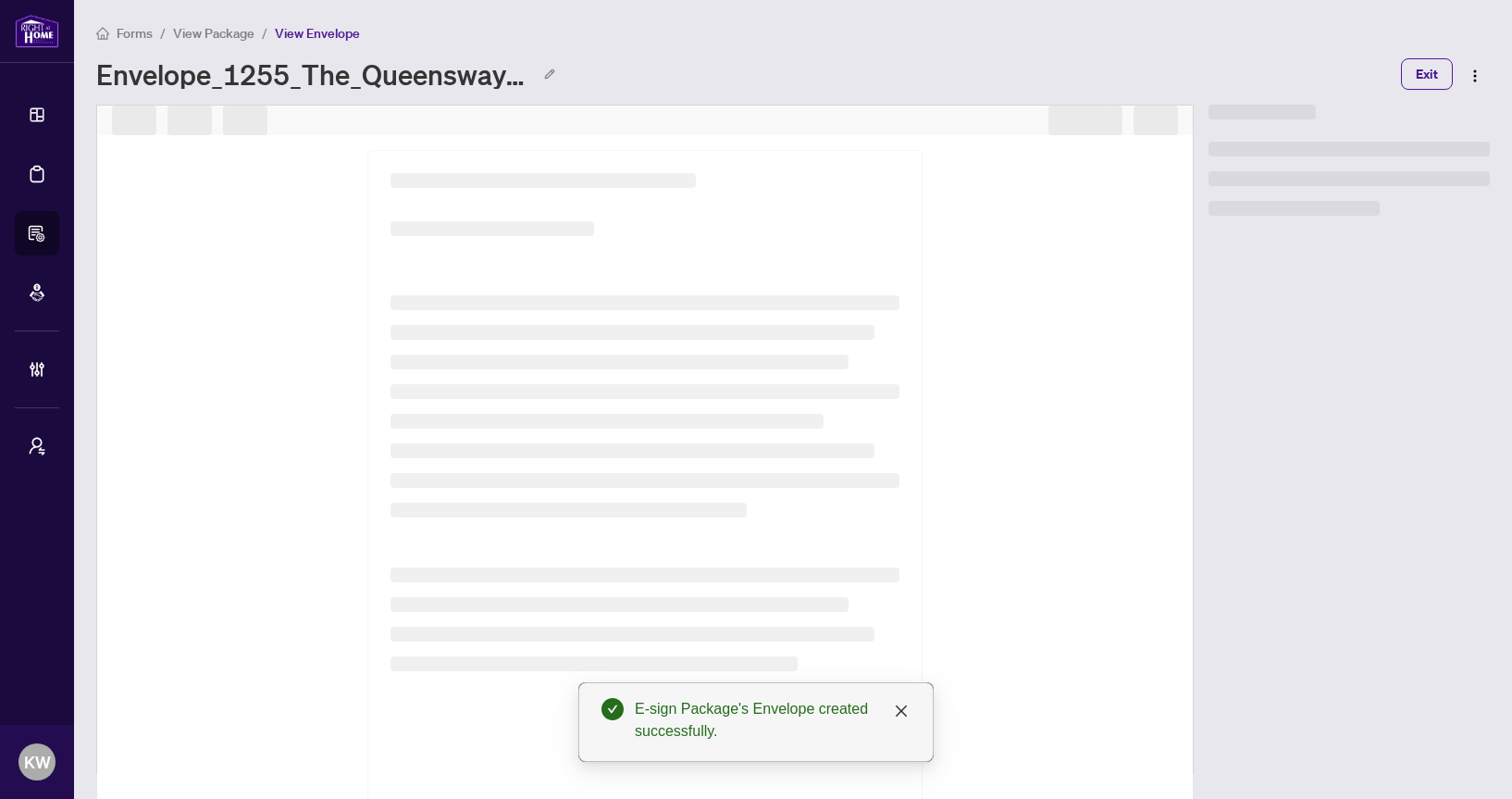
select select "**********"
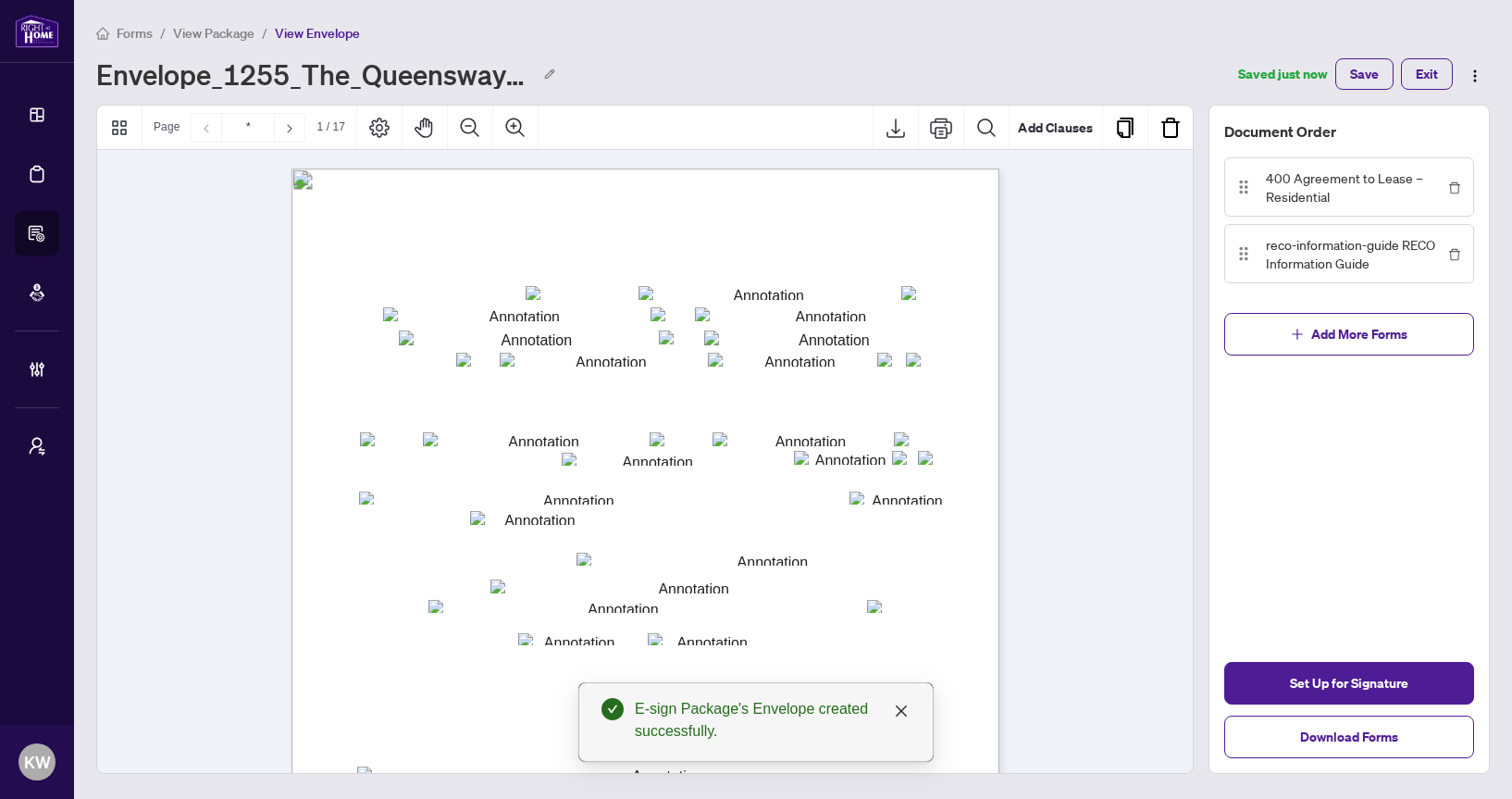
click at [706, 387] on span "The Tenant hereby offers to lease from the Landlord the premises as described h…" at bounding box center [645, 390] width 614 height 10
click at [713, 364] on input "txtS_city" at bounding box center [792, 359] width 169 height 14
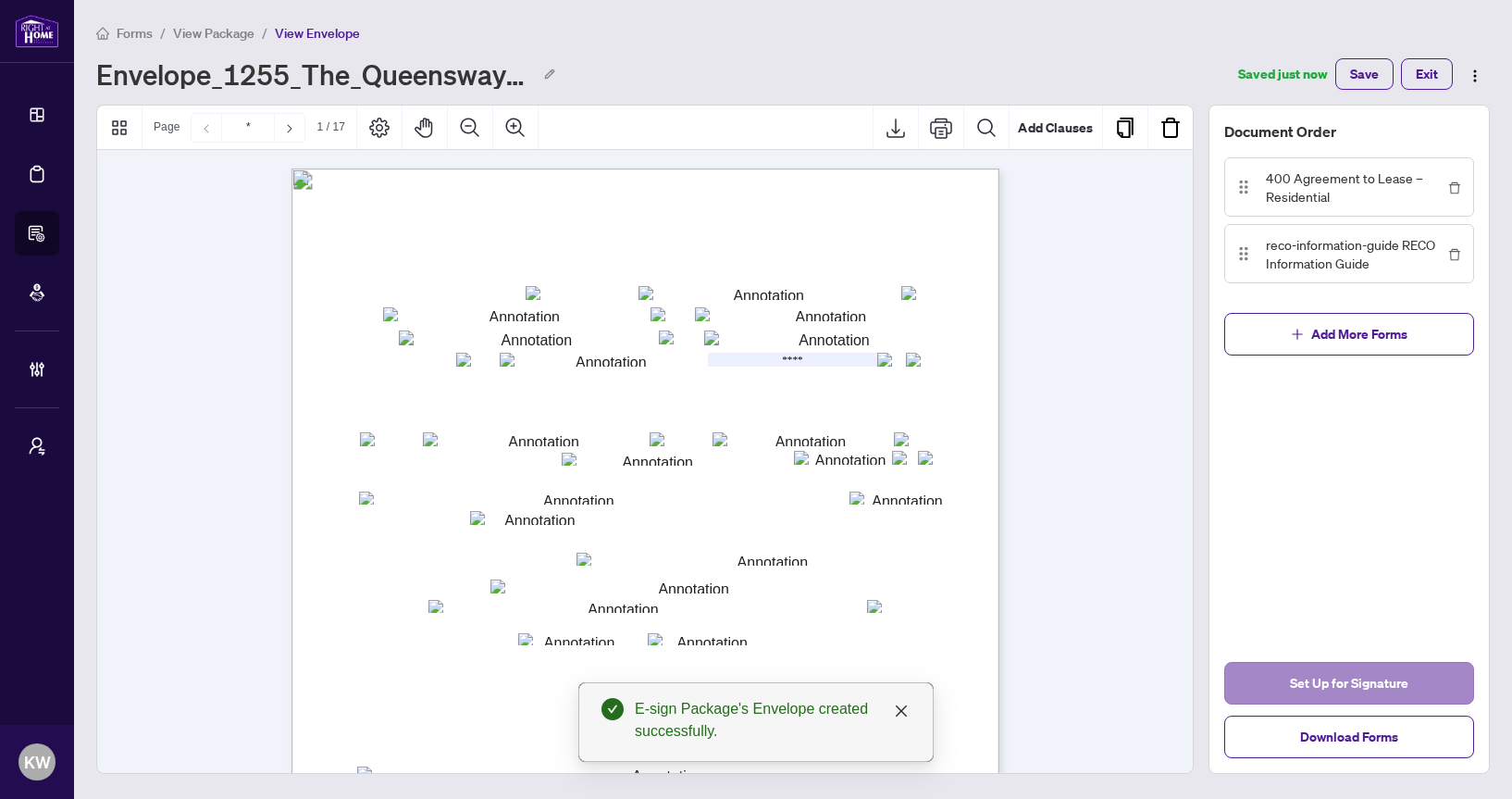
type input "****"
click at [1375, 679] on span "Set Up for Signature" at bounding box center [1349, 682] width 118 height 30
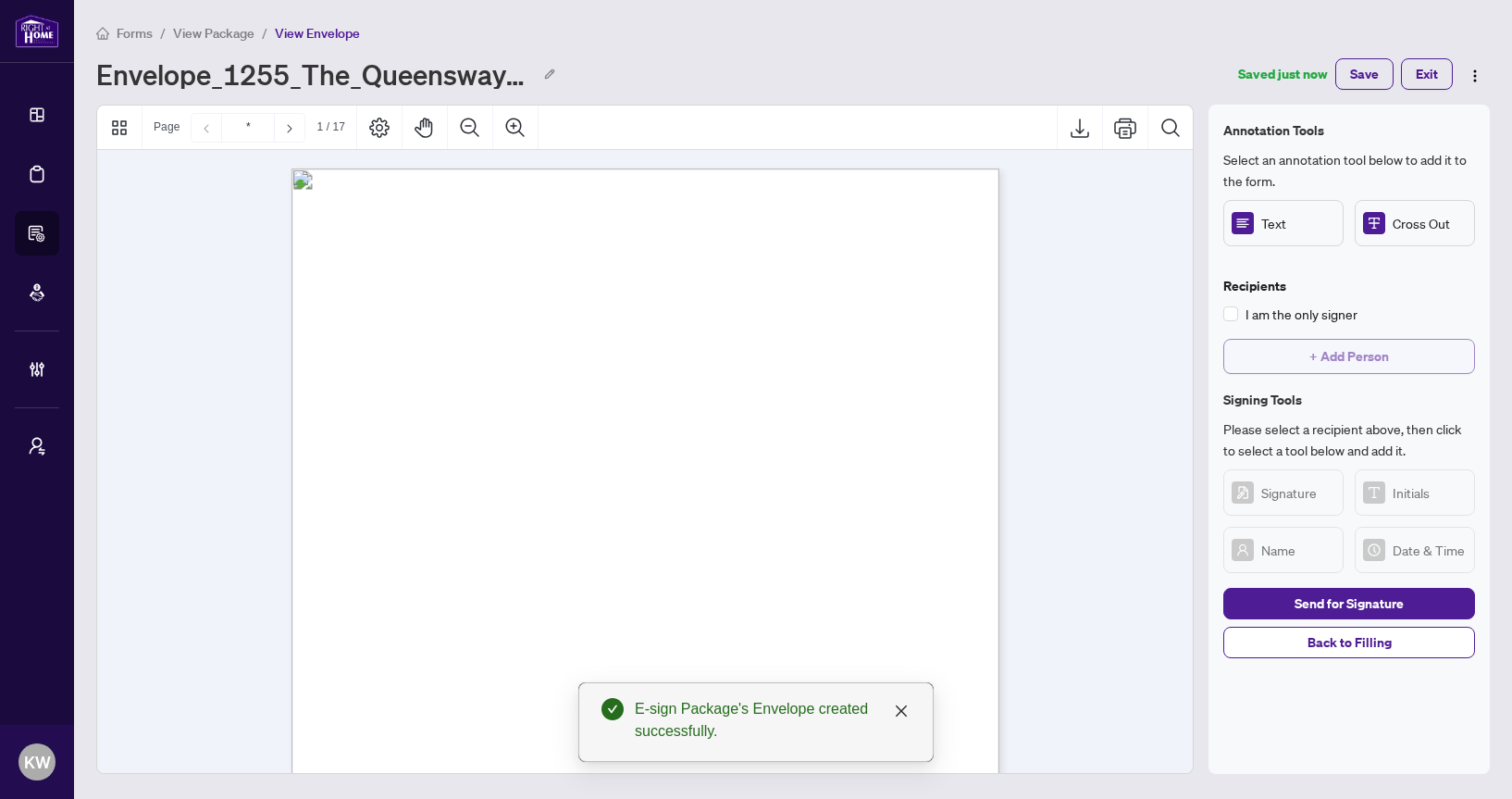
click at [1294, 365] on button "+ Add Person" at bounding box center [1348, 356] width 251 height 35
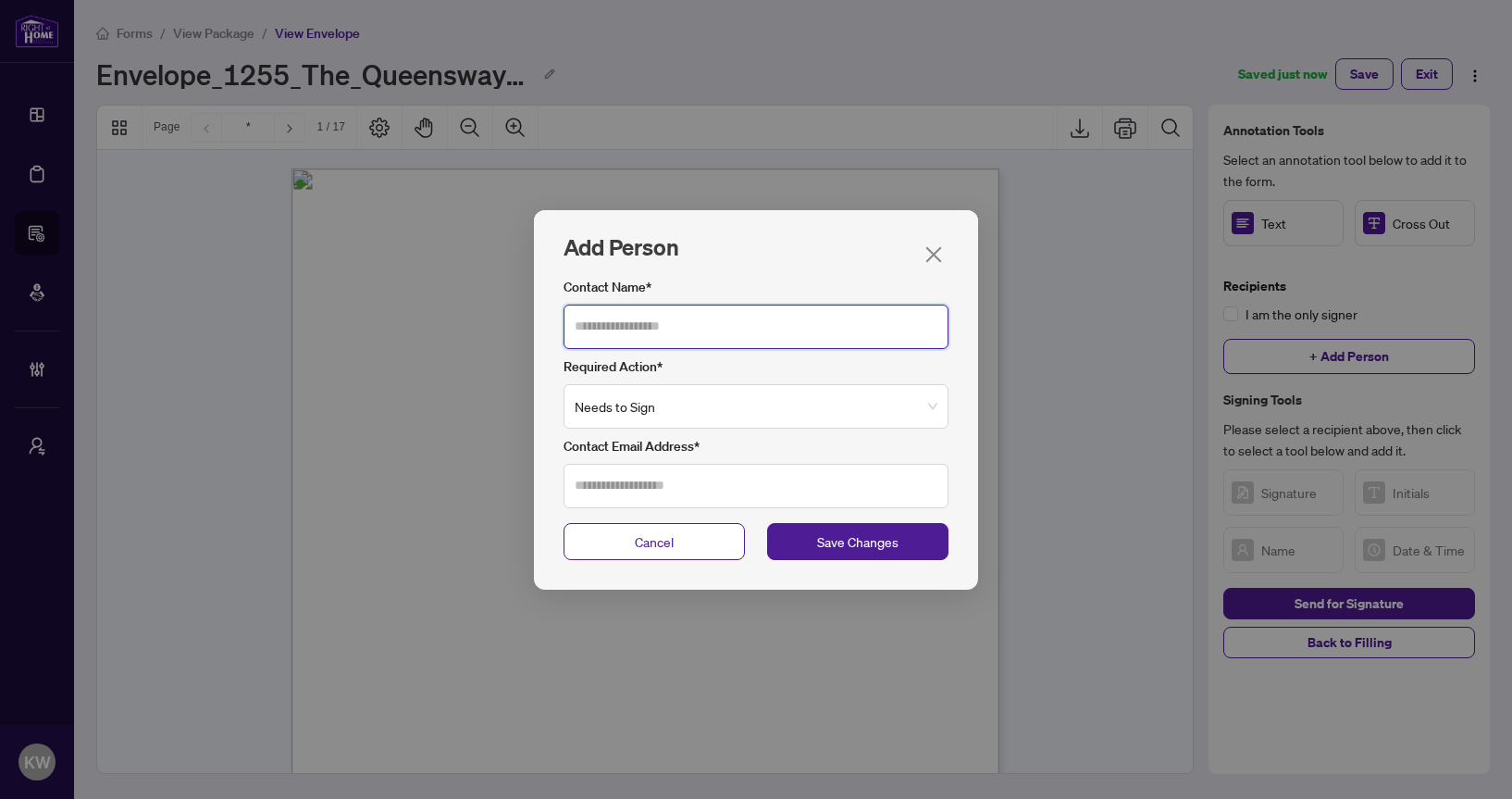
click at [830, 342] on input "Contact Name*" at bounding box center [756, 327] width 385 height 45
type input "******"
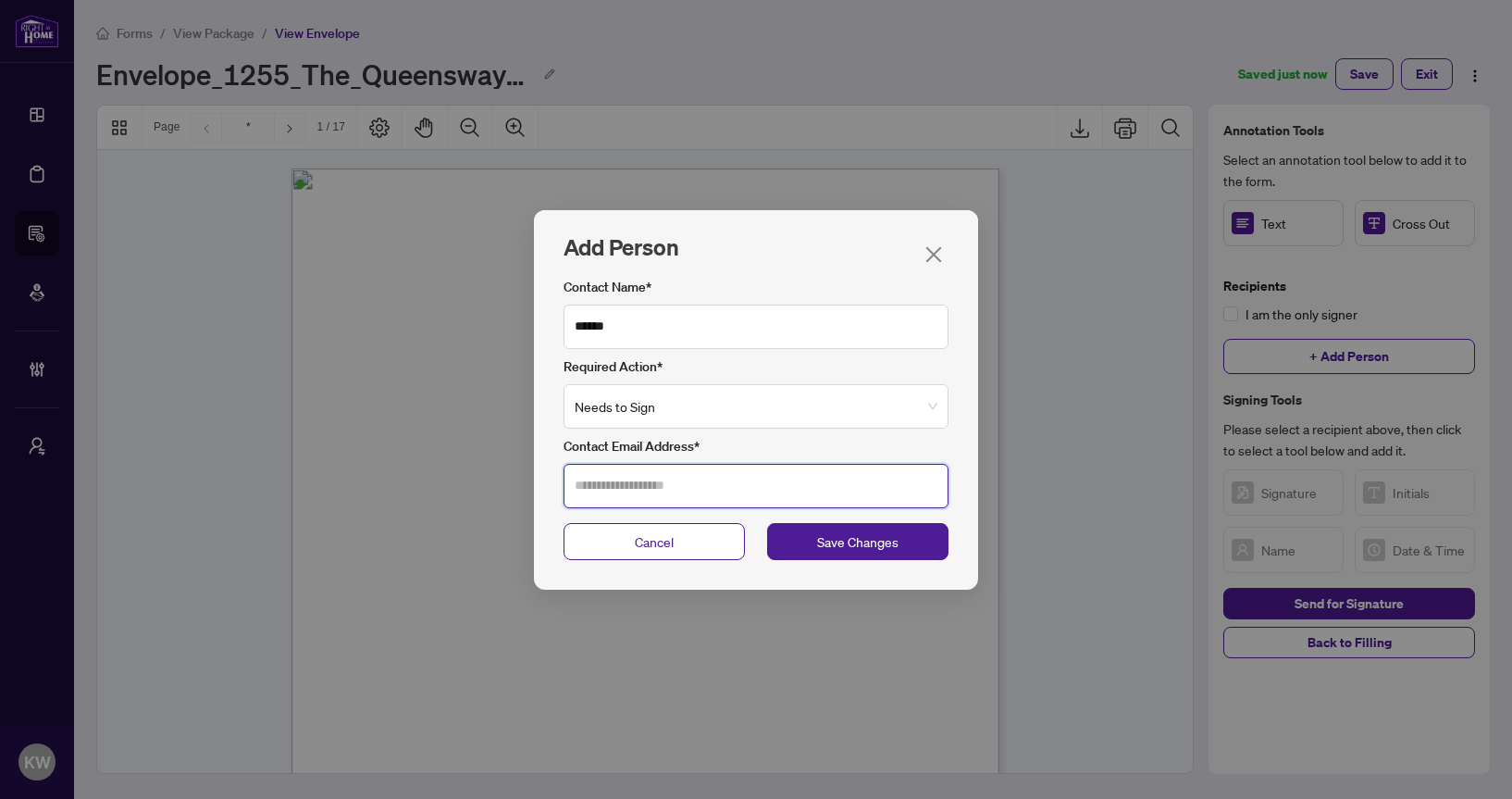
click at [695, 485] on input "Contact Email Address*" at bounding box center [756, 486] width 385 height 45
type input "**********"
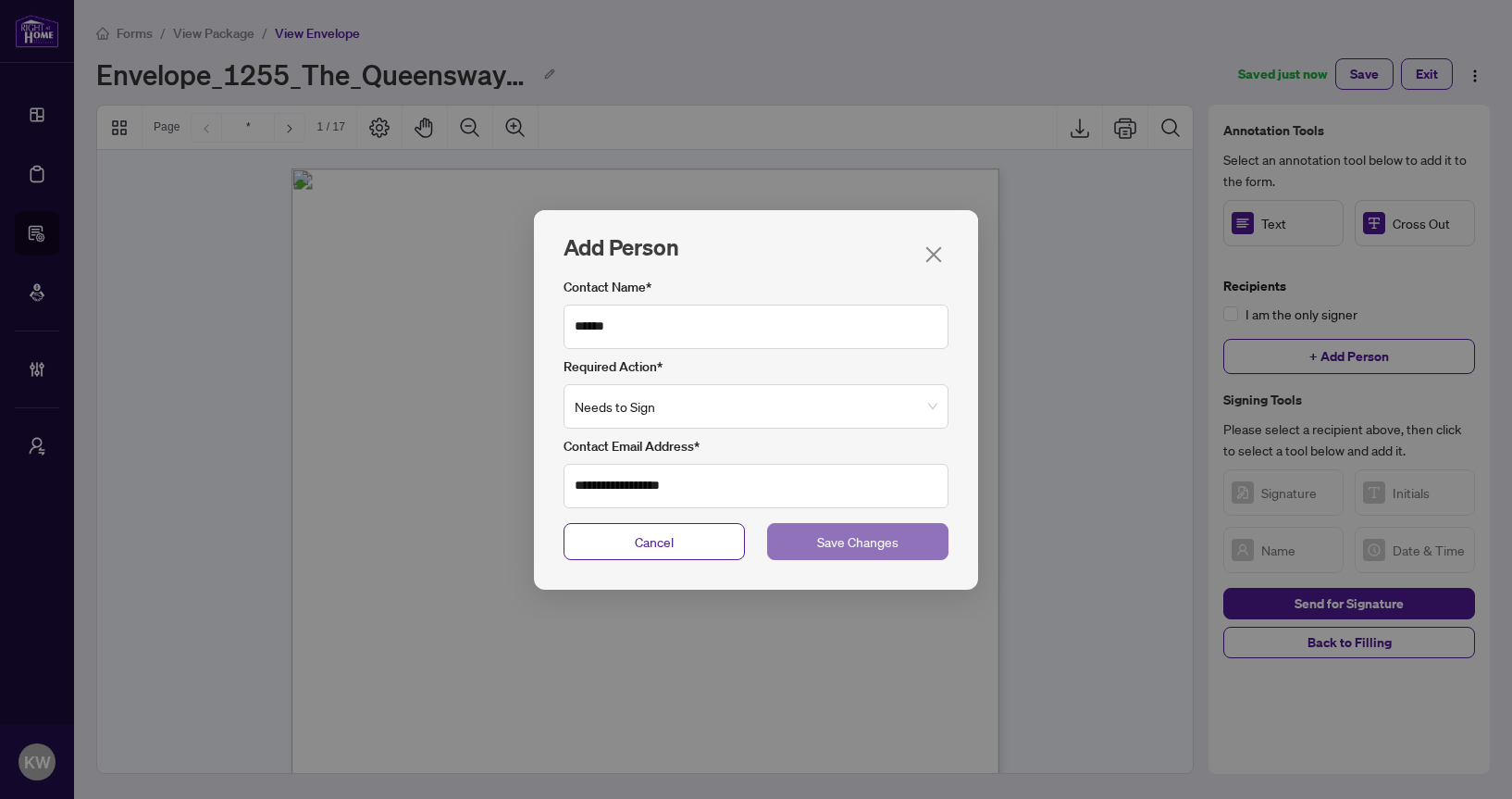
click at [906, 557] on button "Save Changes" at bounding box center [857, 542] width 181 height 37
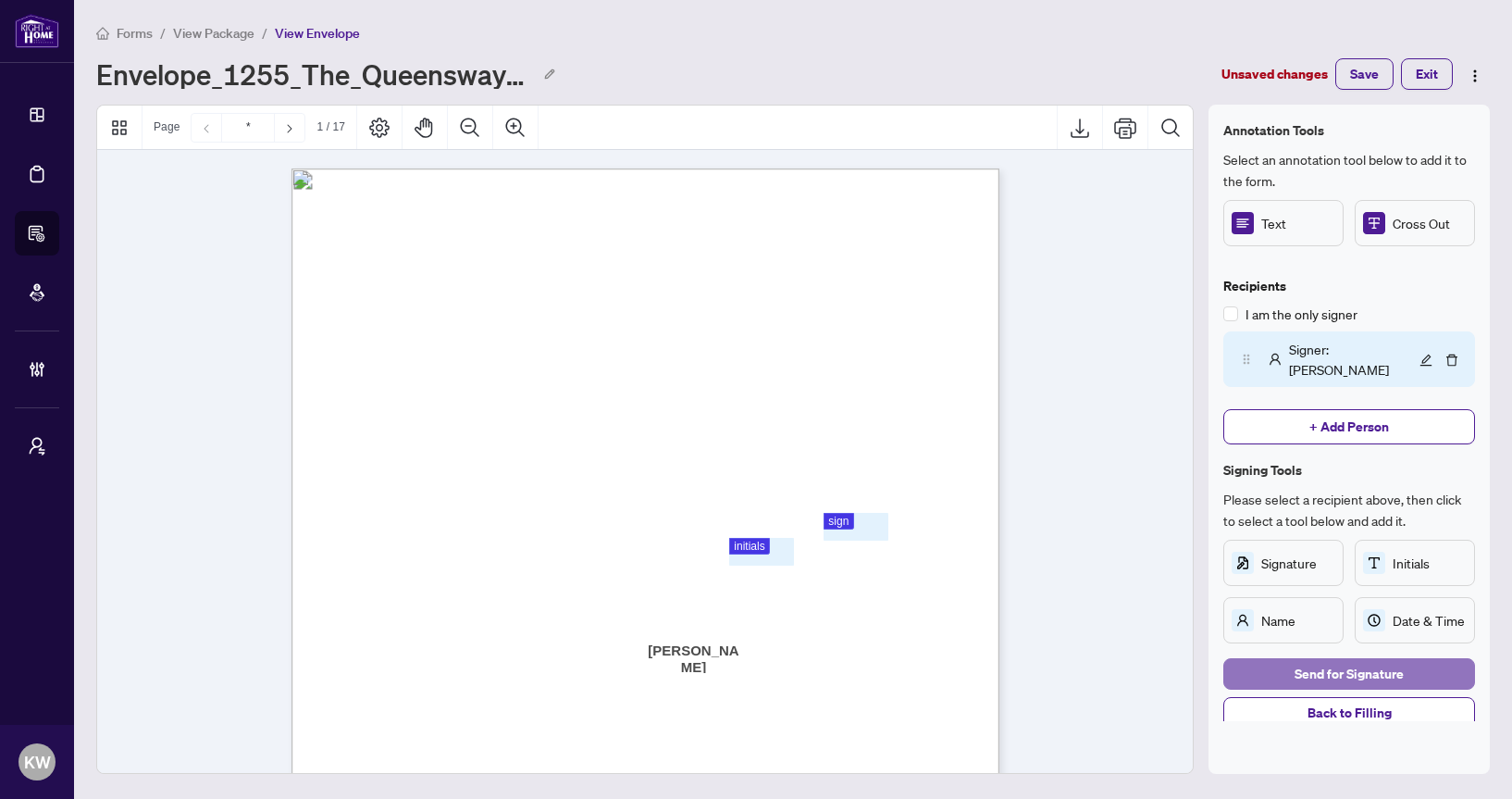
click at [1278, 658] on button "Send for Signature" at bounding box center [1348, 674] width 251 height 31
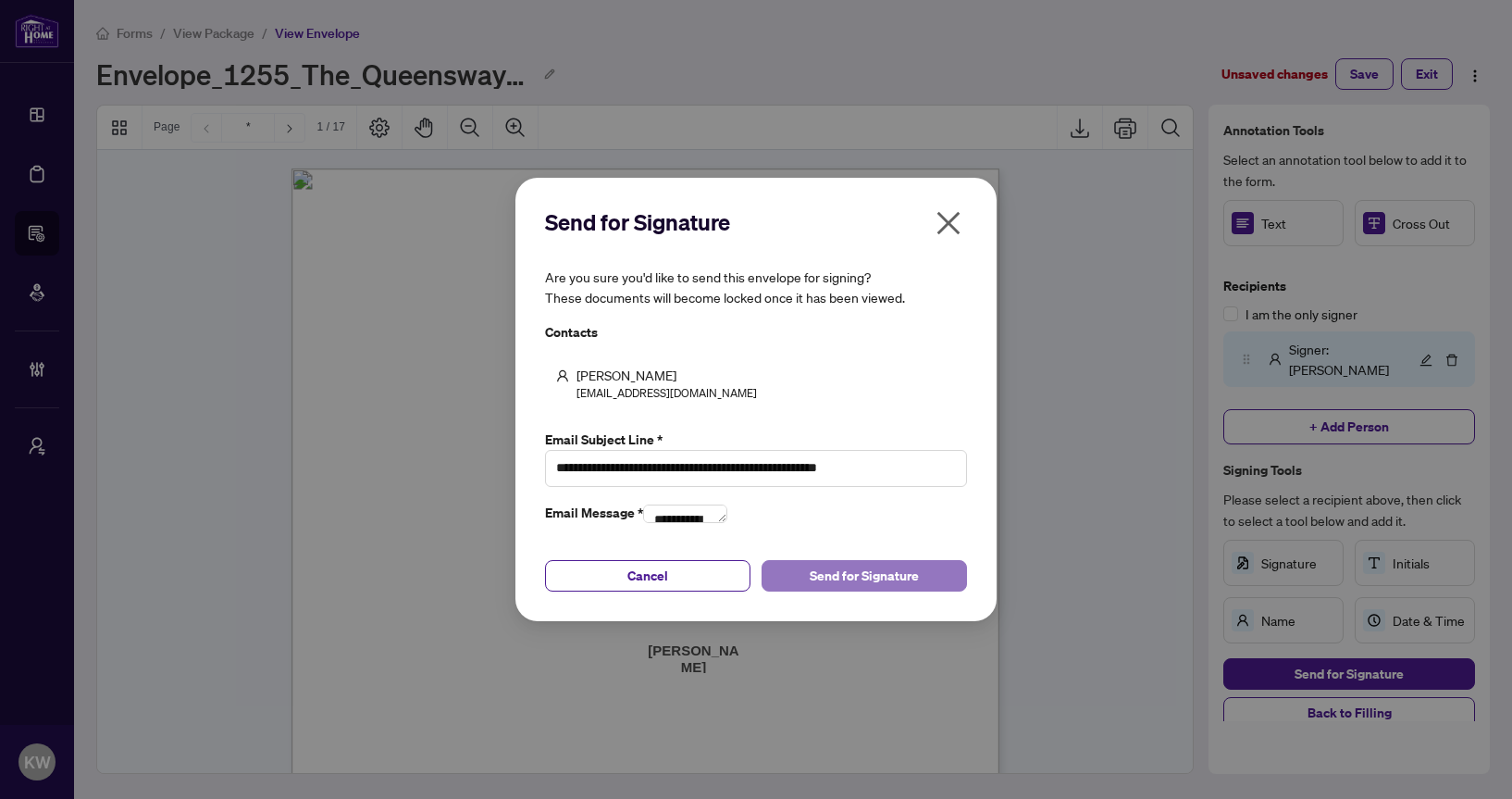
click at [868, 590] on span "Send for Signature" at bounding box center [864, 576] width 110 height 30
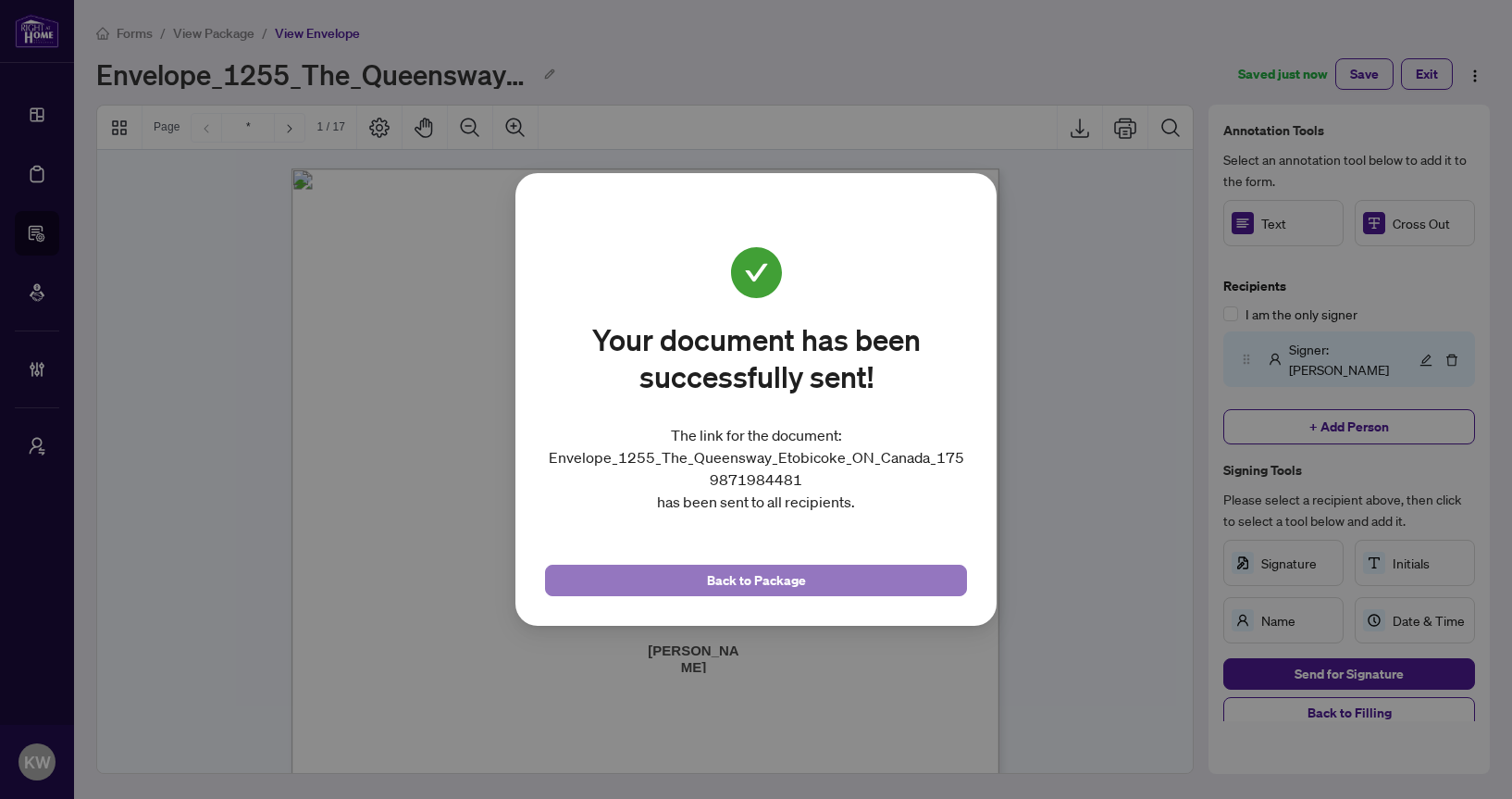
click at [677, 586] on button "Back to Package" at bounding box center [756, 581] width 422 height 31
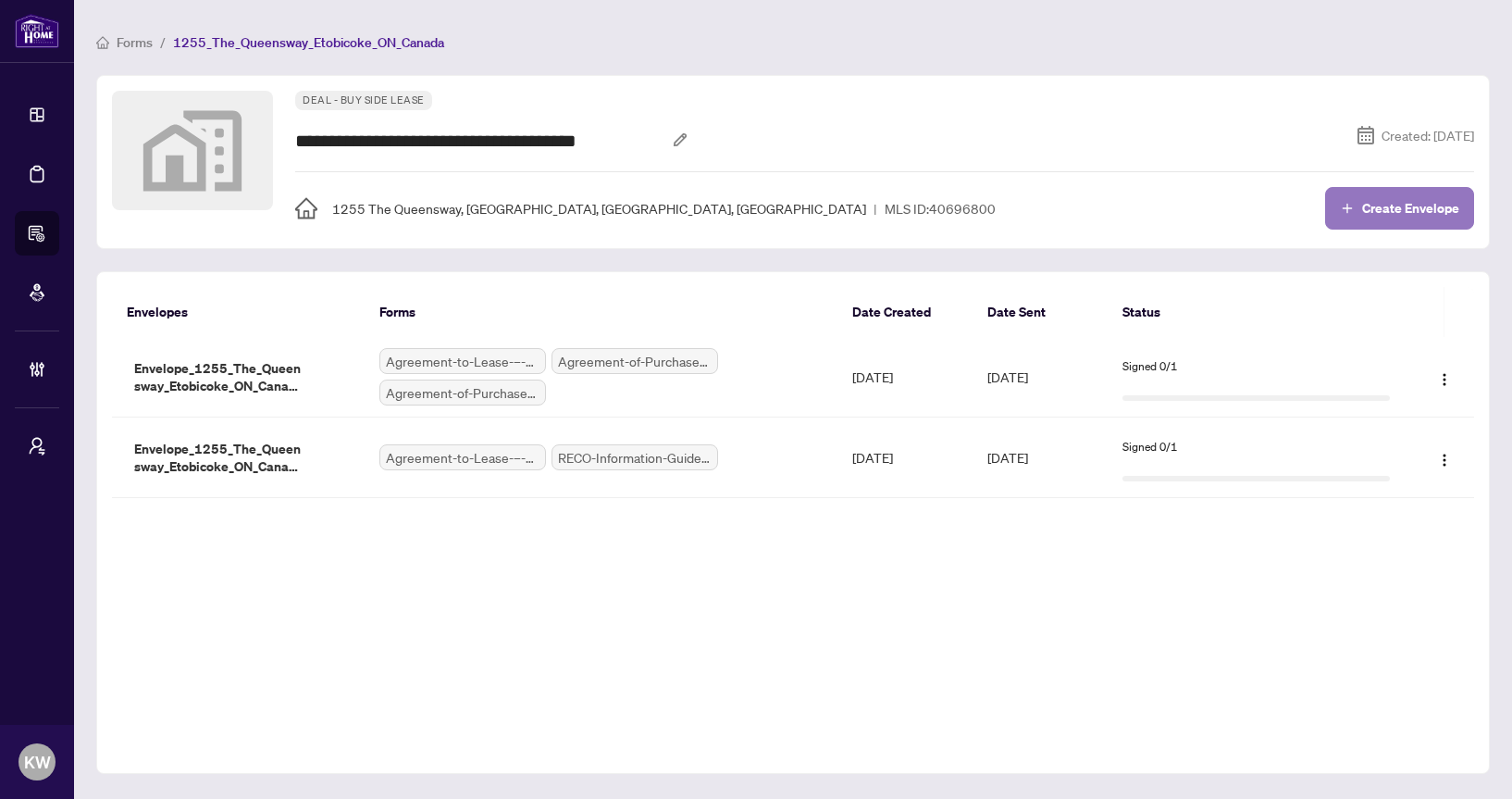
click at [1393, 209] on span "Create Envelope" at bounding box center [1410, 208] width 97 height 13
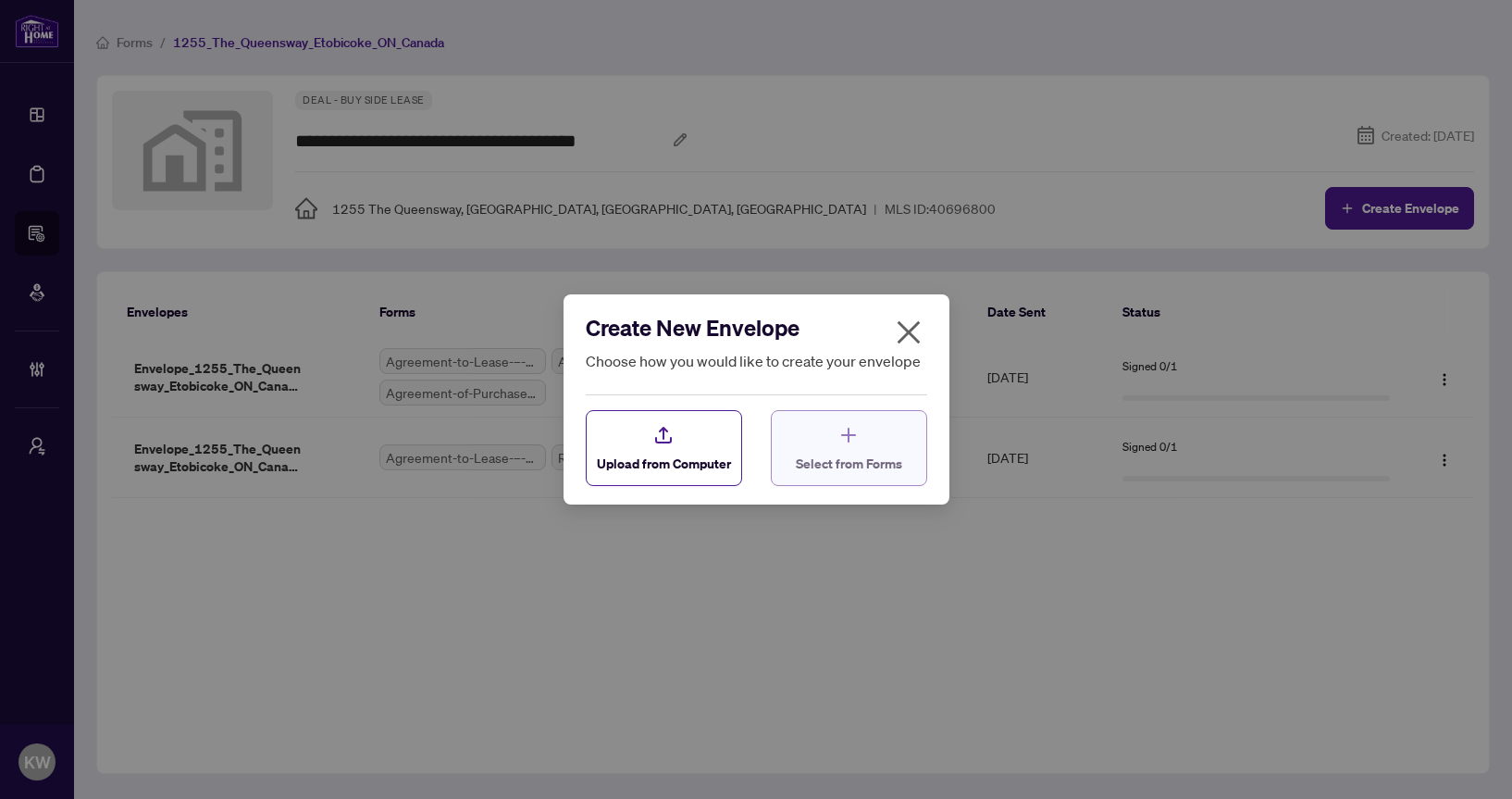
click at [831, 456] on div "Select from Forms" at bounding box center [849, 449] width 107 height 50
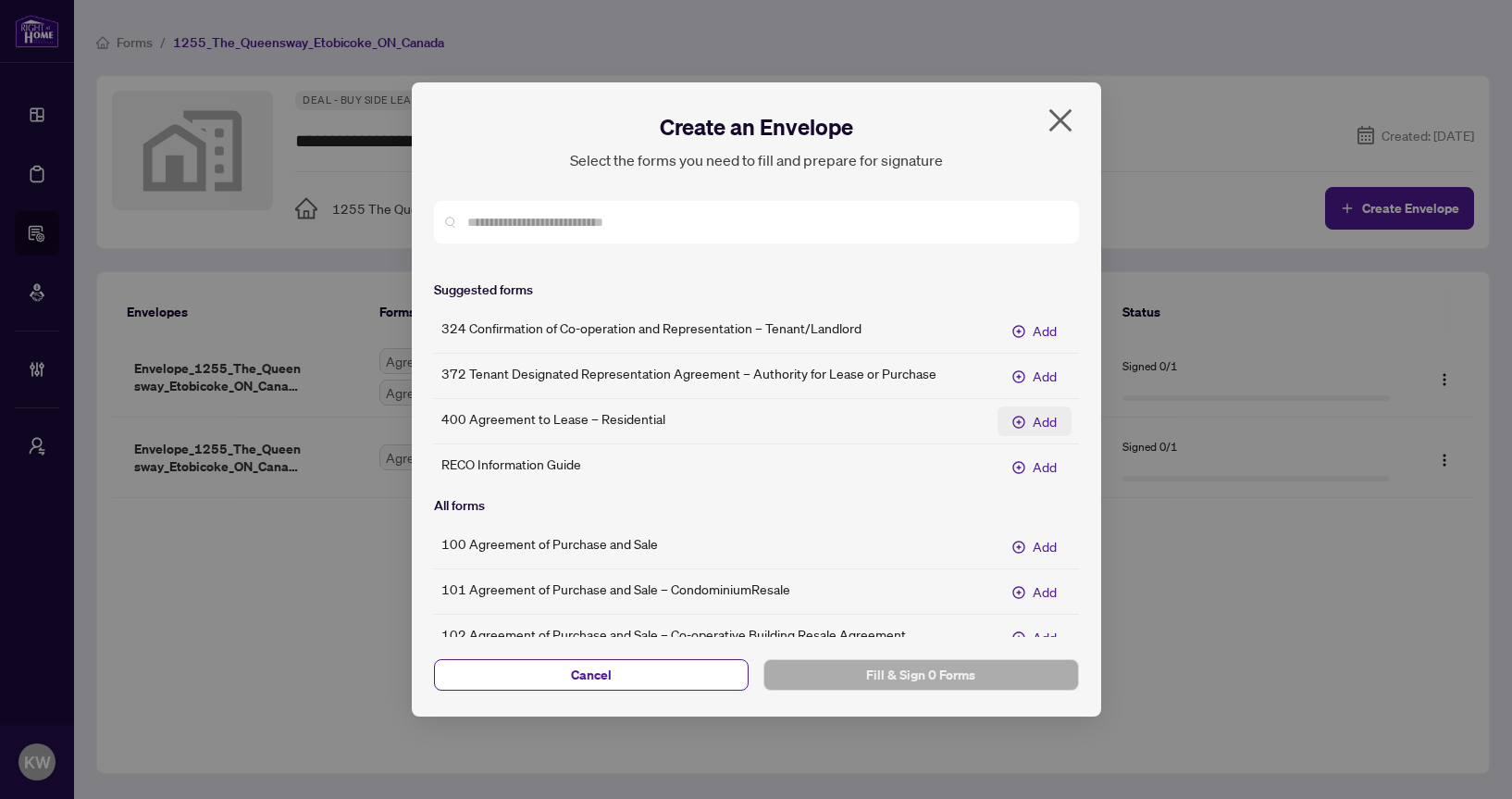
click at [1021, 412] on span "Add 400 Agreement to Lease – Residential" at bounding box center [1018, 420] width 13 height 20
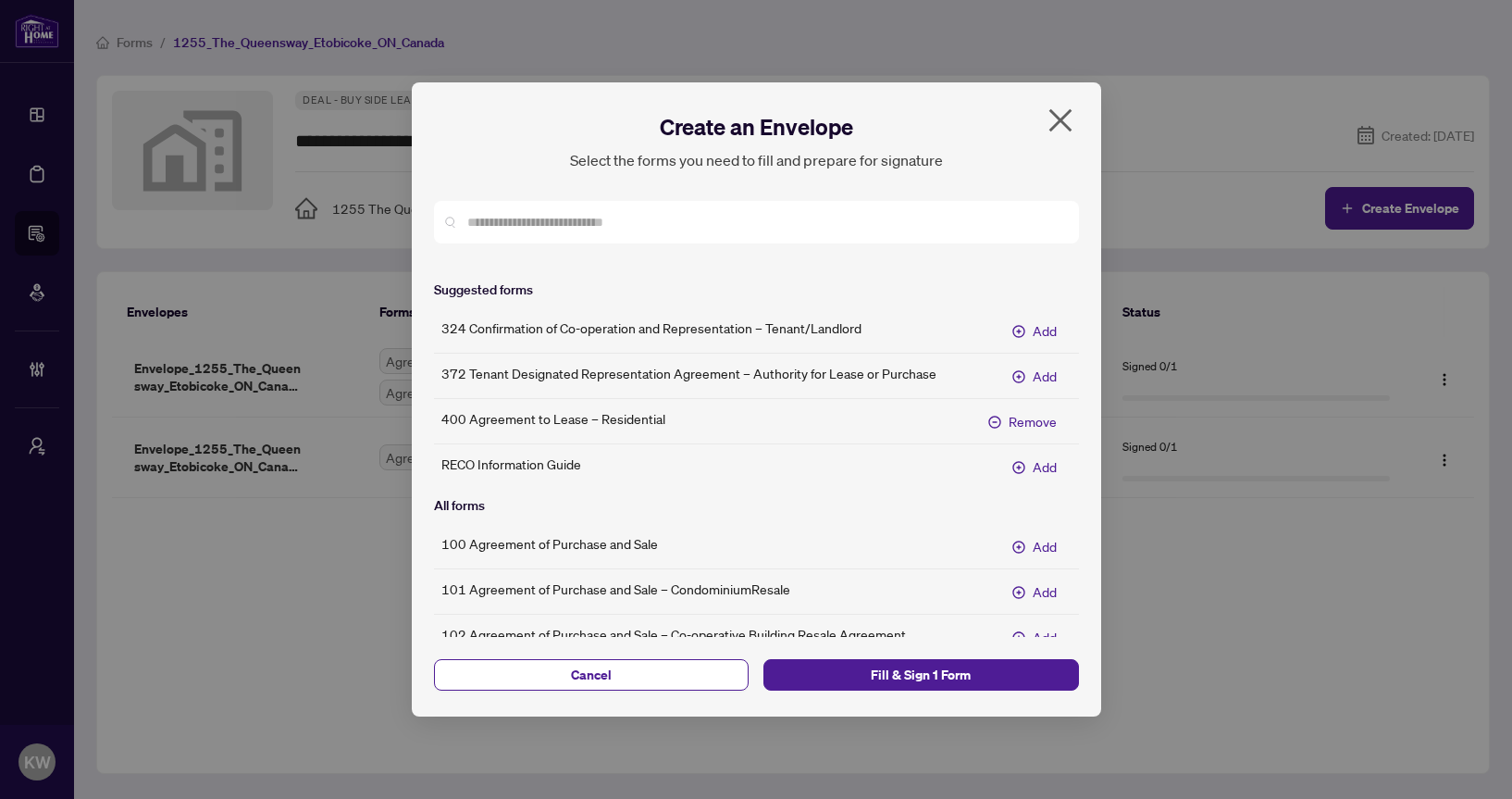
click at [1021, 446] on div "324 Confirmation of Co-operation and Representation – Tenant/Landlord Add 372 T…" at bounding box center [756, 398] width 645 height 166
click at [1021, 467] on icon "Add RECO Information Guide" at bounding box center [1018, 467] width 13 height 13
click at [1031, 541] on button "Add" at bounding box center [1035, 546] width 74 height 30
click at [1042, 628] on span "Add" at bounding box center [1044, 636] width 24 height 20
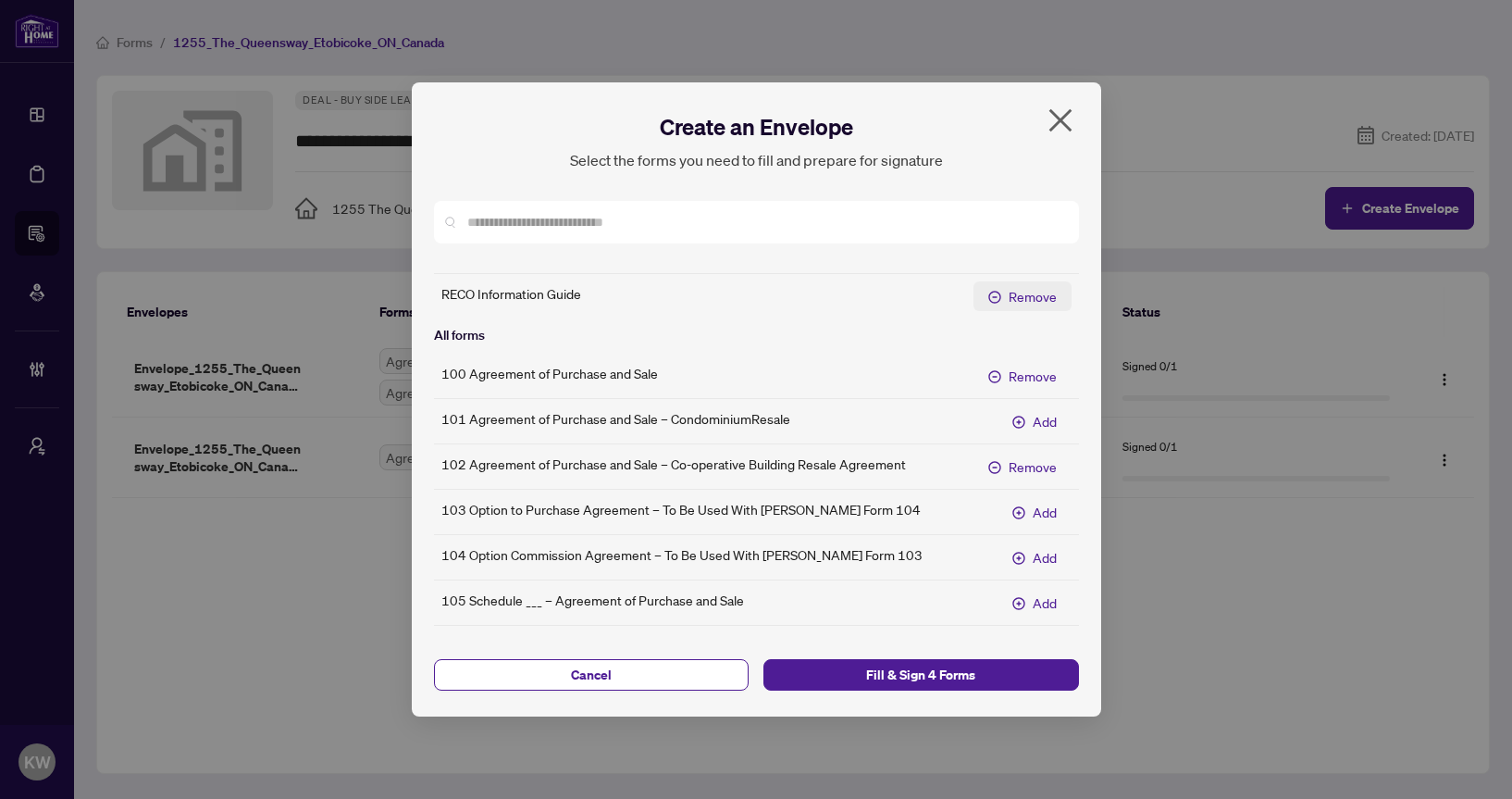
scroll to position [311, 0]
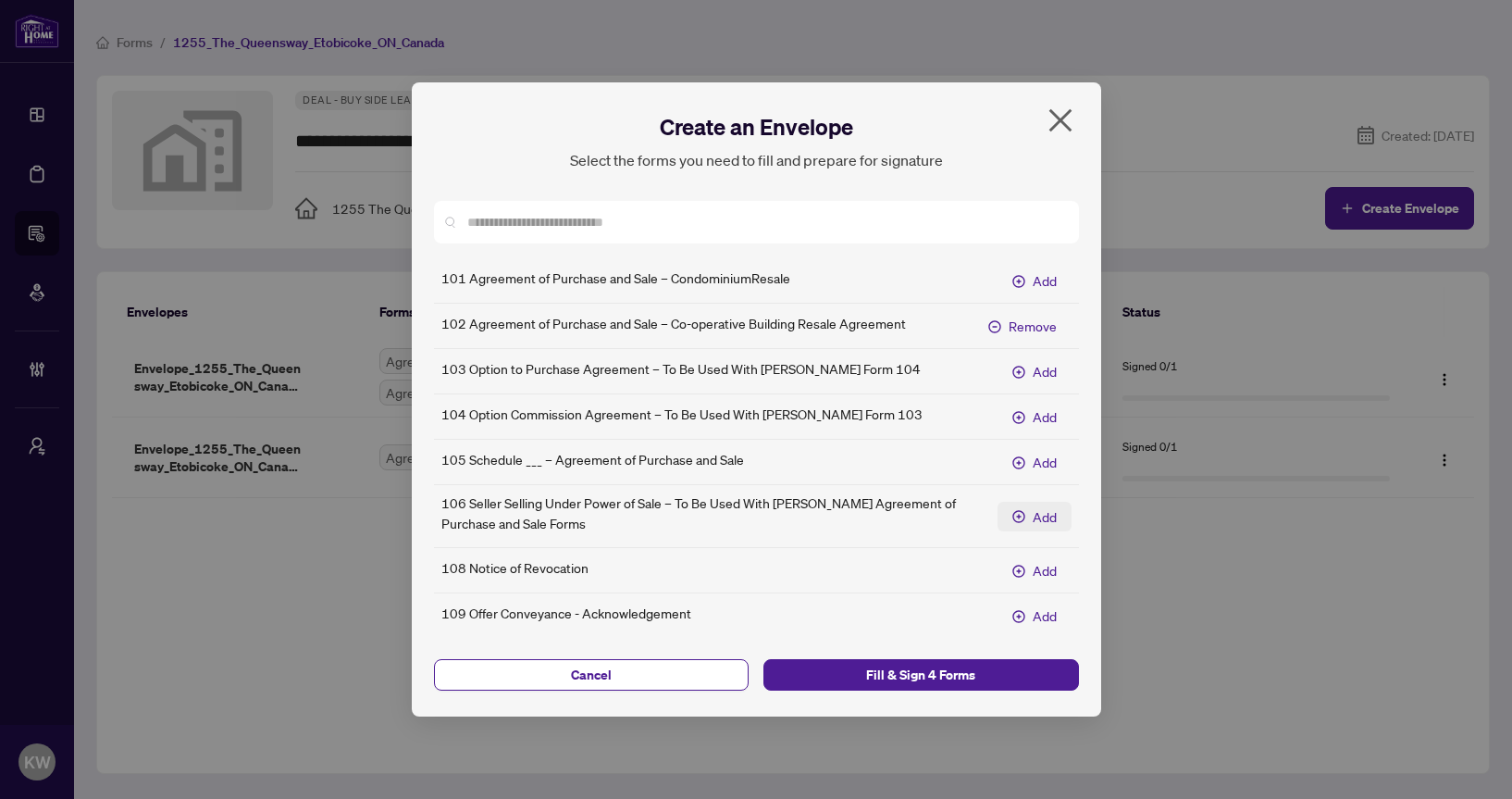
click at [1054, 503] on button "Add" at bounding box center [1035, 516] width 74 height 30
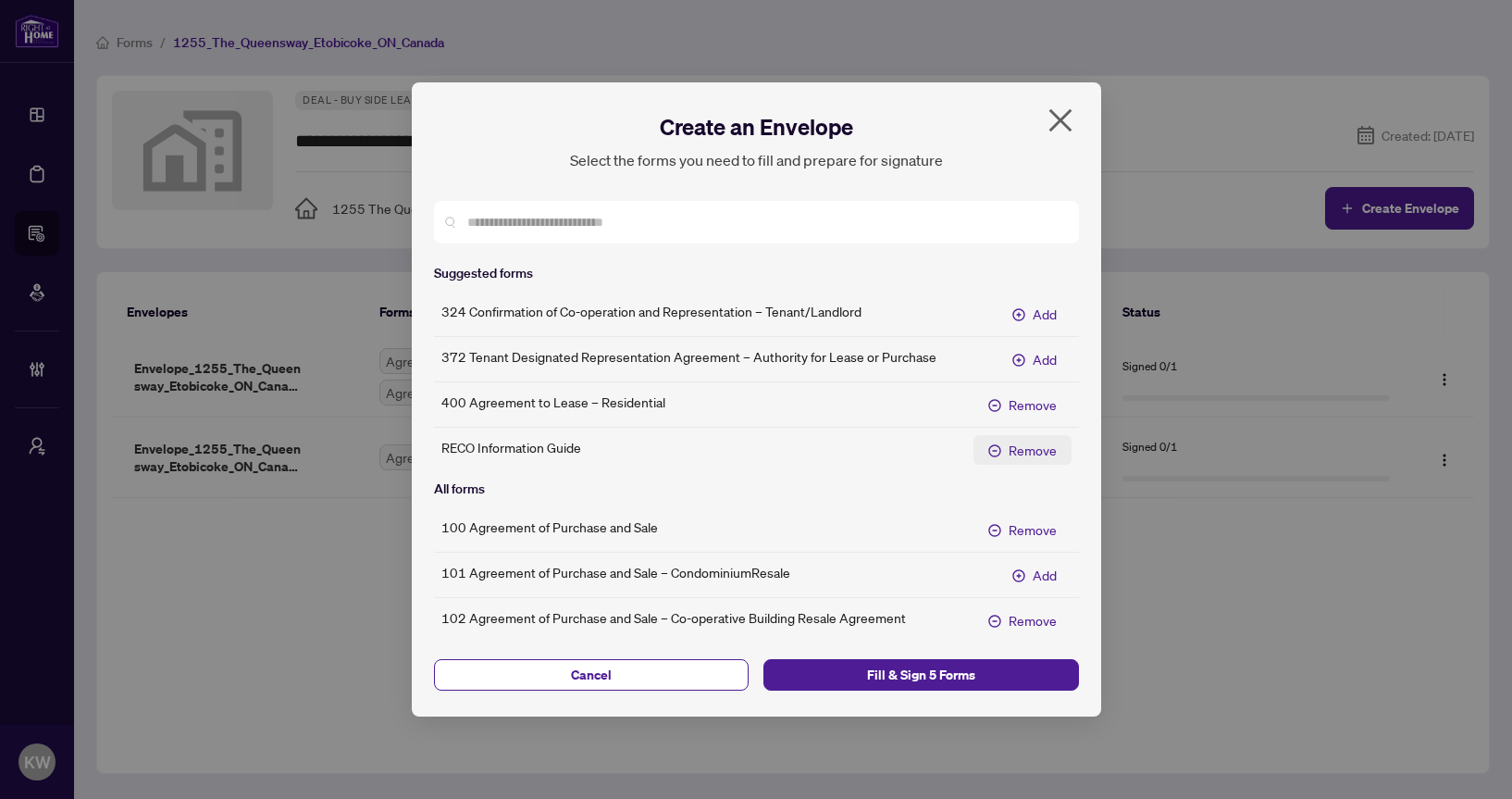
scroll to position [0, 0]
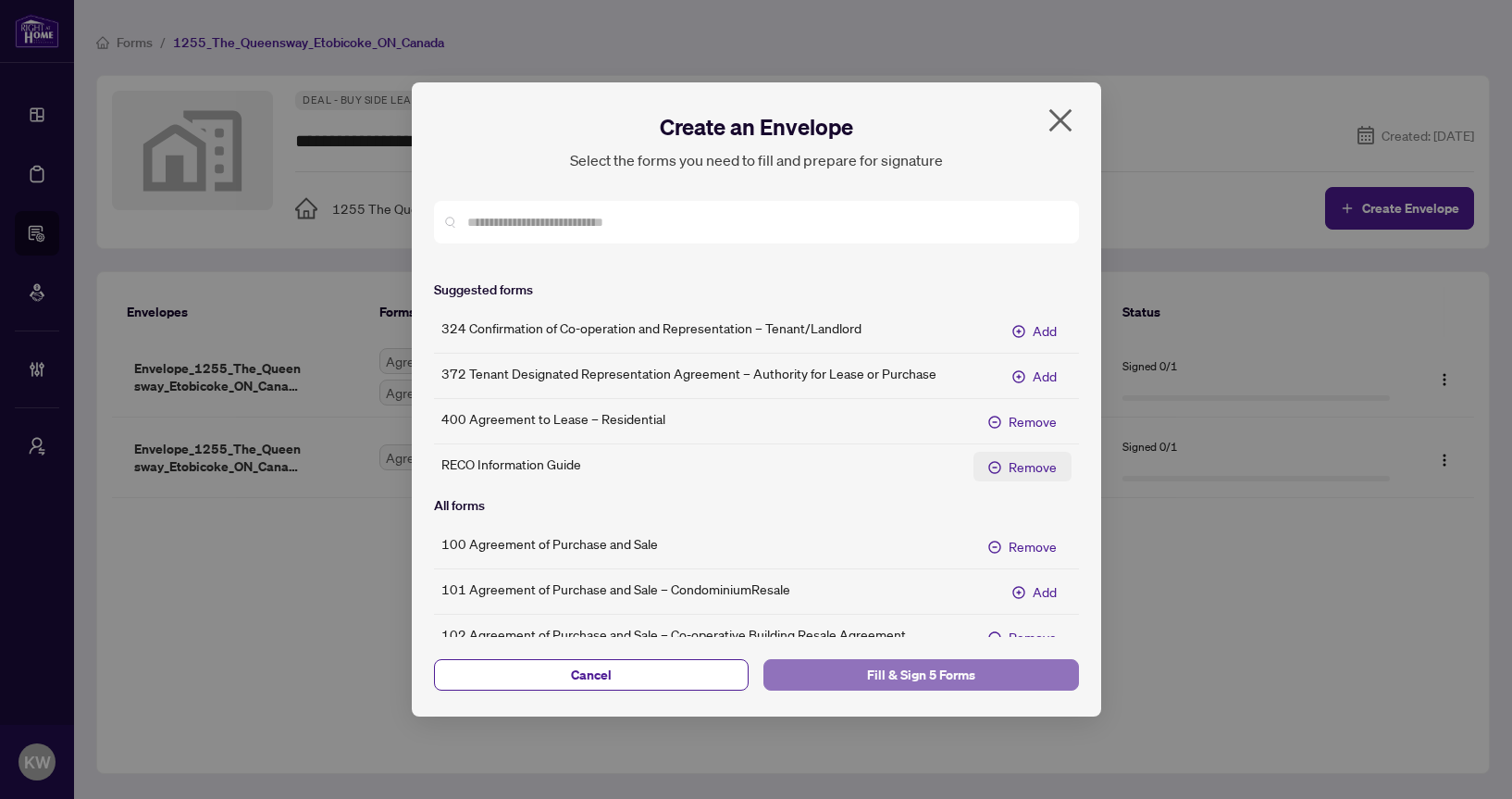
click at [867, 685] on span "Fill & Sign 5 Forms" at bounding box center [921, 675] width 286 height 30
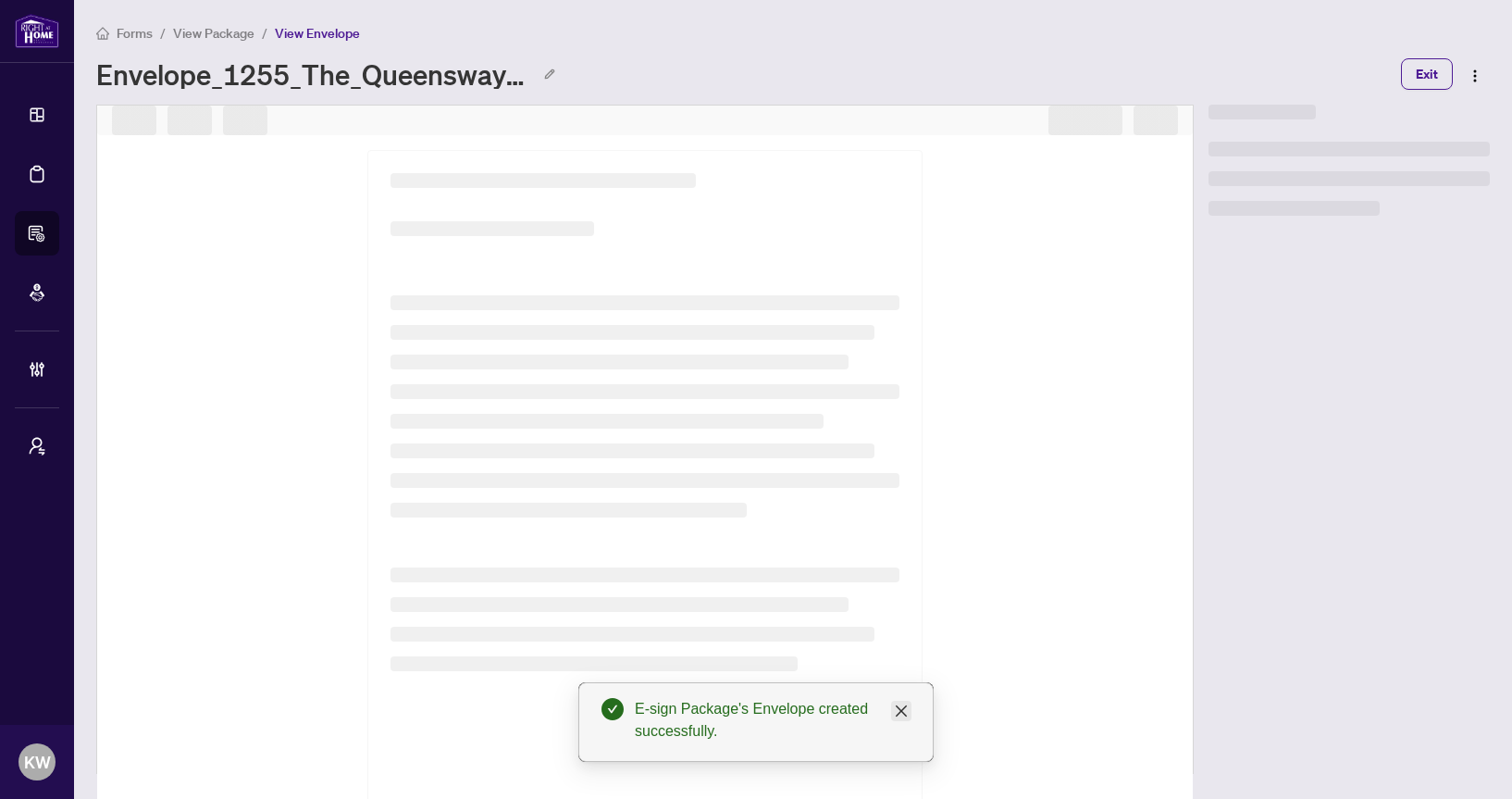
click at [904, 714] on icon "close" at bounding box center [901, 710] width 11 height 11
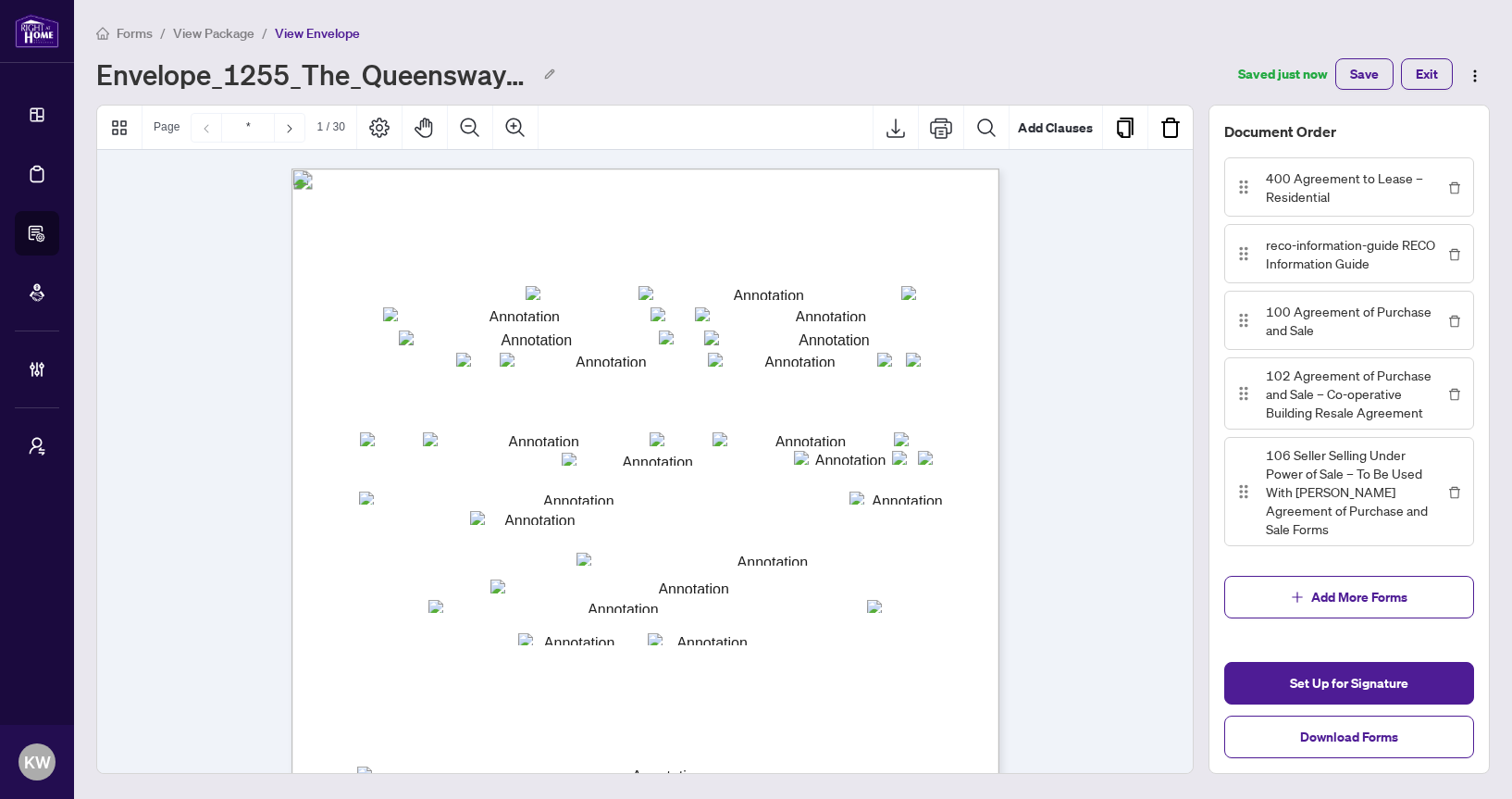
click at [700, 328] on span "(Full legal names of all Tenants)" at bounding box center [645, 328] width 109 height 10
click at [811, 335] on input "txtseller2" at bounding box center [827, 337] width 246 height 15
type input "***"
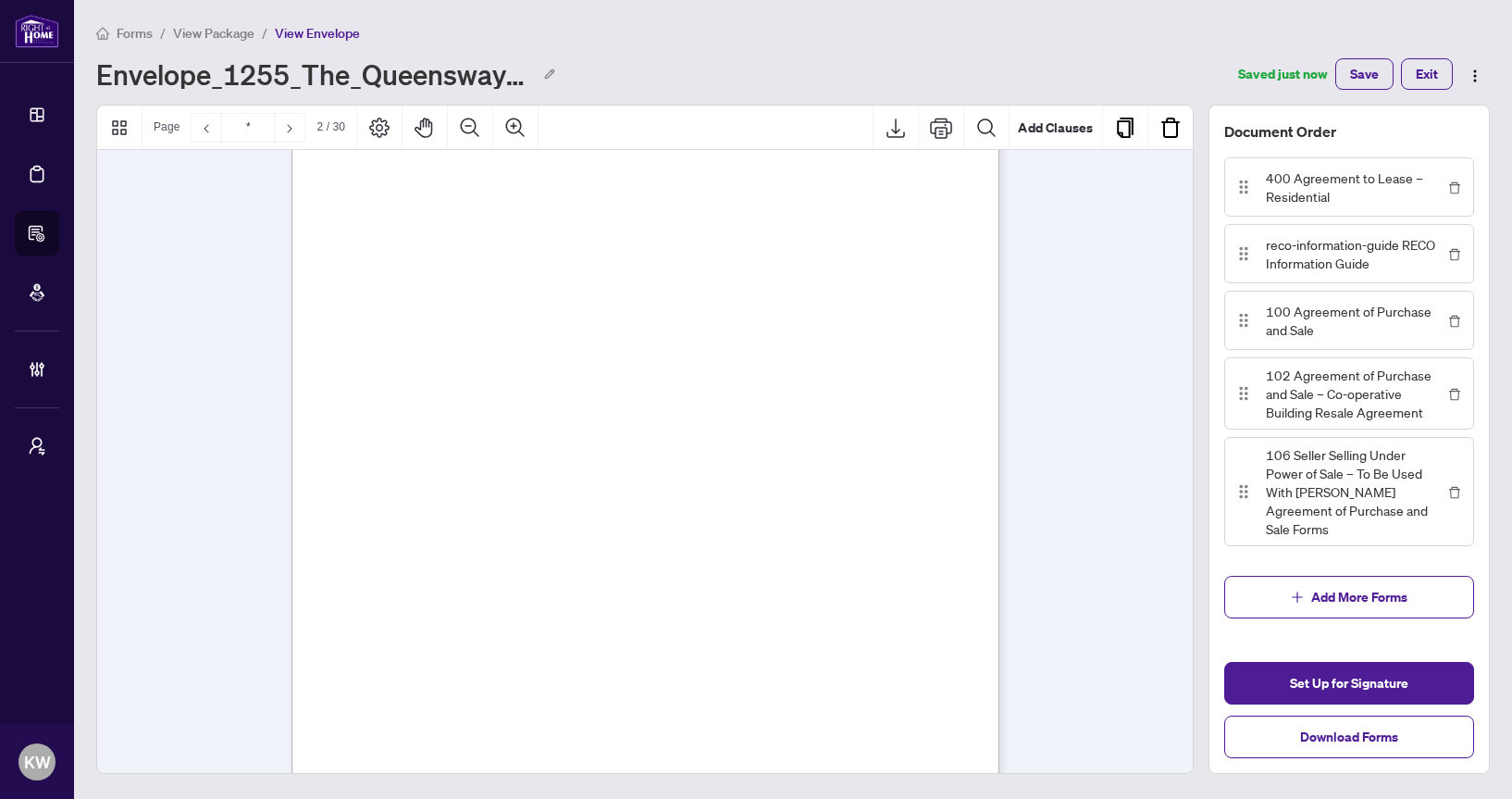
type input "*"
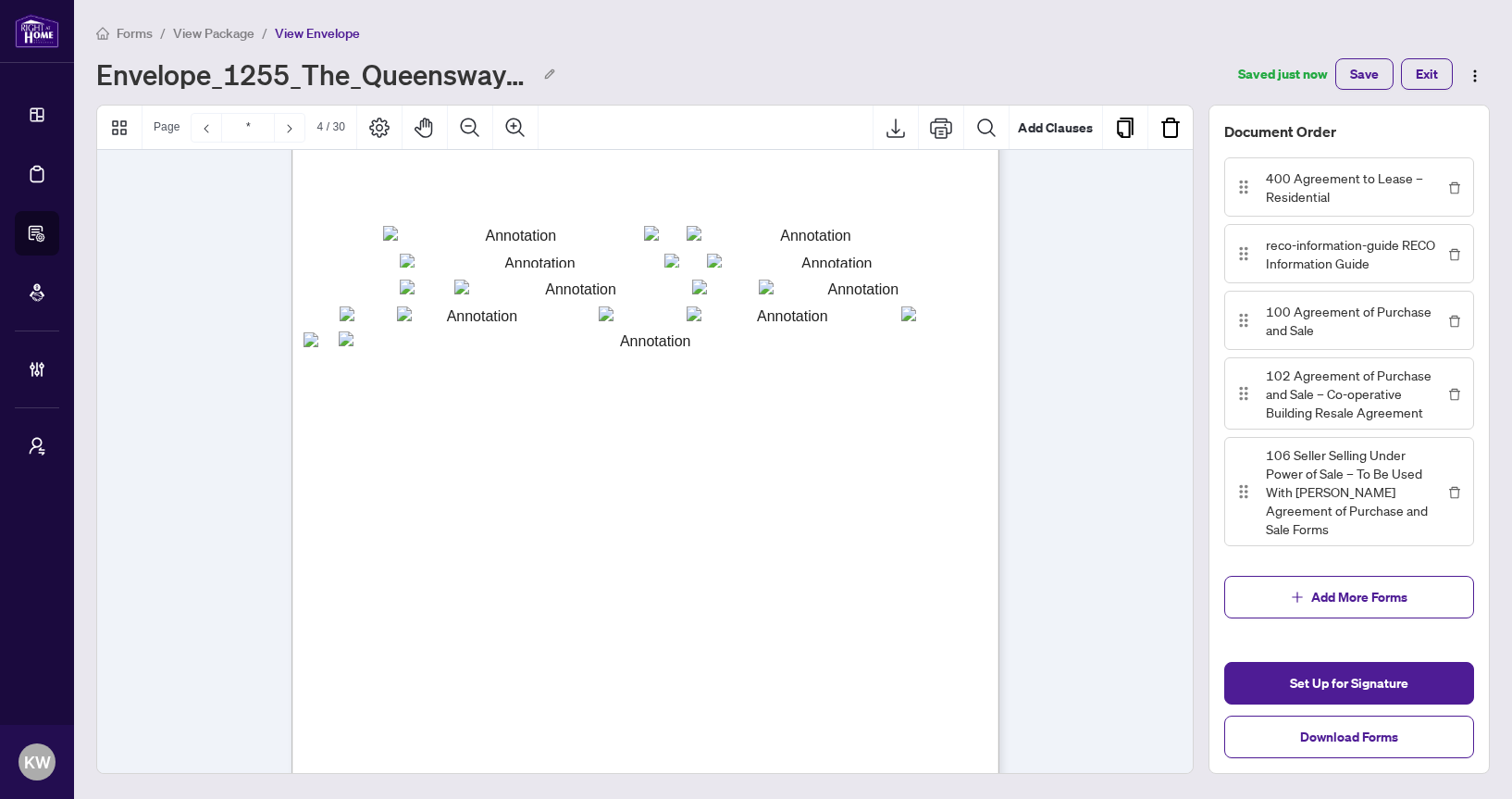
scroll to position [3455, 0]
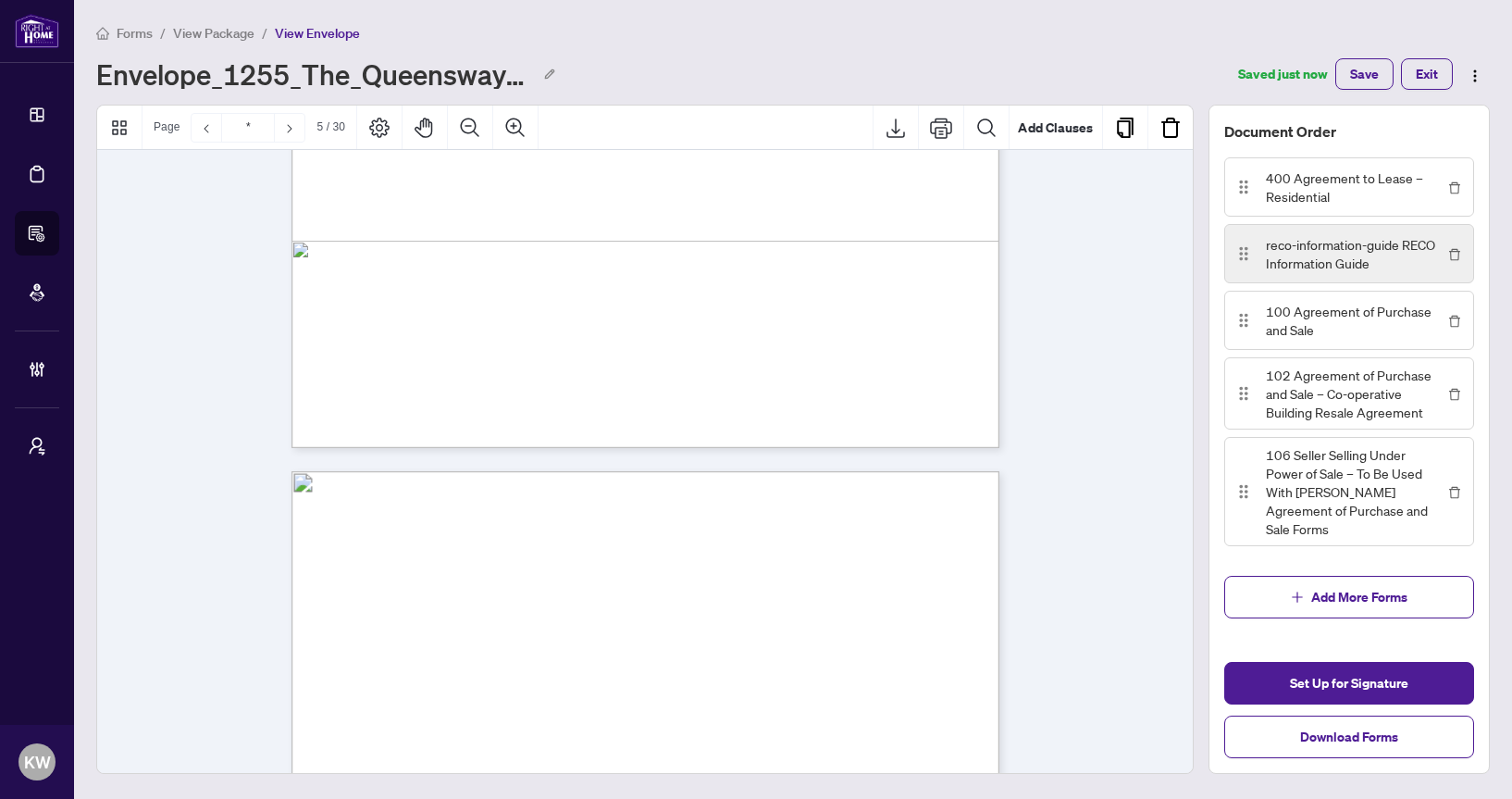
type input "***"
click at [1331, 246] on span "reco-information-guide RECO Information Guide" at bounding box center [1354, 253] width 178 height 37
click at [1256, 267] on div "reco-information-guide RECO Information Guide" at bounding box center [1337, 253] width 211 height 37
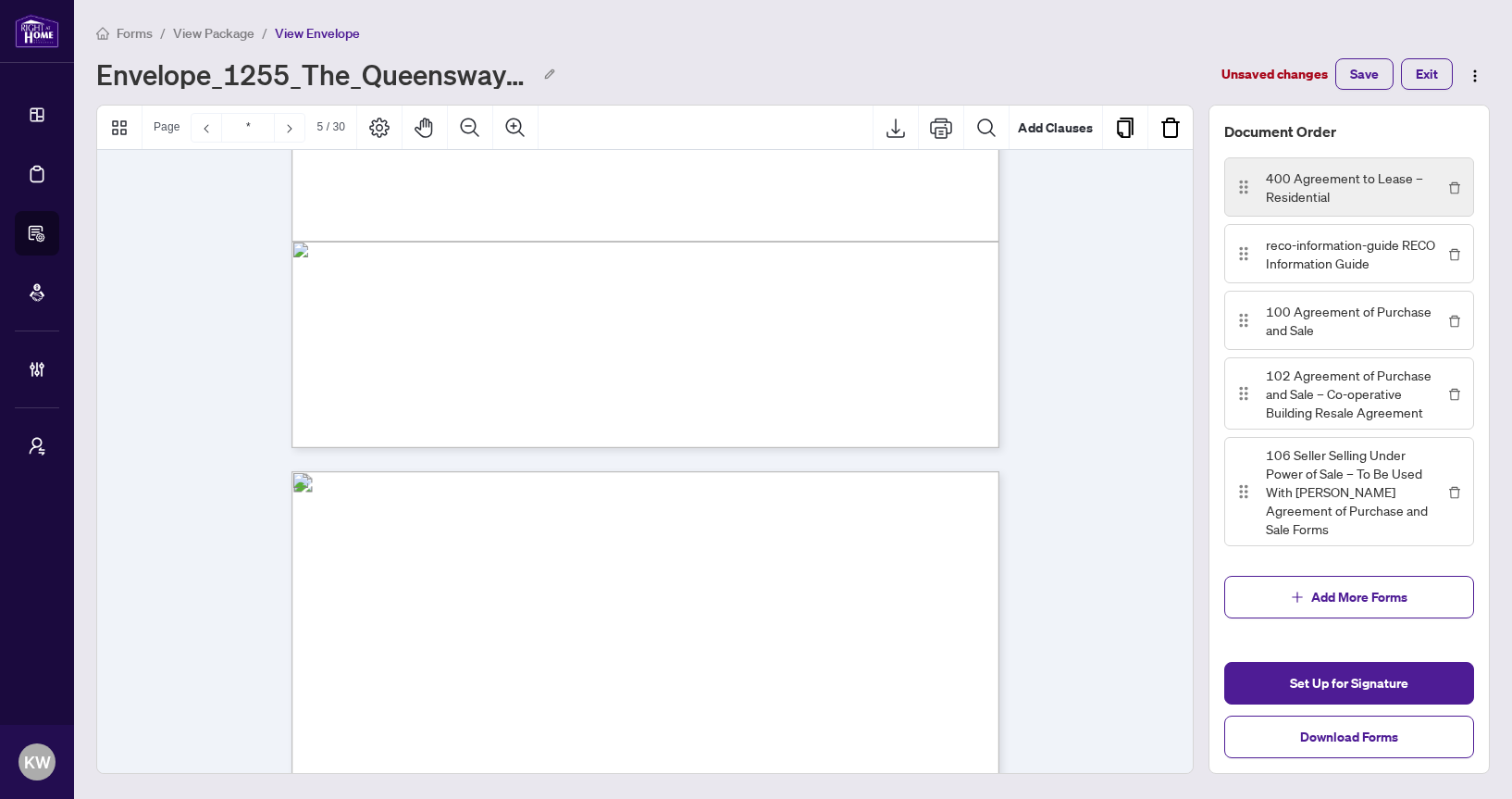
click at [1273, 196] on span "400 Agreement to Lease – Residential" at bounding box center [1354, 187] width 178 height 37
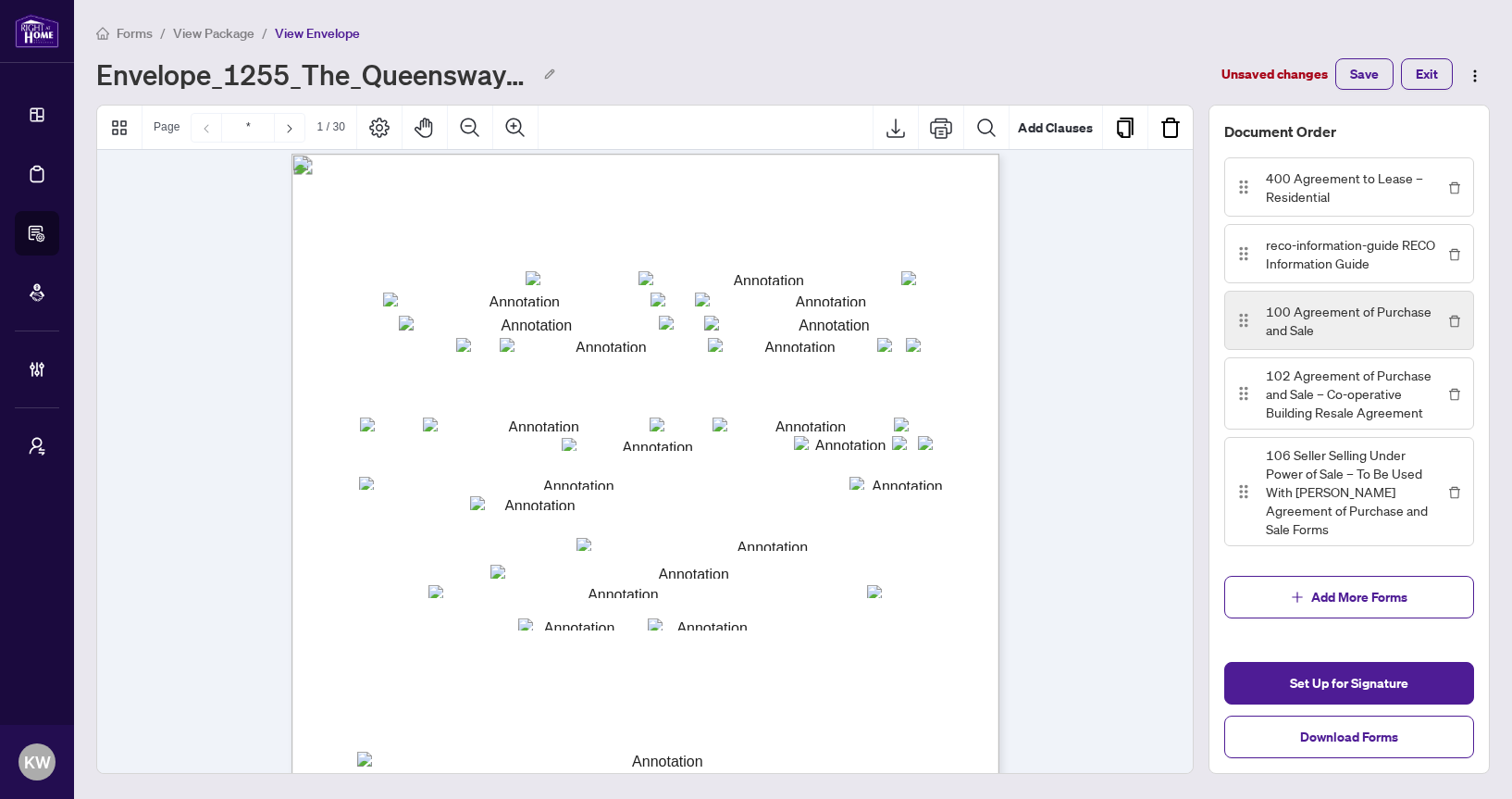
scroll to position [0, 0]
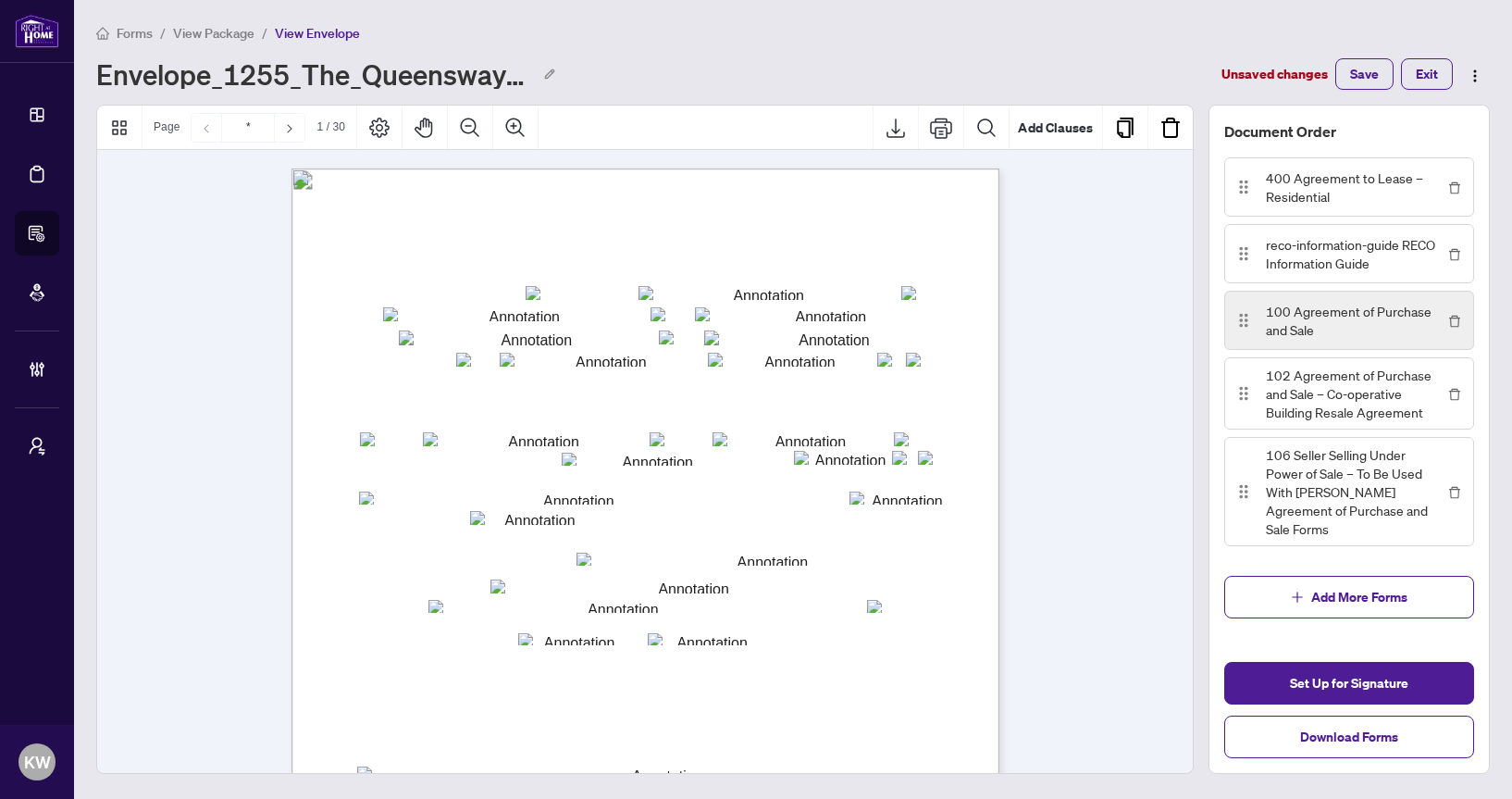
click at [1257, 328] on div "100 Agreement of Purchase and Sale" at bounding box center [1337, 320] width 211 height 37
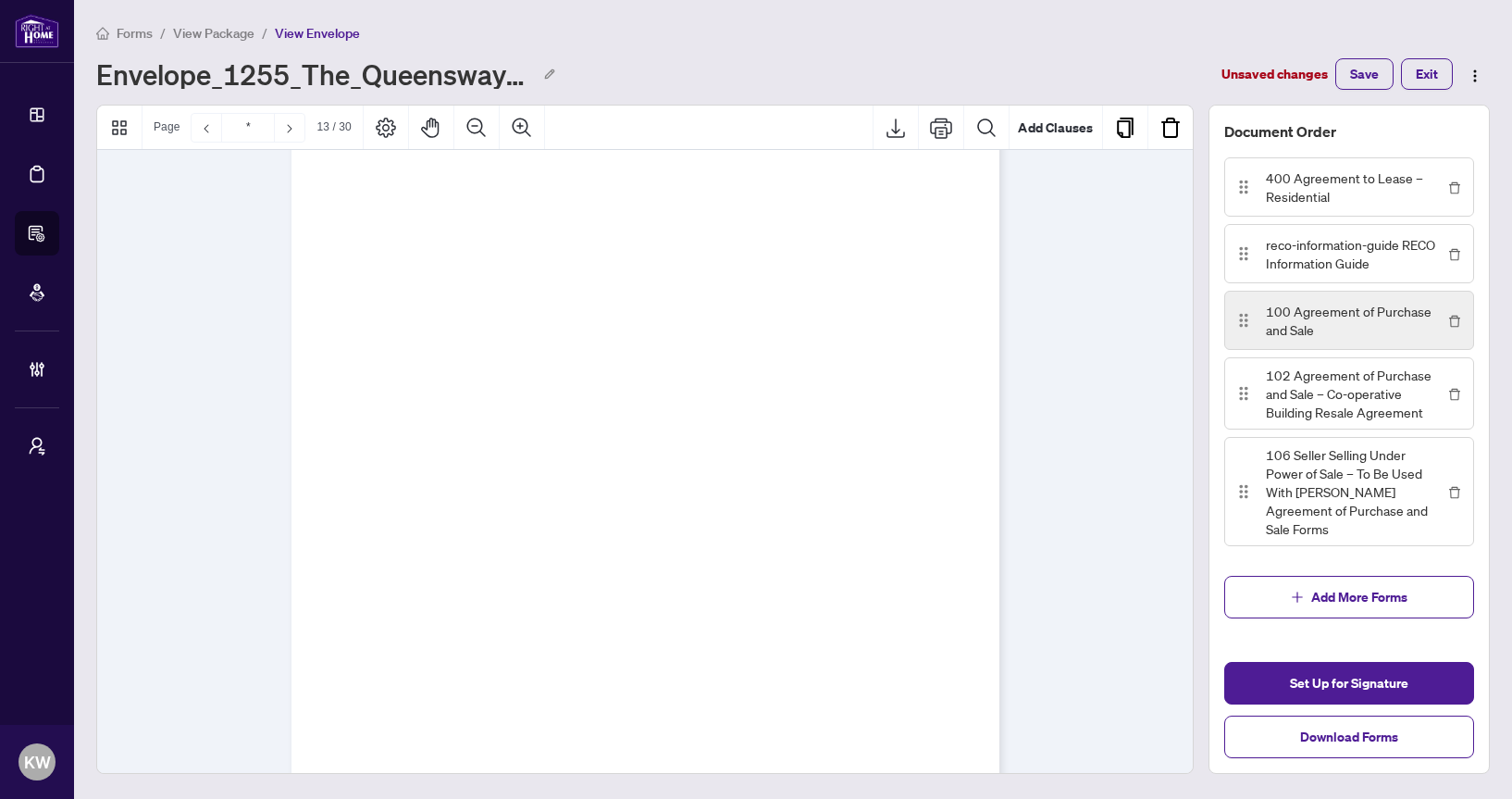
type input "*"
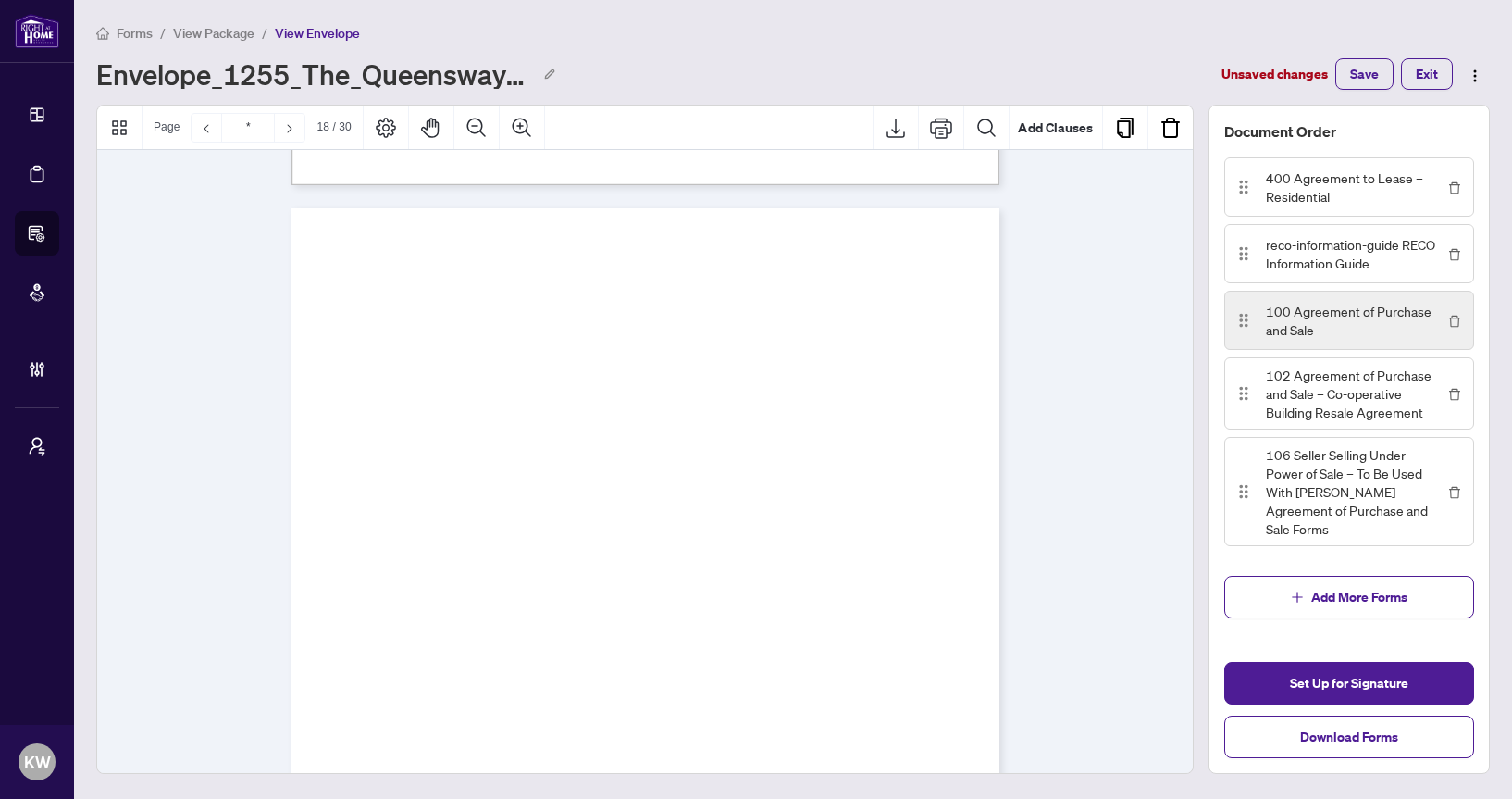
scroll to position [15971, 0]
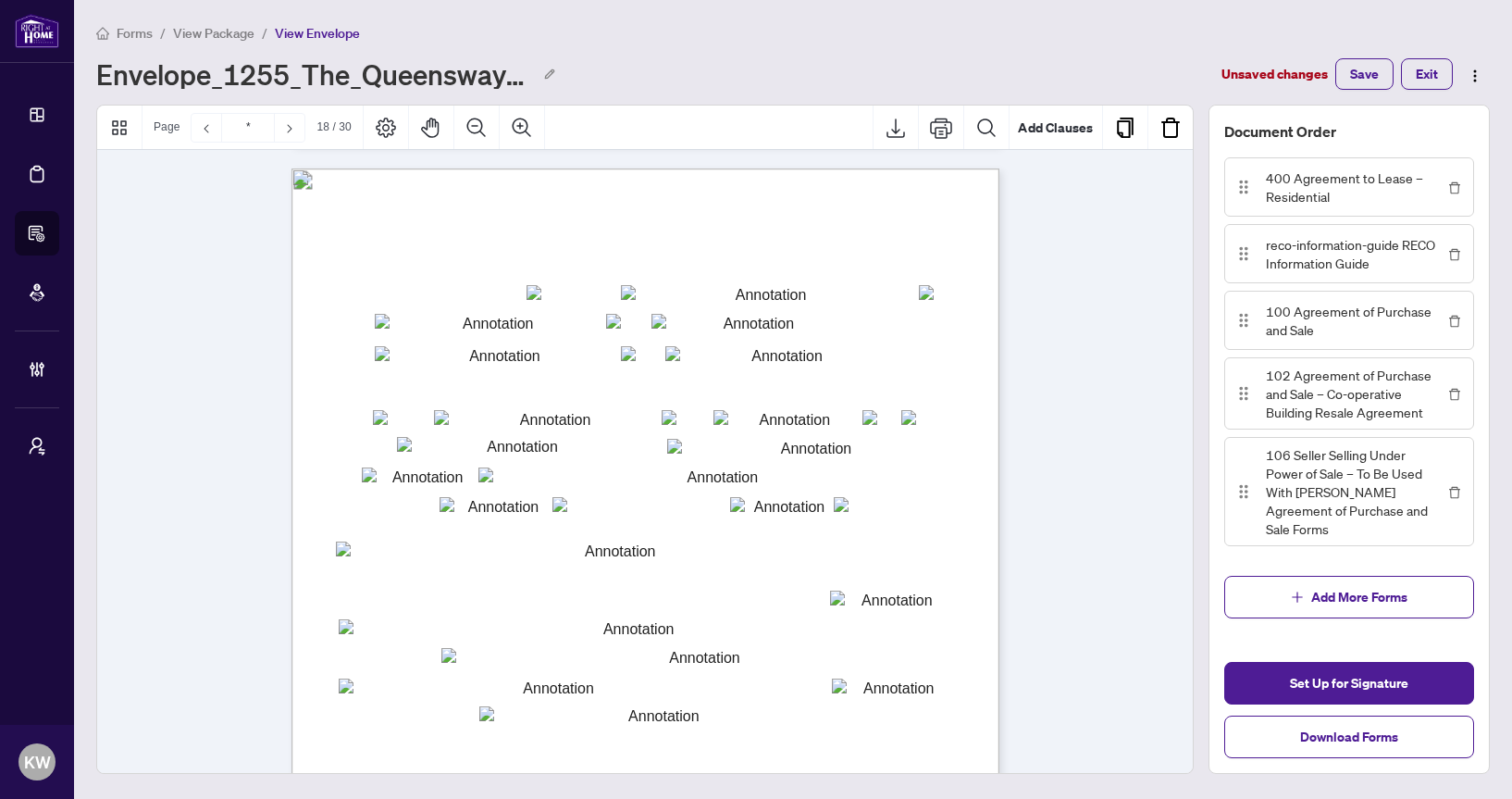
click at [751, 299] on div "Form 100 Revised 2024 Page 1 of 6 The trademarks REALTOR®, REALTORS®, MLS®, Mul…" at bounding box center [644, 627] width 707 height 916
type input "*******"
click at [685, 570] on span "(Legal description of land including easements not described elsewhere)" at bounding box center [588, 575] width 250 height 10
click at [690, 548] on textarea "txtp_legaldesc" at bounding box center [612, 556] width 553 height 29
type textarea "*******"
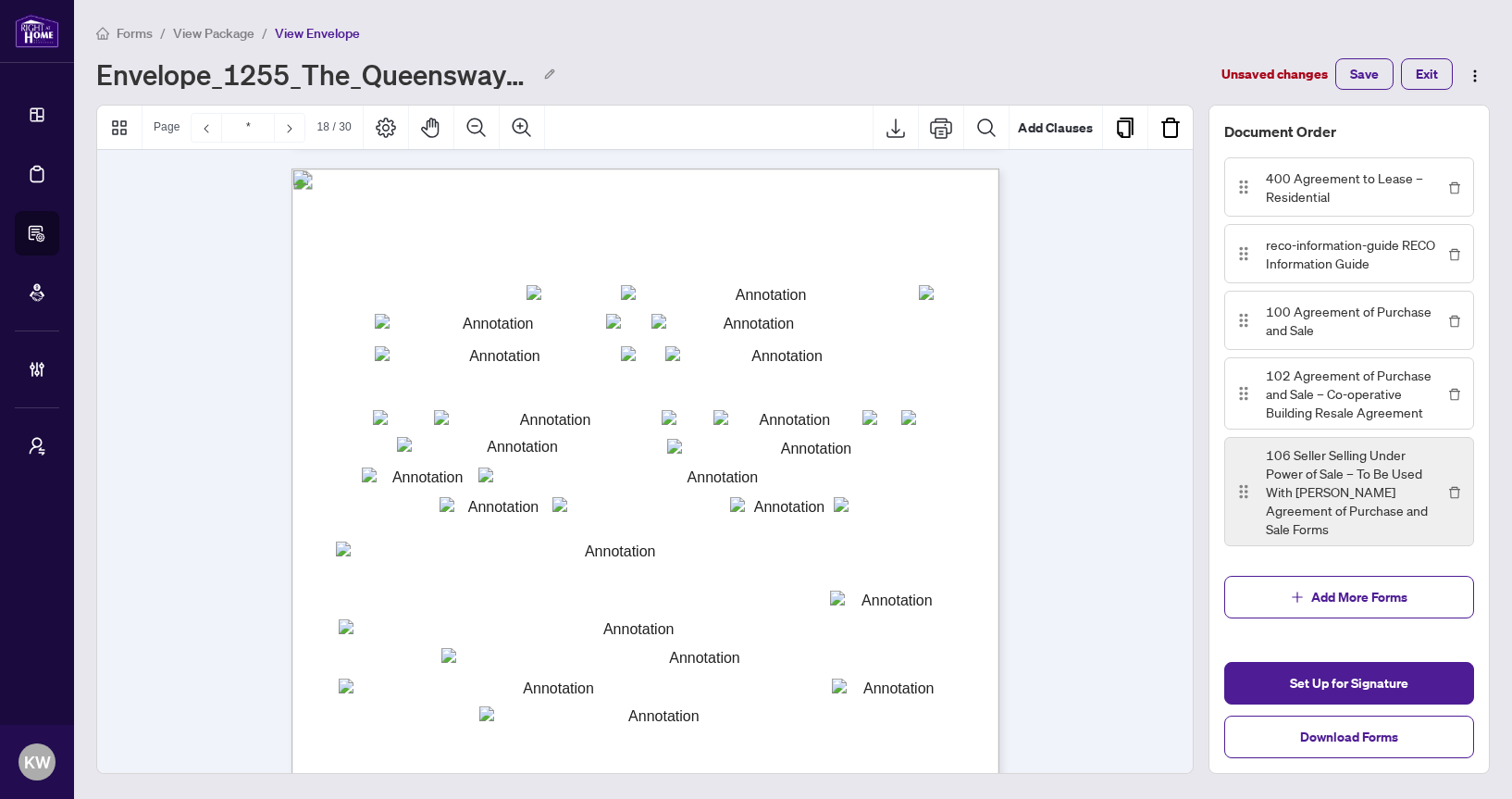
click at [1291, 464] on span "106 Seller Selling Under Power of Sale – To Be Used With [PERSON_NAME] Agreemen…" at bounding box center [1354, 491] width 178 height 92
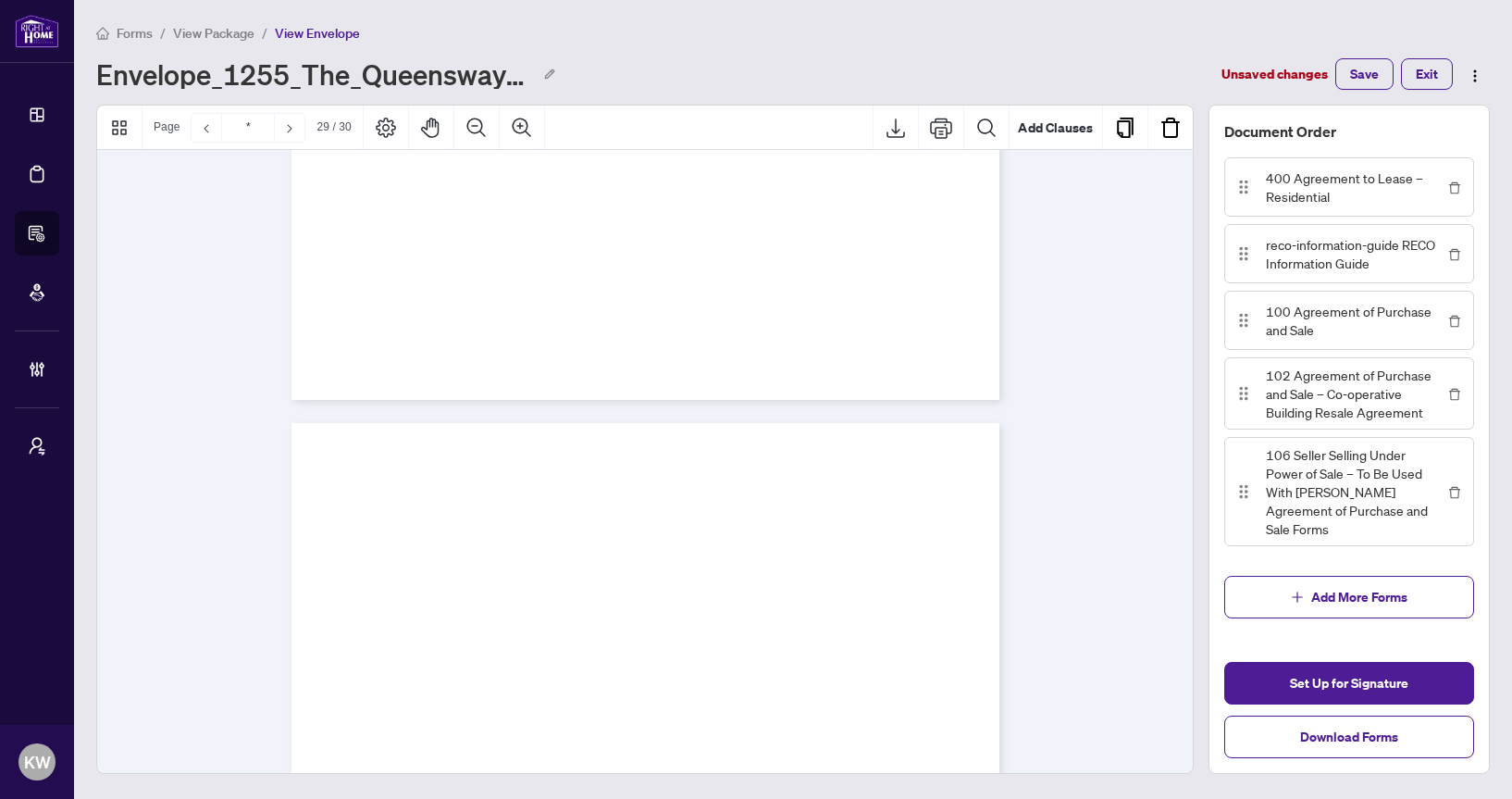
scroll to position [27245, 0]
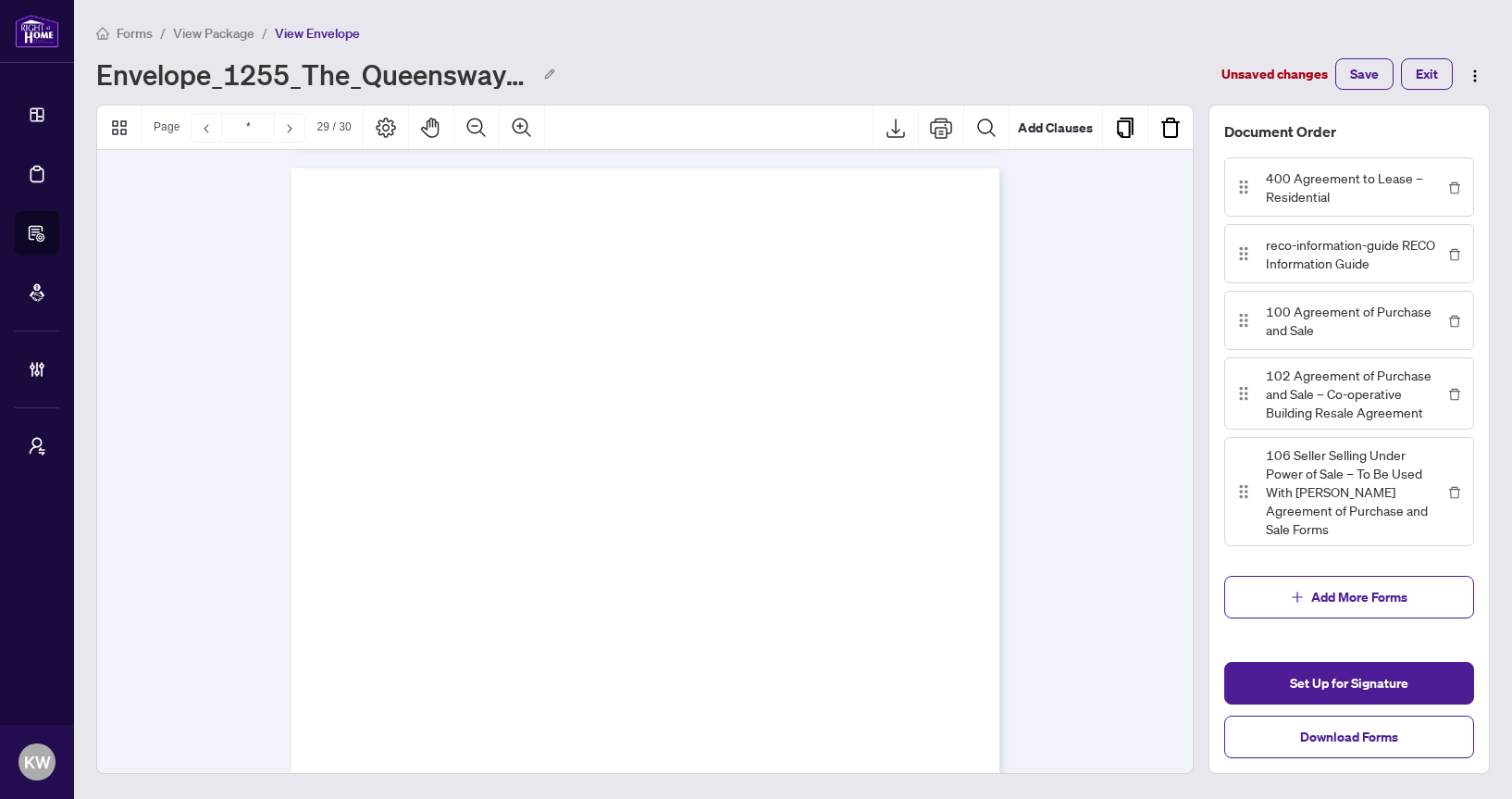
type input "*"
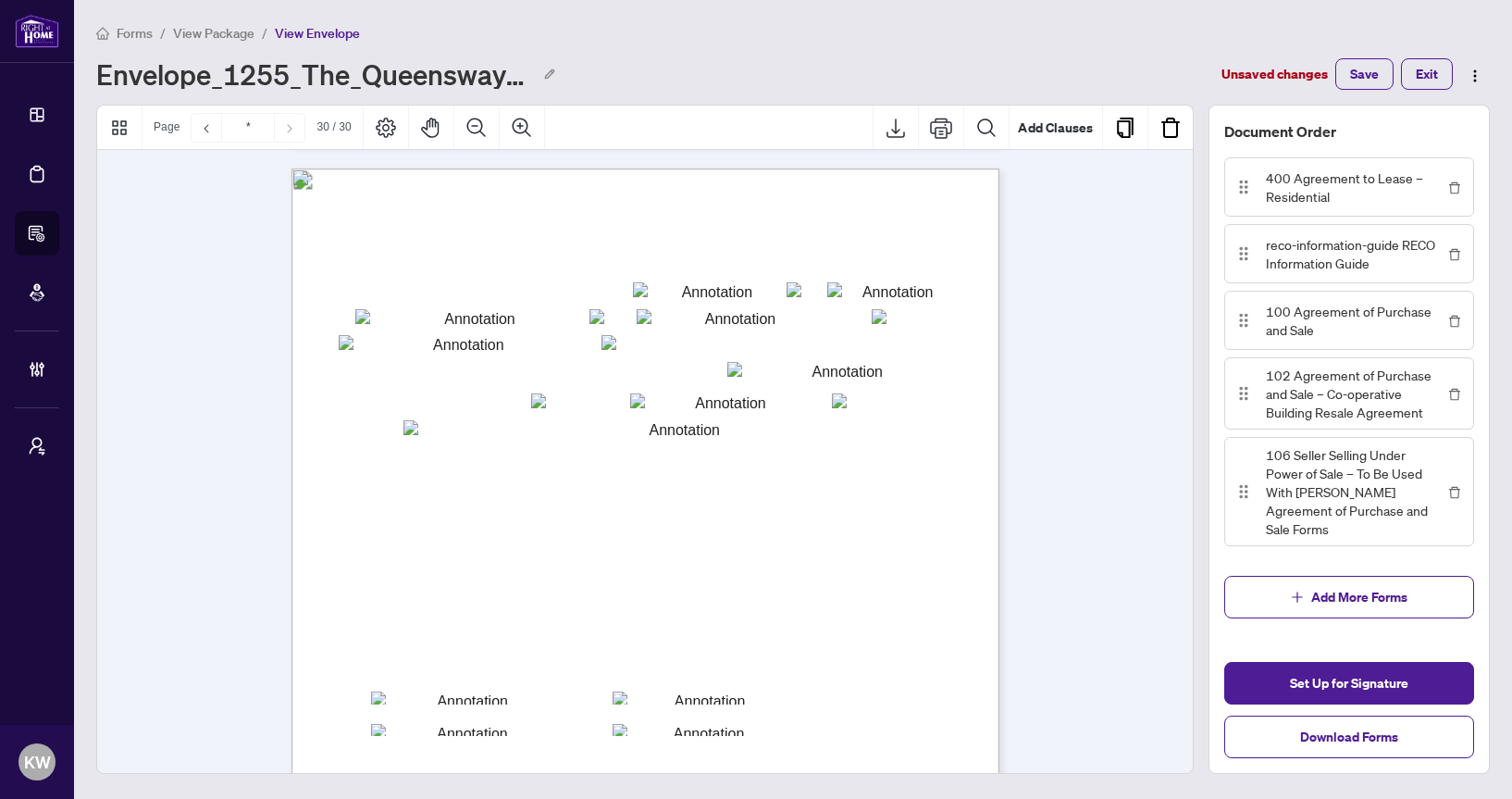
click at [701, 696] on input "txtbuyersig1_1439" at bounding box center [703, 697] width 181 height 13
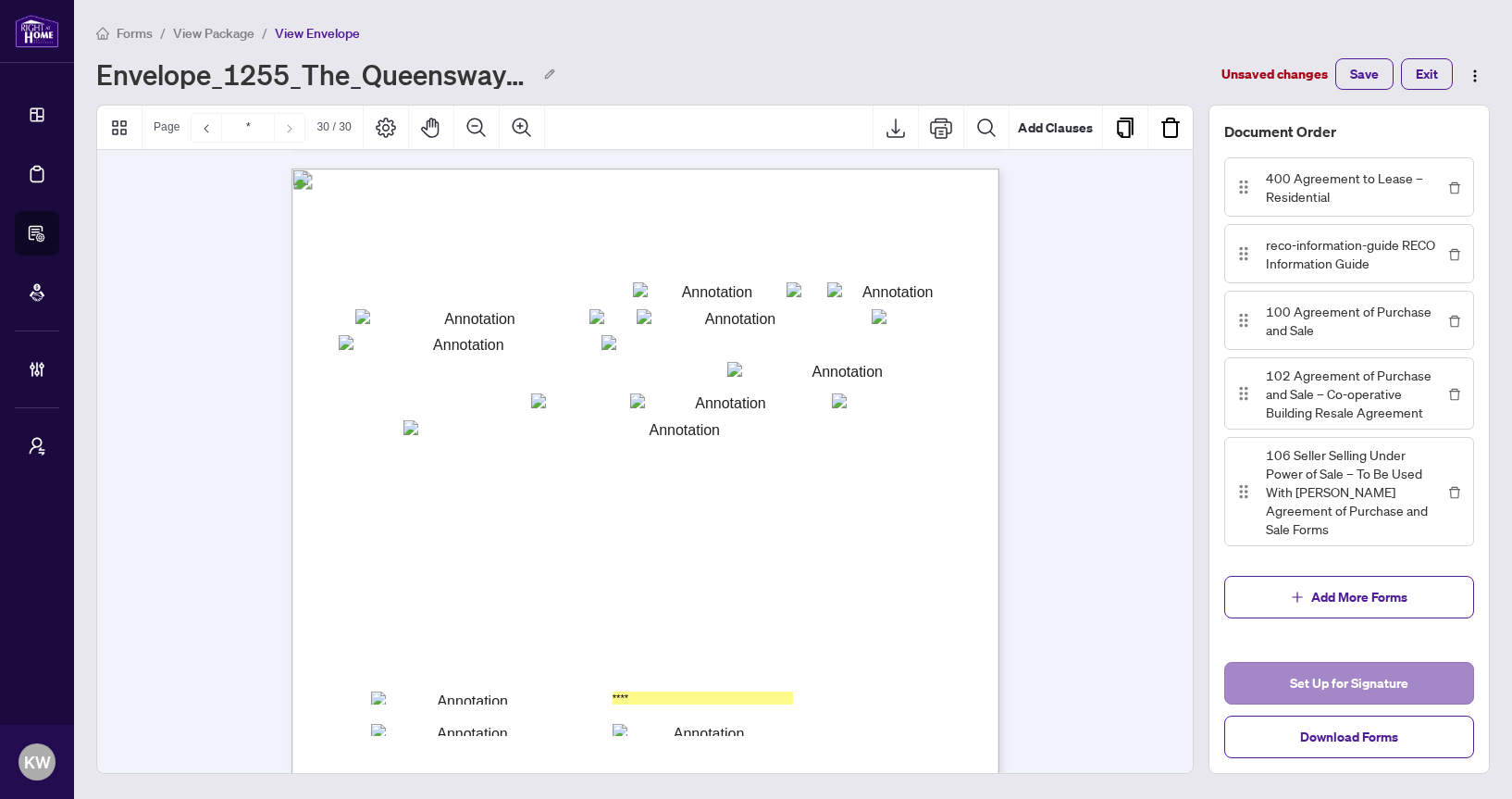
type input "****"
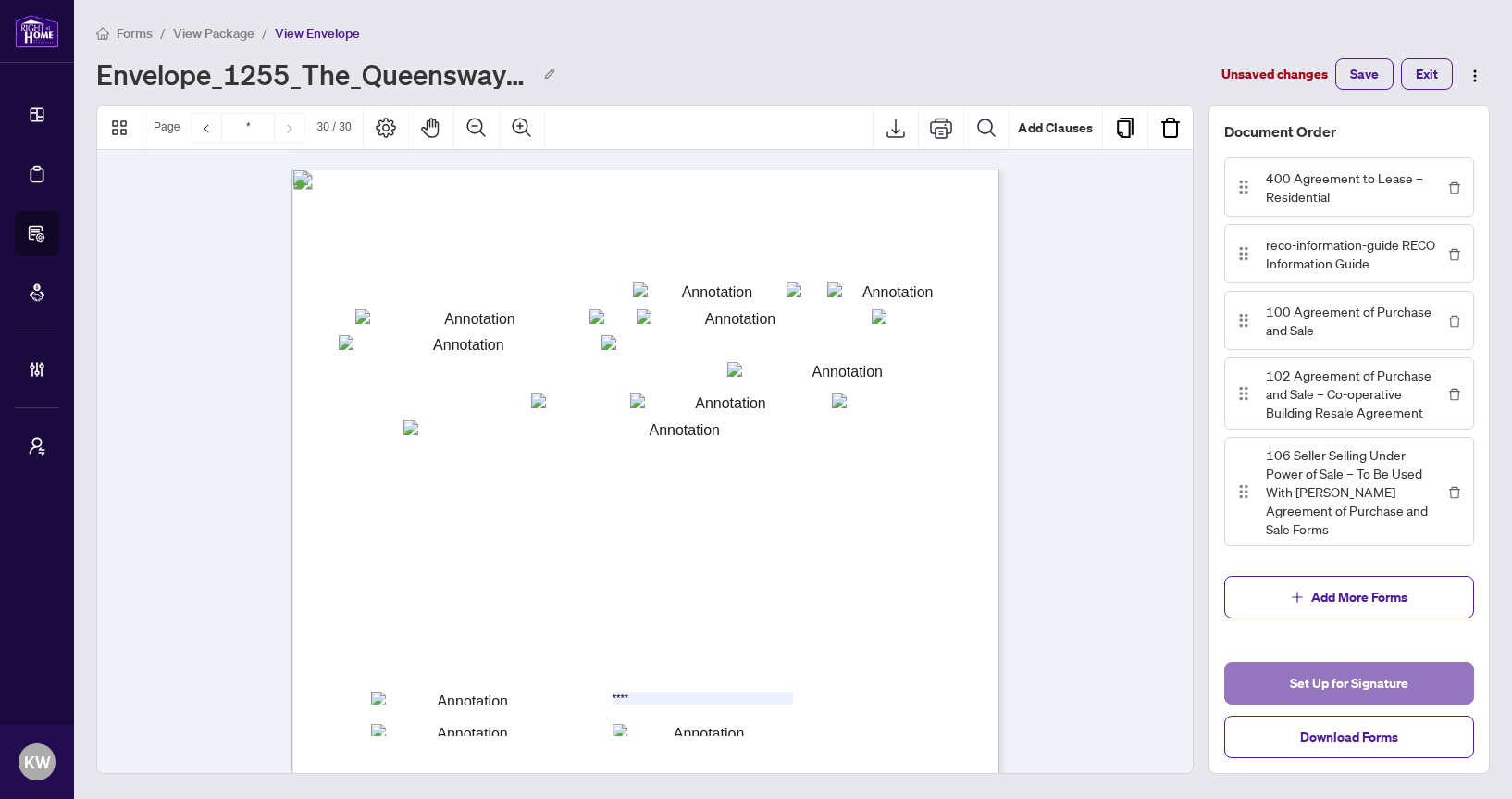
click at [1299, 681] on span "Set Up for Signature" at bounding box center [1349, 682] width 118 height 30
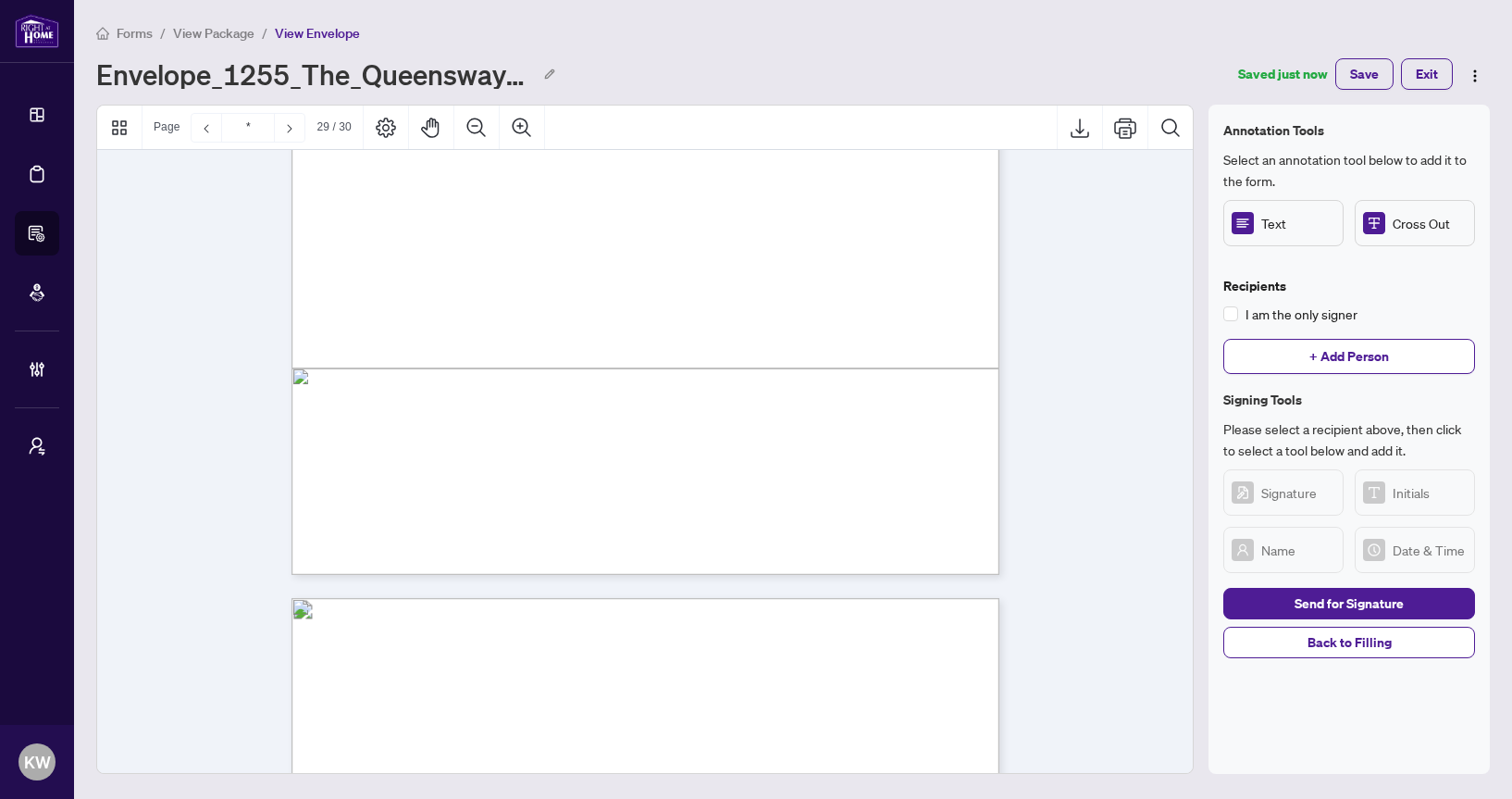
scroll to position [27576, 0]
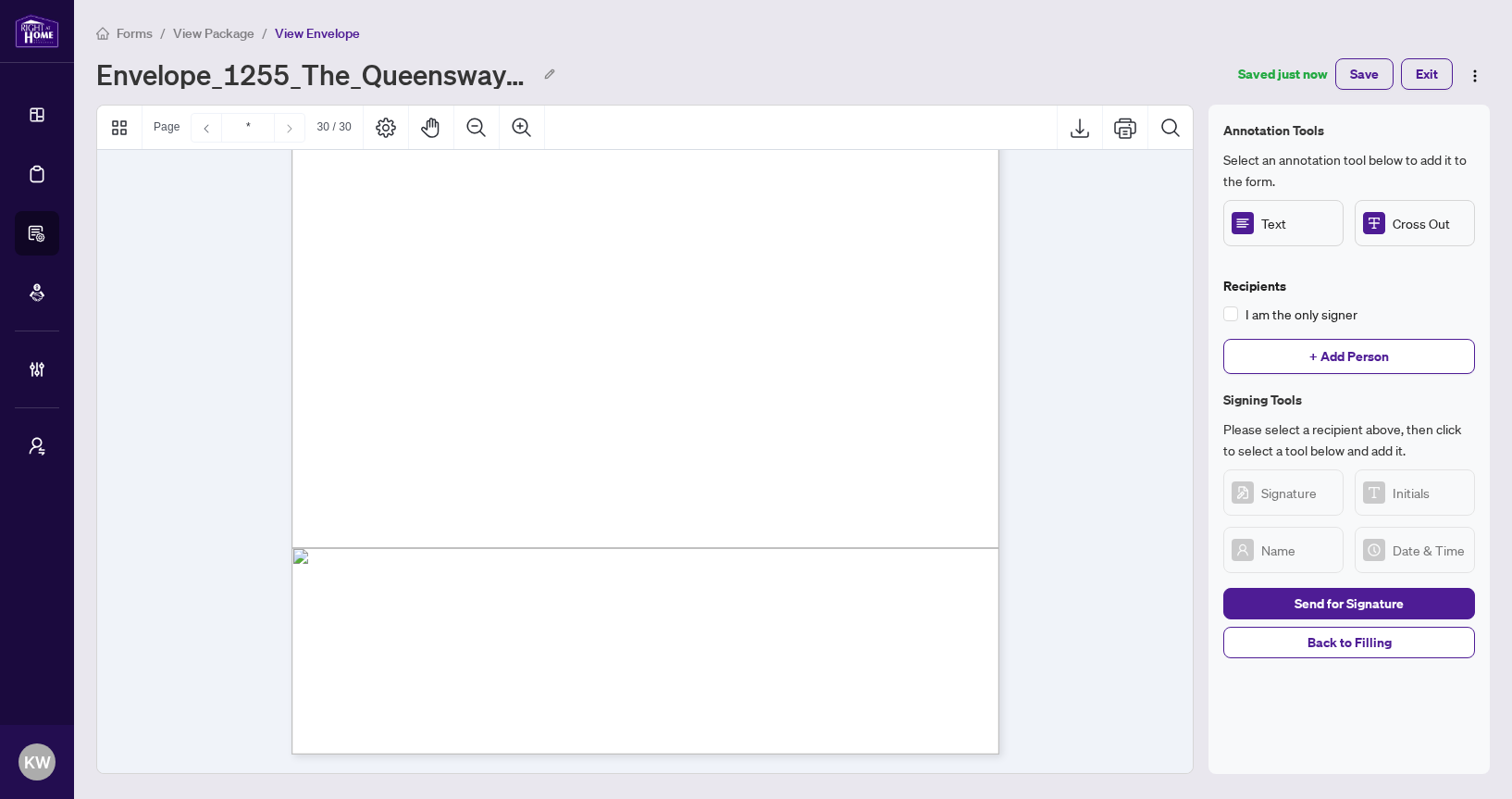
click at [204, 129] on icon "Previous Page" at bounding box center [206, 128] width 15 height 15
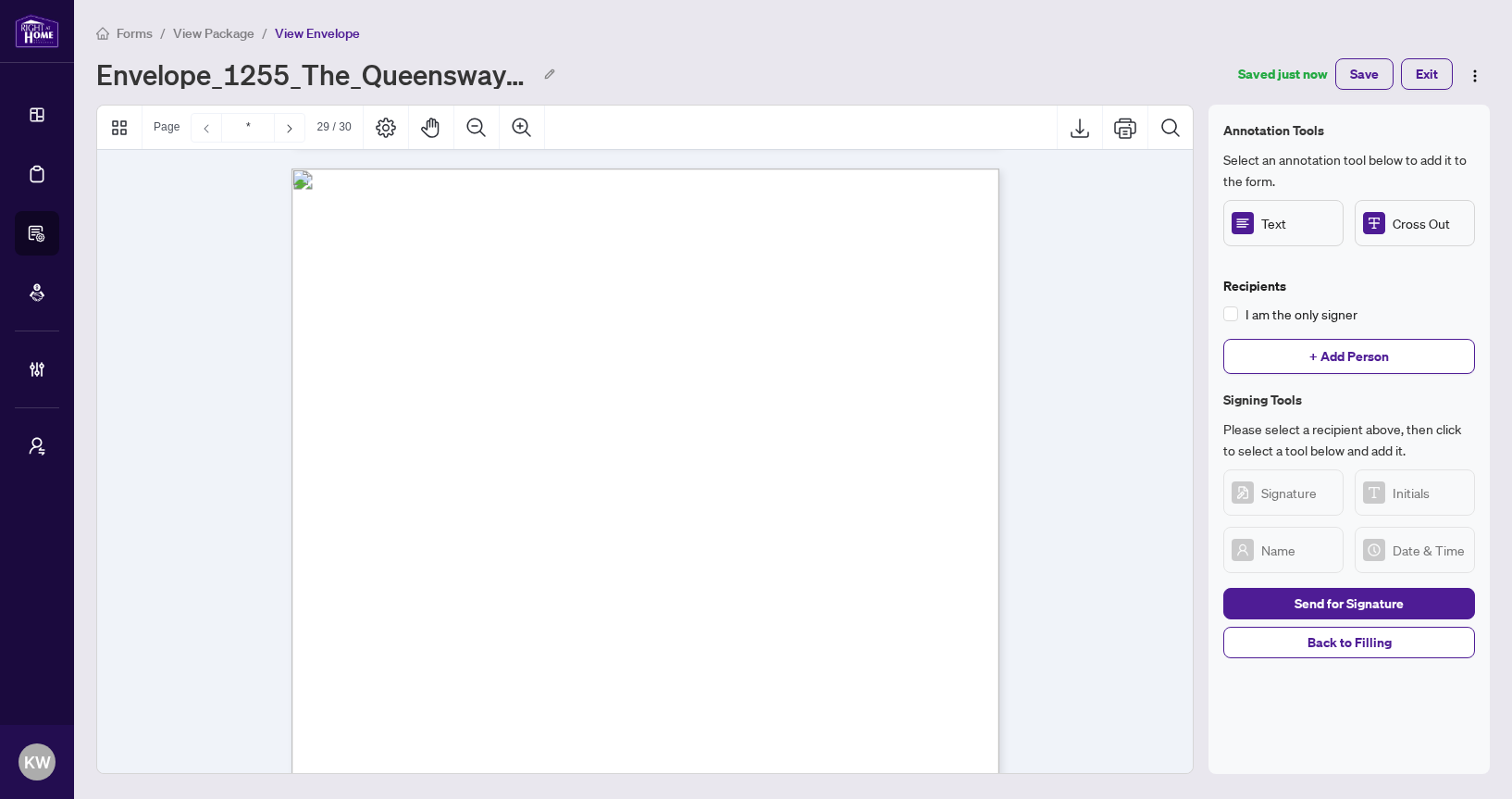
click at [210, 133] on icon "Previous Page" at bounding box center [206, 128] width 15 height 15
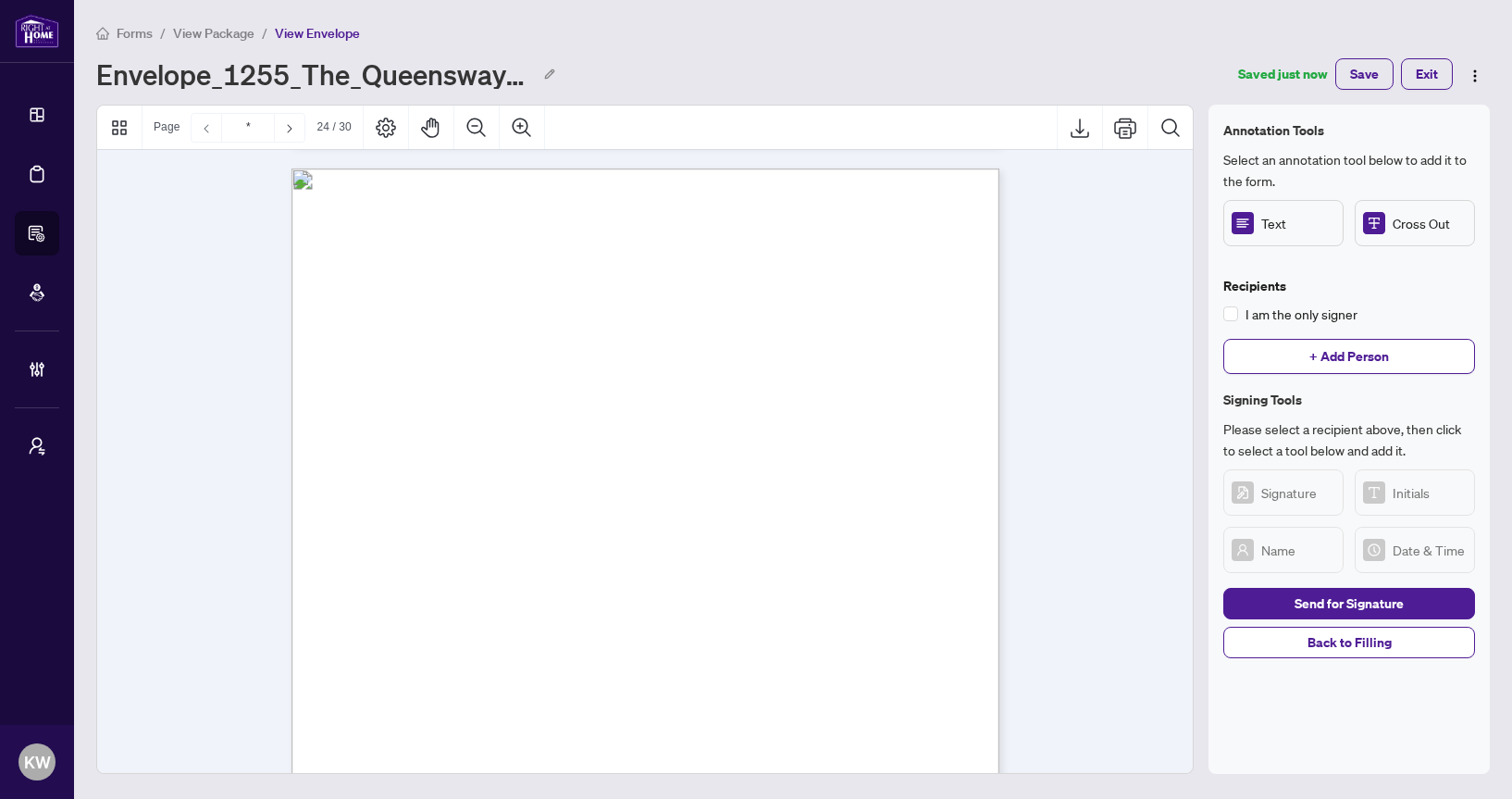
click at [210, 133] on icon "Previous Page" at bounding box center [206, 128] width 15 height 15
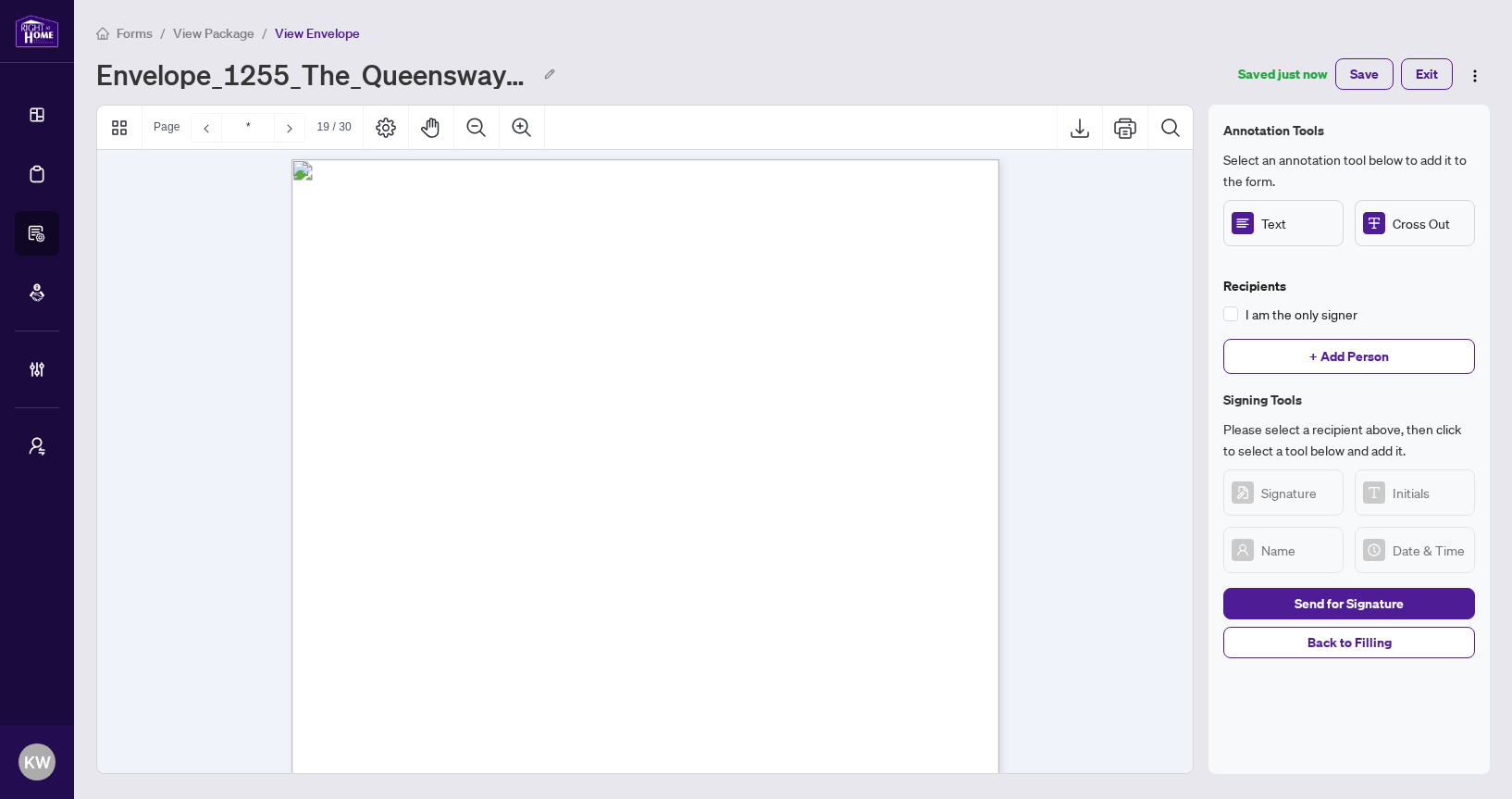
scroll to position [16911, 0]
click at [203, 130] on icon "Previous Page" at bounding box center [206, 128] width 15 height 15
click at [203, 129] on icon "Previous Page" at bounding box center [206, 128] width 15 height 15
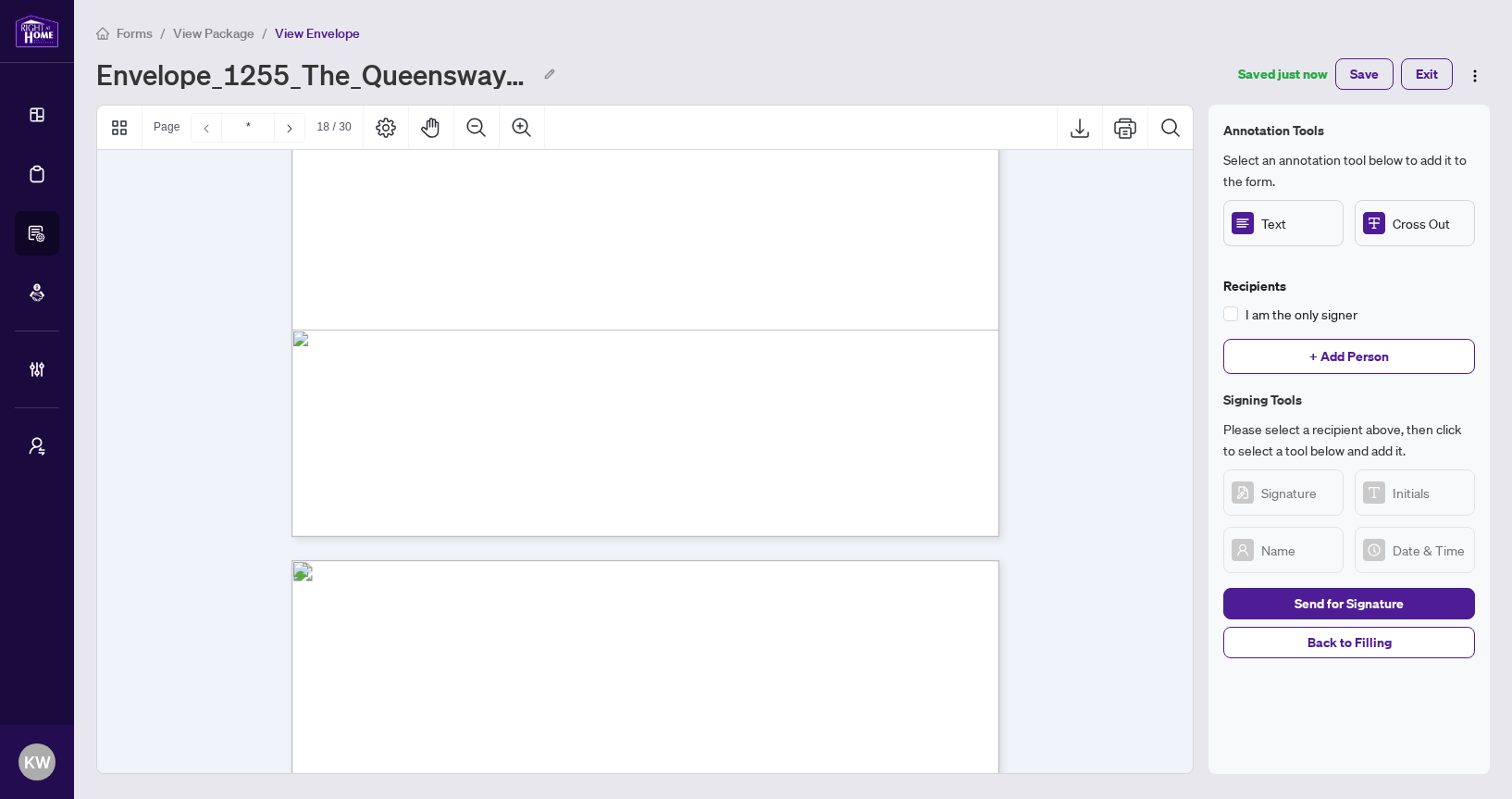
type input "*"
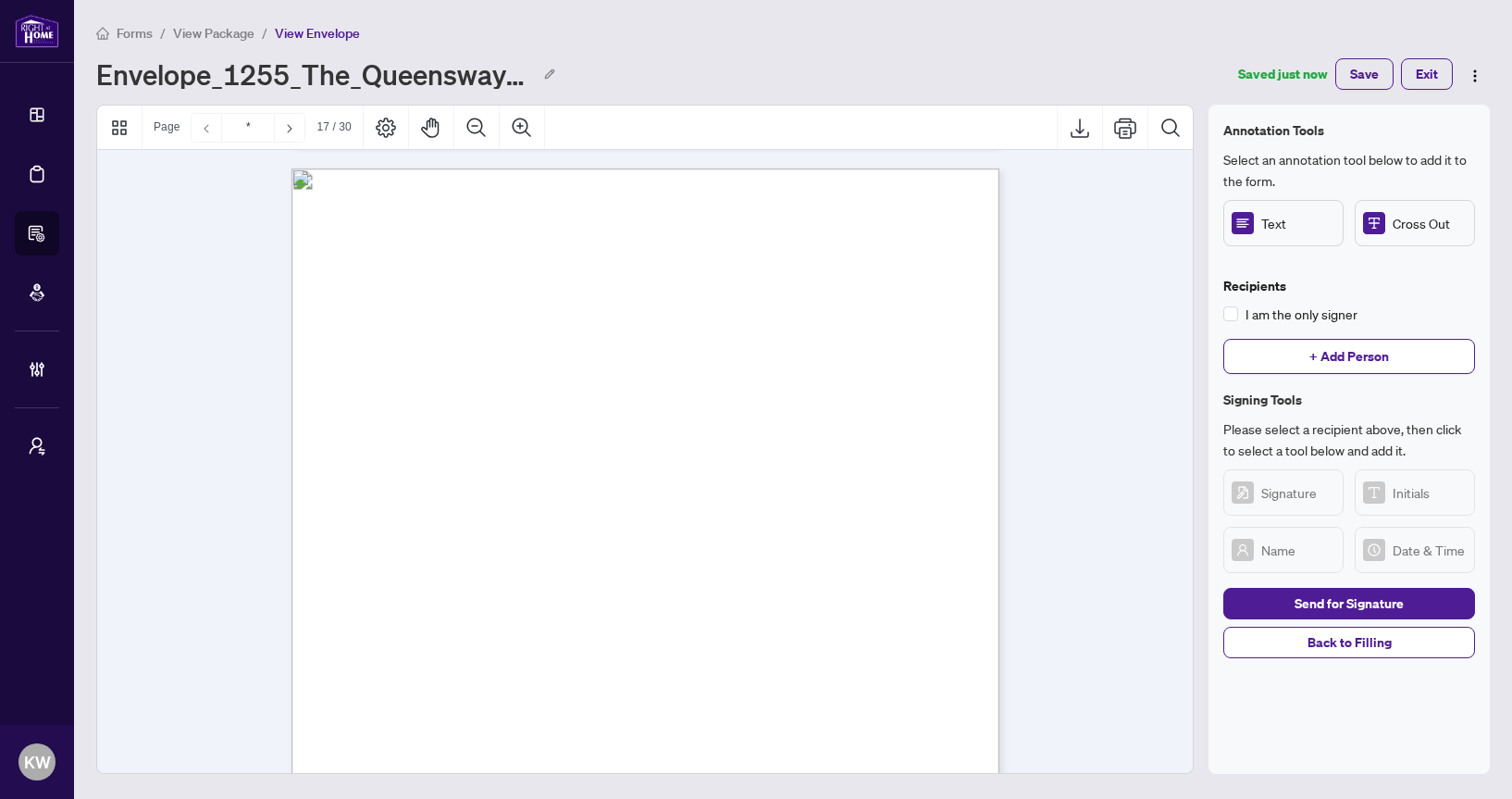
click at [203, 129] on icon "Previous Page" at bounding box center [206, 128] width 15 height 15
click at [1245, 647] on button "Back to Filling" at bounding box center [1348, 642] width 251 height 31
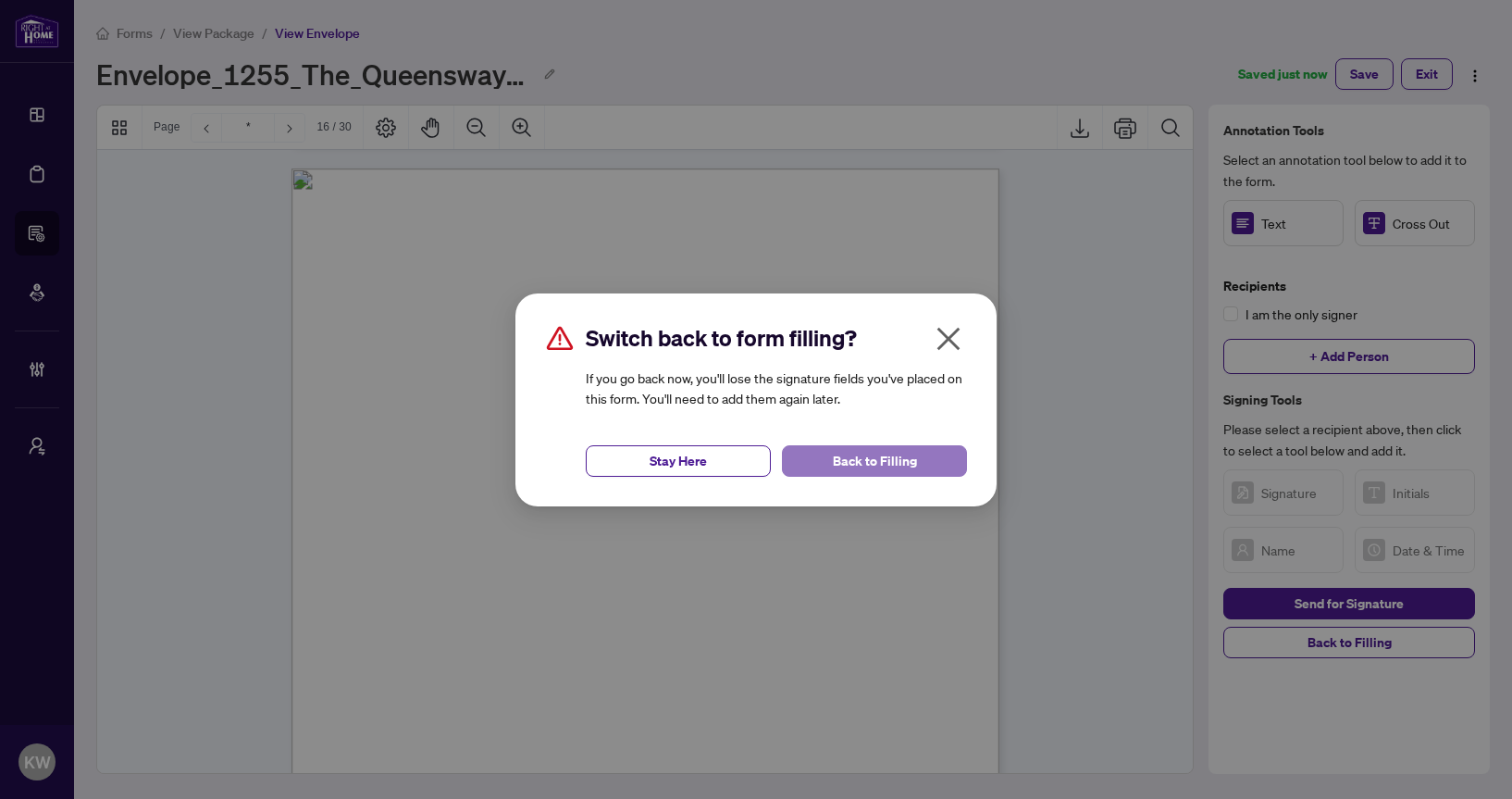
click at [877, 464] on span "Back to Filling" at bounding box center [874, 461] width 84 height 30
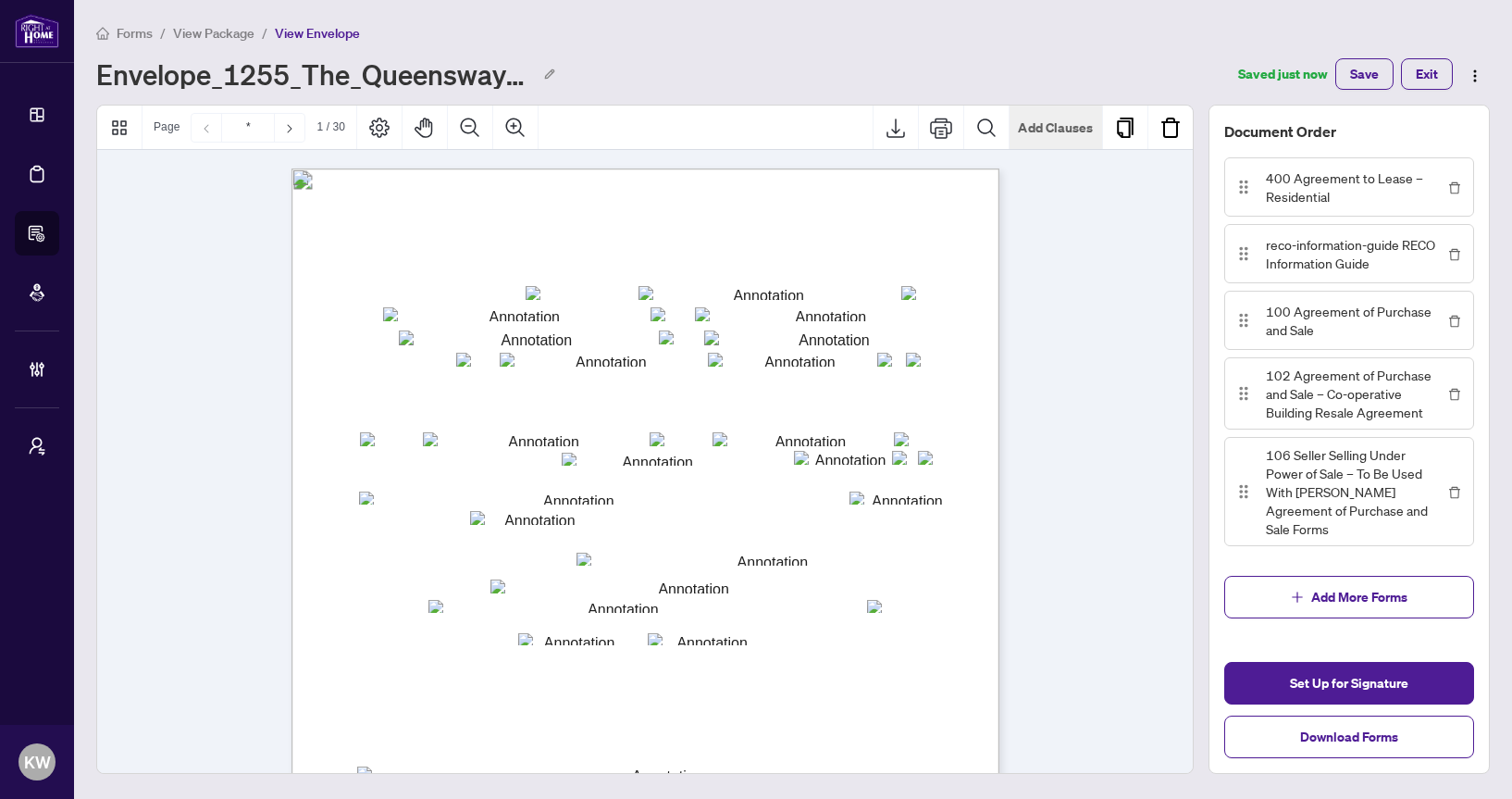
click at [1038, 139] on button "Add Clauses" at bounding box center [1055, 128] width 92 height 45
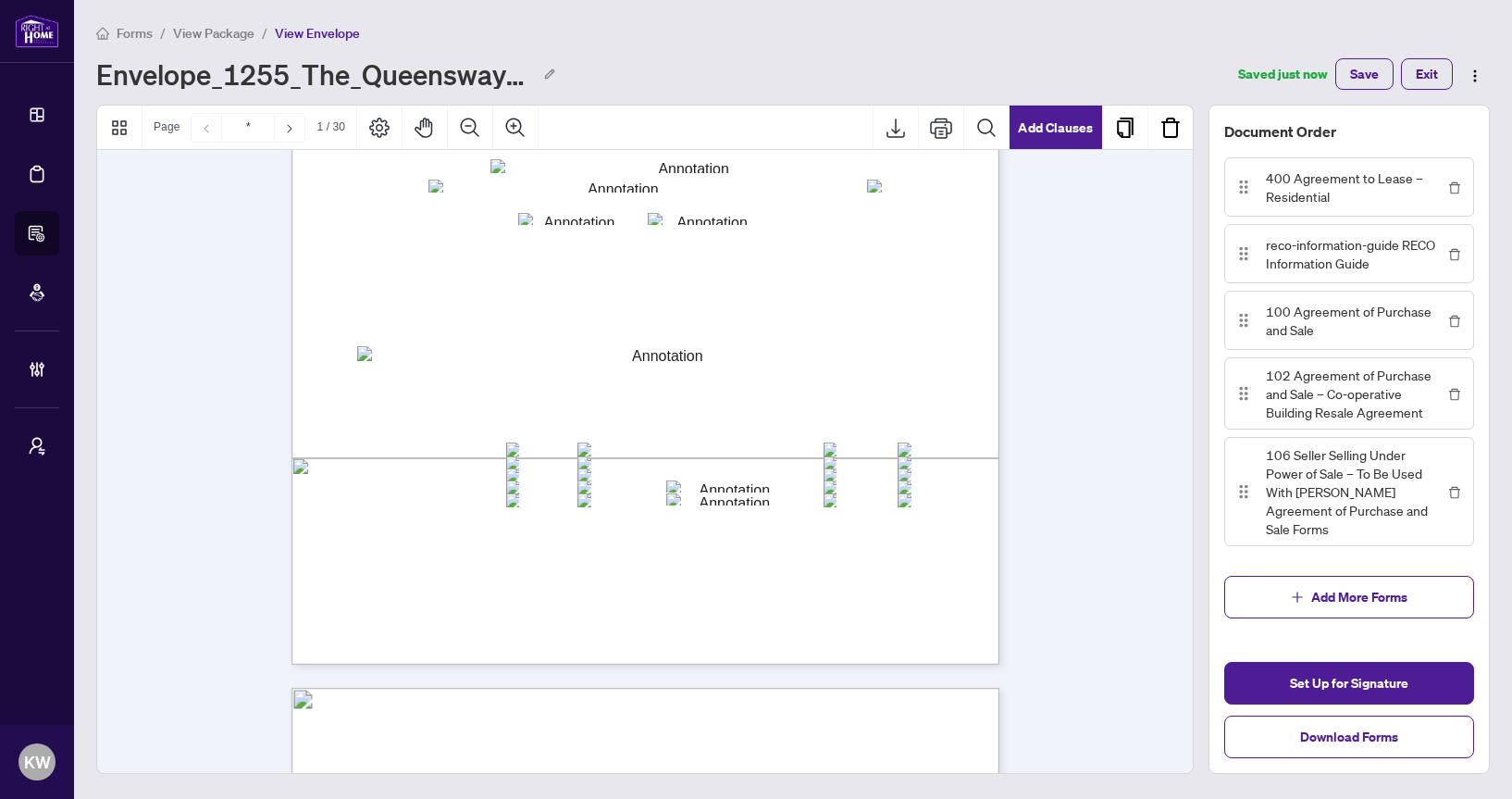
type input "*"
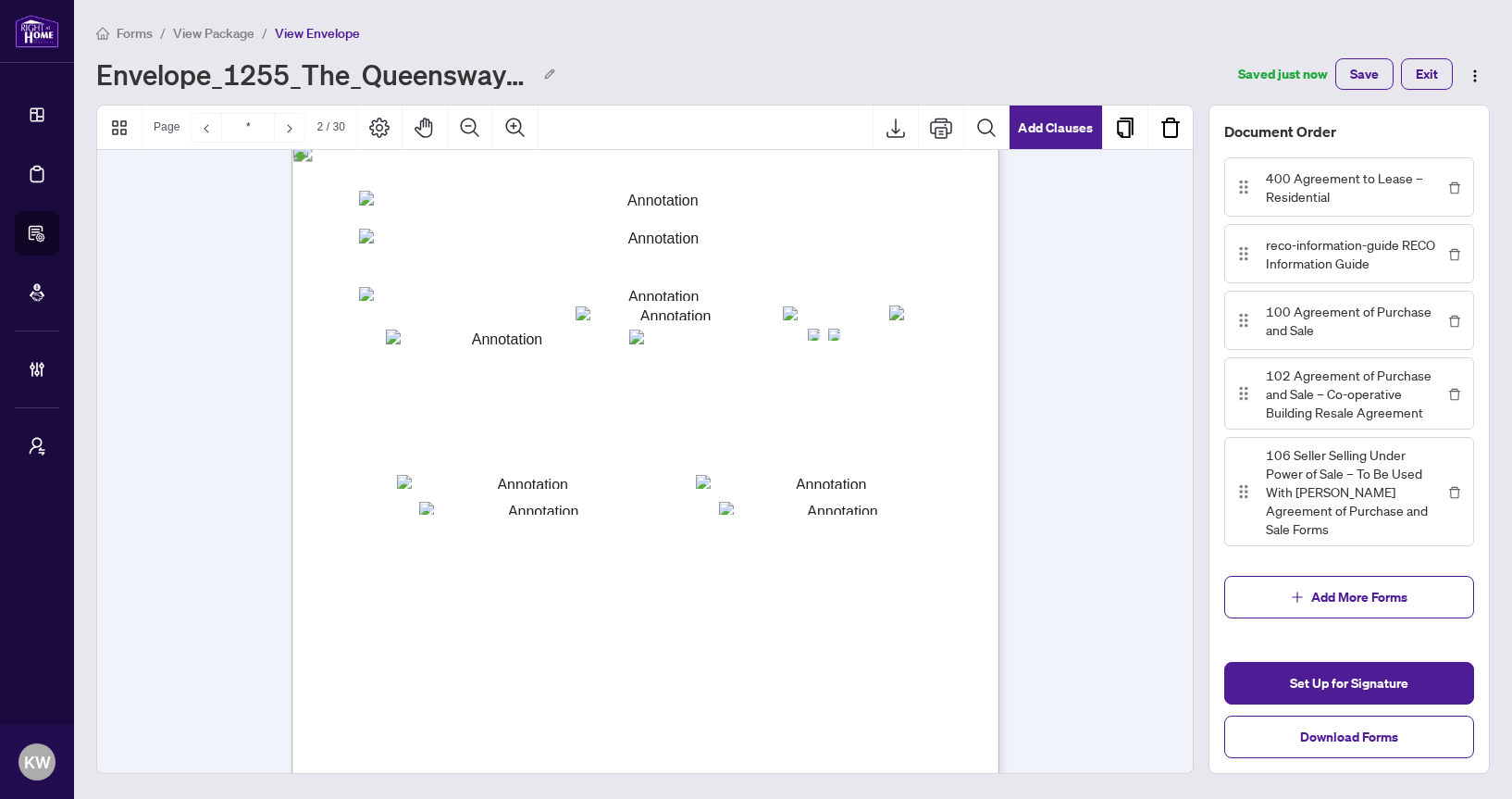
scroll to position [723, 0]
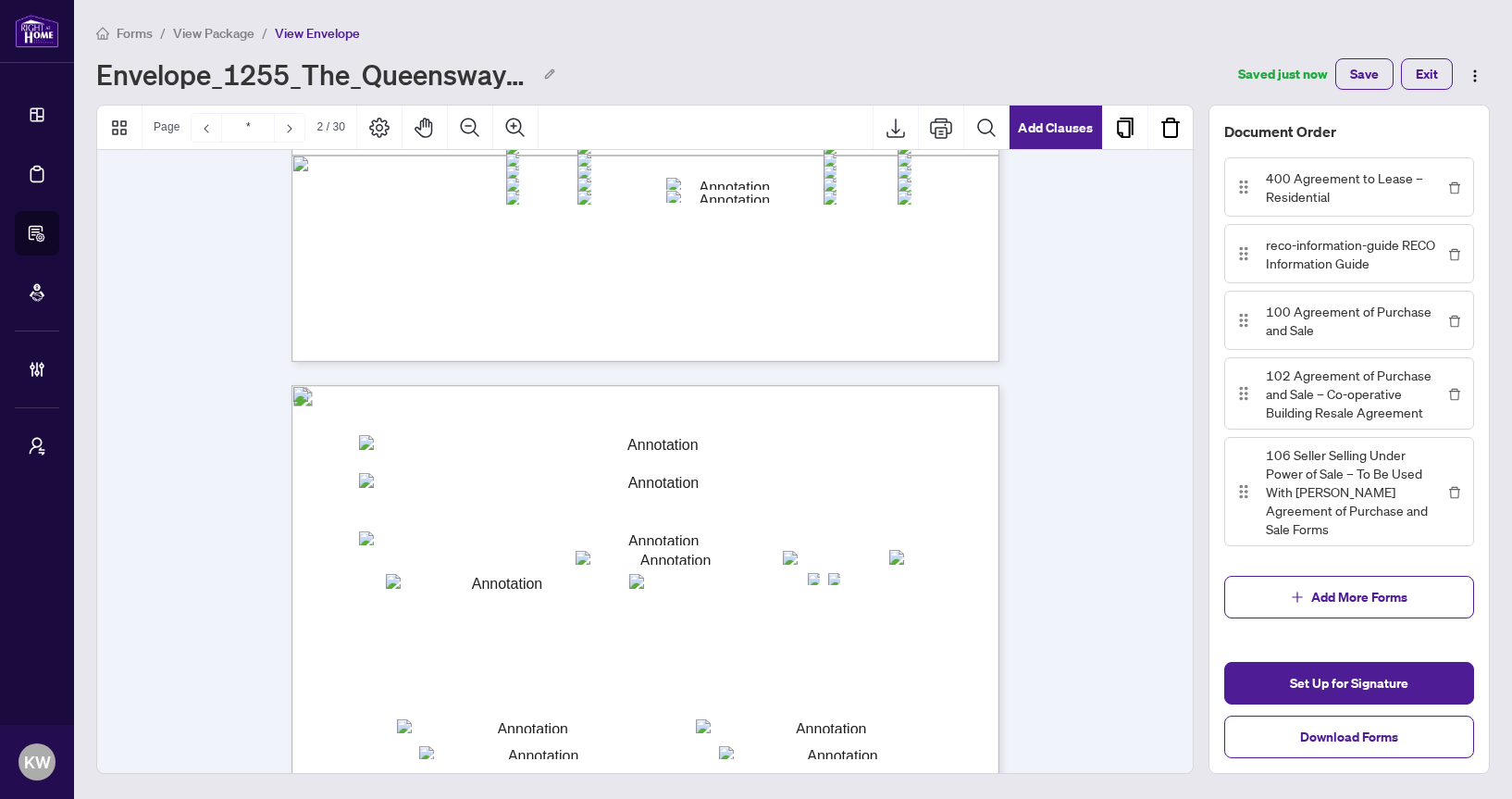
click at [568, 486] on body "Dashboard Deal Processing Forms & E-Sign BETA Mortgage Referrals Brokerage Mana…" at bounding box center [756, 399] width 1512 height 799
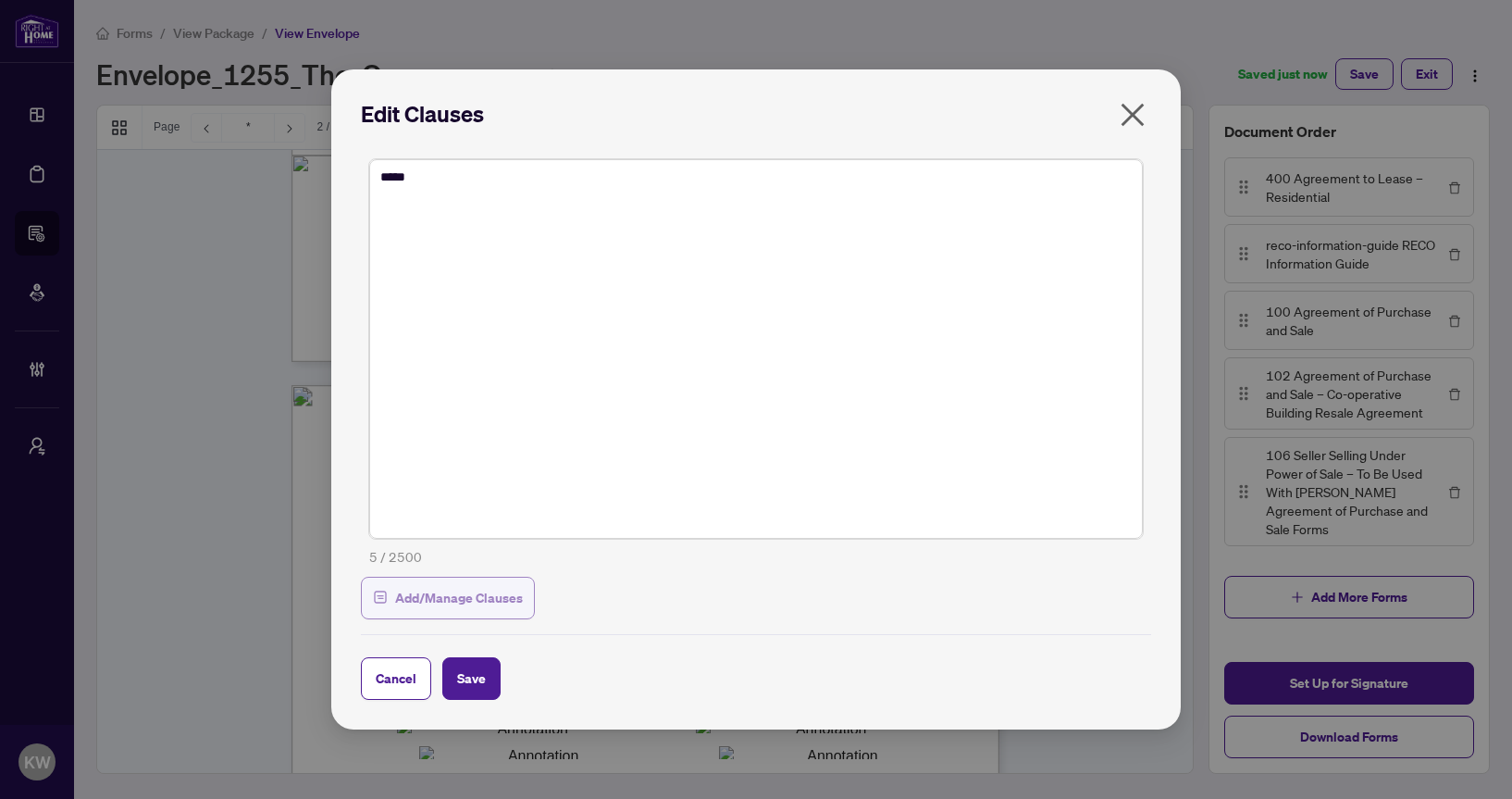
type textarea "*****"
click at [480, 590] on span "Add/Manage Clauses" at bounding box center [459, 598] width 128 height 30
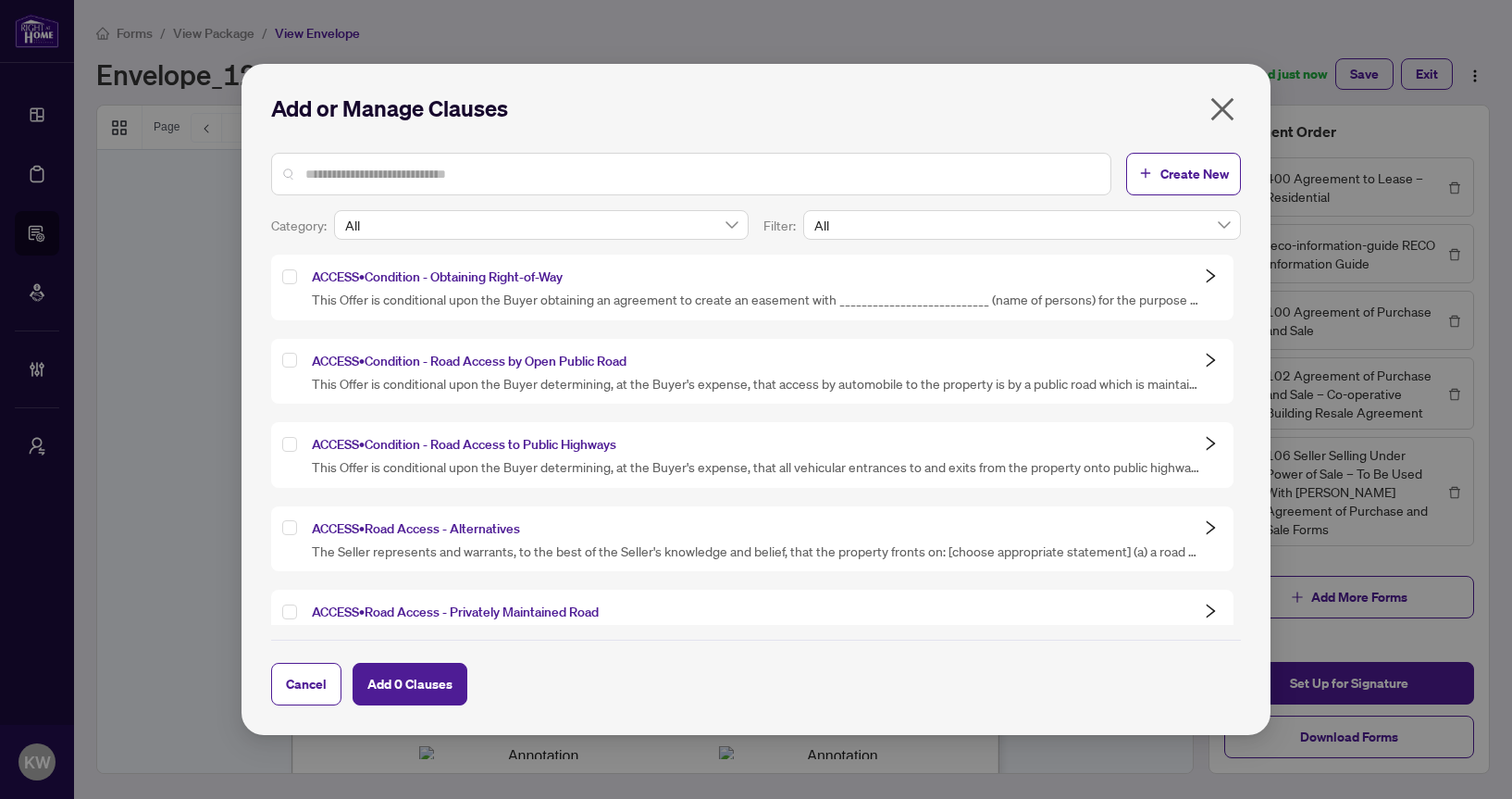
click at [301, 280] on div at bounding box center [293, 277] width 22 height 20
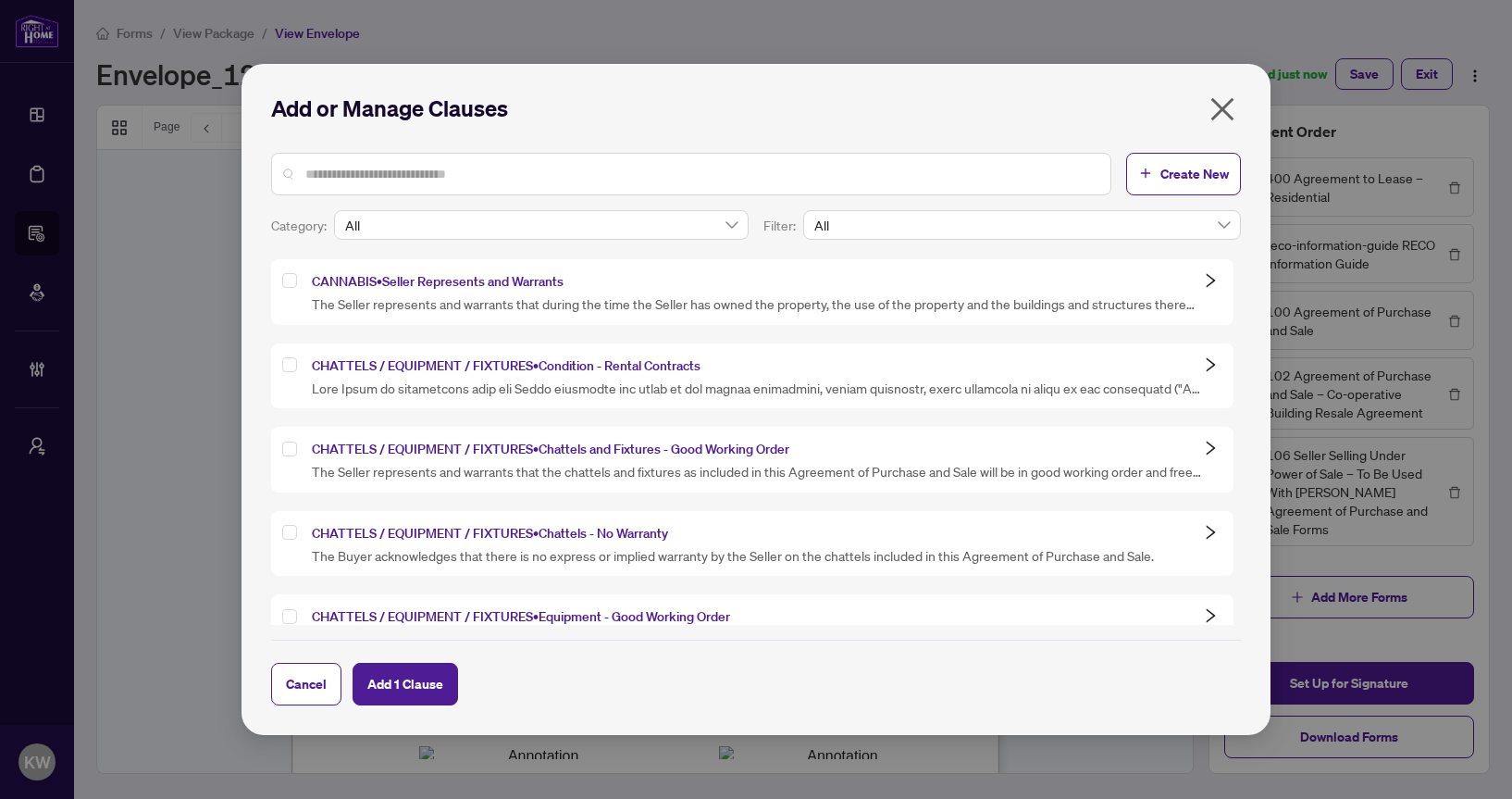
scroll to position [1265, 0]
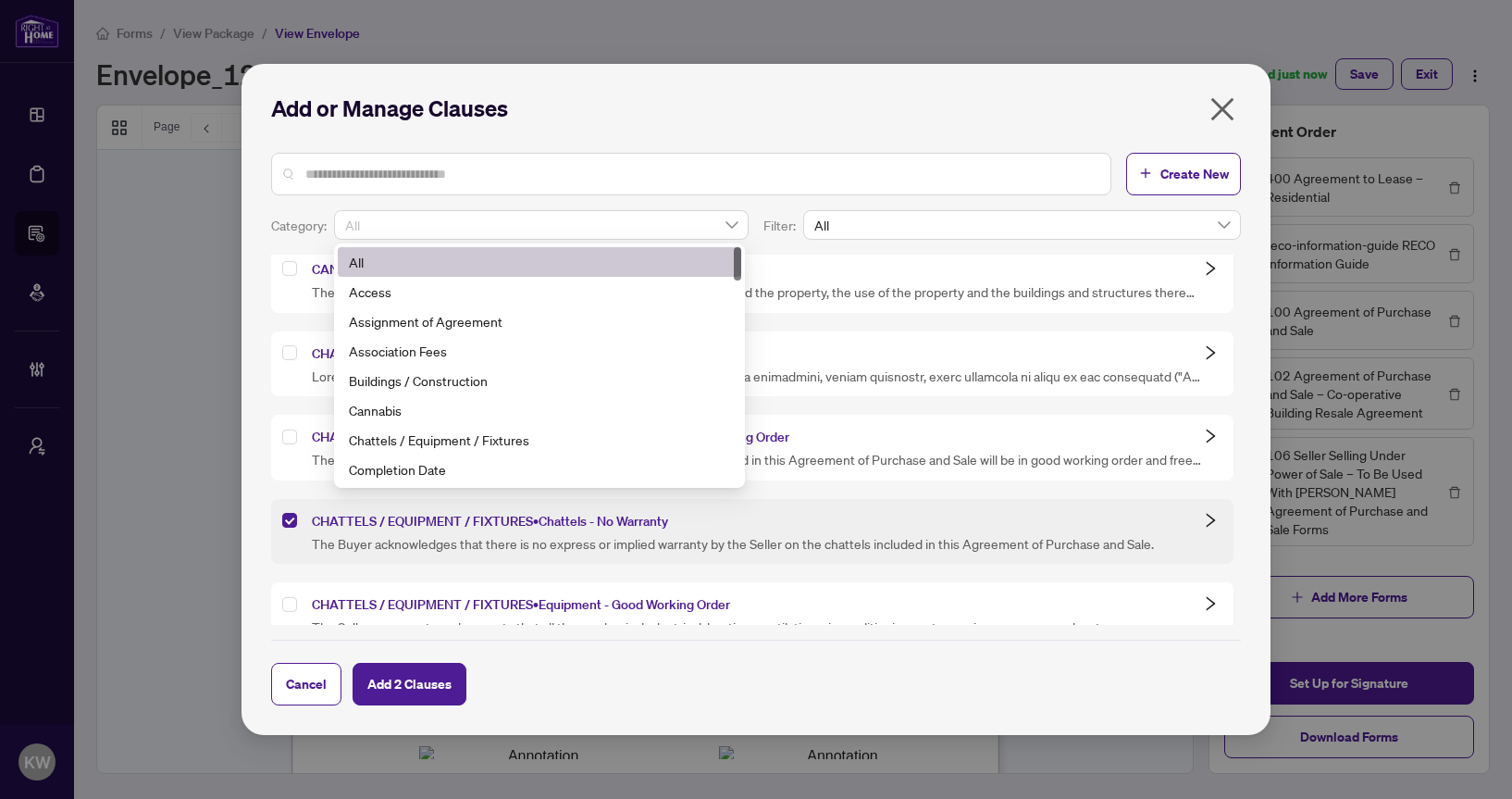
click at [455, 219] on span "All" at bounding box center [542, 224] width 392 height 28
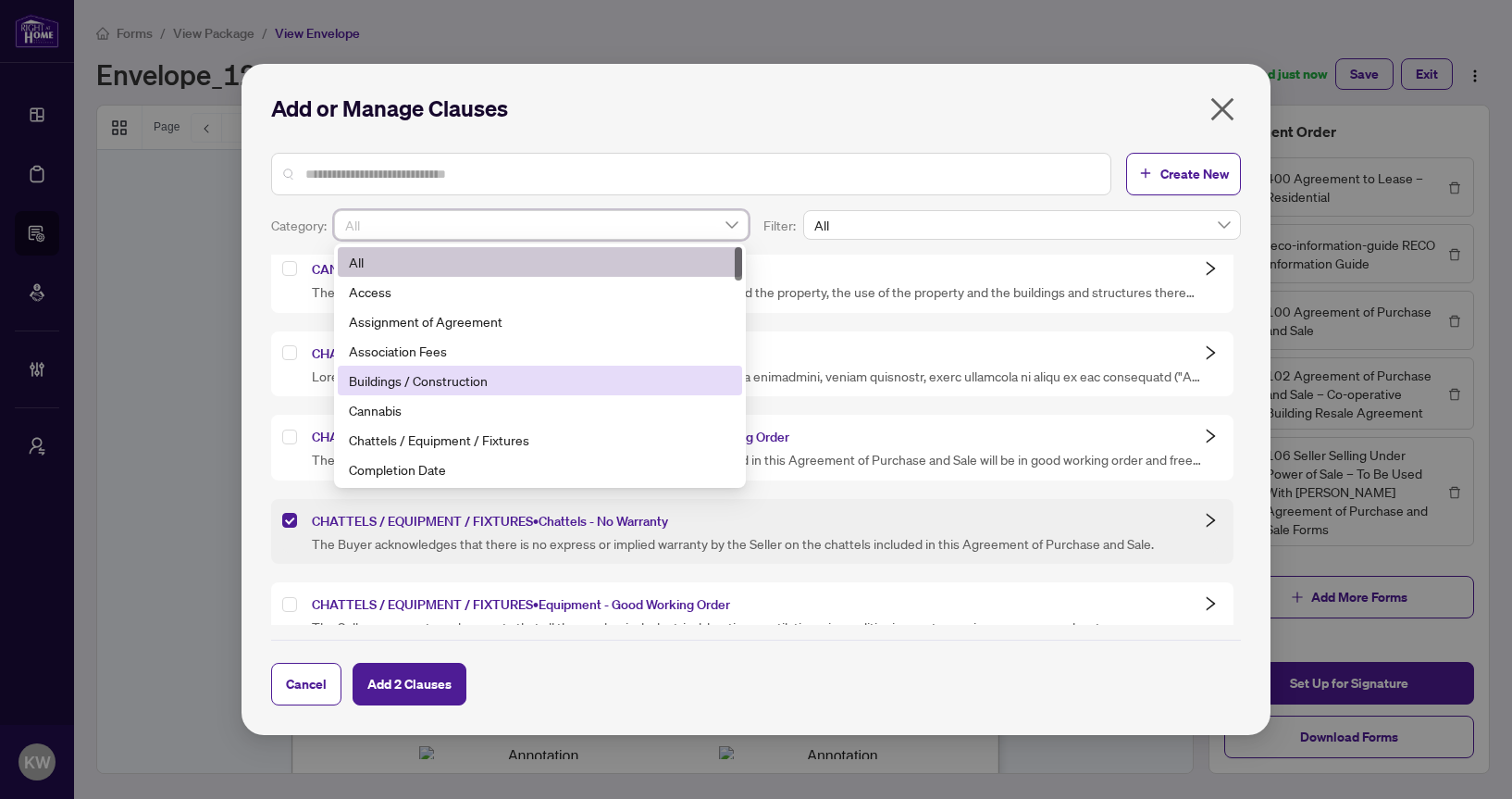
click at [442, 390] on div "Buildings / Construction" at bounding box center [540, 381] width 404 height 30
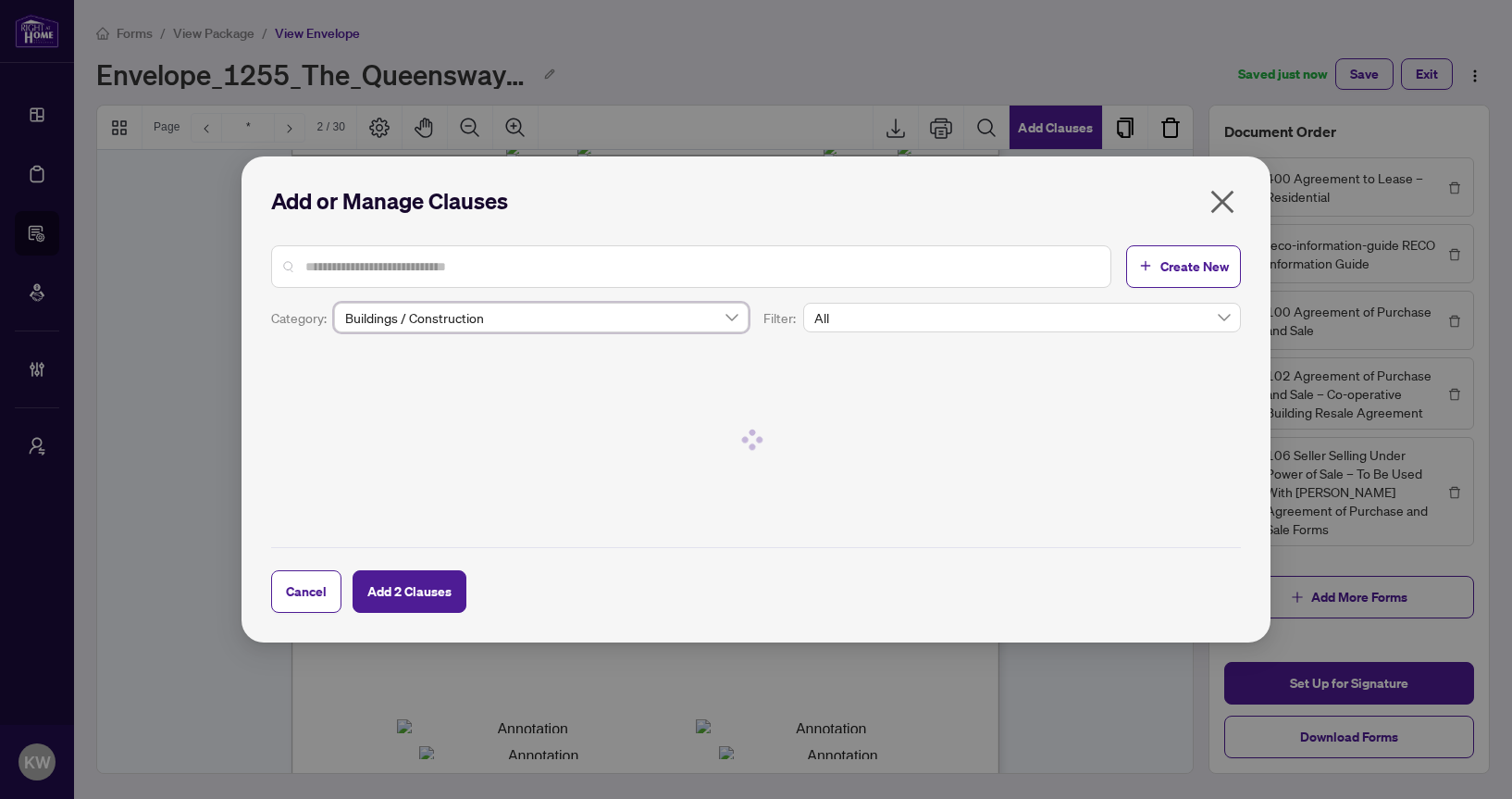
scroll to position [0, 0]
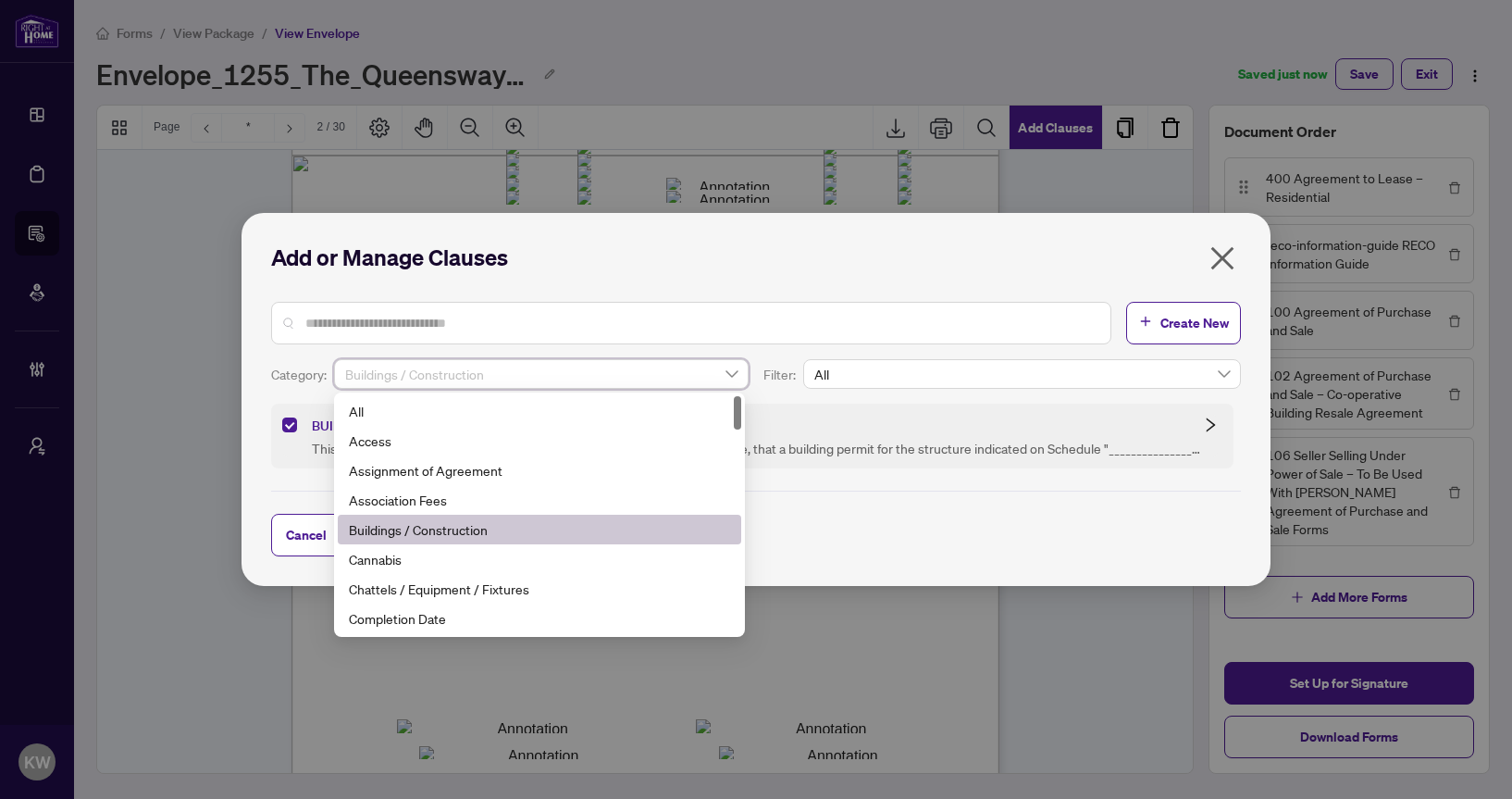
click at [463, 368] on span "Buildings / Construction" at bounding box center [542, 374] width 392 height 28
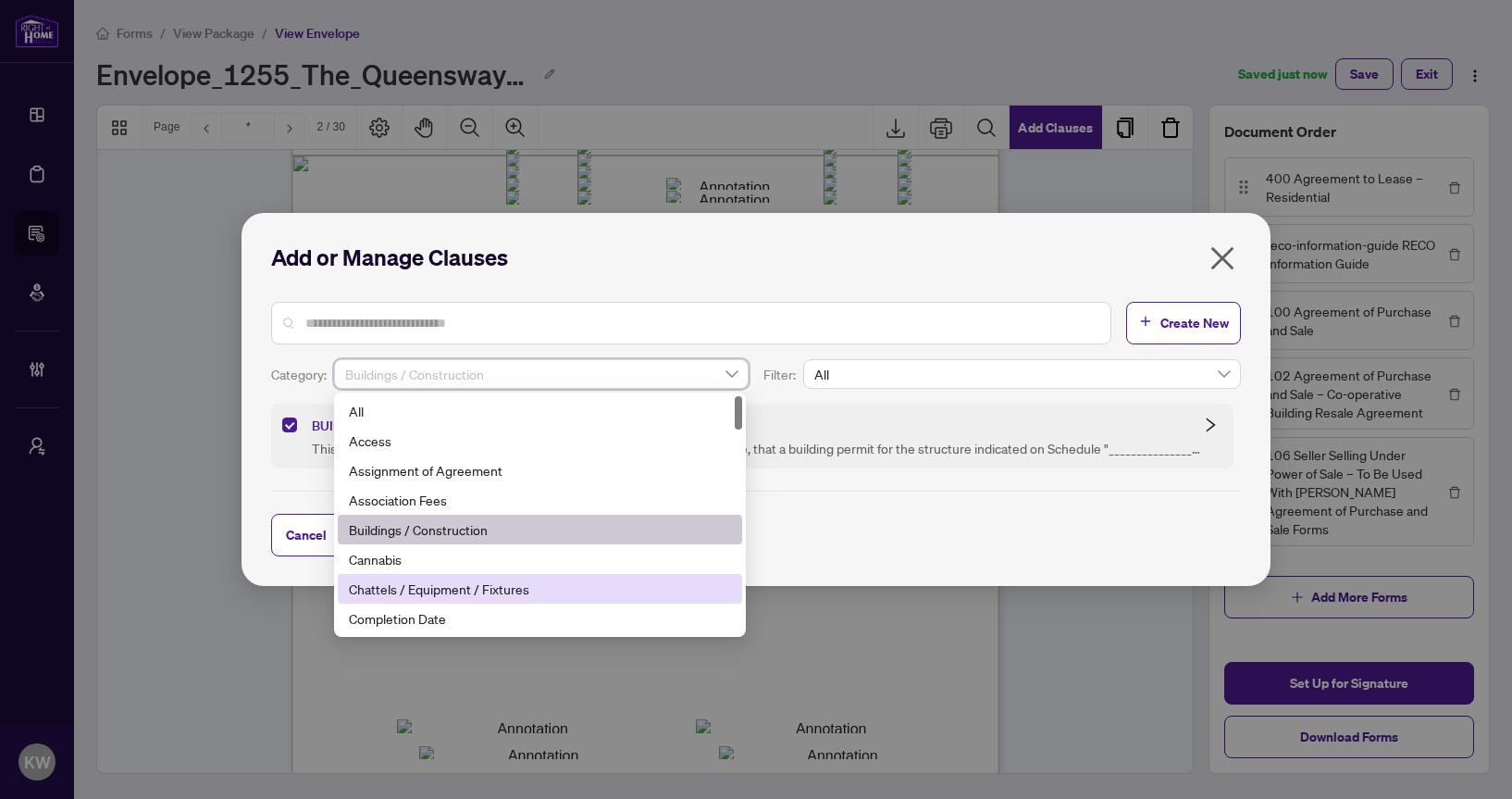
click at [456, 582] on div "Chattels / Equipment / Fixtures" at bounding box center [539, 588] width 381 height 20
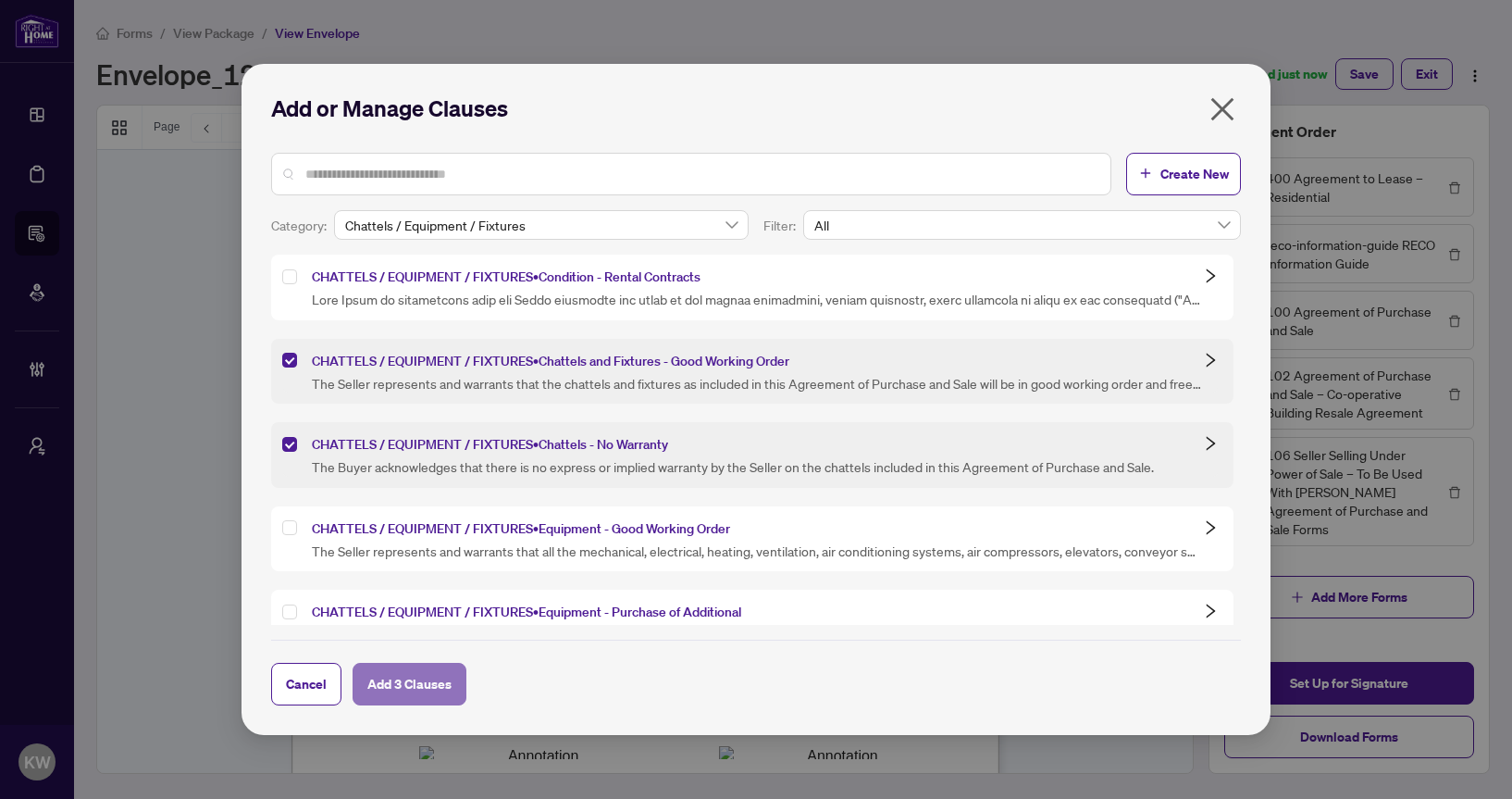
click at [440, 665] on button "Add 3 Clauses" at bounding box center [409, 684] width 114 height 43
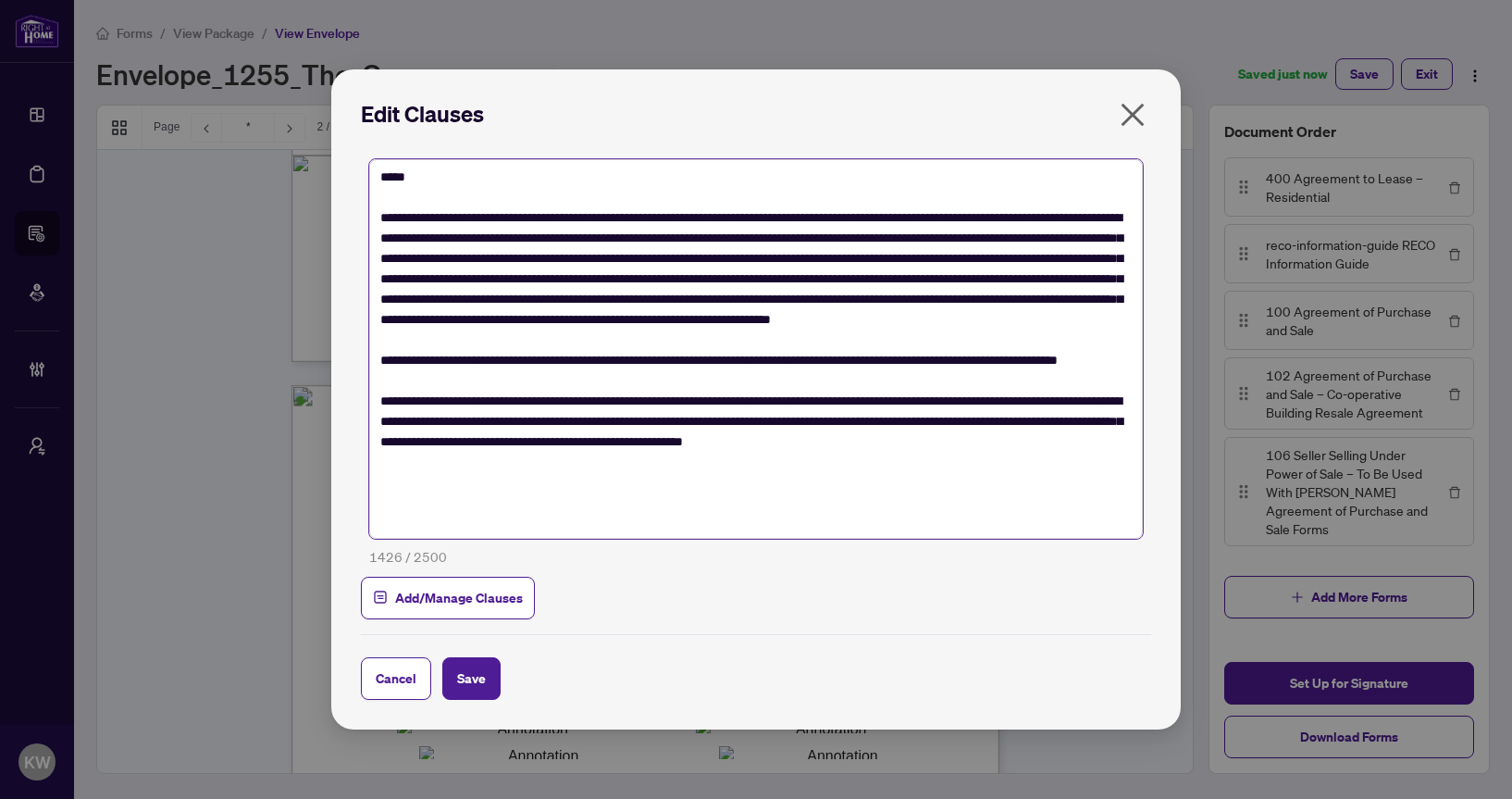
scroll to position [2, 0]
click at [472, 531] on textarea at bounding box center [755, 349] width 773 height 380
type textarea "**********"
click at [478, 580] on button "Add/Manage Clauses" at bounding box center [447, 598] width 174 height 43
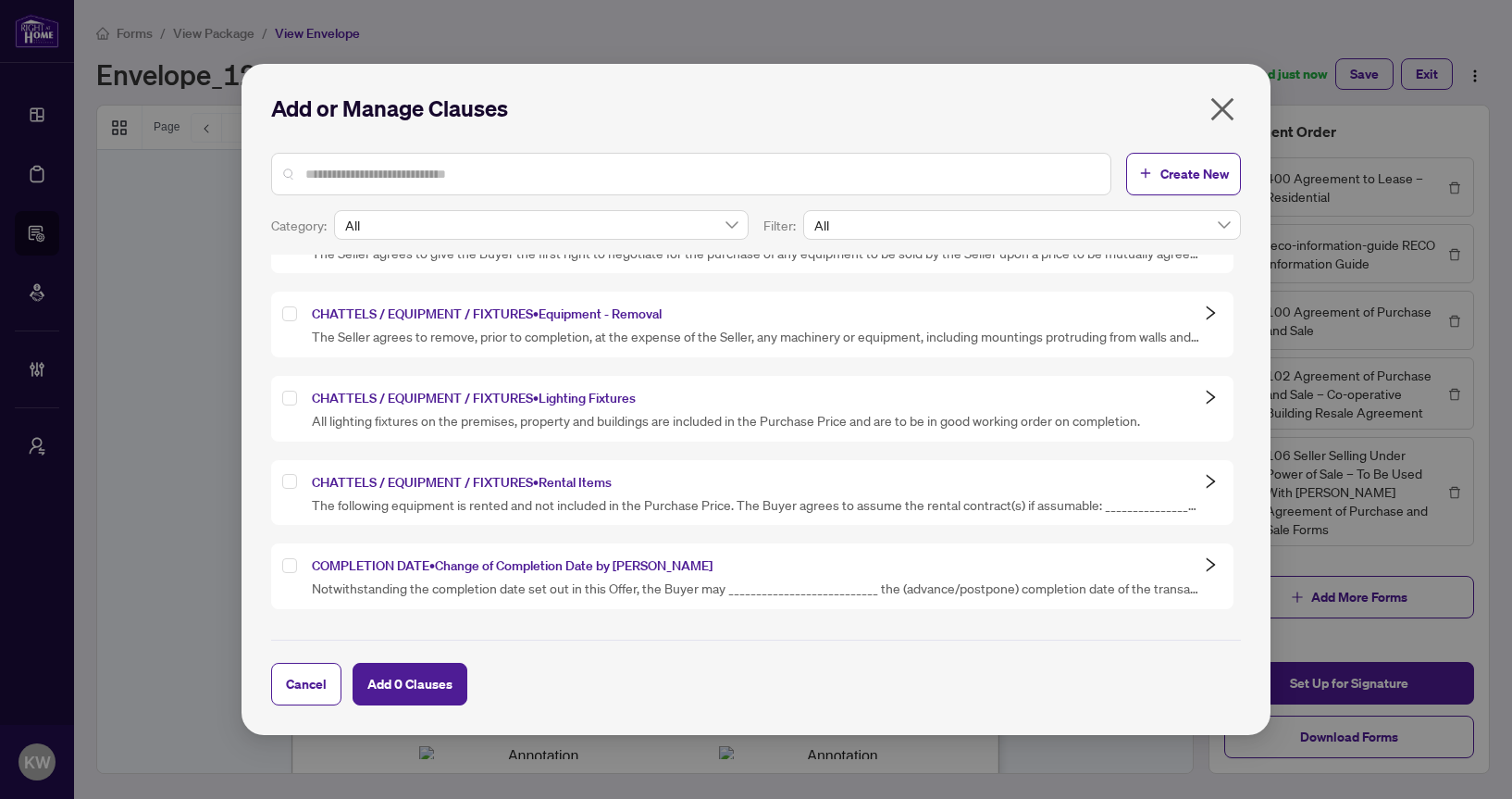
scroll to position [1731, 0]
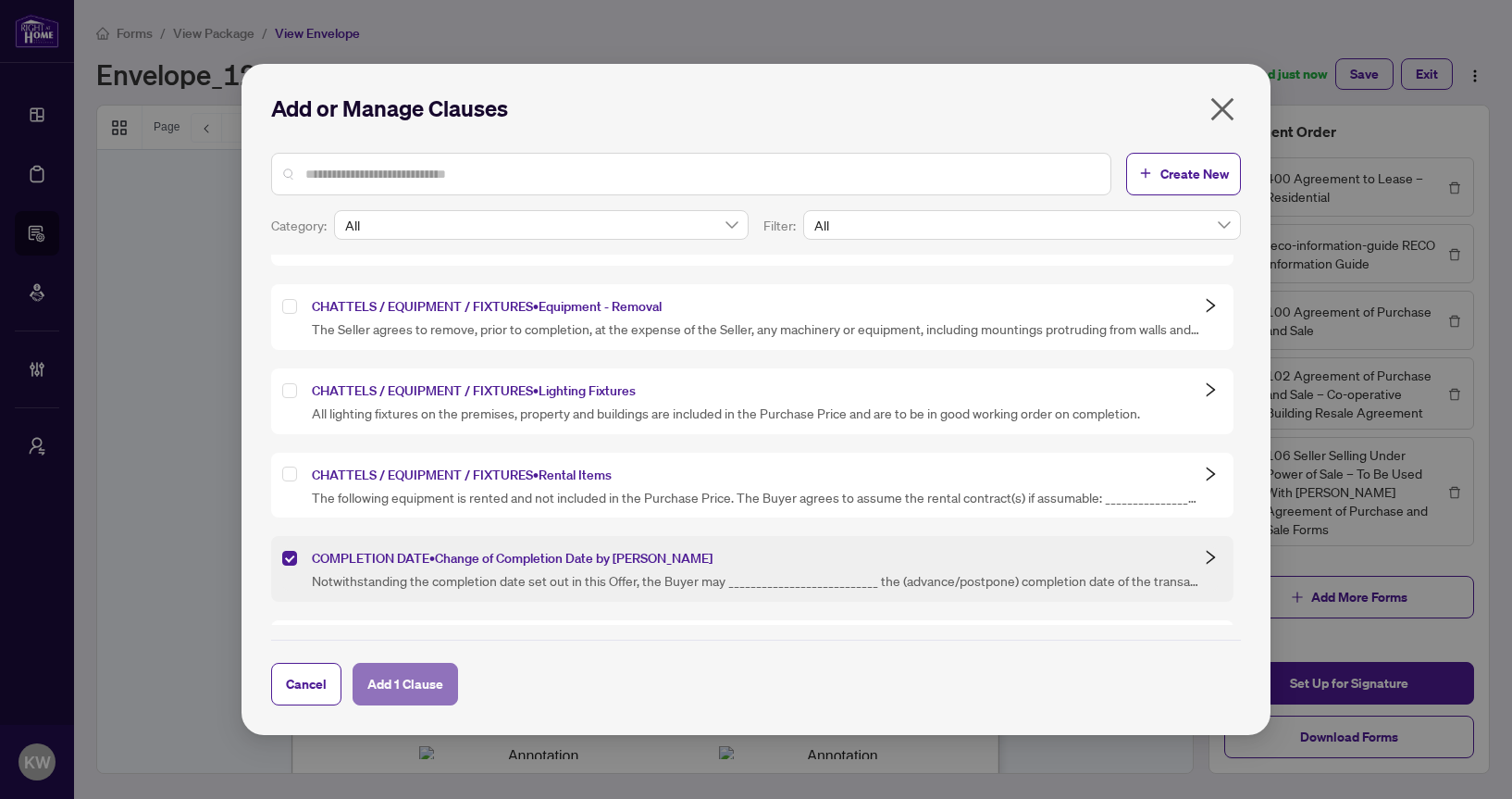
click at [427, 679] on span "Add 1 Clause" at bounding box center [405, 683] width 76 height 30
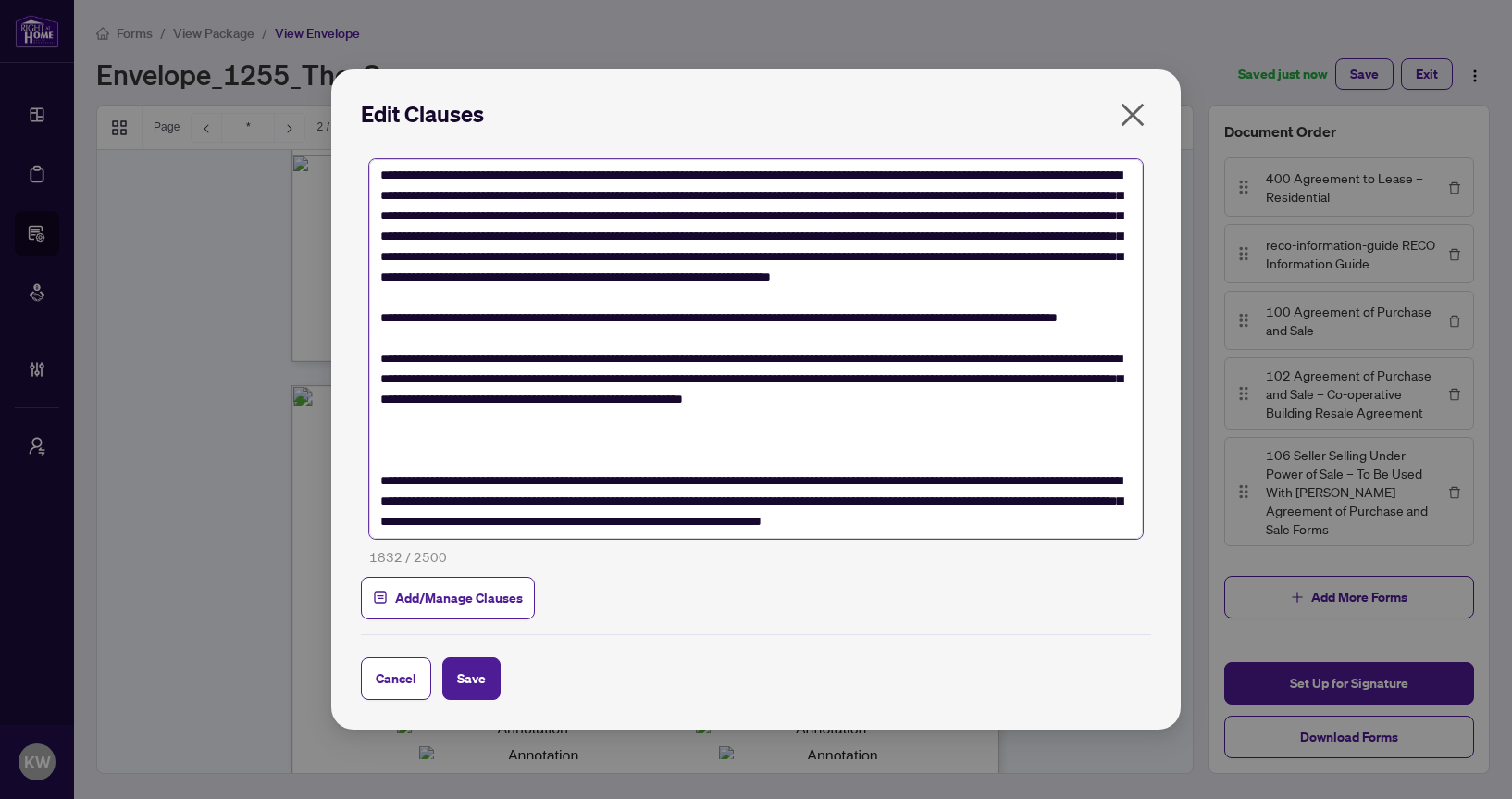
scroll to position [0, 0]
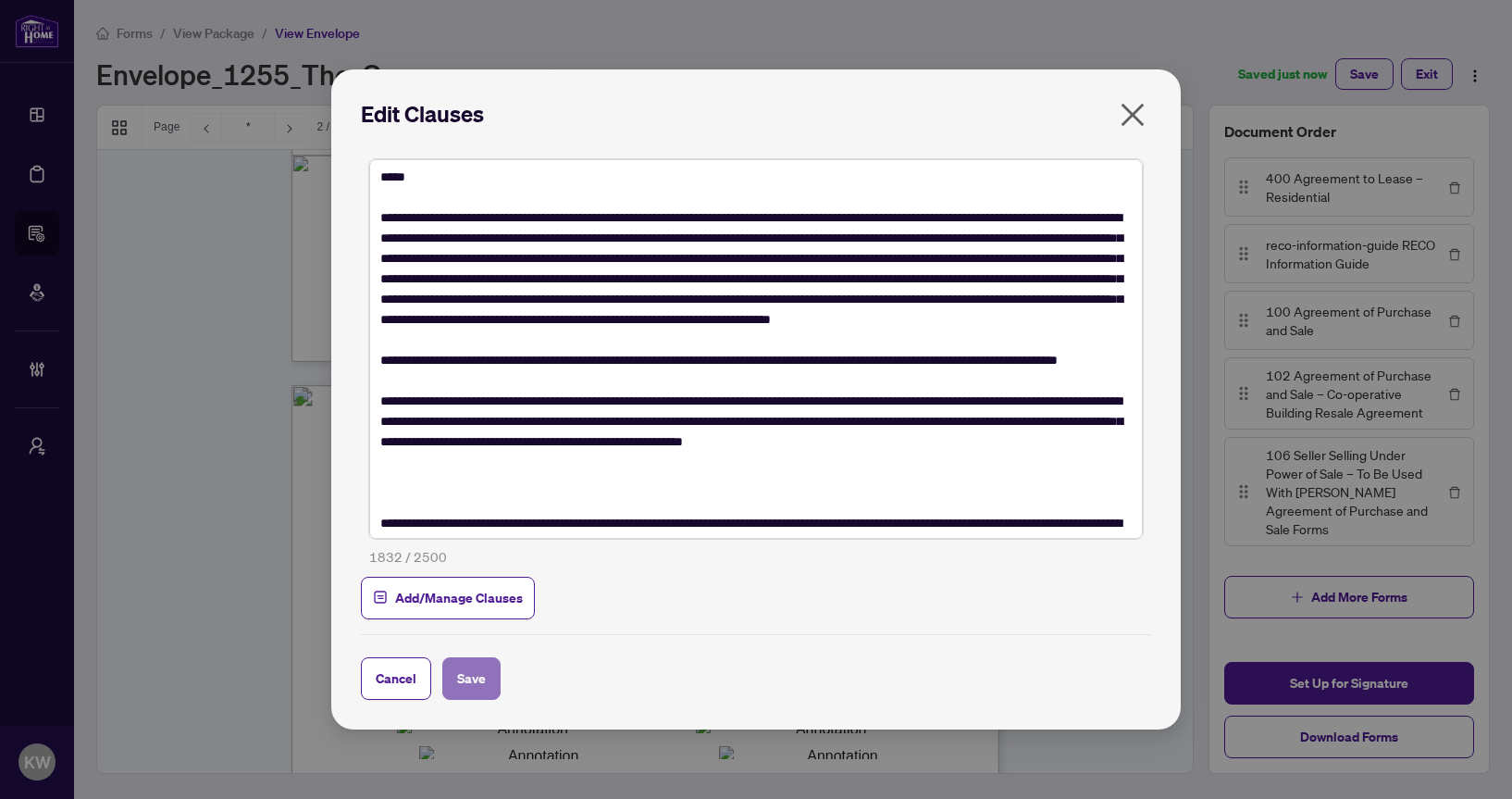
click at [466, 681] on span "Save" at bounding box center [472, 679] width 29 height 30
type textarea "**********"
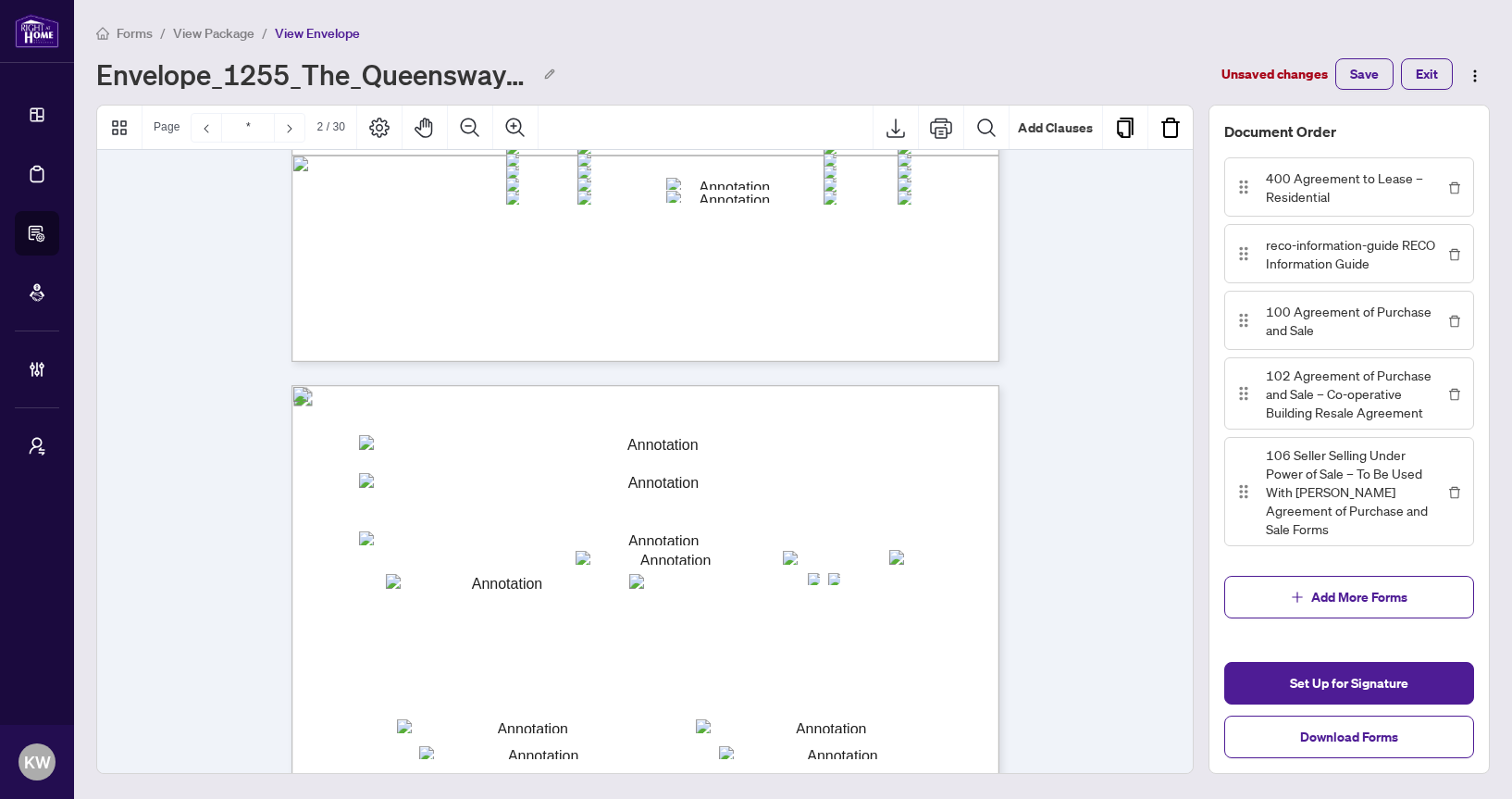
click at [615, 492] on textarea "**********" at bounding box center [656, 496] width 594 height 47
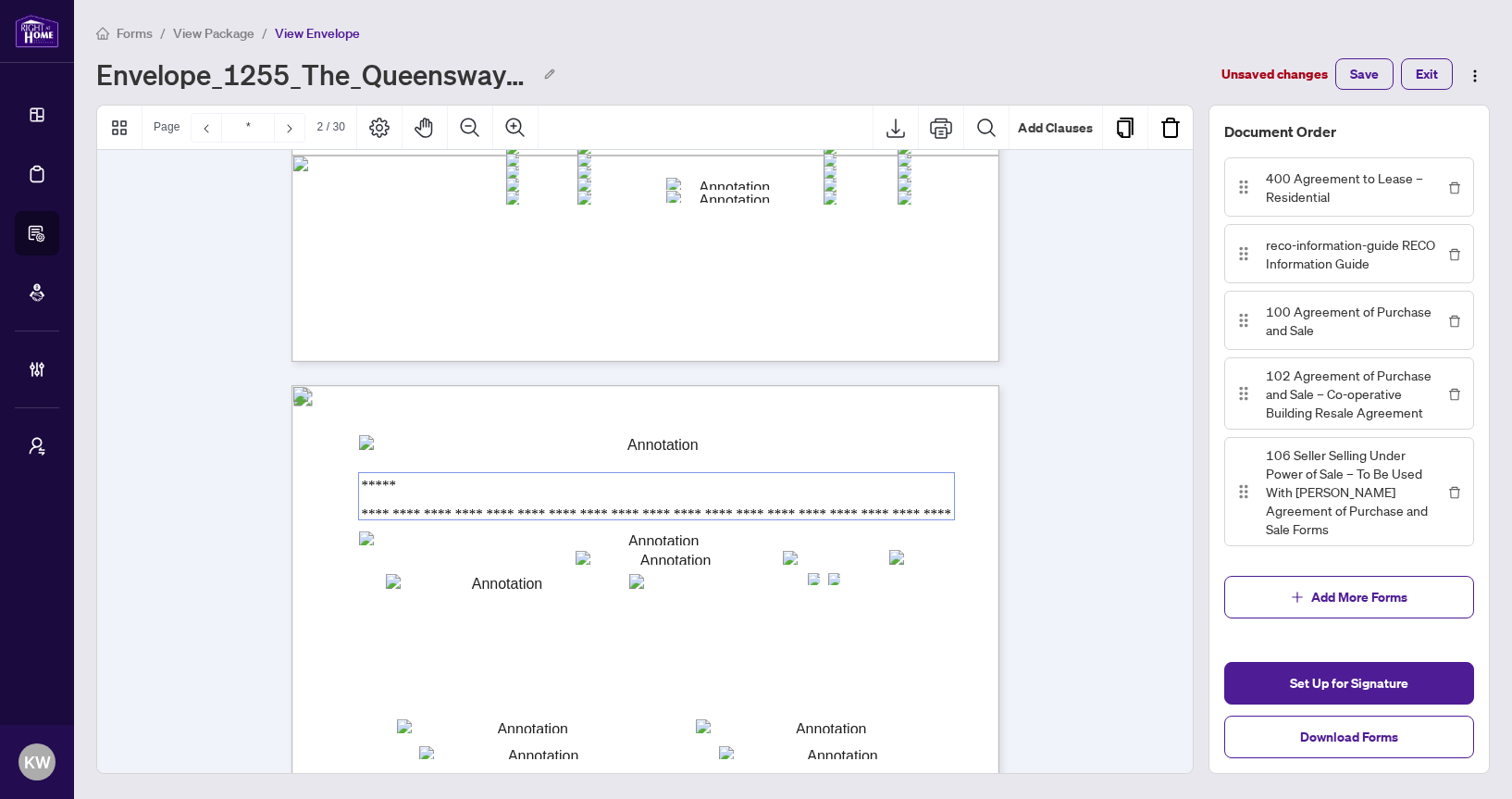
scroll to position [766, 0]
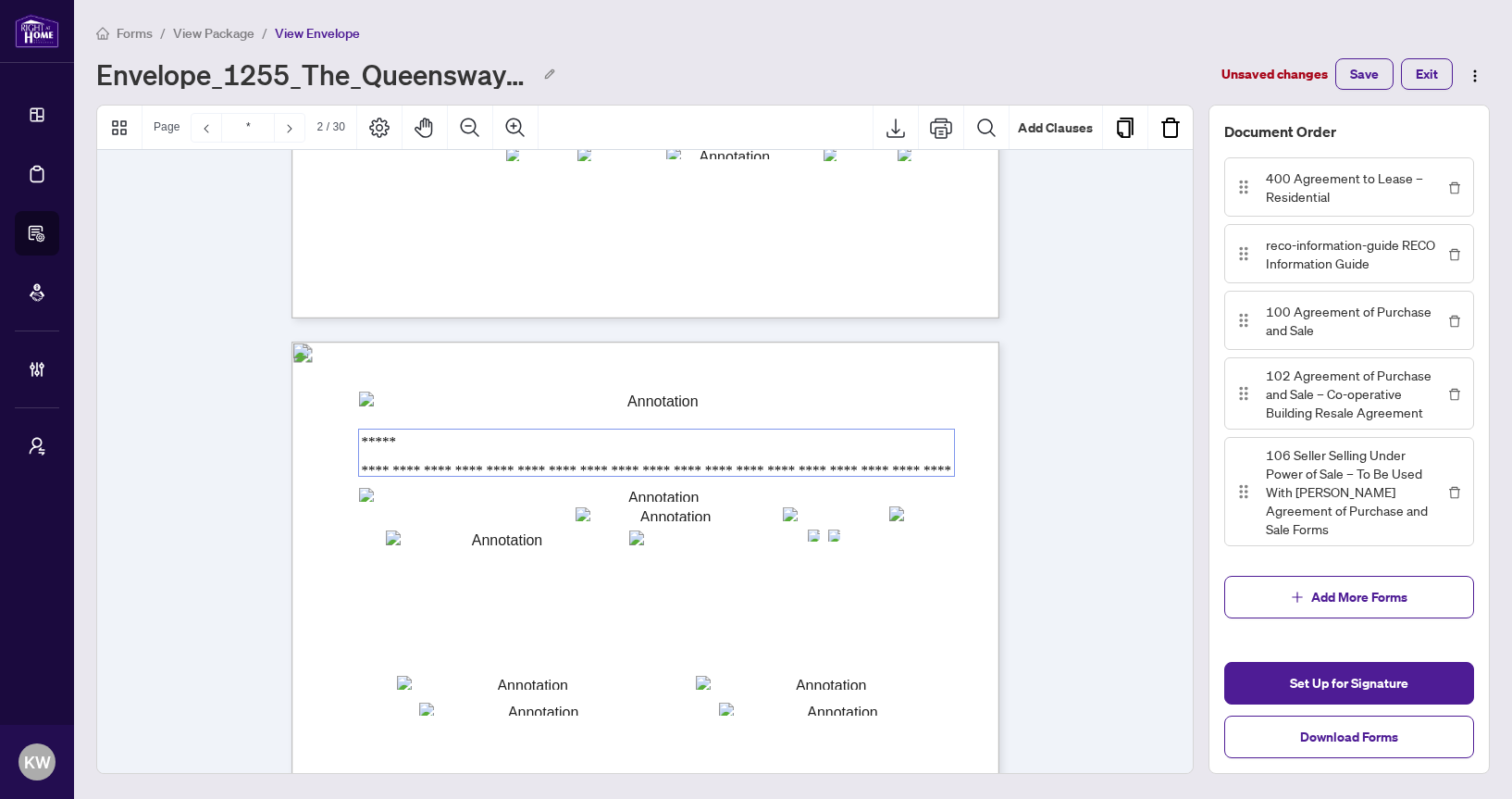
click at [565, 474] on textarea "**********" at bounding box center [656, 452] width 595 height 47
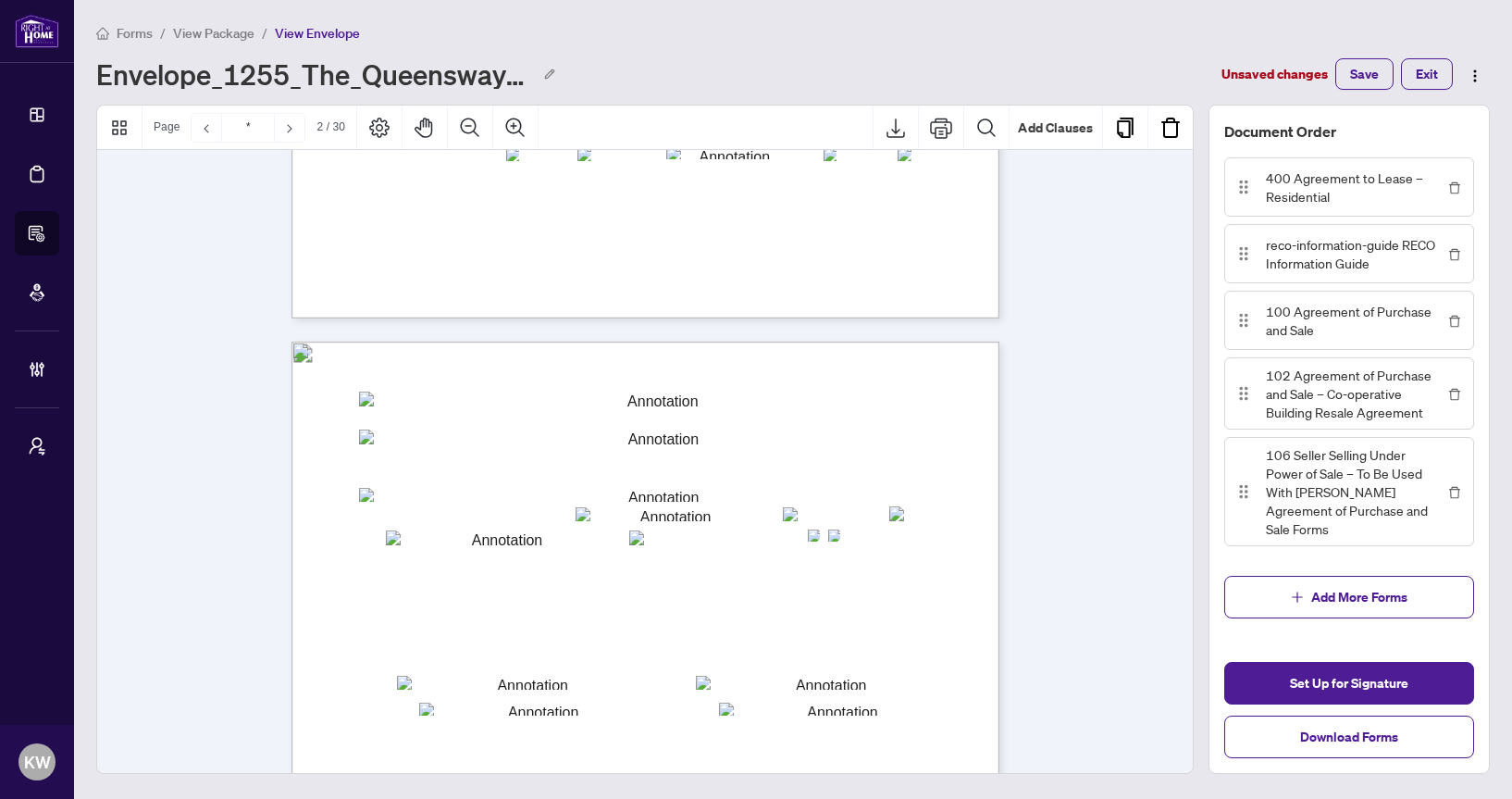
click at [870, 437] on textarea "**********" at bounding box center [656, 452] width 594 height 47
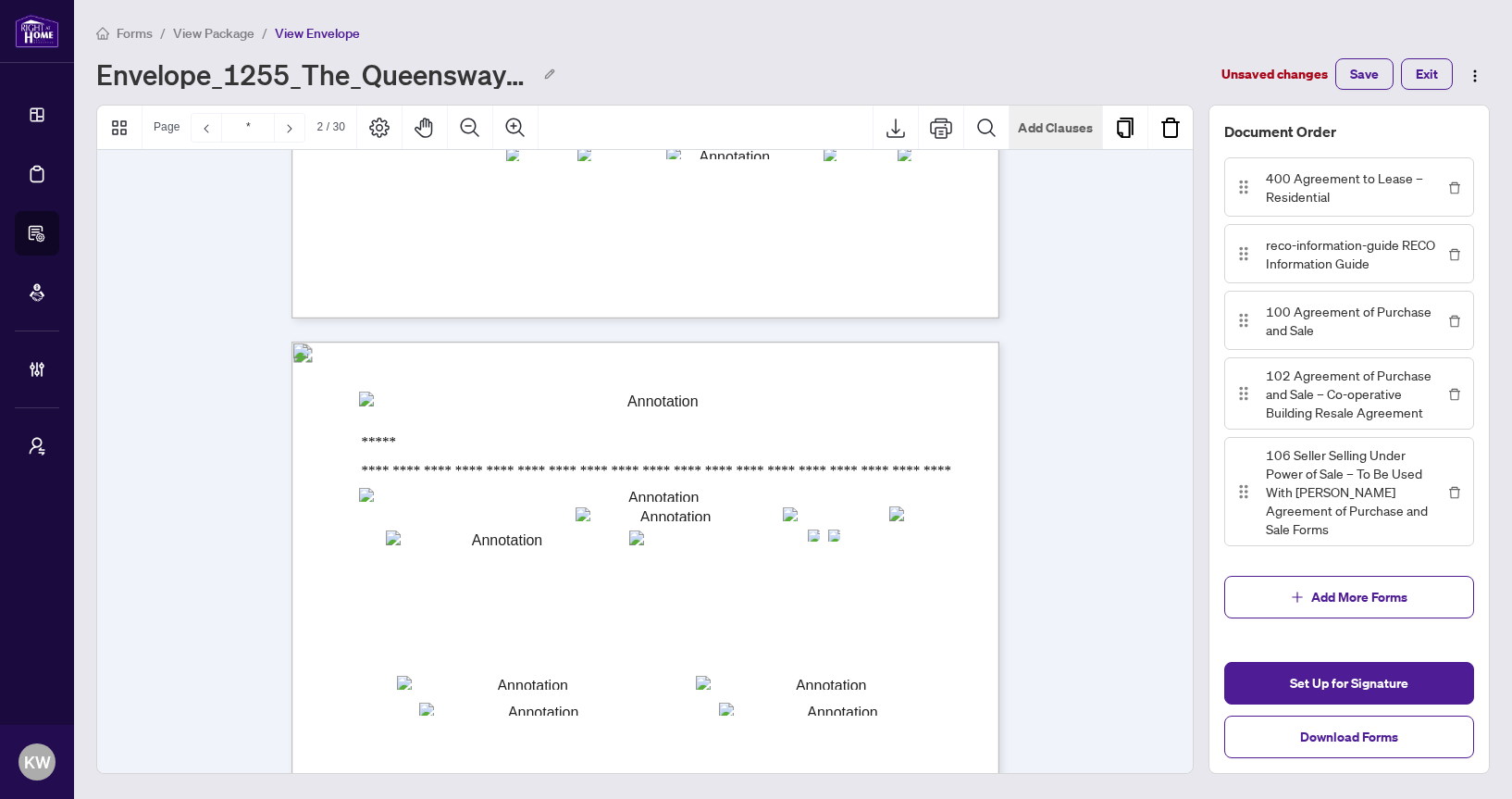
click at [1059, 129] on button "Add Clauses" at bounding box center [1055, 128] width 92 height 45
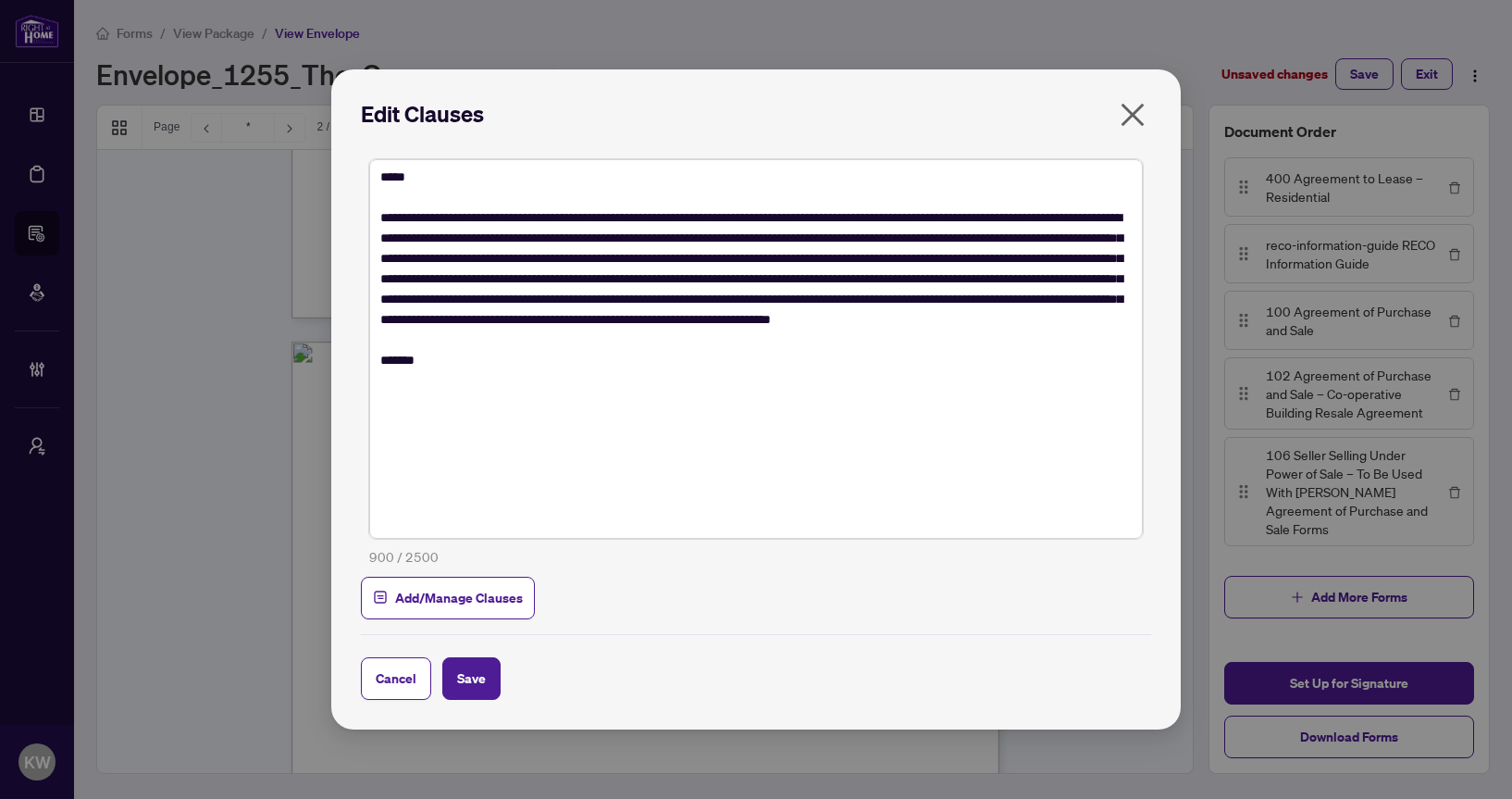
click at [1138, 120] on icon "close" at bounding box center [1134, 116] width 23 height 23
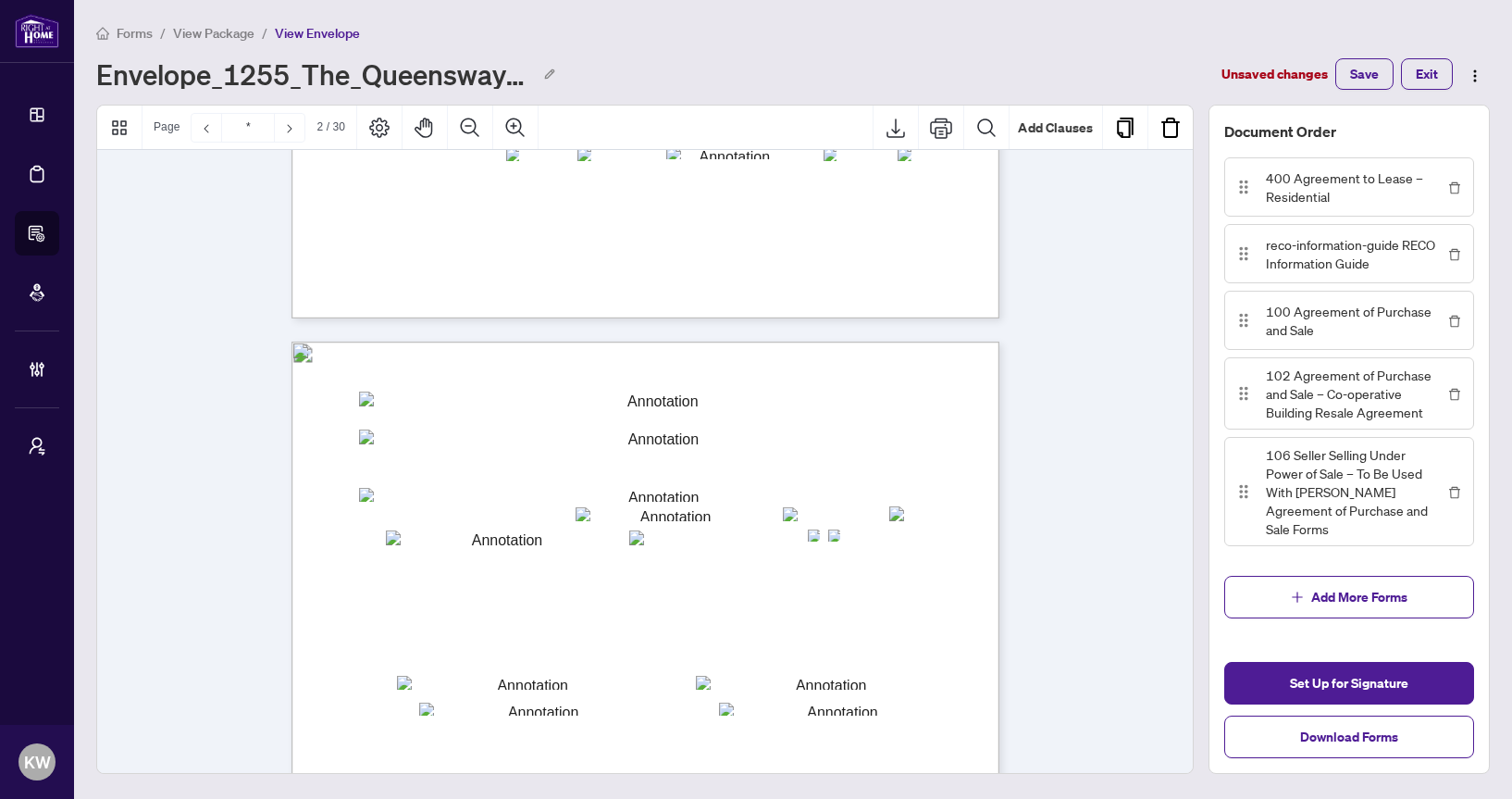
click at [553, 478] on span "The schedules attached hereto shall form an integral part of this Agreement to …" at bounding box center [615, 481] width 398 height 10
click at [553, 465] on textarea "**********" at bounding box center [656, 452] width 594 height 47
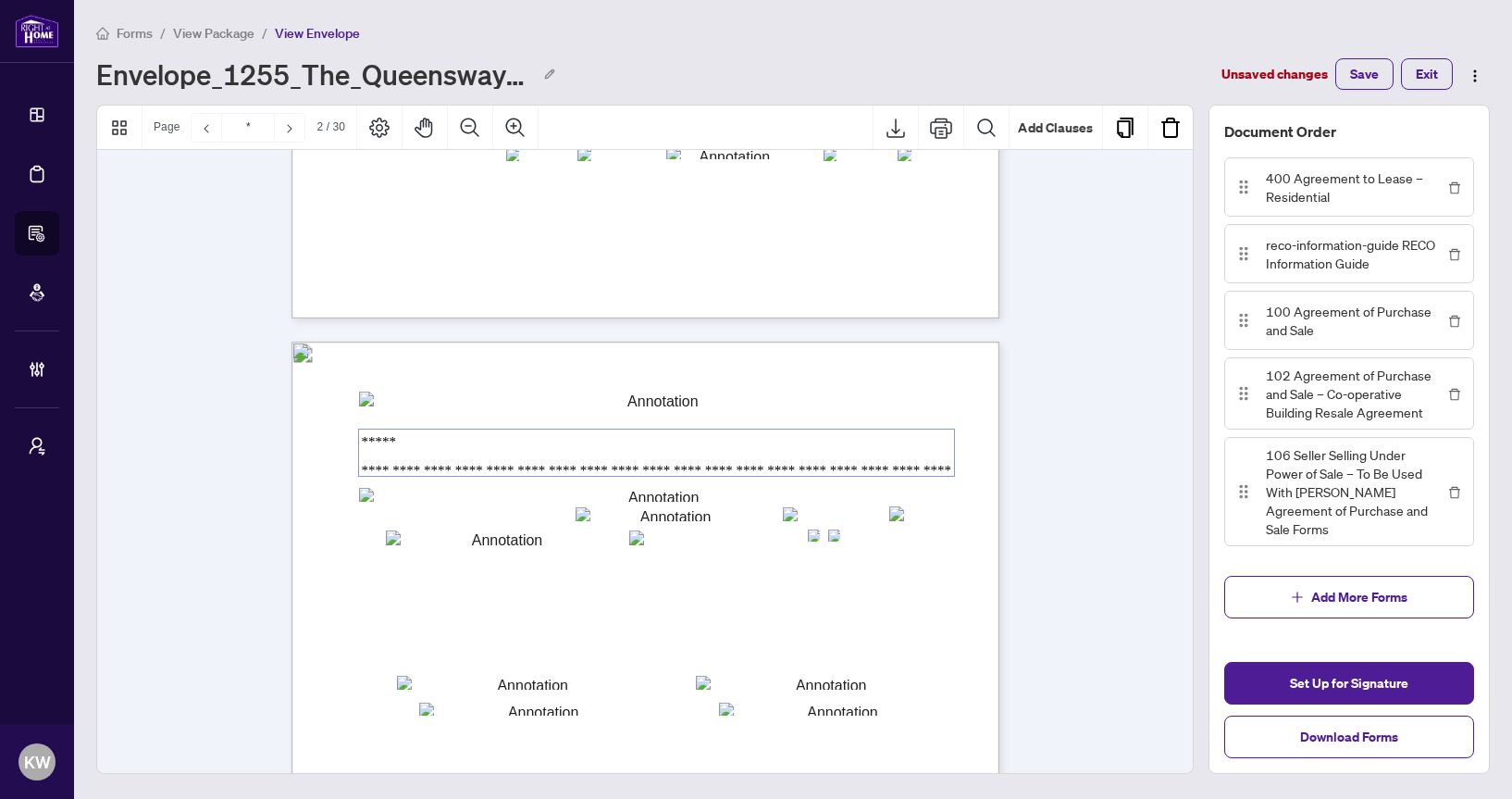
click at [472, 465] on textarea "**********" at bounding box center [656, 452] width 595 height 47
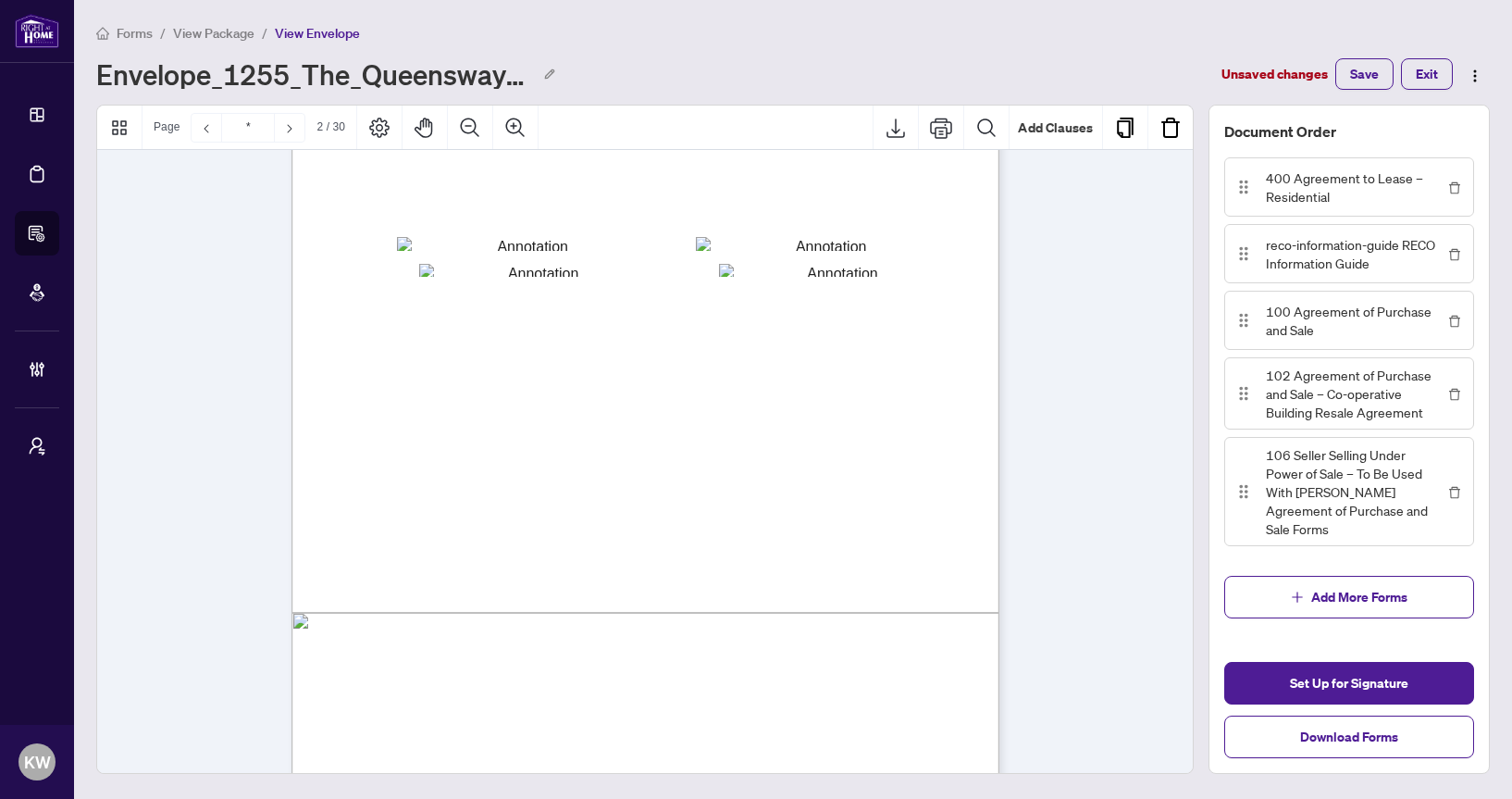
scroll to position [870, 0]
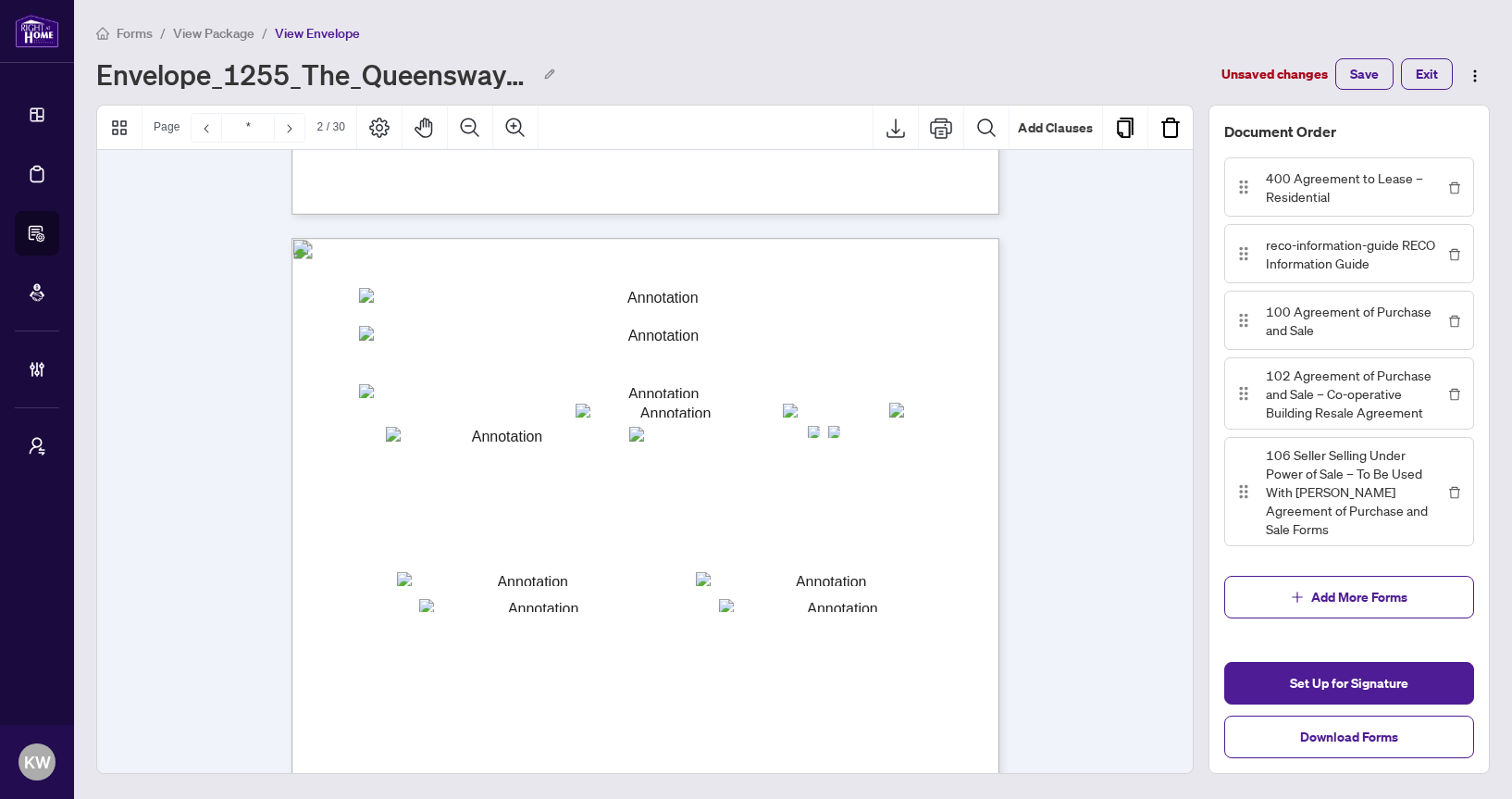
click at [1267, 667] on button "Set Up for Signature" at bounding box center [1348, 683] width 249 height 43
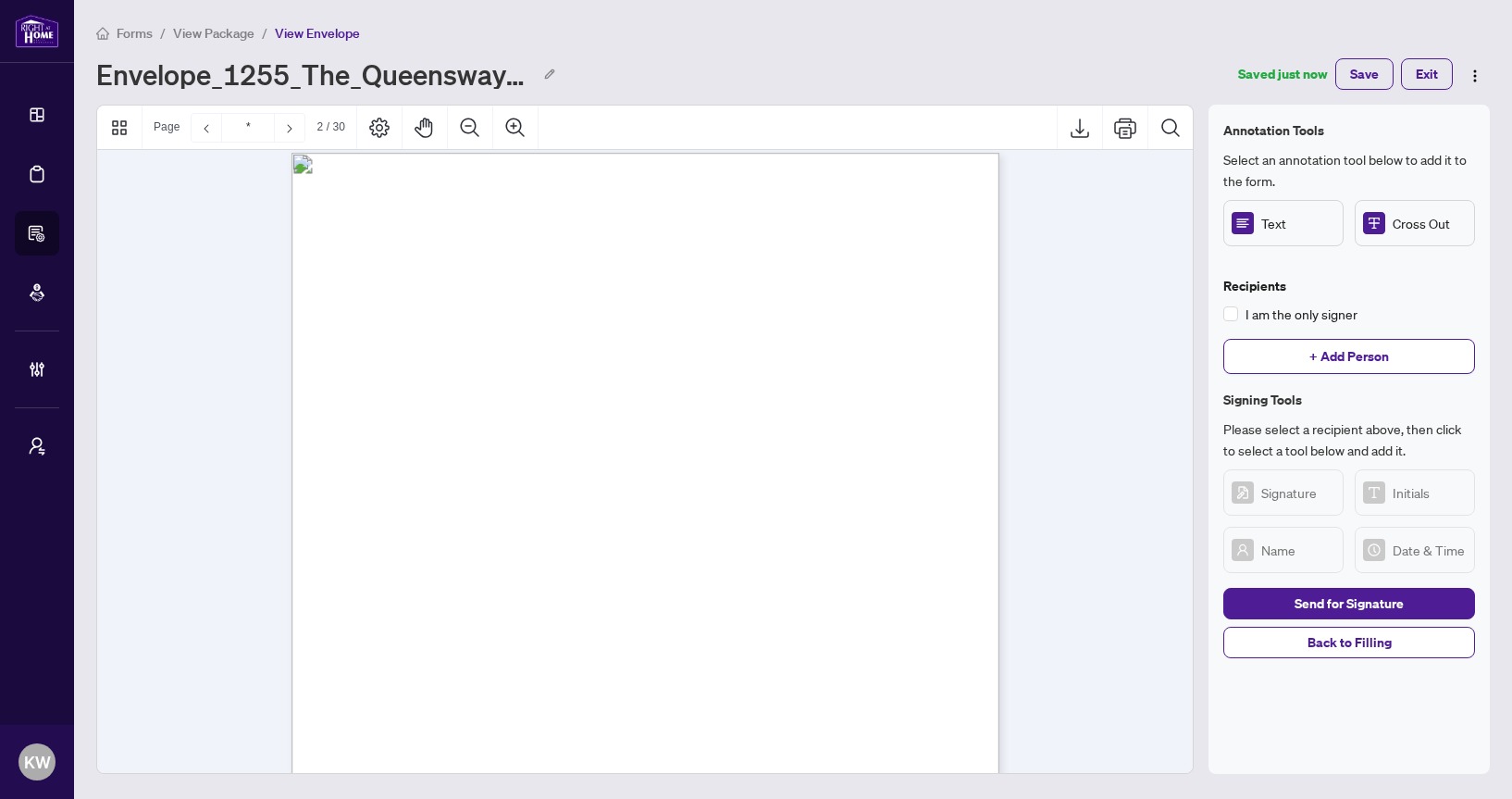
scroll to position [967, 0]
click at [1352, 358] on span "+ Add Person" at bounding box center [1349, 356] width 80 height 30
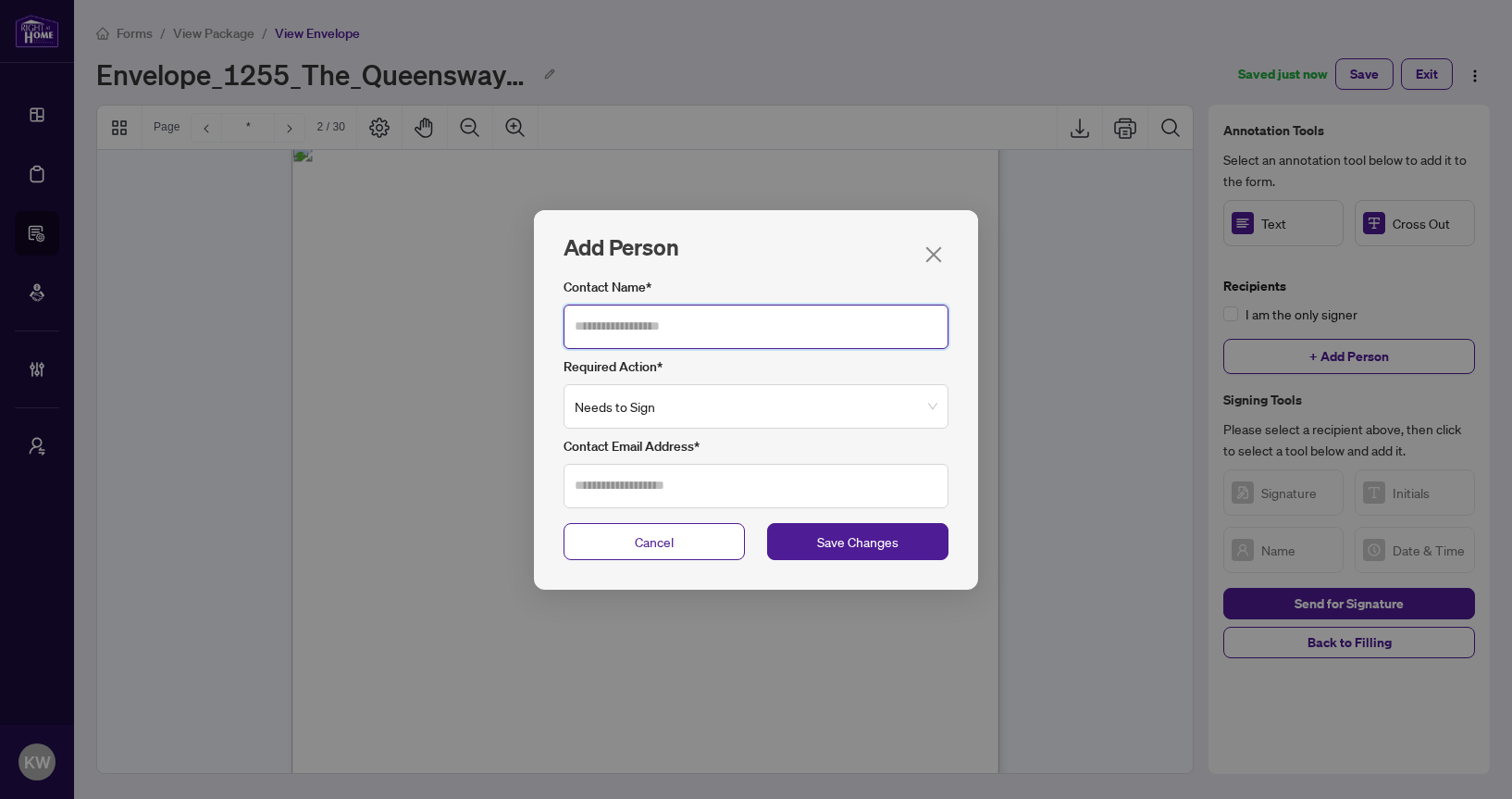
click at [761, 324] on input "Contact Name*" at bounding box center [756, 327] width 385 height 45
type input "******"
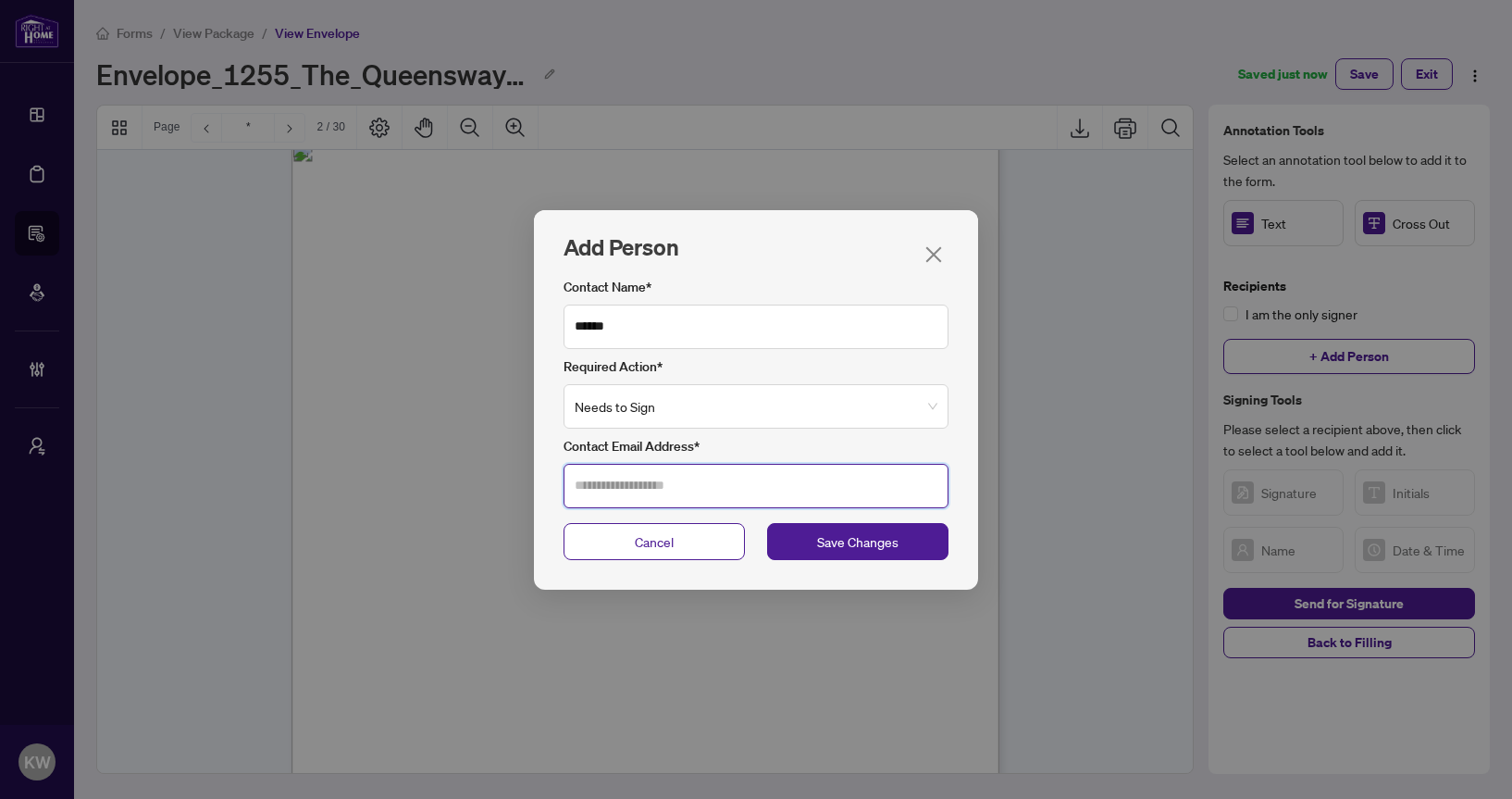
click at [725, 478] on input "Contact Email Address*" at bounding box center [756, 486] width 385 height 45
type input "**********"
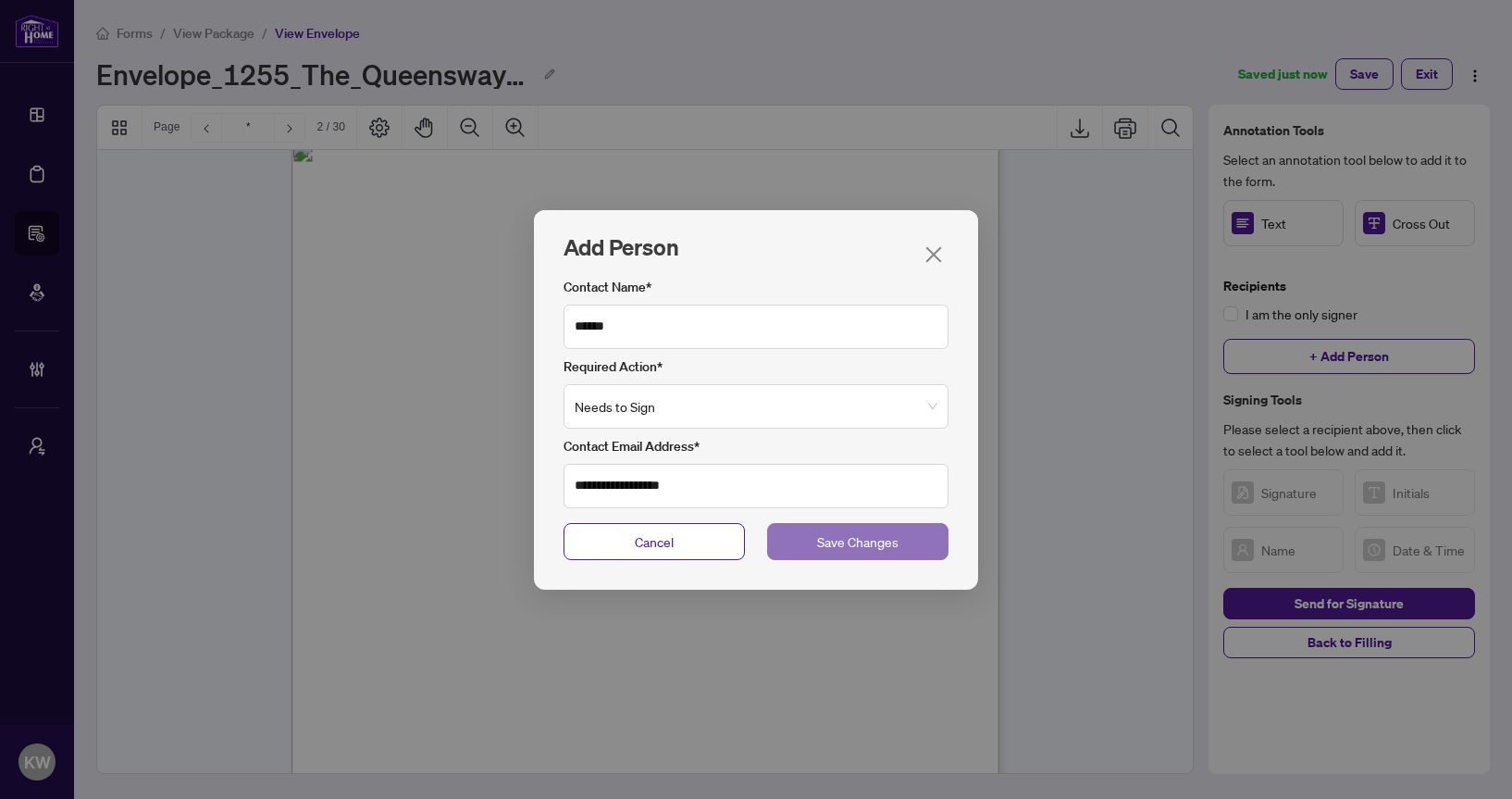
click at [905, 549] on button "Save Changes" at bounding box center [857, 542] width 181 height 37
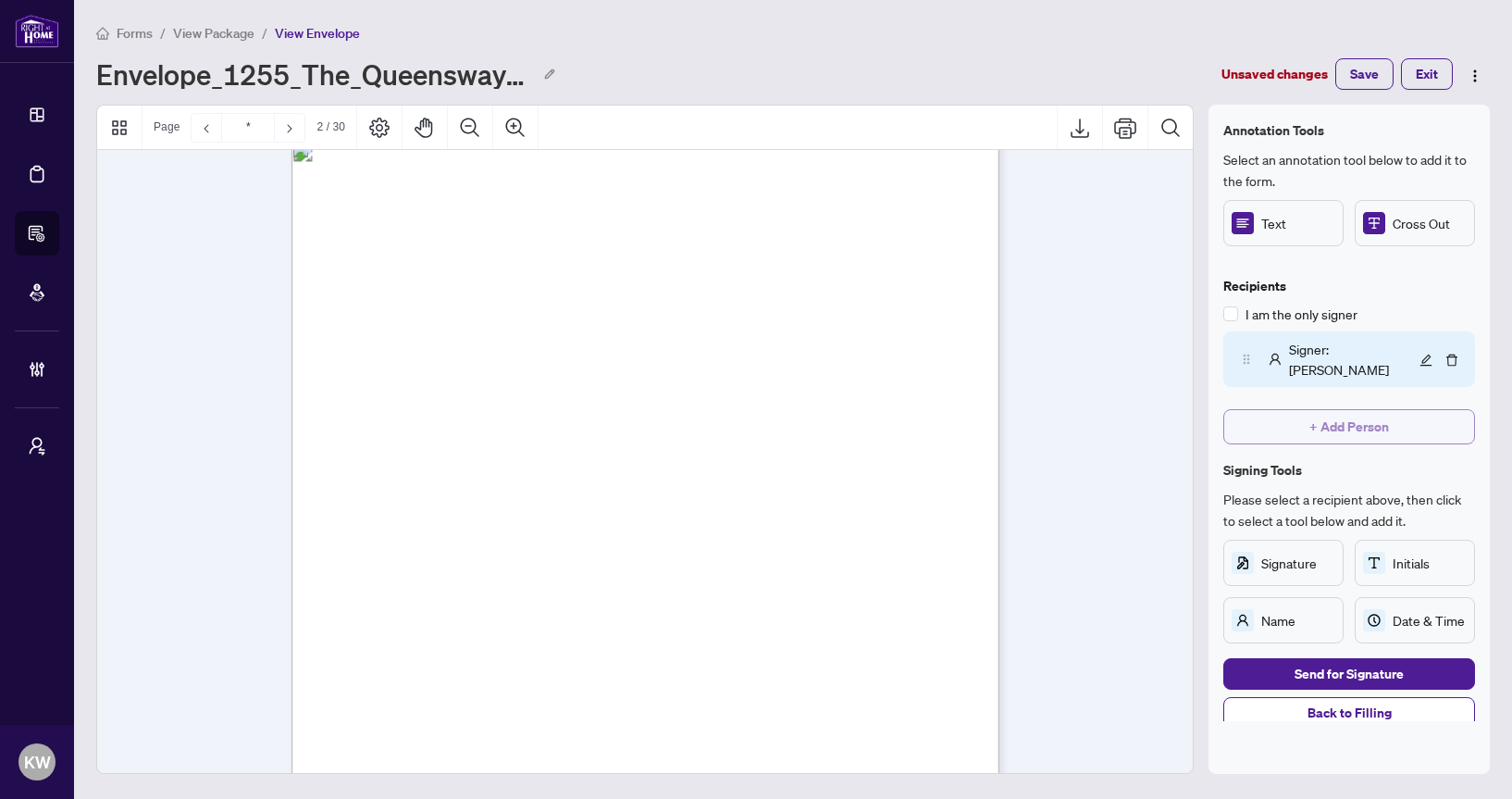
click at [1283, 417] on button "+ Add Person" at bounding box center [1348, 426] width 251 height 35
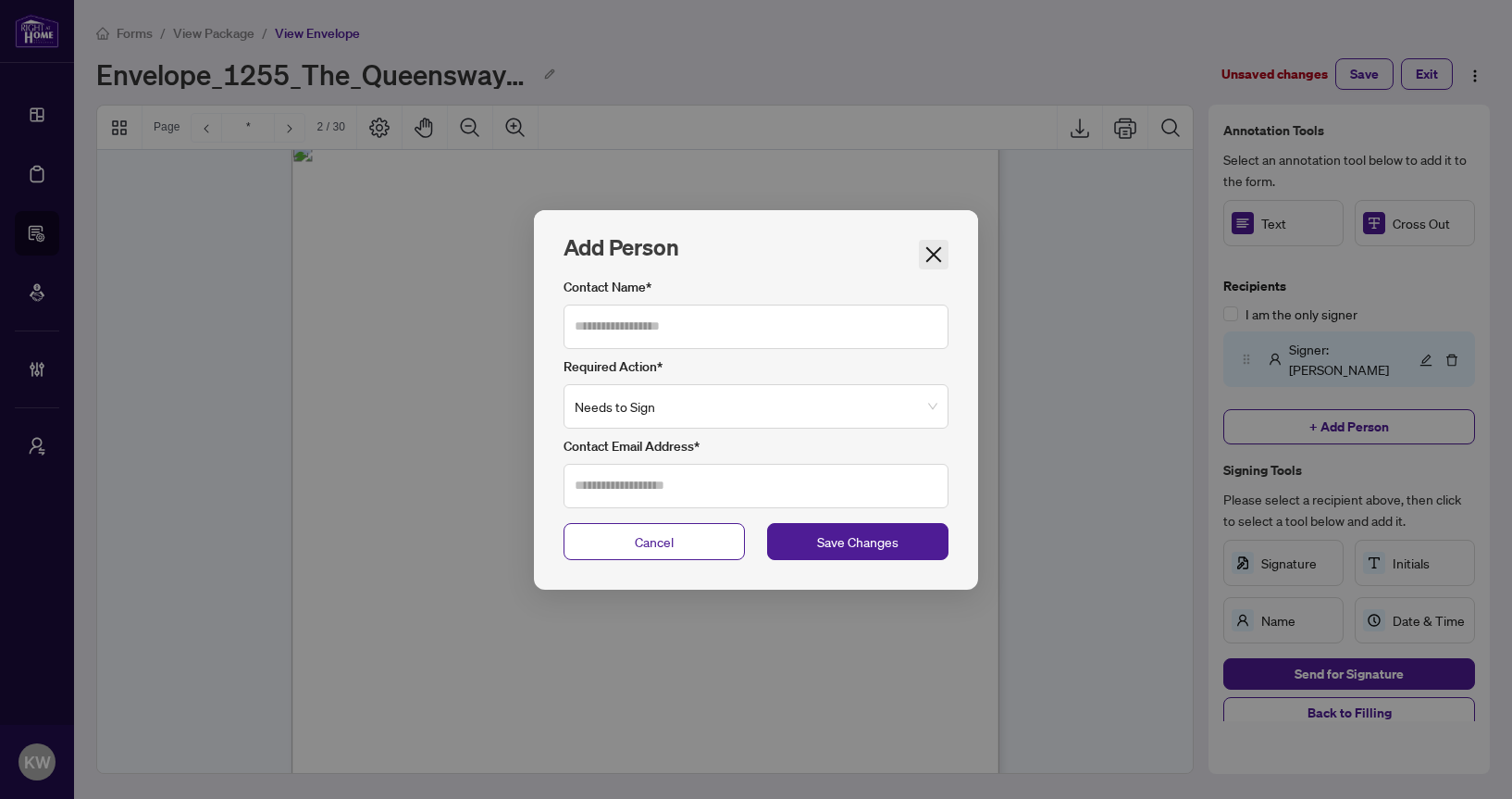
click at [946, 252] on span "Close" at bounding box center [934, 254] width 30 height 20
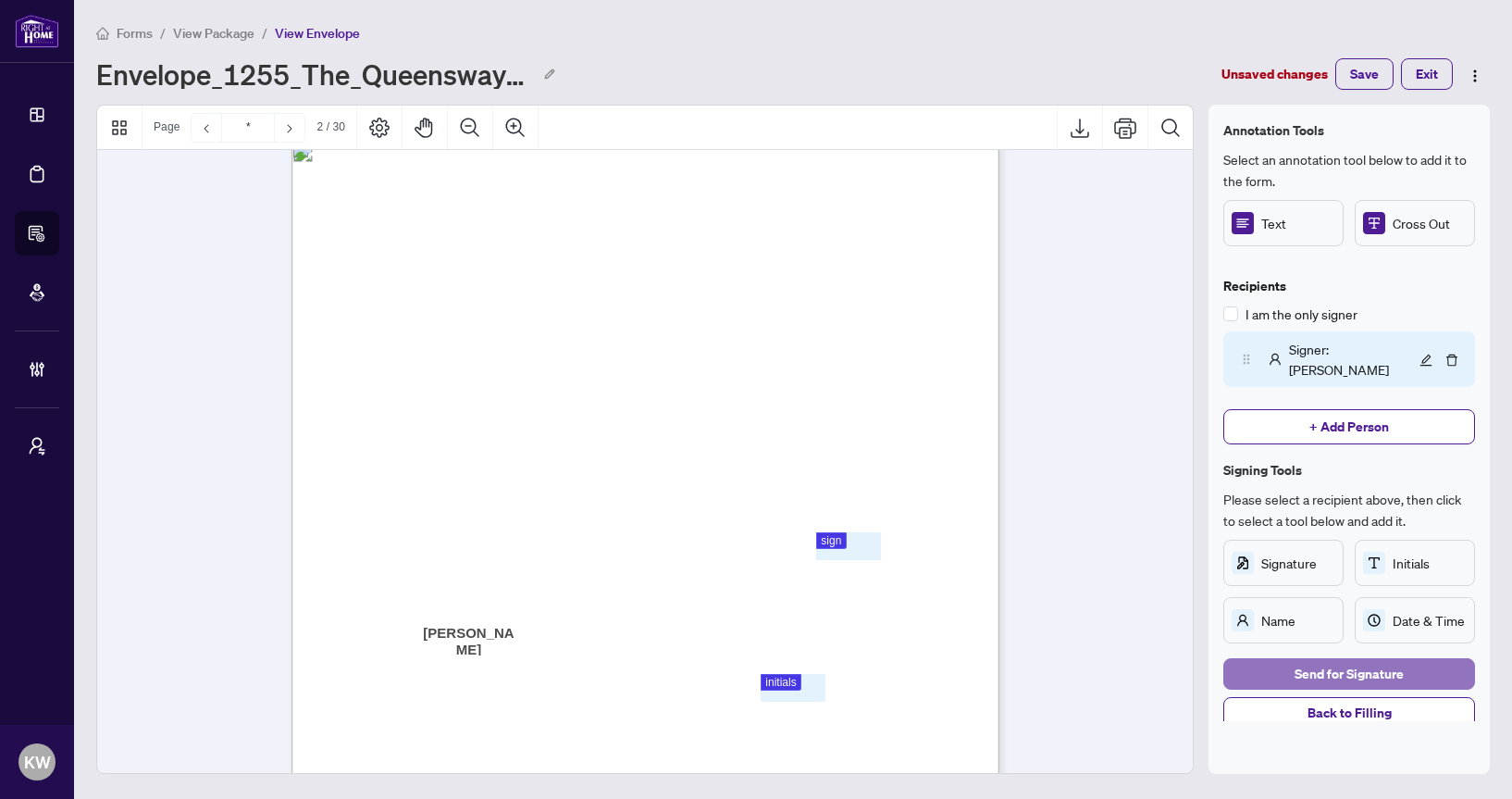
click at [1279, 658] on button "Send for Signature" at bounding box center [1348, 674] width 251 height 31
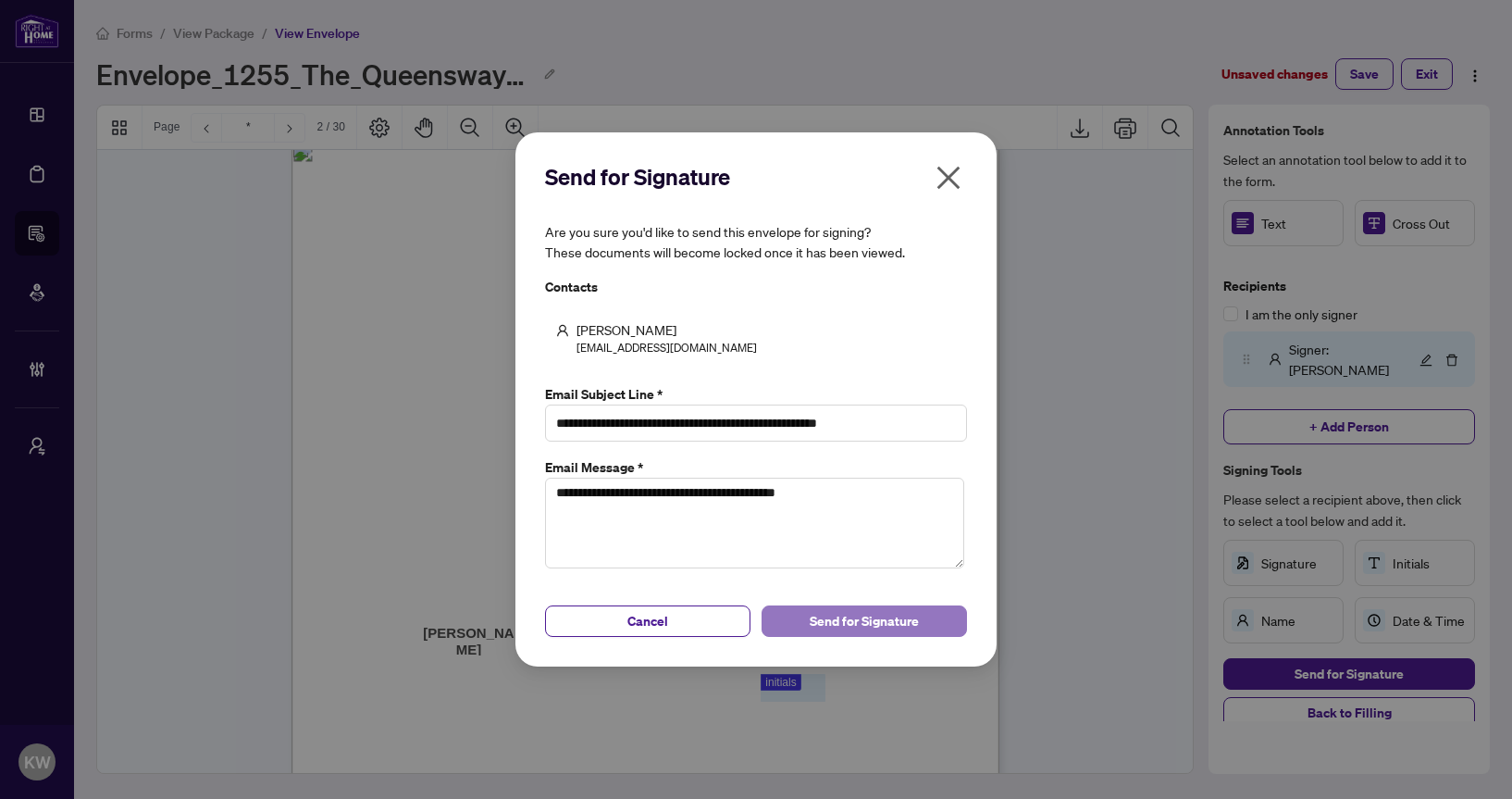
click at [853, 606] on span "Send for Signature" at bounding box center [864, 620] width 110 height 30
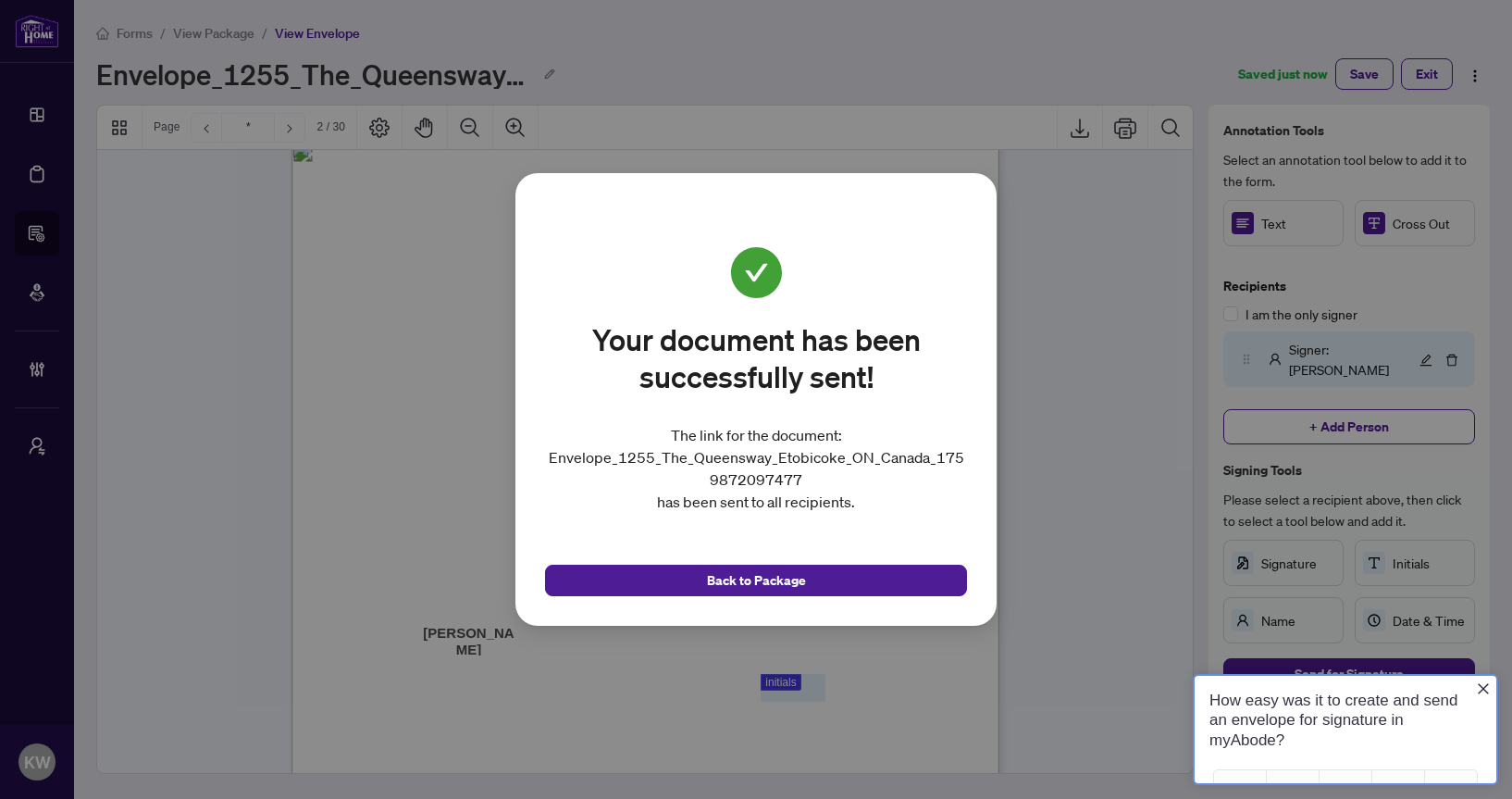
scroll to position [0, 0]
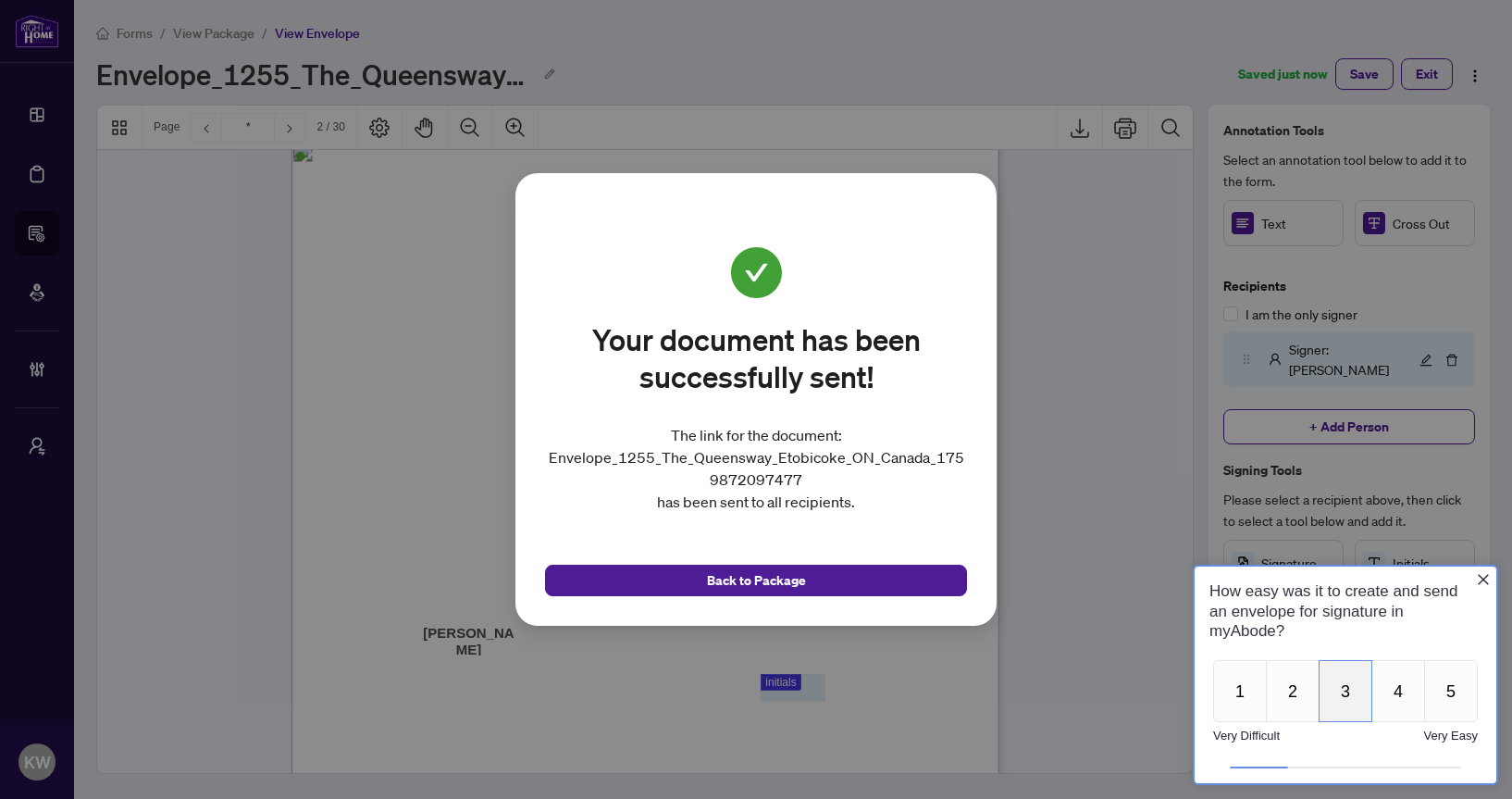
click at [1344, 703] on button "3" at bounding box center [1345, 691] width 53 height 62
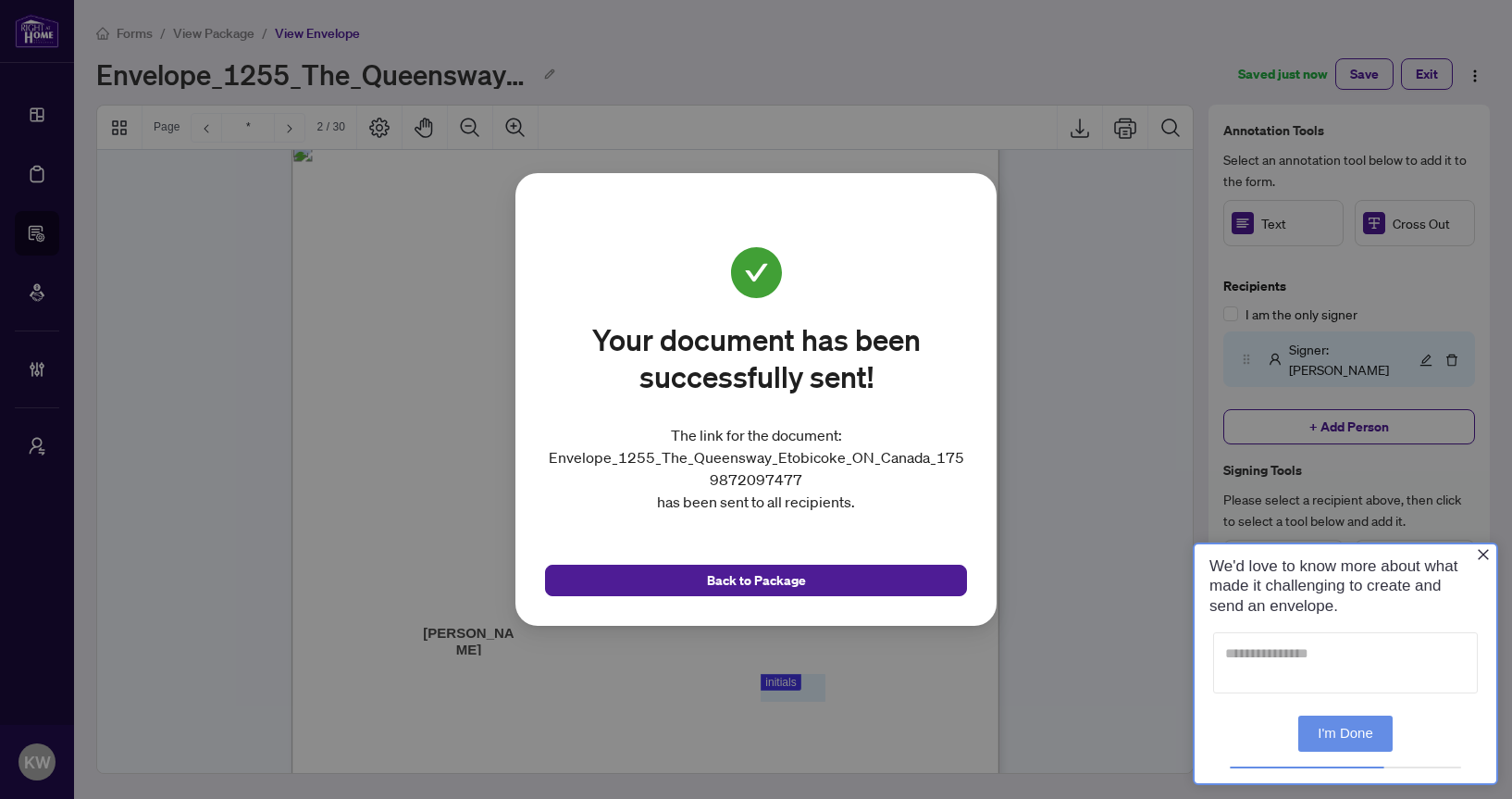
click at [1332, 674] on textarea at bounding box center [1345, 662] width 265 height 61
click at [1341, 716] on button "I'm Done" at bounding box center [1345, 733] width 94 height 36
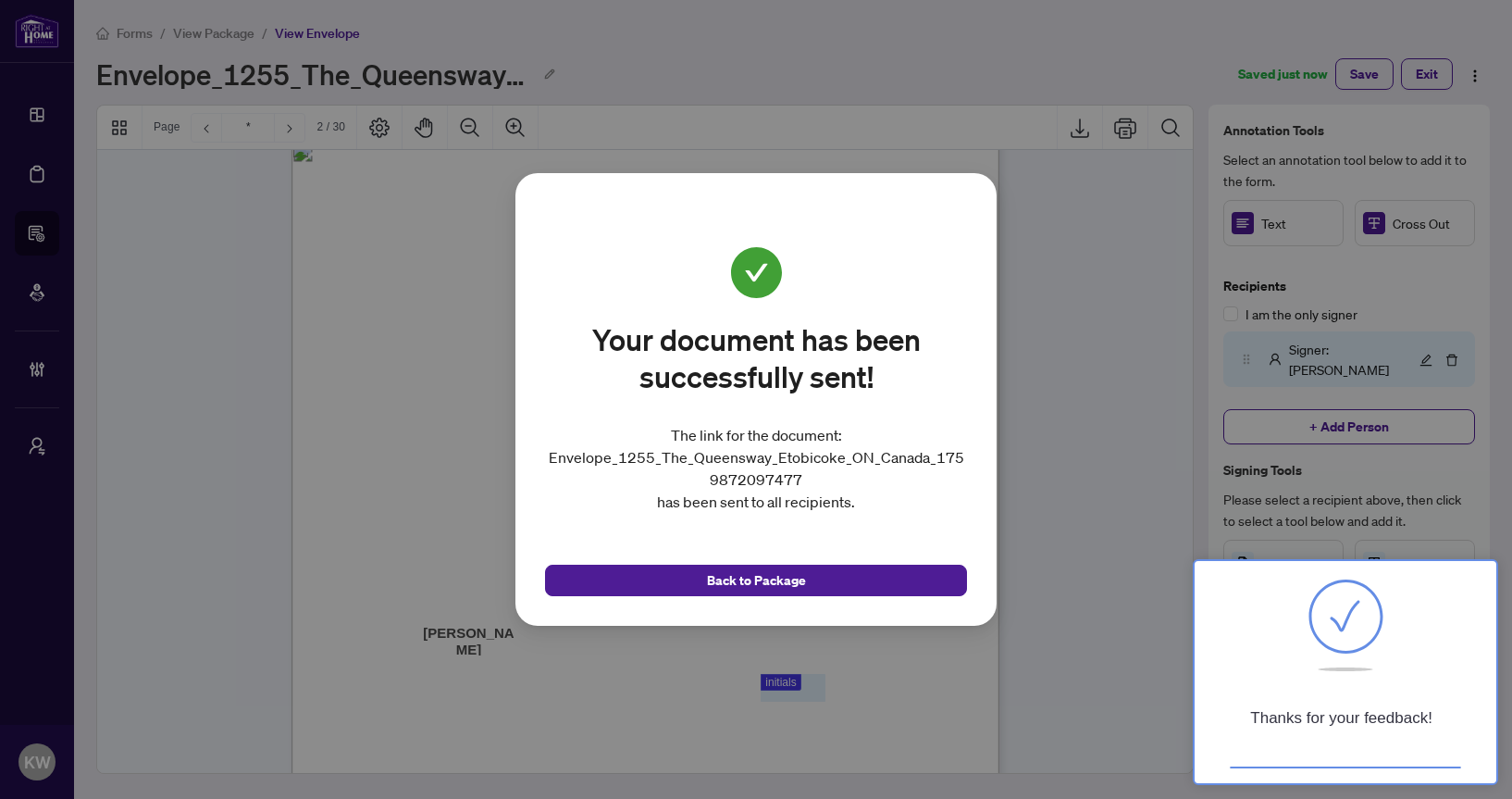
click at [1104, 508] on div "Your document has been successfully sent! The link for the document: Envelope_1…" at bounding box center [756, 399] width 1512 height 799
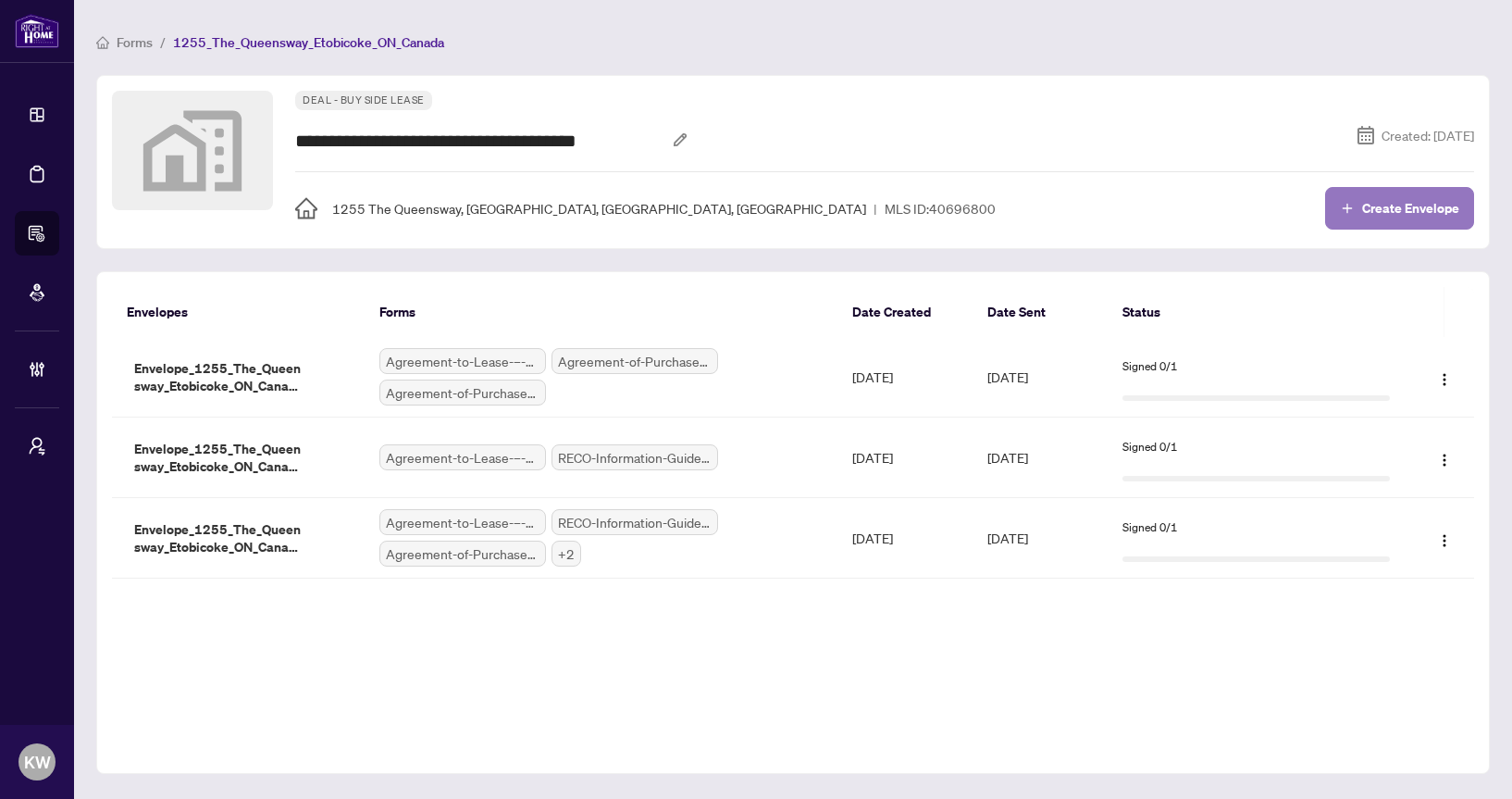
click at [1397, 202] on span "Create Envelope" at bounding box center [1410, 208] width 97 height 13
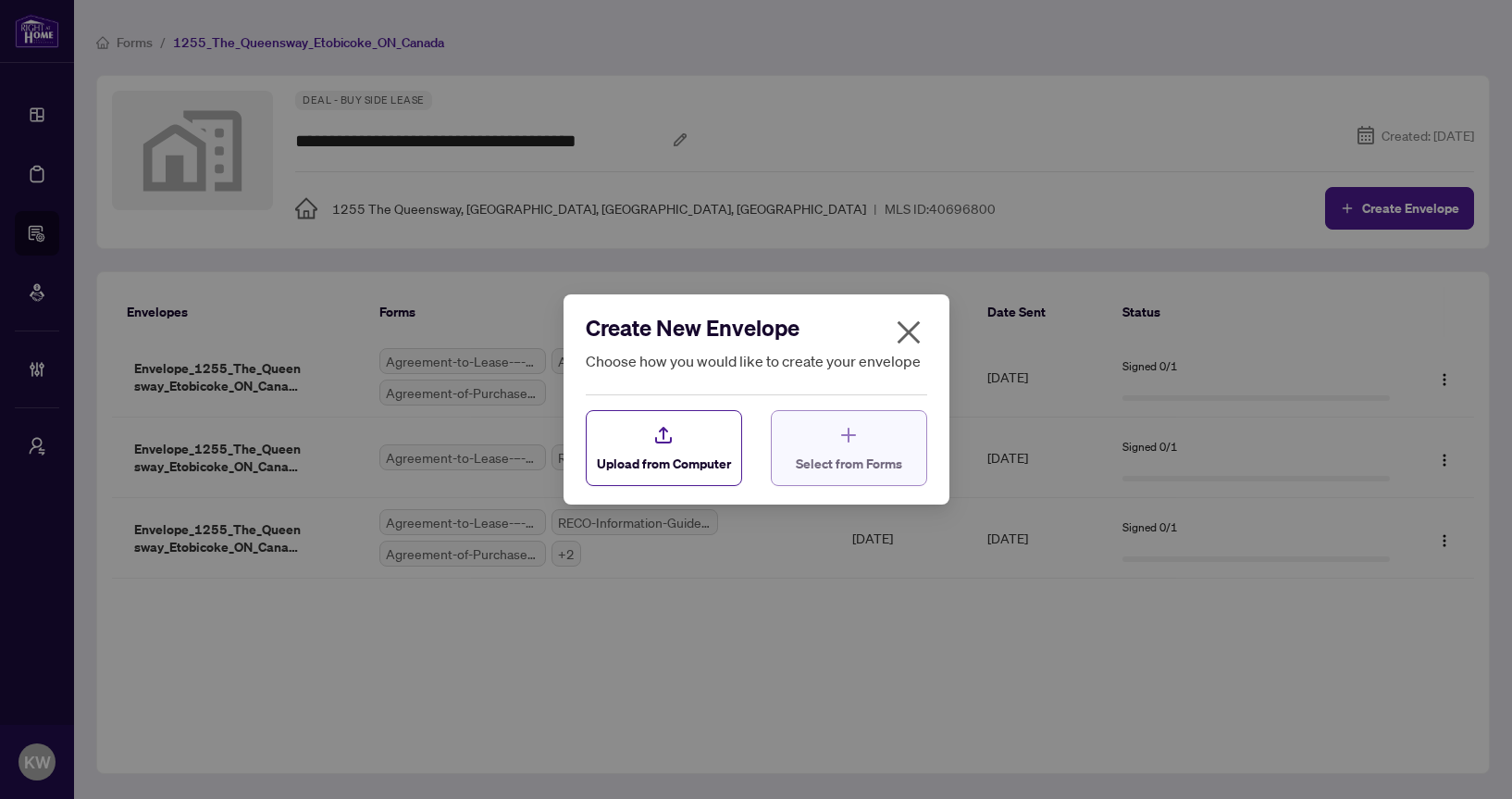
click at [824, 473] on span "Select from Forms" at bounding box center [849, 463] width 107 height 19
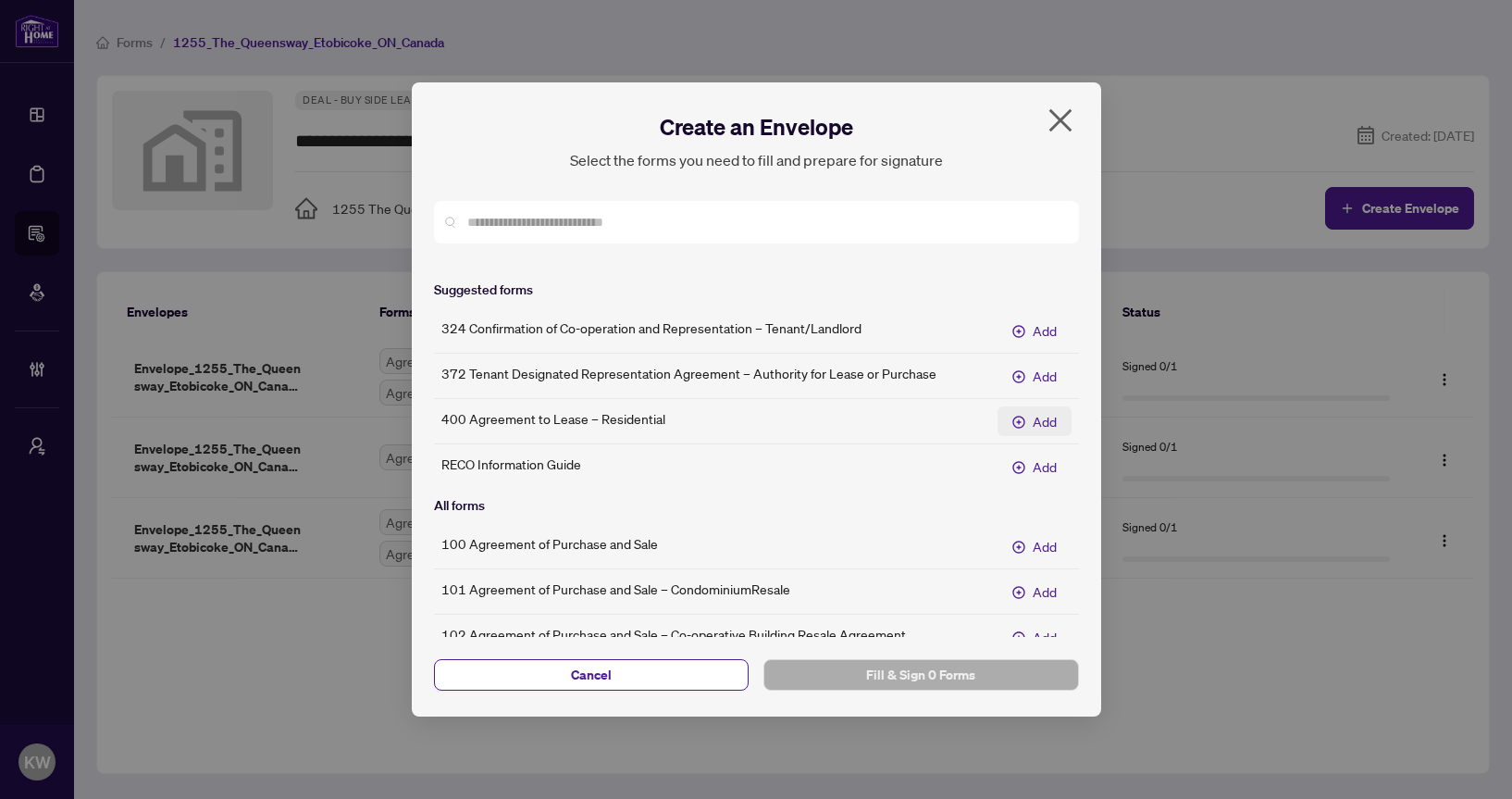
click at [1028, 424] on button "Add" at bounding box center [1035, 421] width 74 height 30
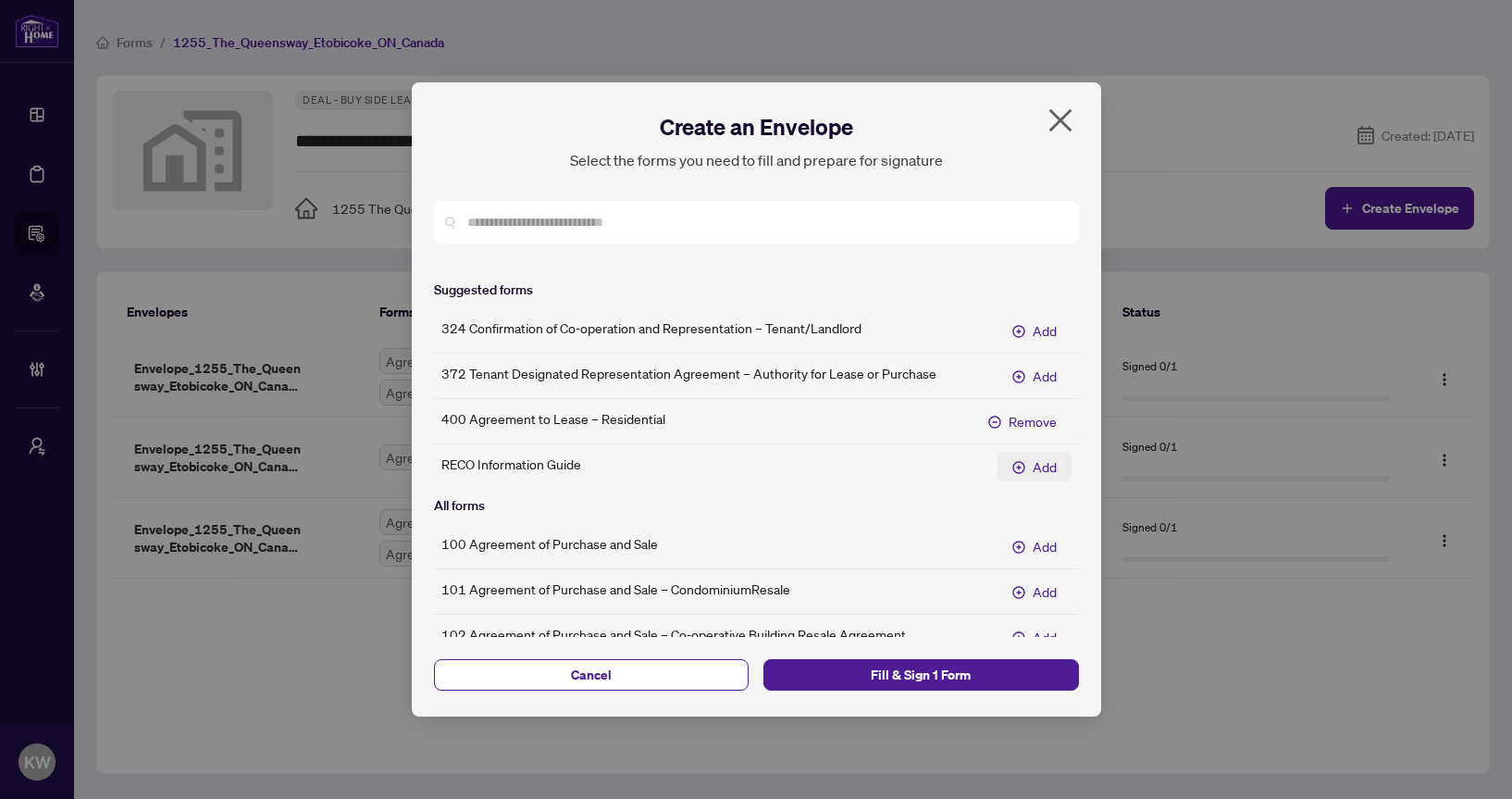
click at [1028, 463] on button "Add" at bounding box center [1035, 466] width 74 height 30
click at [1004, 680] on span "Fill & Sign 2 Forms" at bounding box center [921, 675] width 286 height 30
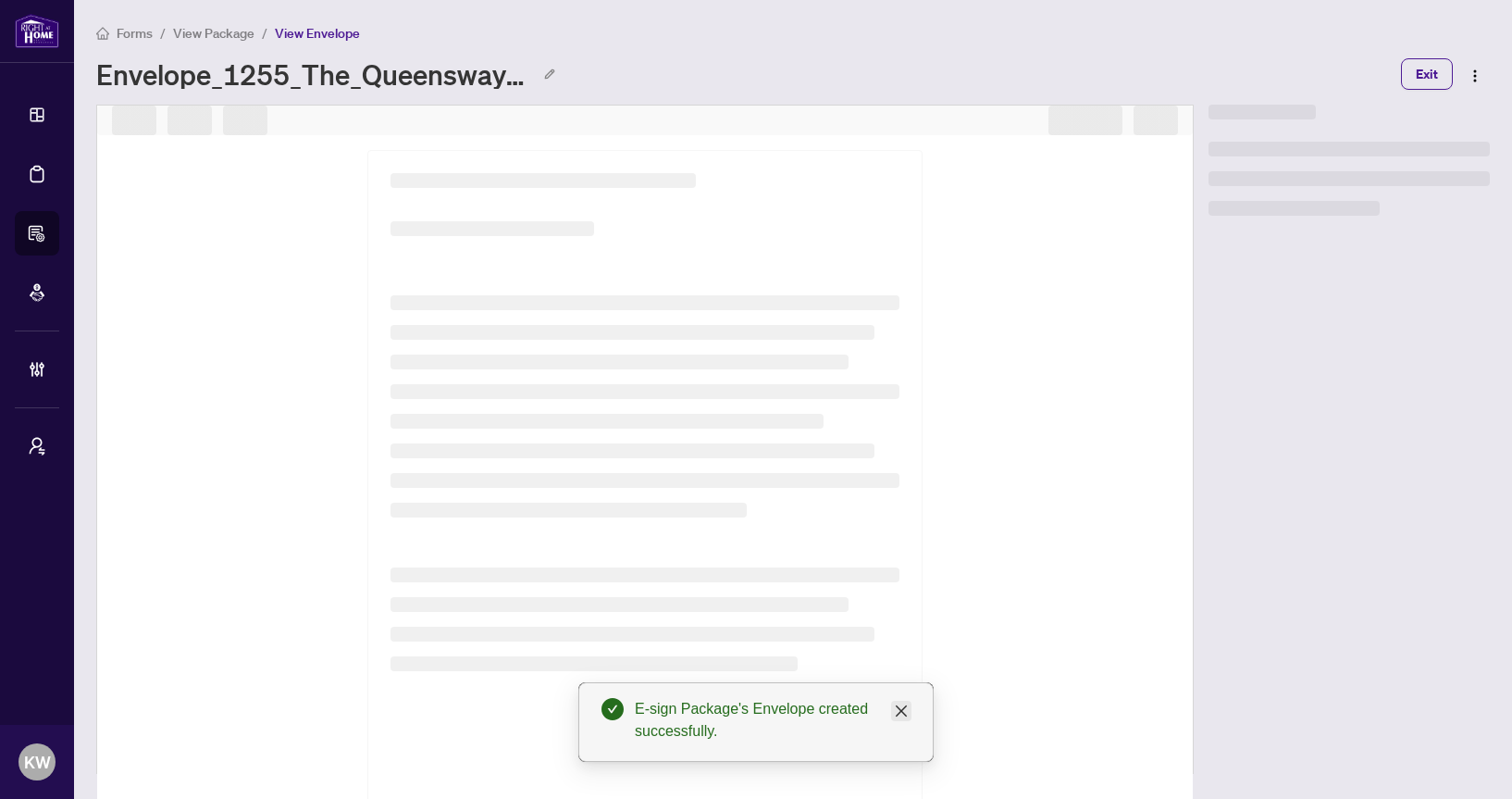
click at [903, 706] on icon "close" at bounding box center [901, 711] width 15 height 15
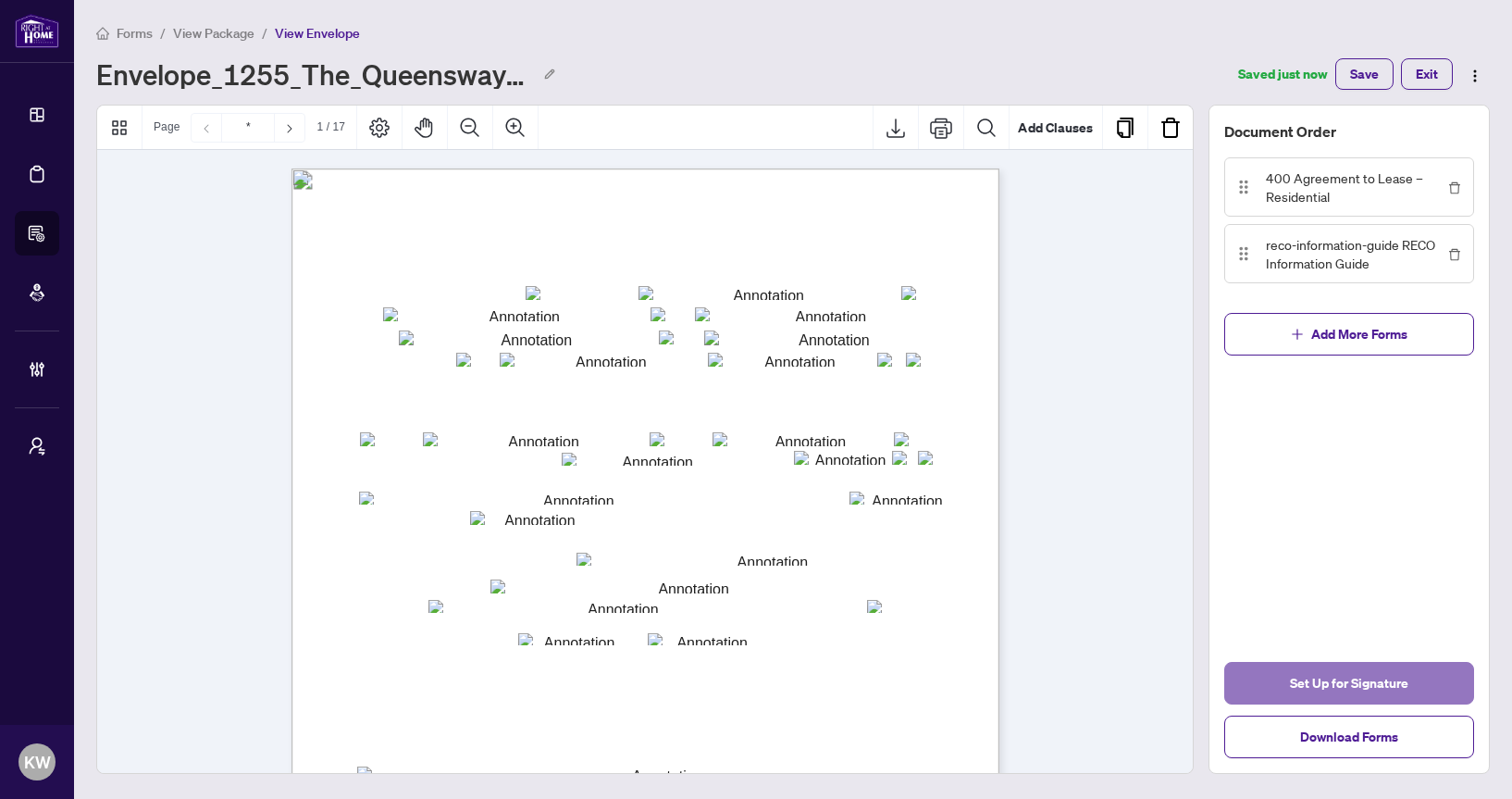
click at [1351, 685] on span "Set Up for Signature" at bounding box center [1349, 682] width 118 height 30
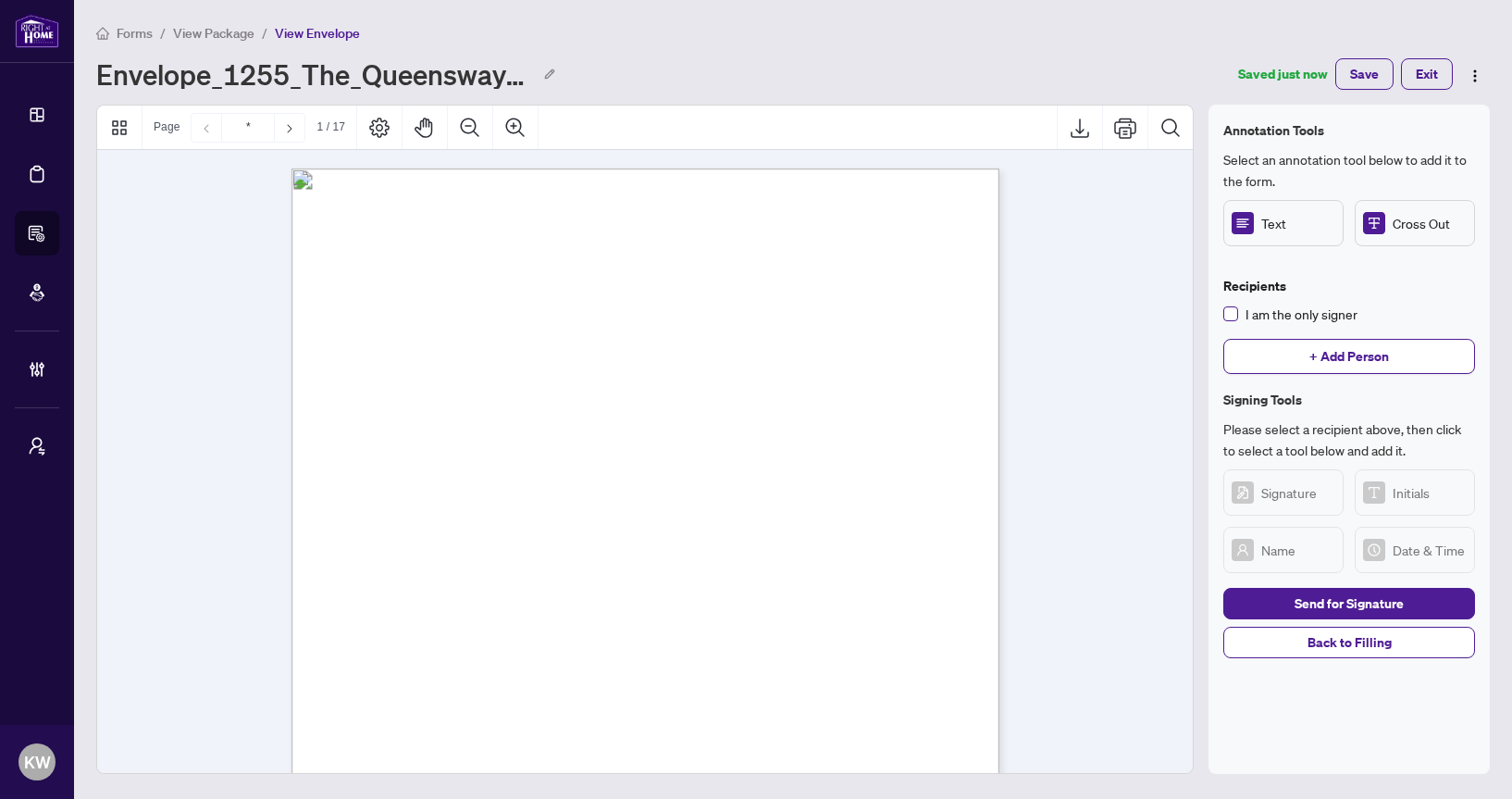
click at [1240, 316] on span "I am the only signer" at bounding box center [1301, 314] width 127 height 20
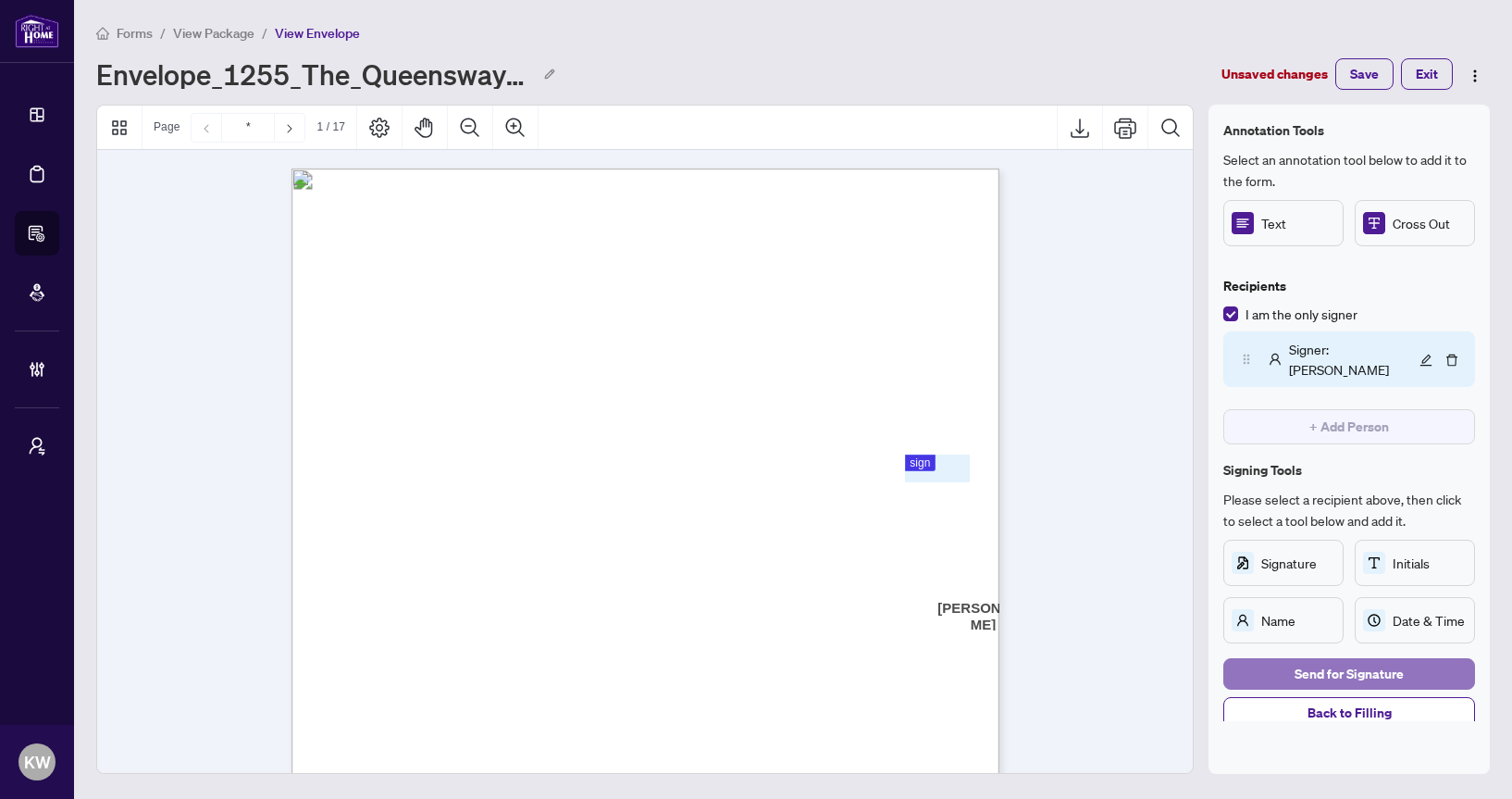
click at [1330, 661] on span "Send for Signature" at bounding box center [1349, 674] width 110 height 30
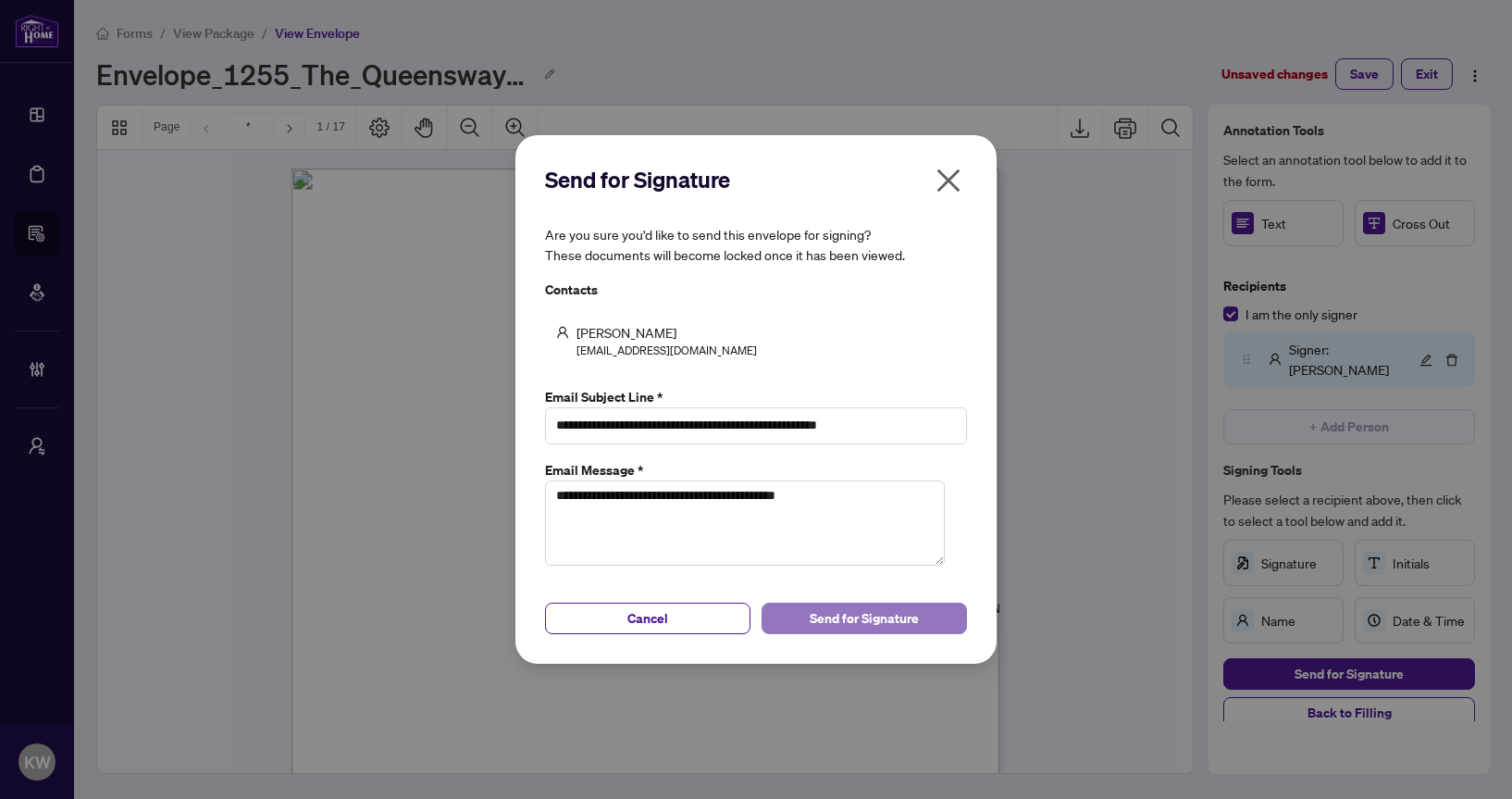
click at [852, 616] on span "Send for Signature" at bounding box center [864, 618] width 110 height 30
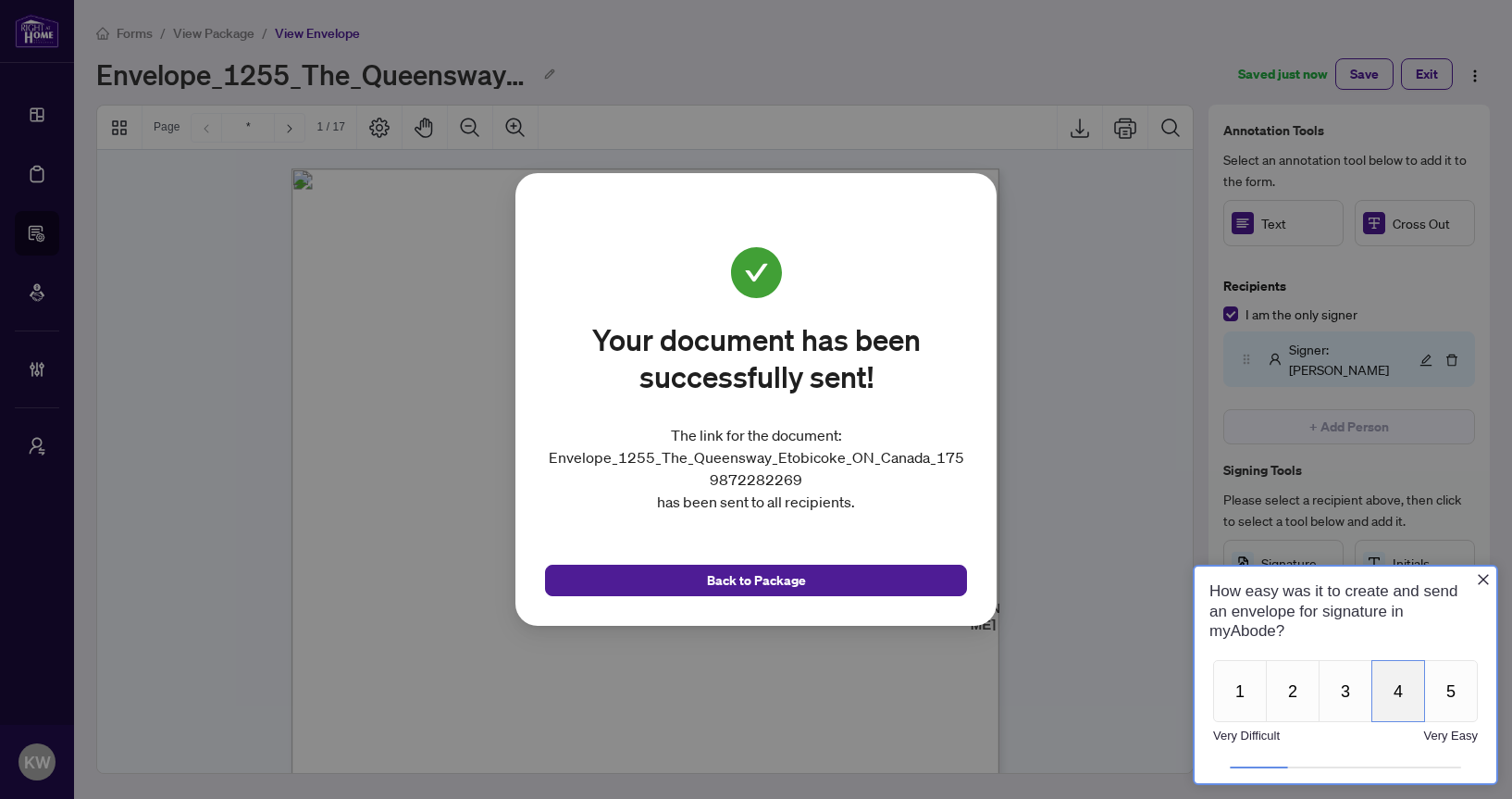
click at [1397, 704] on button "4" at bounding box center [1397, 691] width 53 height 62
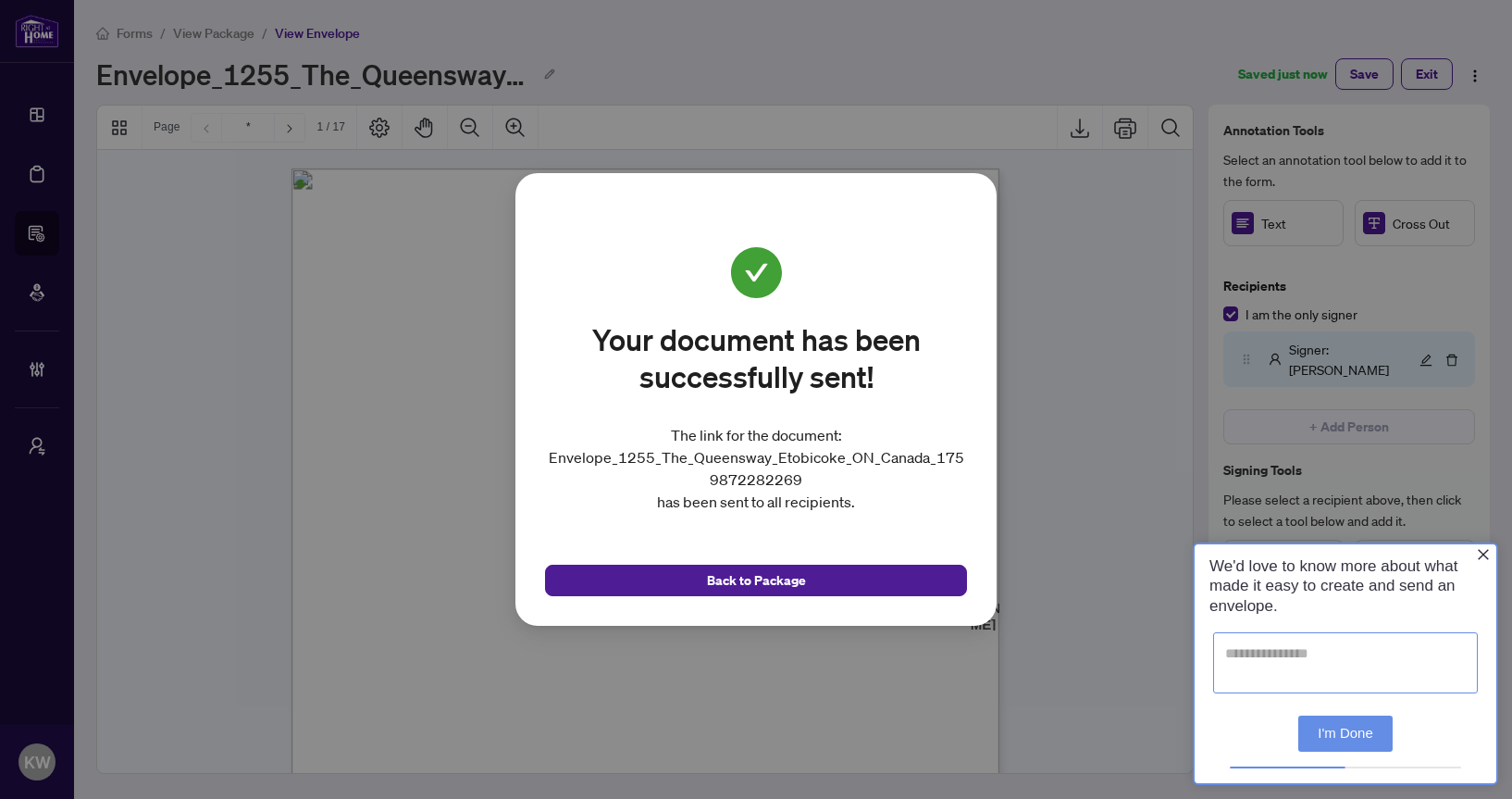
click at [1347, 652] on textarea at bounding box center [1345, 662] width 265 height 61
type textarea "*****"
click at [1353, 732] on button "I'm Done" at bounding box center [1345, 731] width 94 height 36
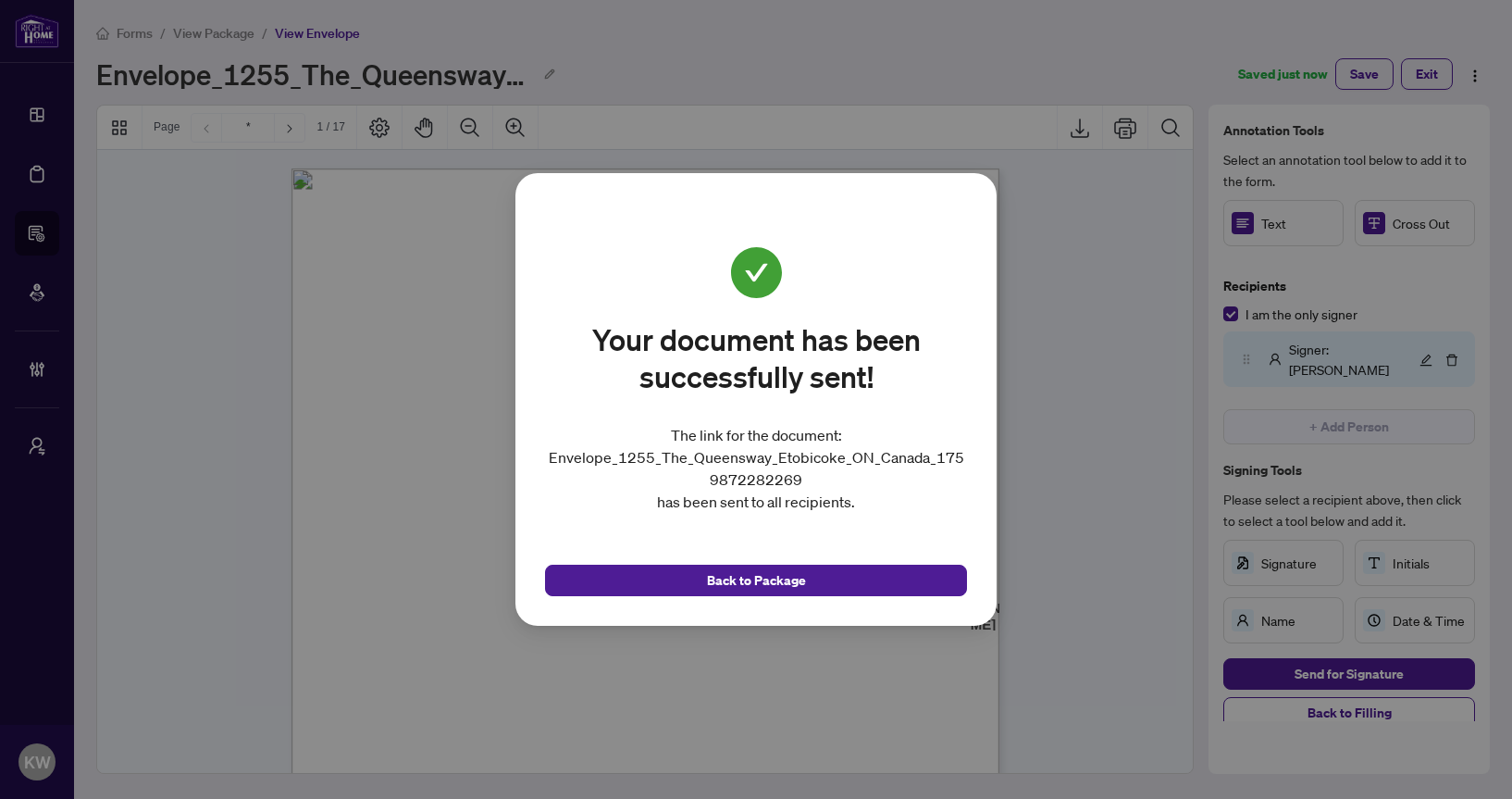
click at [943, 46] on div "Your document has been successfully sent! The link for the document: Envelope_1…" at bounding box center [756, 399] width 1512 height 799
